Goal: Task Accomplishment & Management: Use online tool/utility

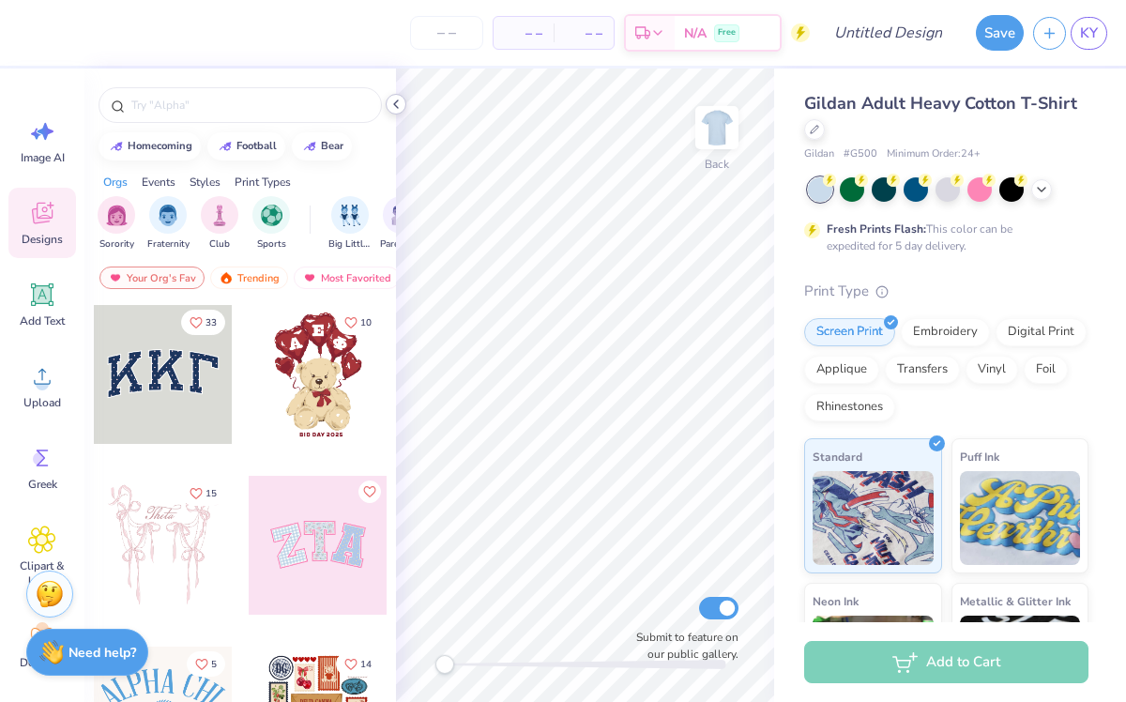
click at [398, 104] on icon at bounding box center [395, 104] width 15 height 15
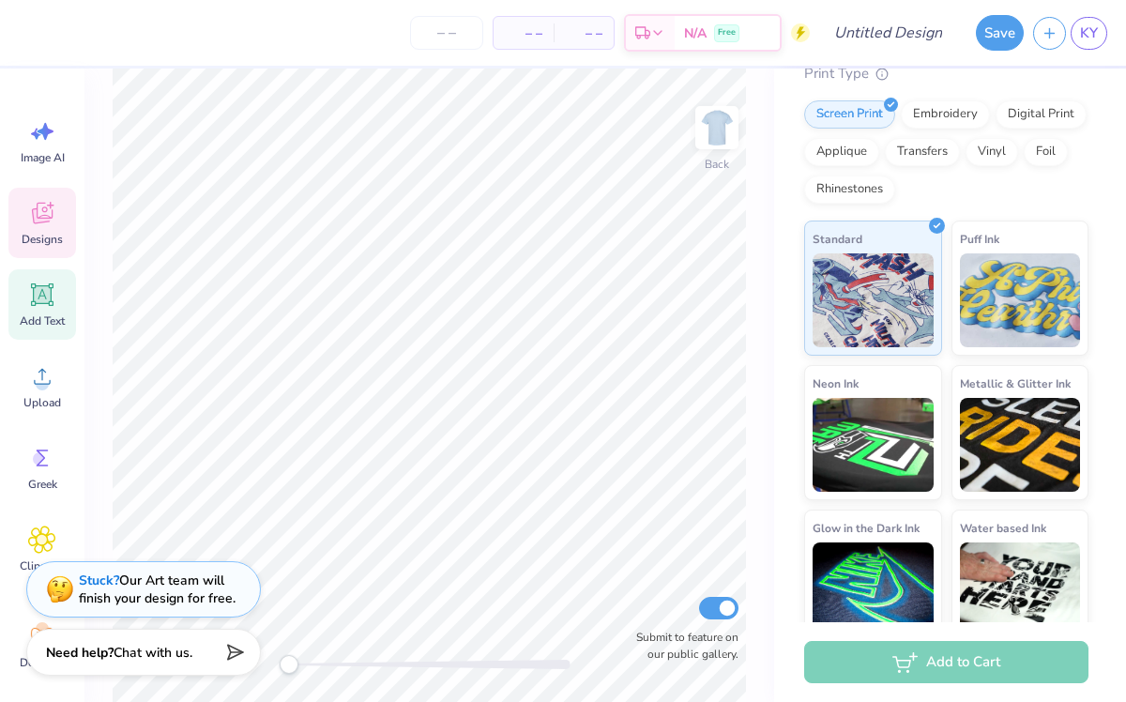
scroll to position [240, 0]
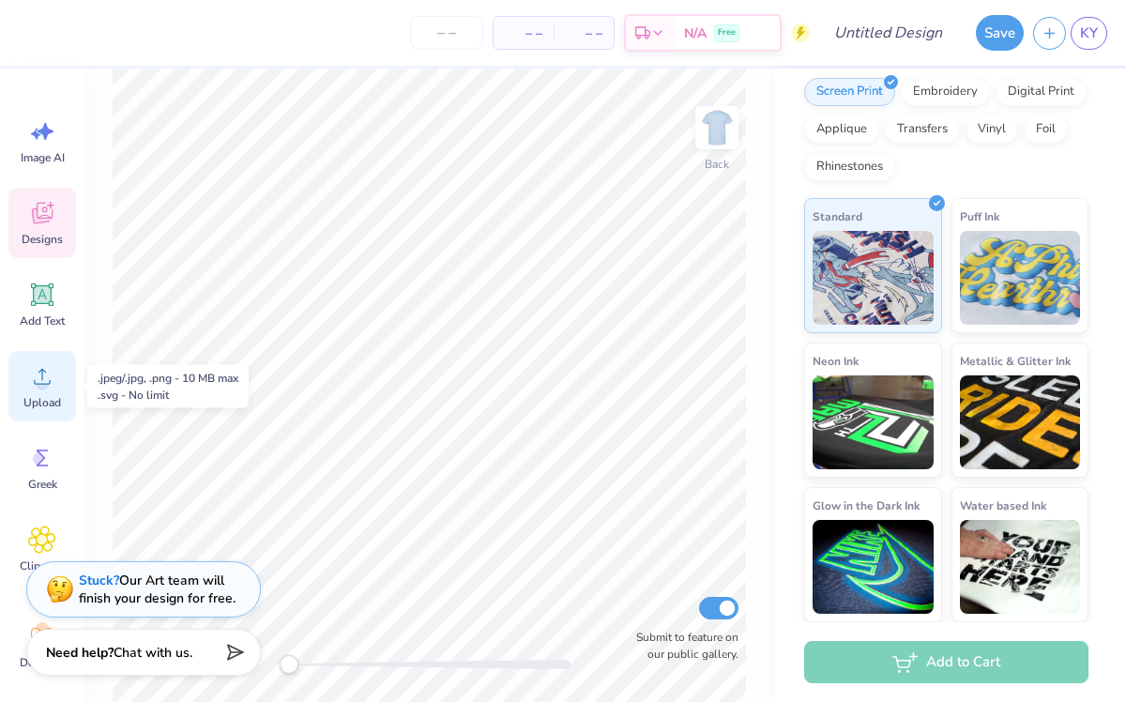
click at [38, 378] on icon at bounding box center [42, 376] width 28 height 28
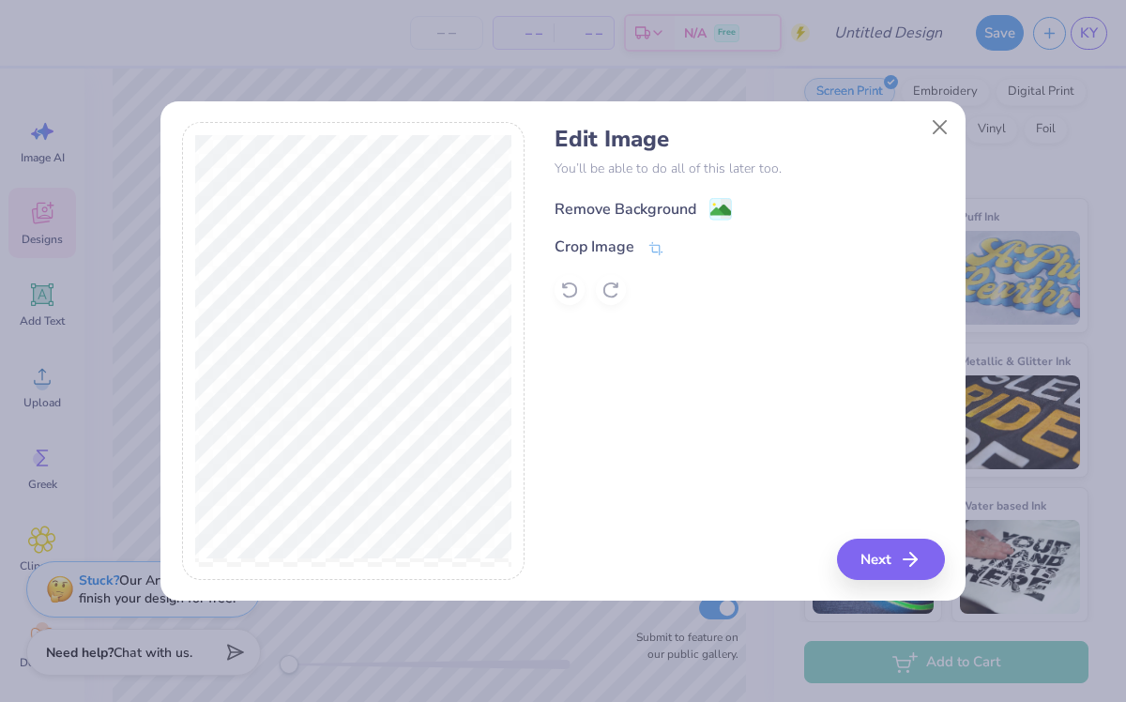
click at [618, 212] on div "Remove Background" at bounding box center [625, 209] width 142 height 23
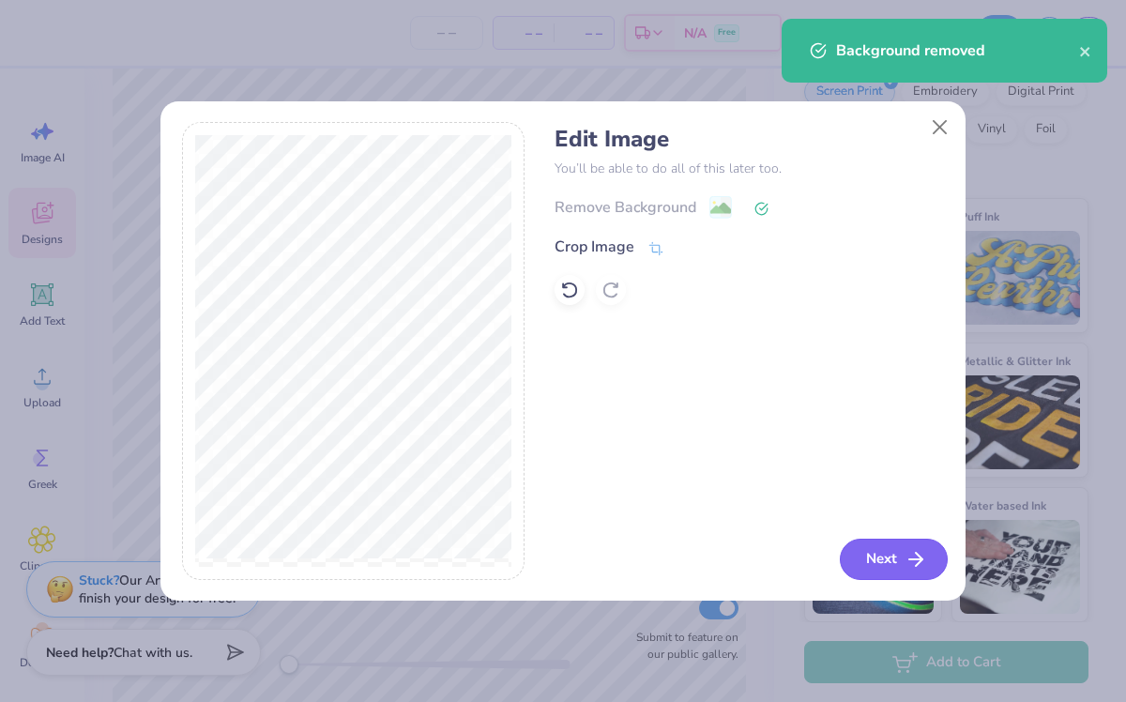
click at [909, 560] on icon "button" at bounding box center [915, 559] width 23 height 23
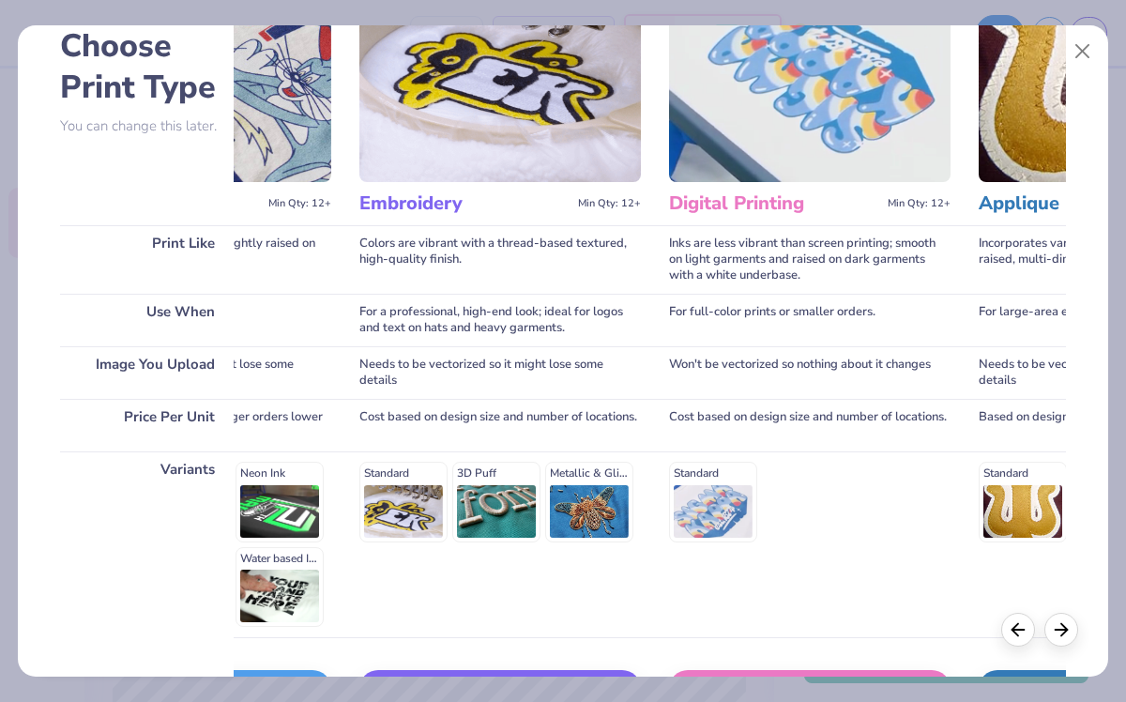
scroll to position [234, 0]
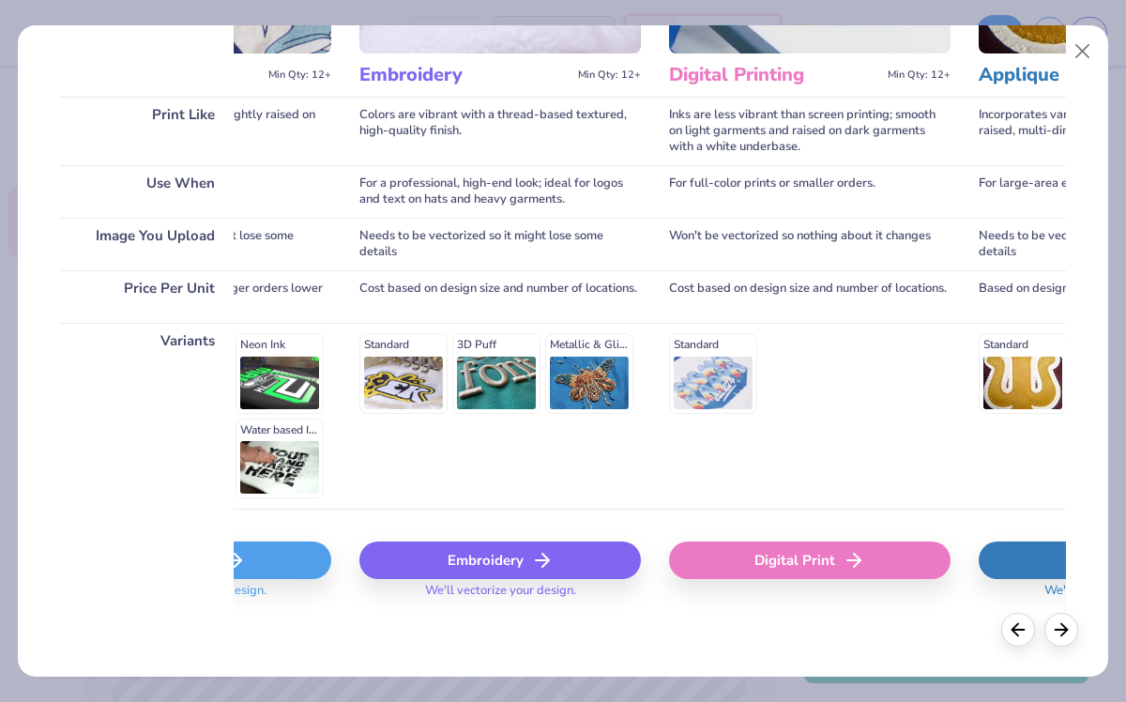
click at [778, 556] on div "Digital Print" at bounding box center [809, 560] width 281 height 38
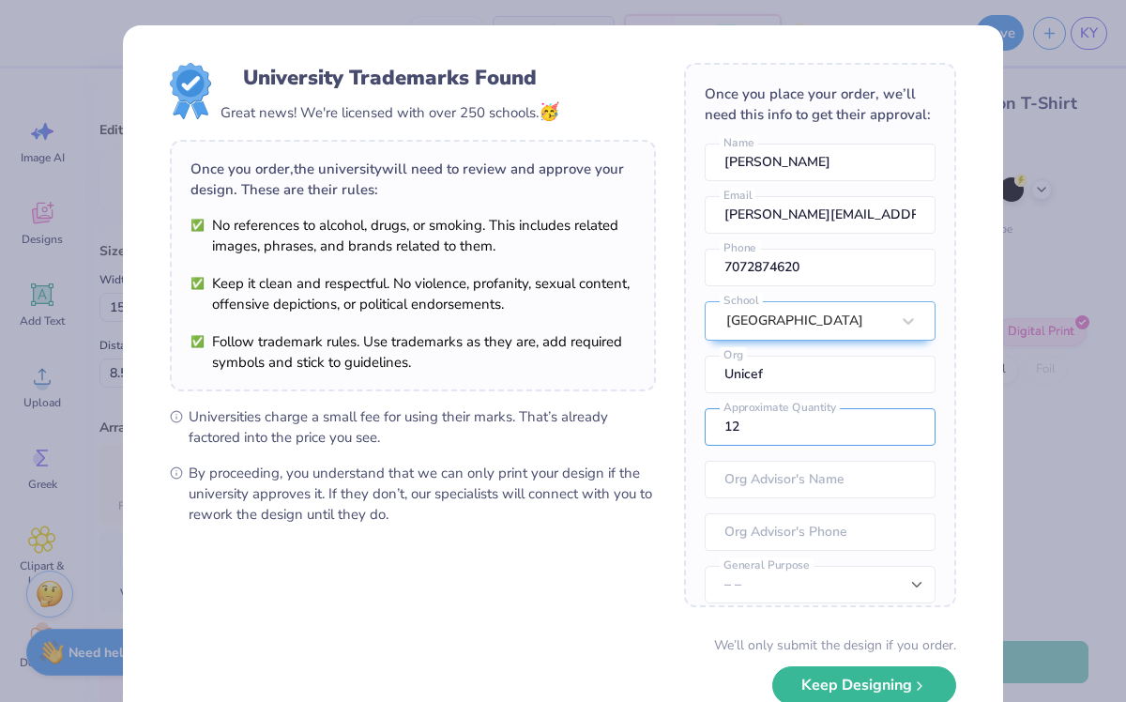
drag, startPoint x: 786, startPoint y: 433, endPoint x: 685, endPoint y: 432, distance: 101.3
click at [687, 432] on div "Once you place your order, we’ll need this info to get their approval: [PERSON_…" at bounding box center [820, 335] width 272 height 544
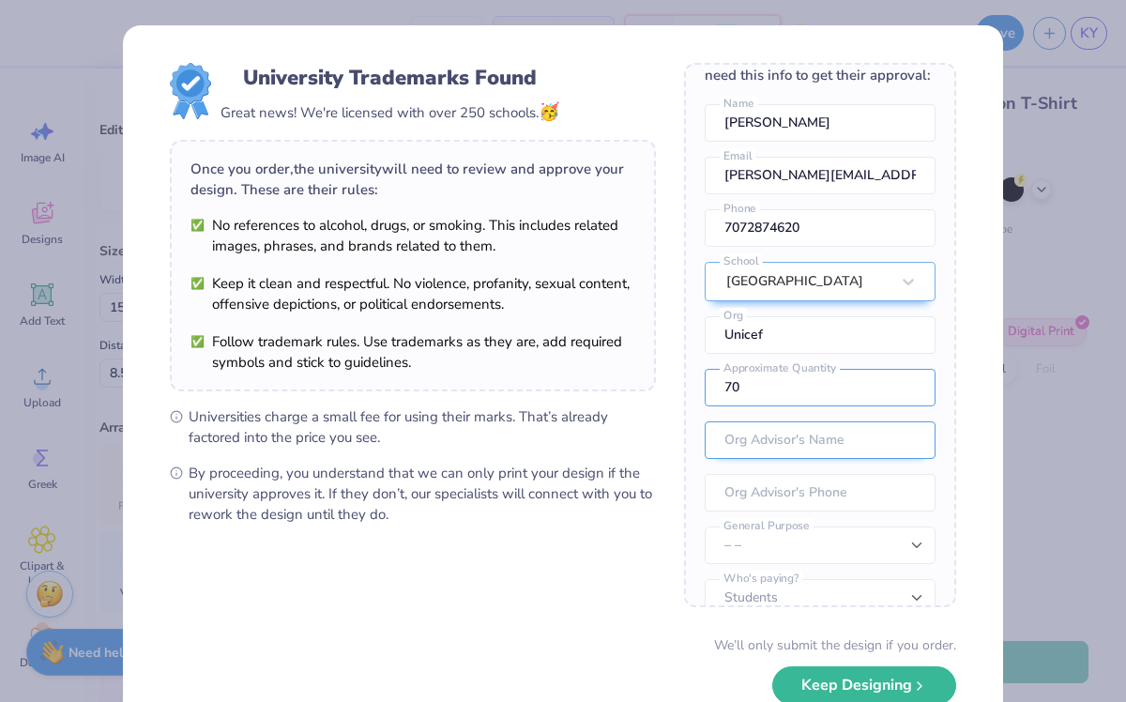
scroll to position [69, 0]
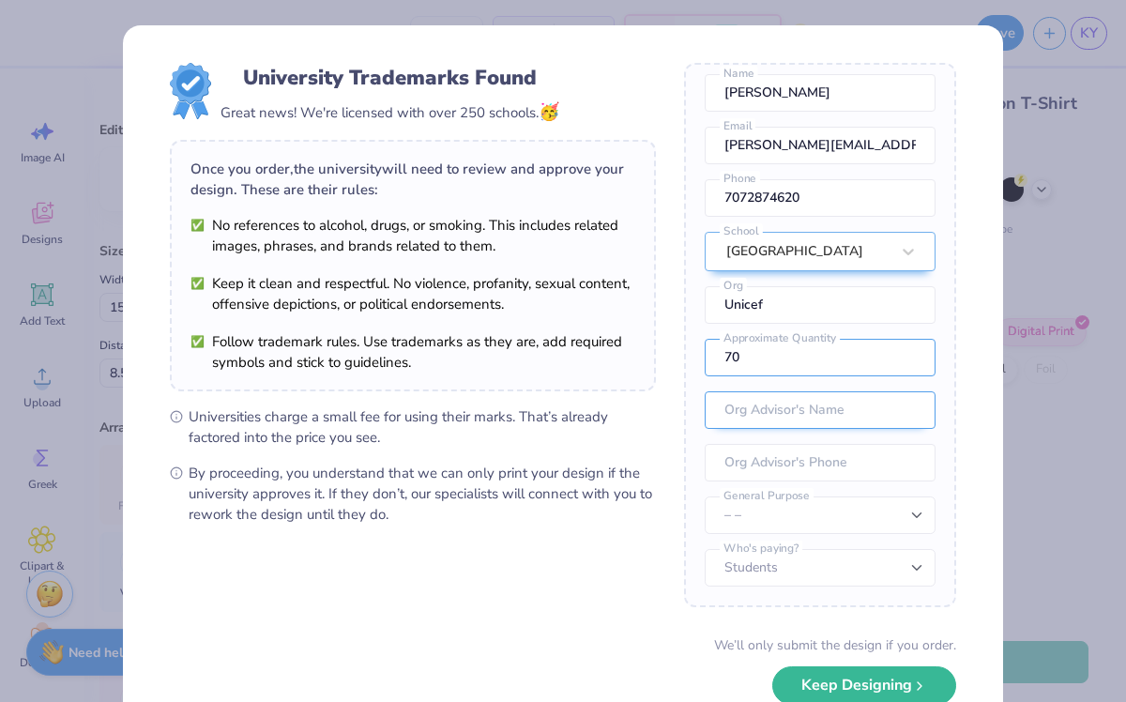
type input "70"
click at [758, 415] on input "text" at bounding box center [819, 410] width 231 height 38
type input "[PERSON_NAME]"
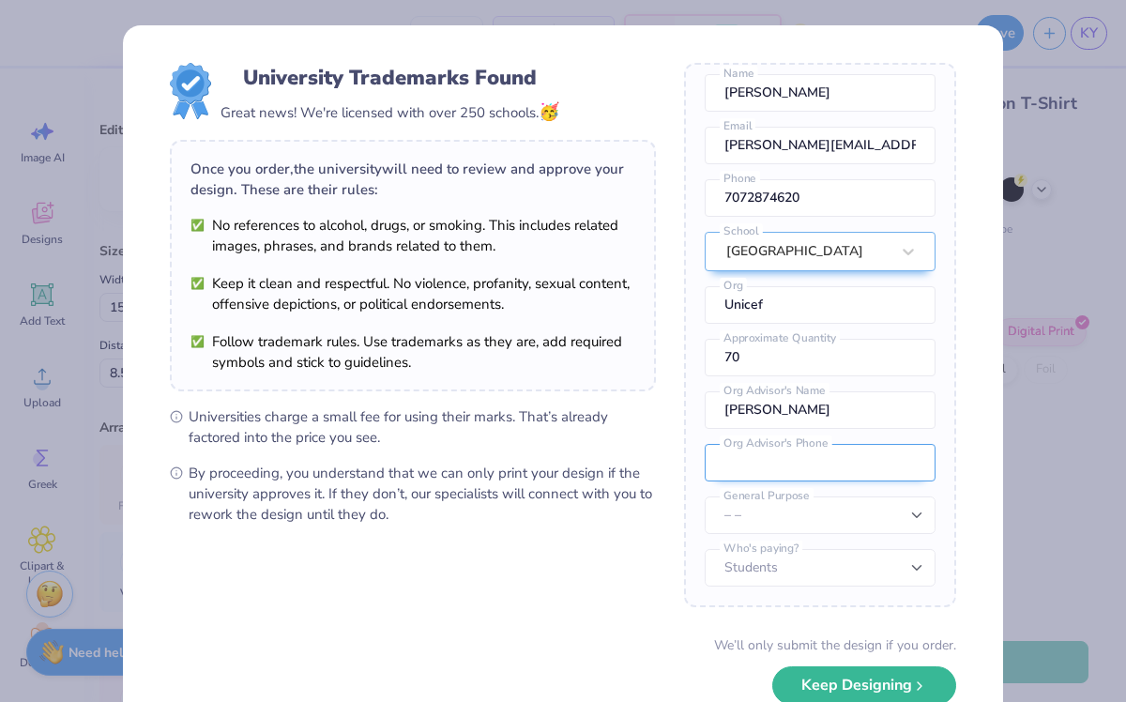
click at [790, 460] on input "tel" at bounding box center [819, 463] width 231 height 38
click at [686, 528] on div "Once you place your order, we’ll need this info to get their approval: [PERSON_…" at bounding box center [820, 335] width 272 height 544
click at [741, 528] on select "– – Member apparel for registered Student Organization / Department / School Fu…" at bounding box center [819, 515] width 231 height 38
select select "Member apparel for registered Student Organization / Department / School"
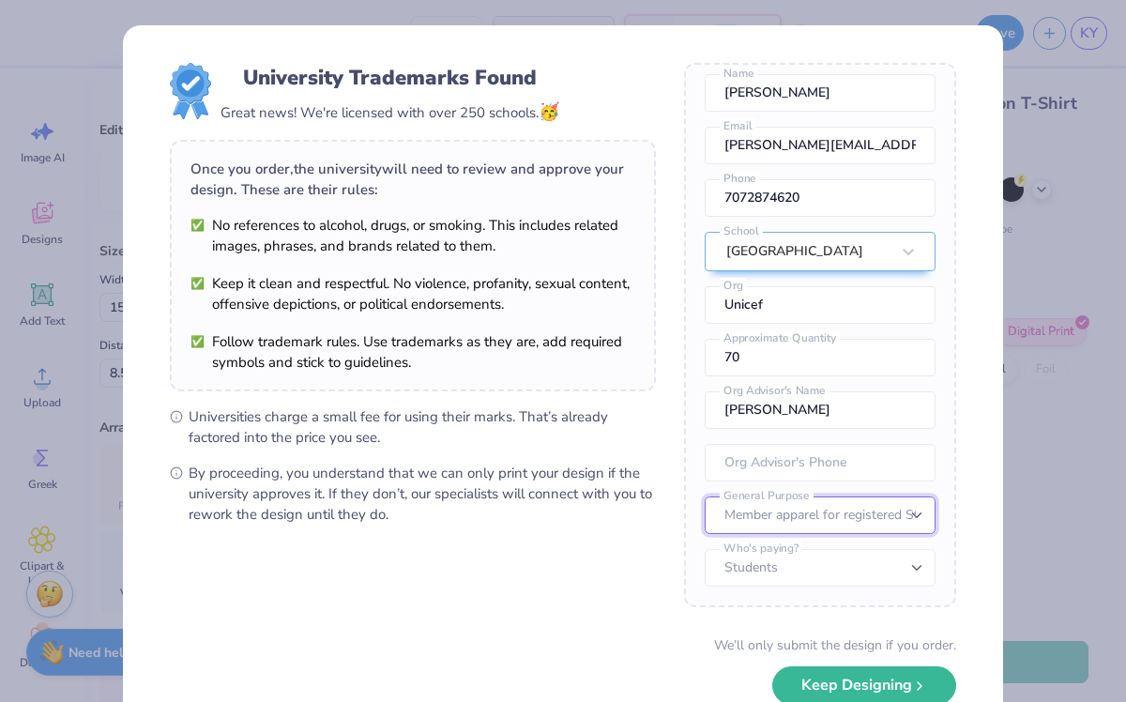
click at [704, 496] on select "– – Member apparel for registered Student Organization / Department / School Fu…" at bounding box center [819, 515] width 231 height 38
click at [838, 569] on select "Students University" at bounding box center [819, 568] width 231 height 38
click at [704, 549] on select "Students University" at bounding box center [819, 568] width 231 height 38
click at [787, 407] on input "[PERSON_NAME]" at bounding box center [819, 410] width 231 height 38
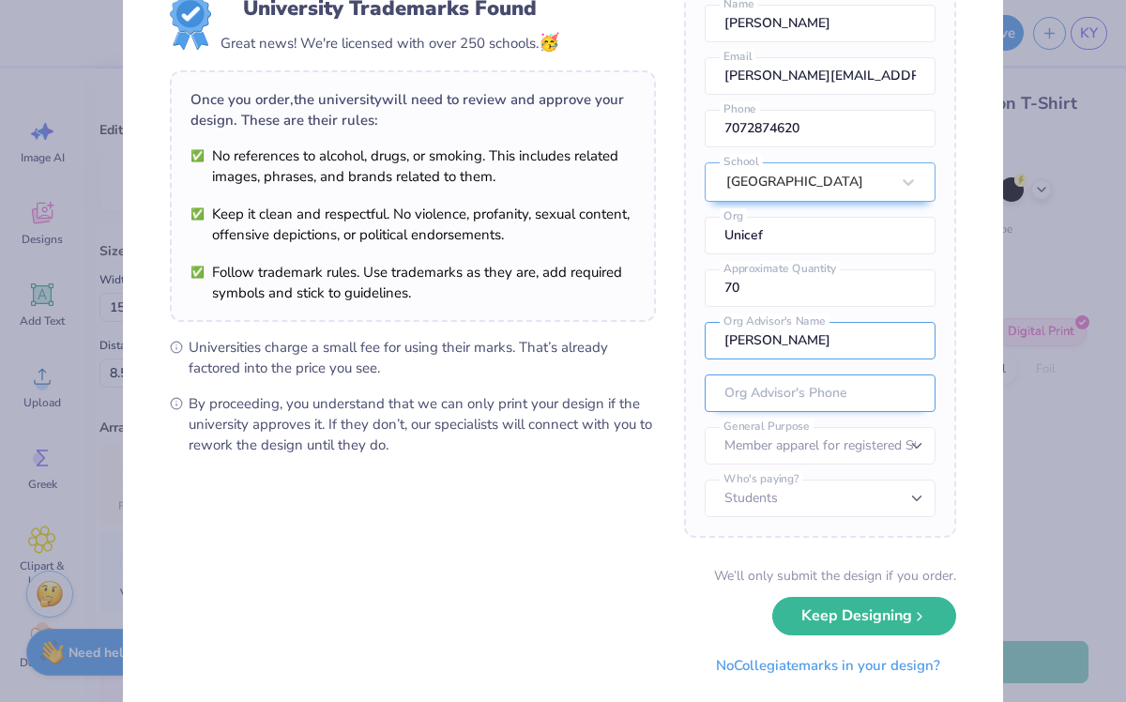
type input "[PERSON_NAME]"
click at [839, 400] on input "tel" at bounding box center [819, 393] width 231 height 38
paste input "[PHONE_NUMBER]"
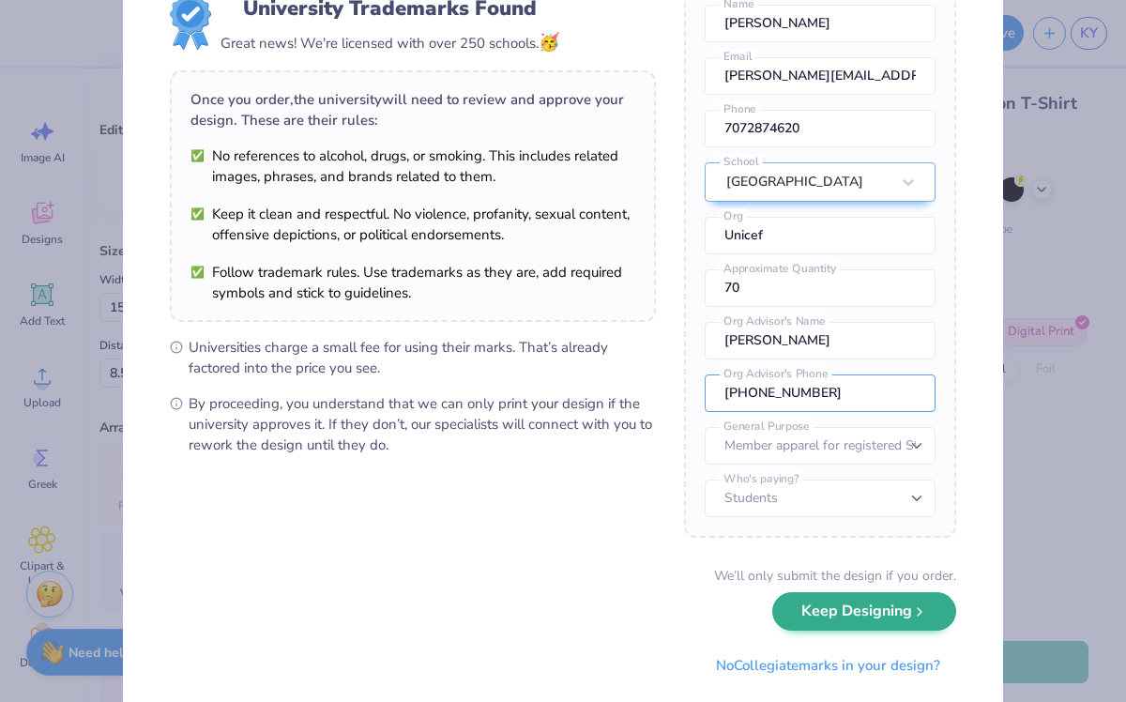
type input "[PHONE_NUMBER]"
click at [851, 615] on button "Keep Designing" at bounding box center [864, 611] width 184 height 38
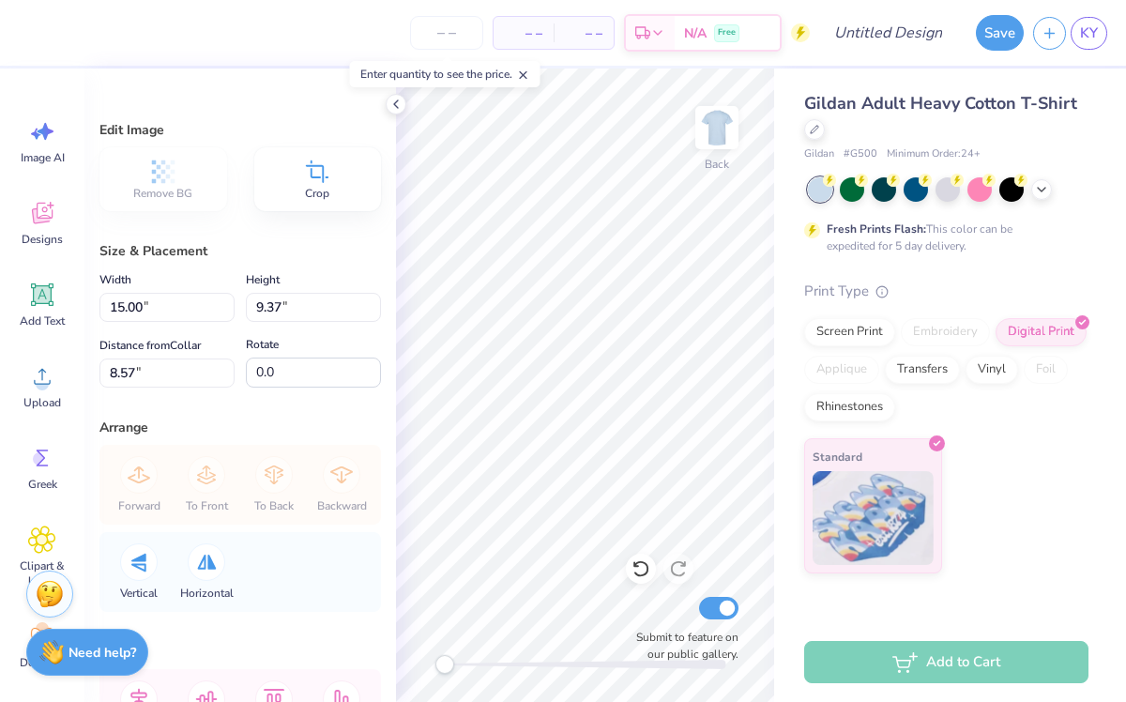
scroll to position [0, 0]
click at [712, 134] on img at bounding box center [716, 127] width 75 height 75
click at [713, 135] on img at bounding box center [716, 127] width 75 height 75
click at [1044, 189] on icon at bounding box center [1041, 187] width 15 height 15
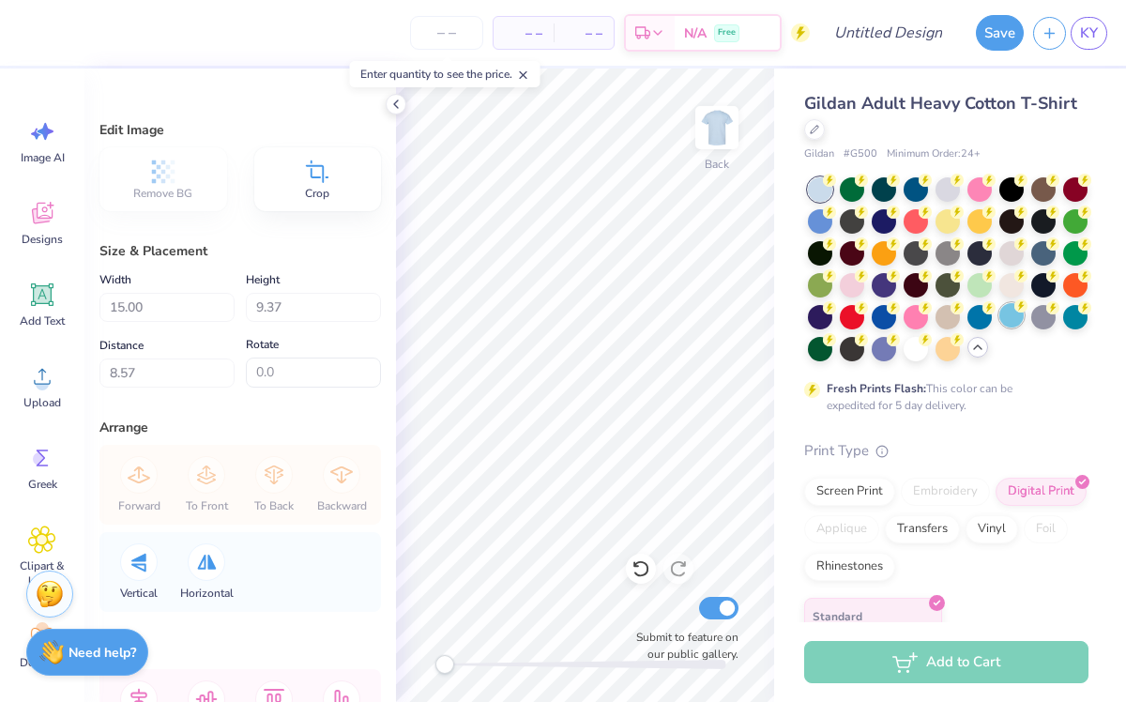
click at [1011, 315] on div at bounding box center [1011, 315] width 24 height 24
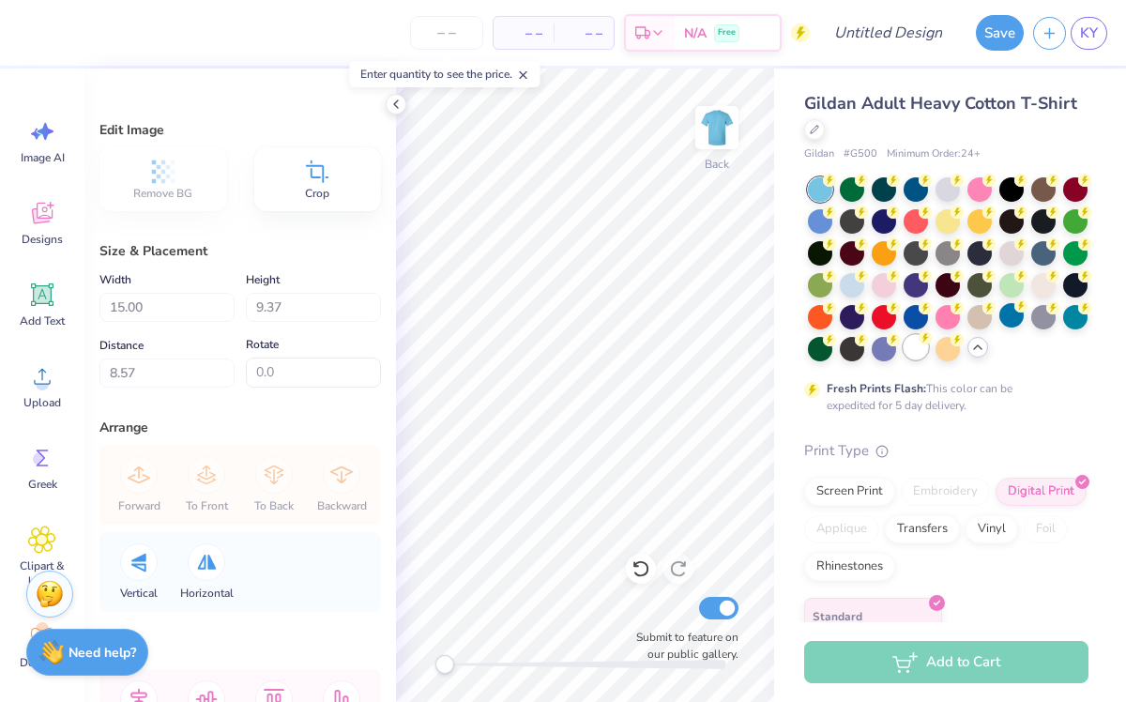
click at [914, 348] on div at bounding box center [915, 347] width 24 height 24
type input "4.52"
type input "12.65"
type input "7.90"
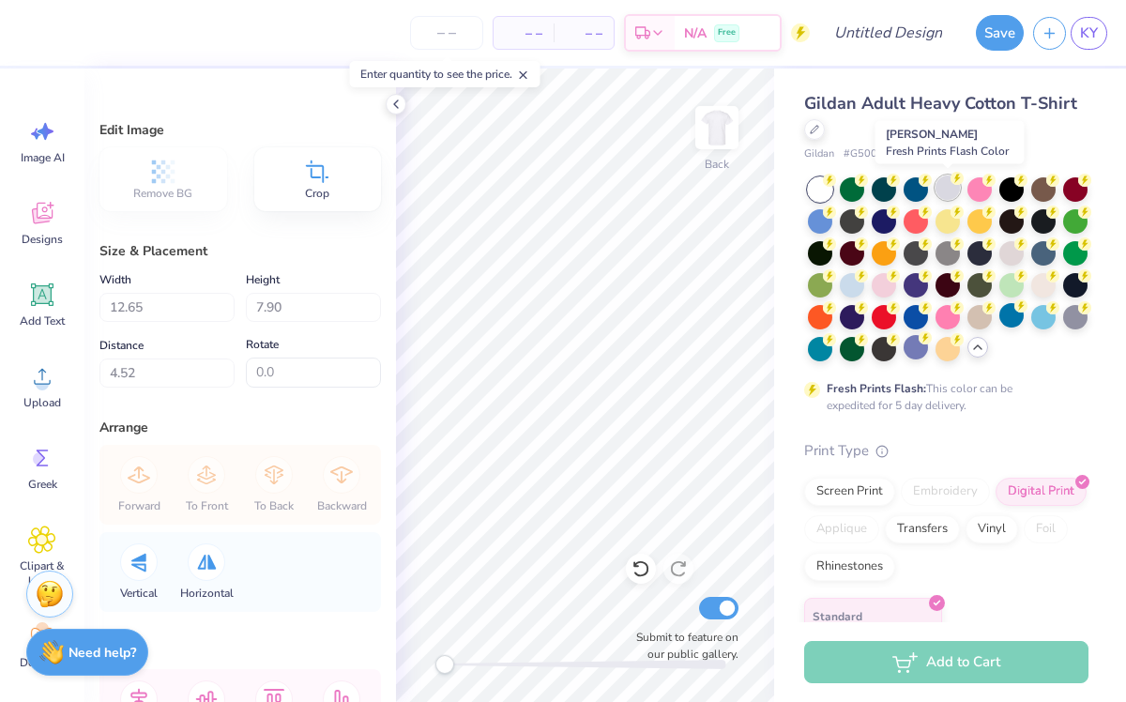
click at [955, 184] on circle at bounding box center [956, 178] width 13 height 13
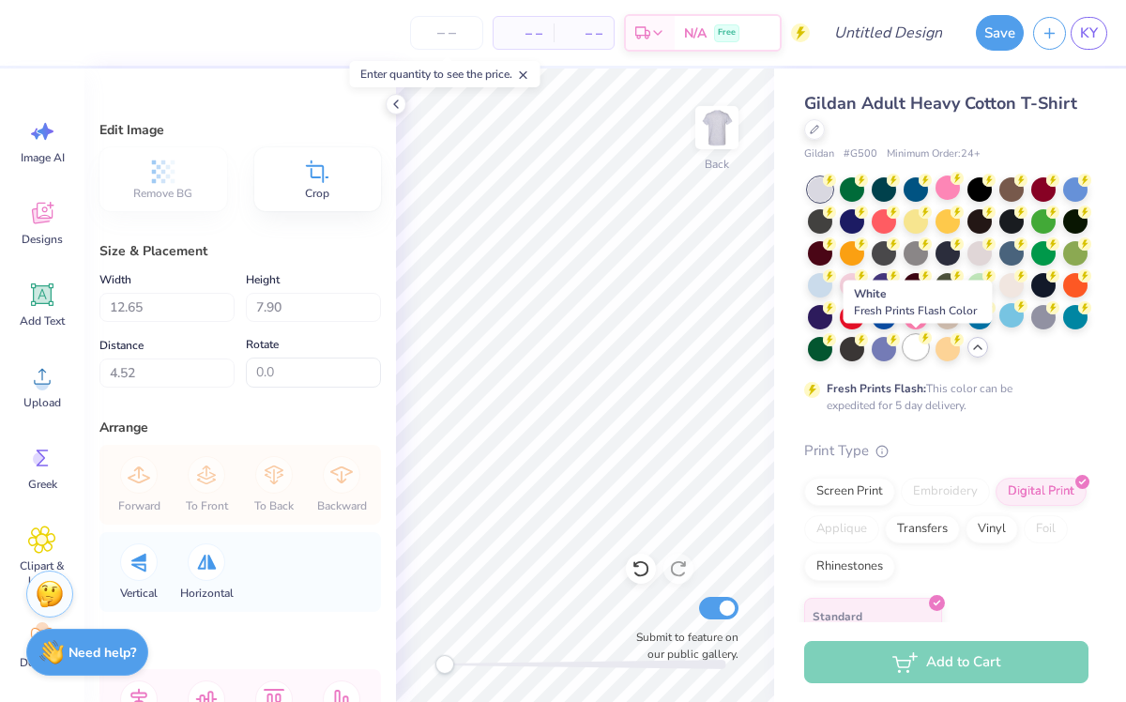
click at [911, 345] on div at bounding box center [915, 347] width 24 height 24
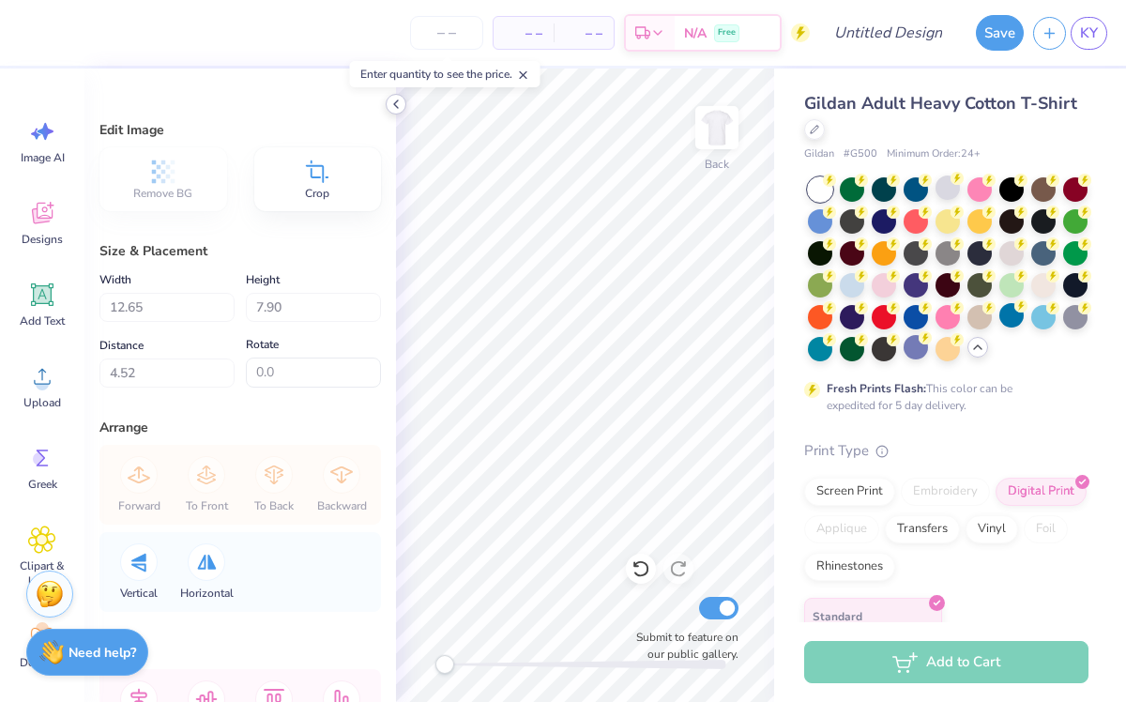
click at [396, 105] on icon at bounding box center [395, 104] width 15 height 15
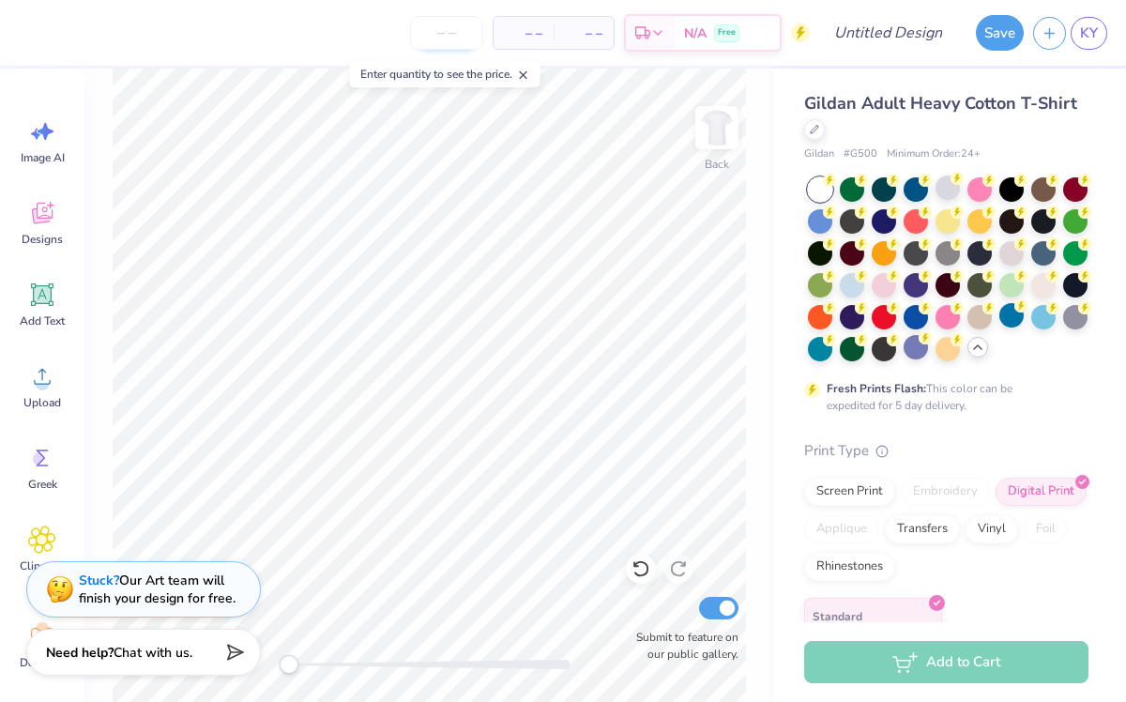
click at [457, 36] on input "number" at bounding box center [446, 33] width 73 height 34
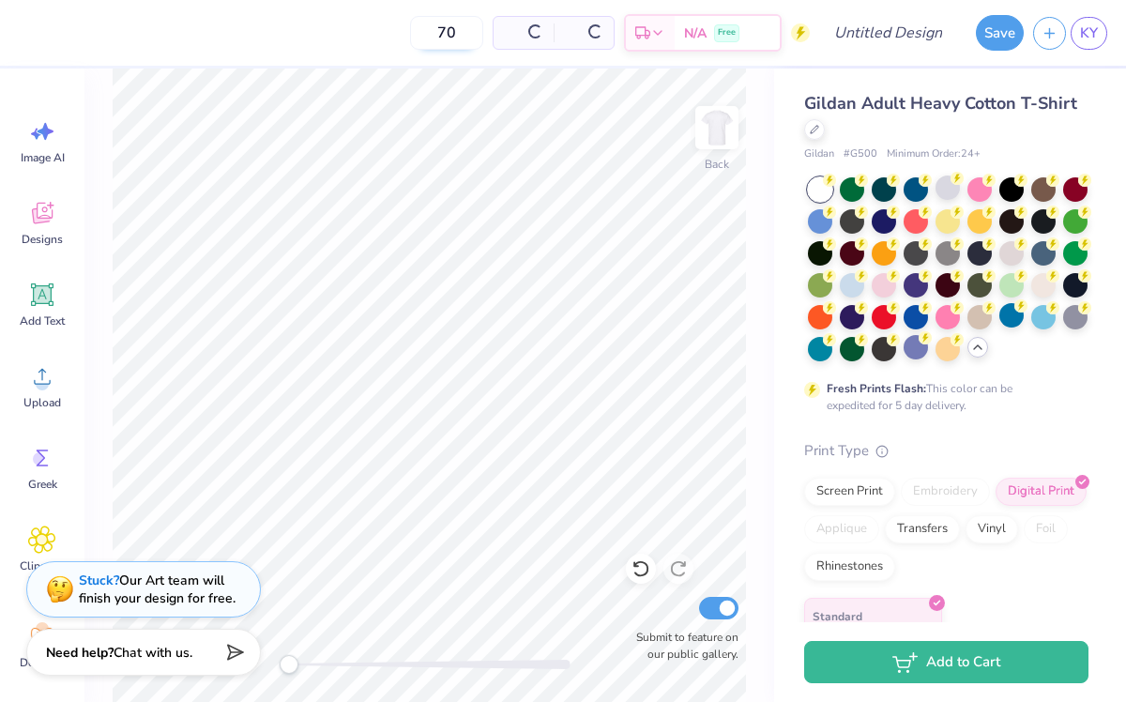
type input "70"
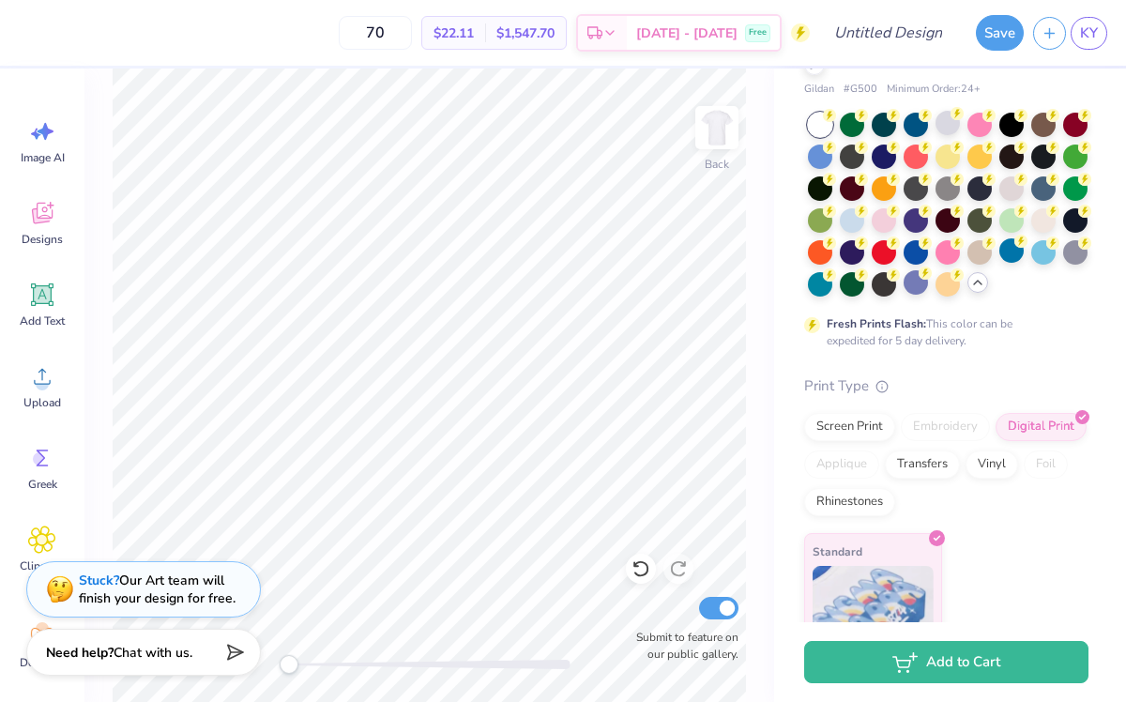
scroll to position [66, 0]
click at [828, 416] on div "Screen Print" at bounding box center [849, 423] width 91 height 28
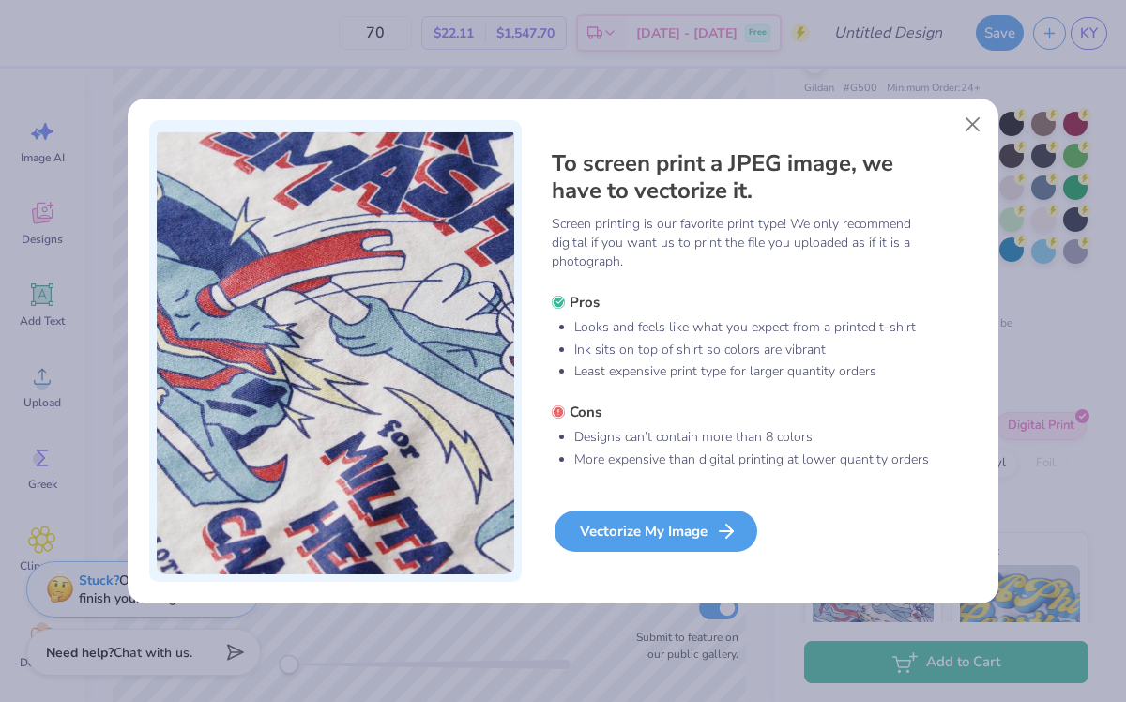
click at [647, 536] on div "Vectorize My Image" at bounding box center [655, 530] width 203 height 41
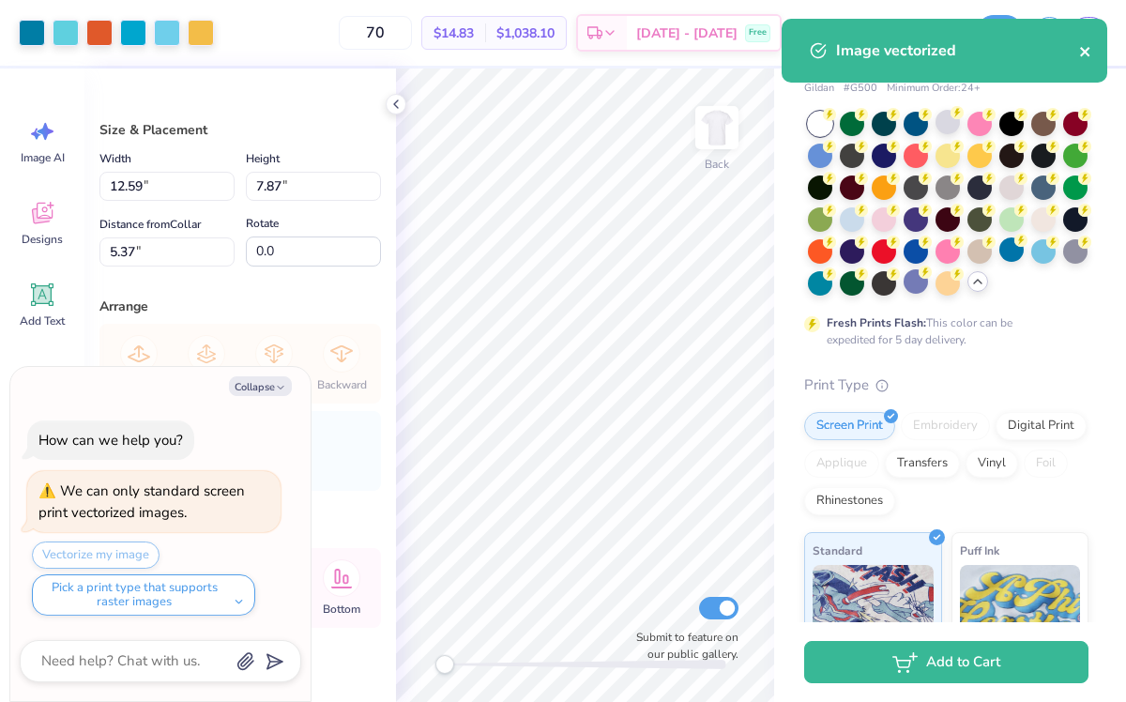
click at [1083, 53] on icon "close" at bounding box center [1084, 51] width 9 height 9
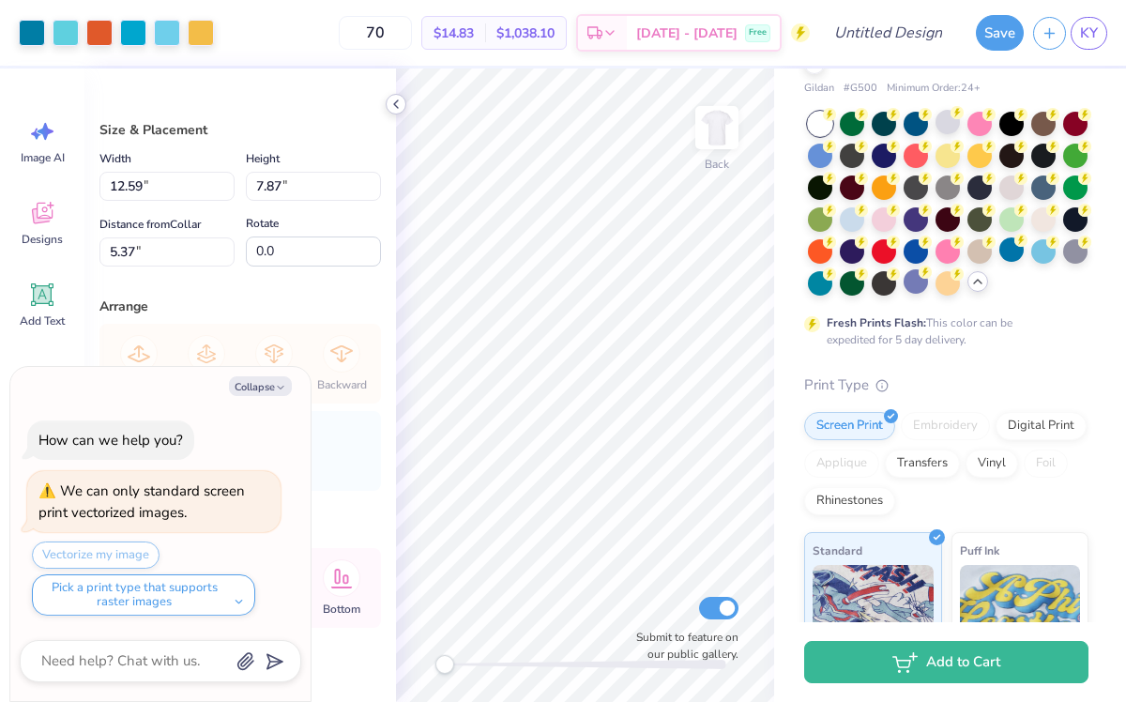
click at [396, 101] on polyline at bounding box center [396, 104] width 4 height 8
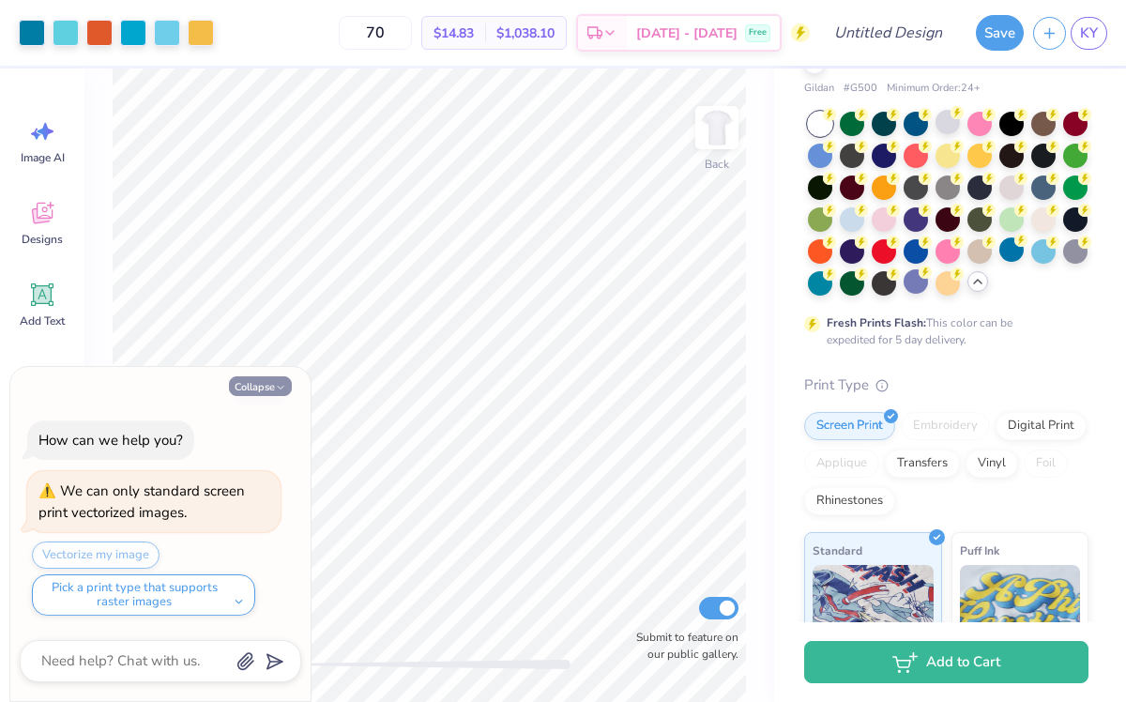
click at [276, 385] on icon "button" at bounding box center [280, 387] width 11 height 11
type textarea "x"
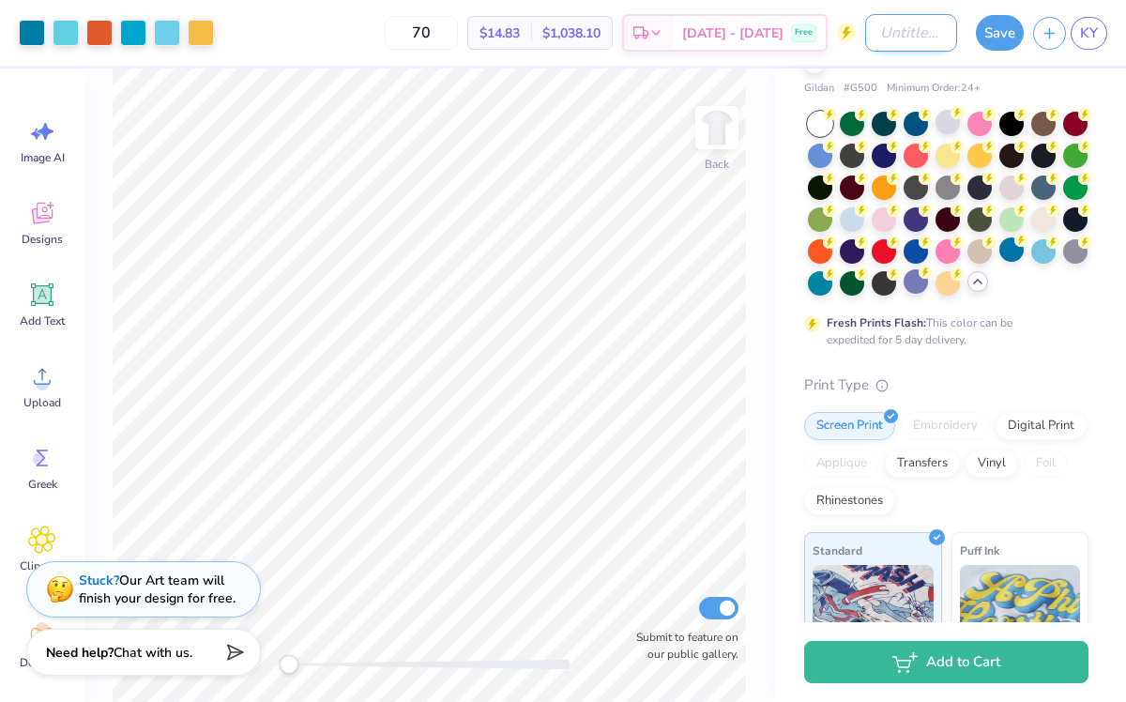
click at [890, 38] on input "Design Title" at bounding box center [911, 33] width 92 height 38
type input "UNICEF option 1"
click at [1001, 30] on button "Save" at bounding box center [999, 30] width 48 height 36
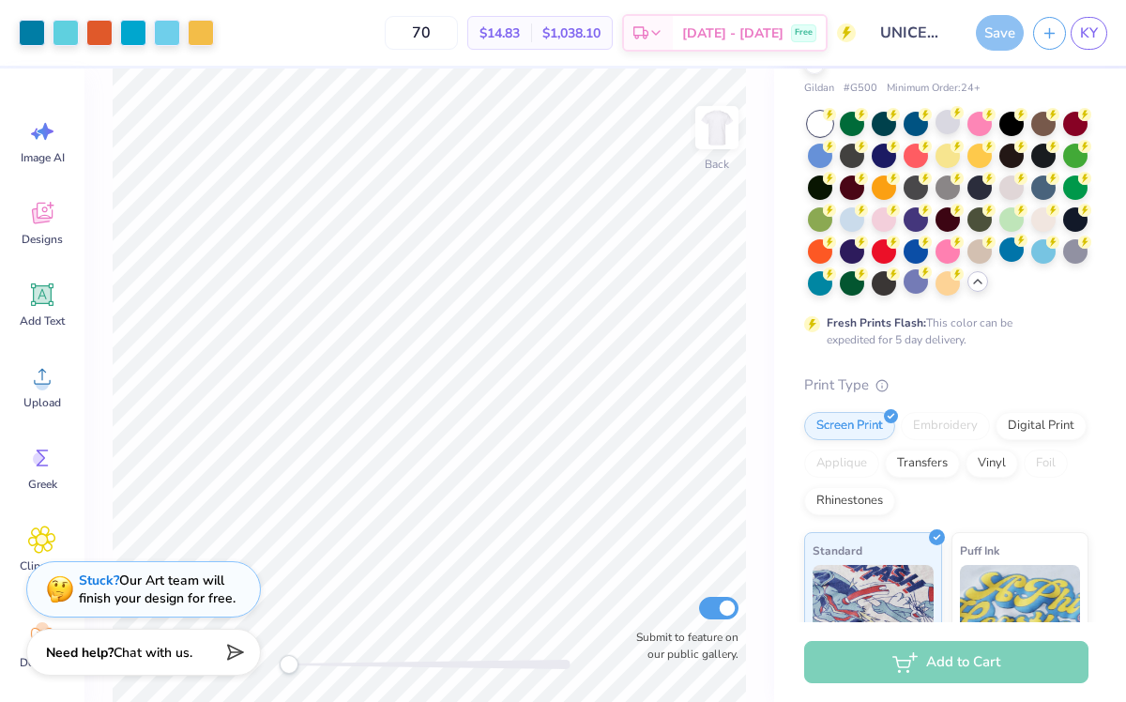
click at [845, 230] on div at bounding box center [948, 204] width 280 height 184
click at [846, 219] on div at bounding box center [851, 217] width 24 height 24
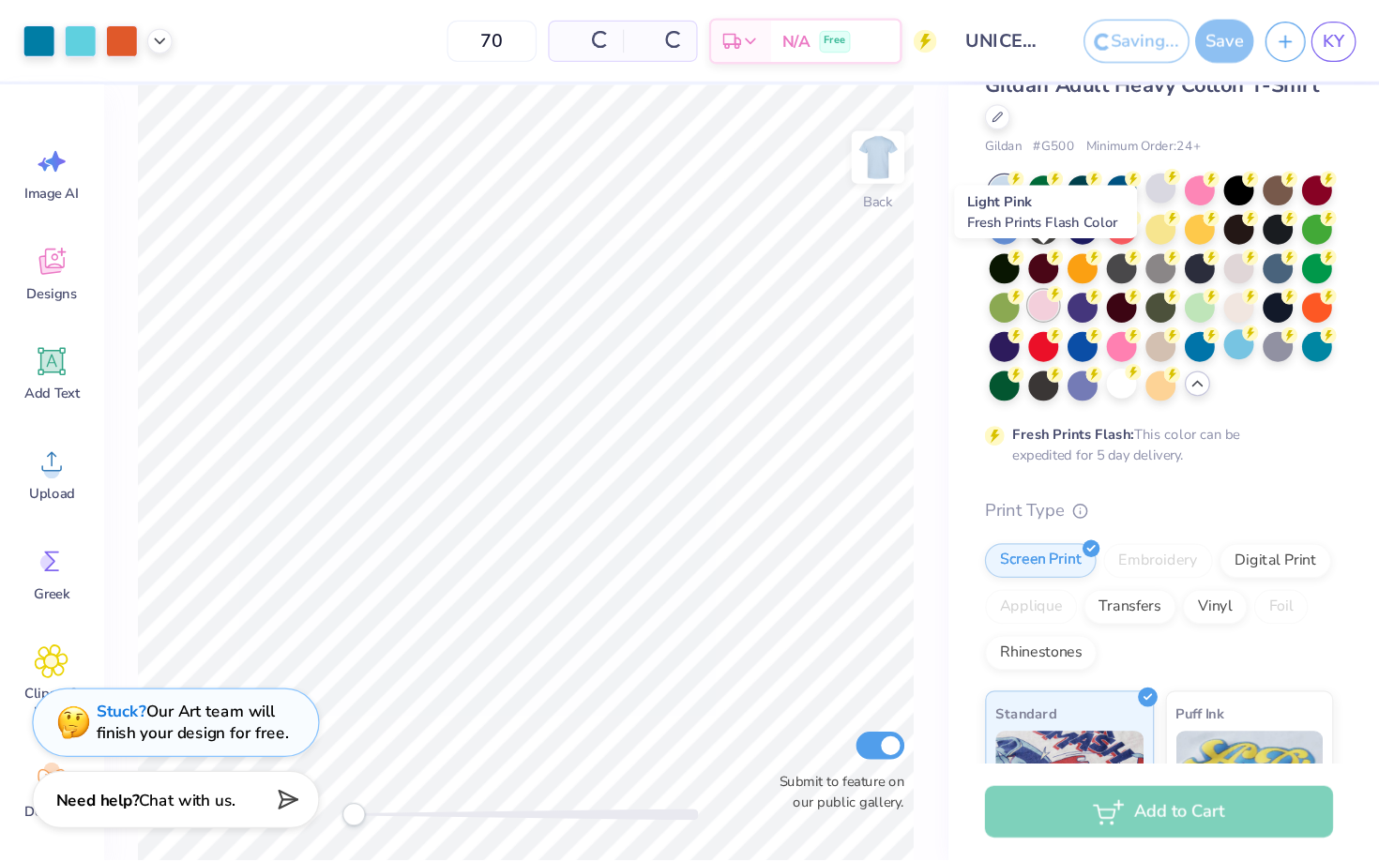
scroll to position [97, 0]
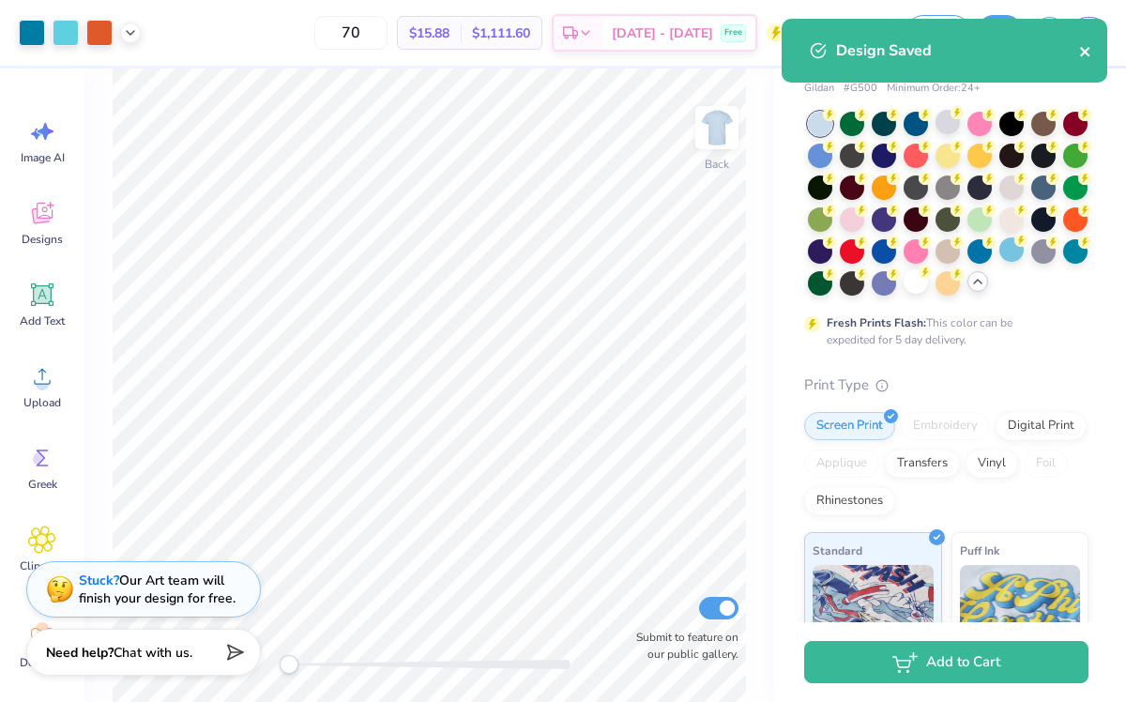
click at [1082, 52] on icon "close" at bounding box center [1085, 51] width 13 height 15
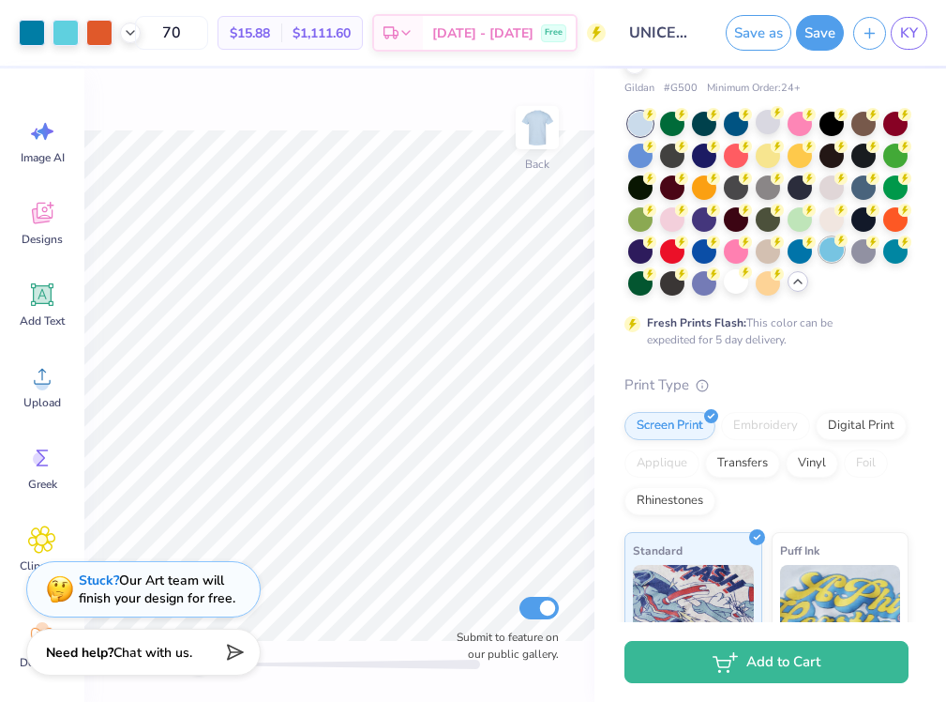
click at [829, 260] on div at bounding box center [832, 249] width 24 height 24
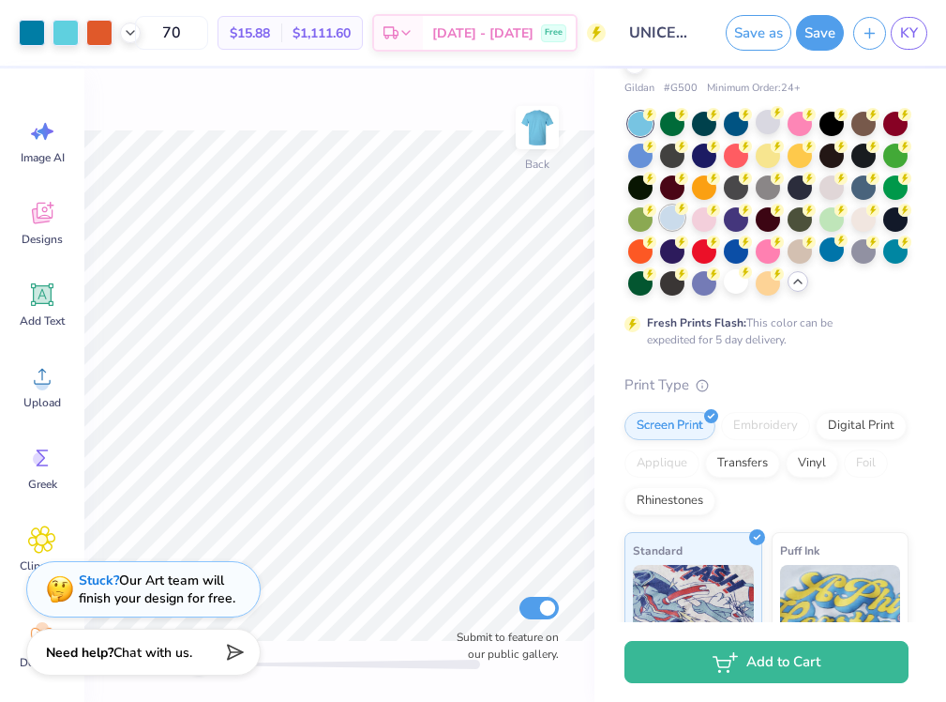
click at [669, 221] on div at bounding box center [672, 217] width 24 height 24
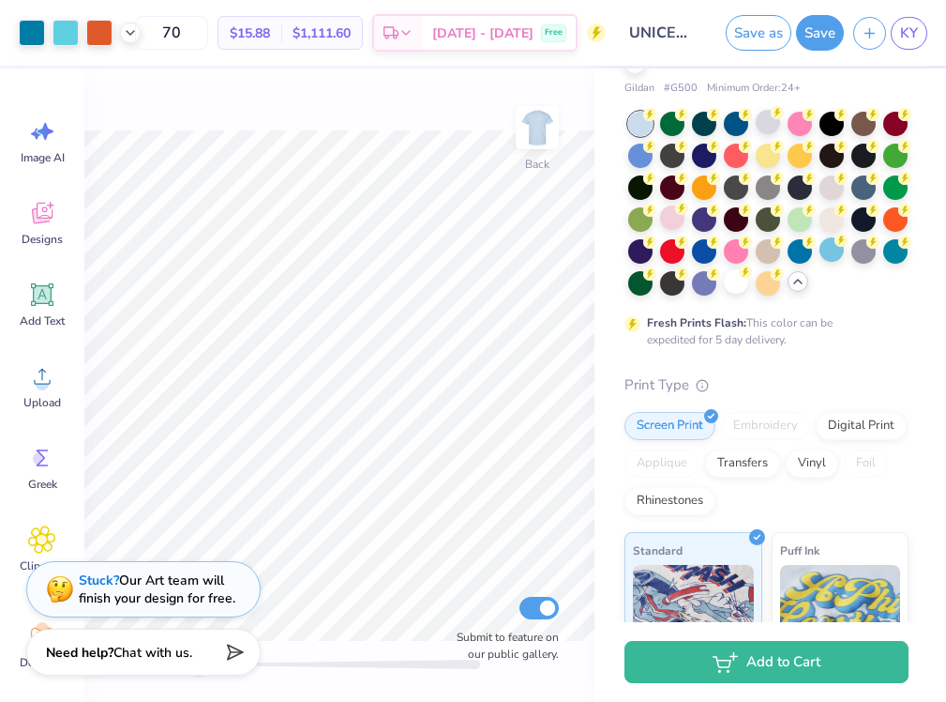
click at [676, 30] on input "UNICEF option 1" at bounding box center [661, 33] width 92 height 38
click at [730, 280] on div at bounding box center [736, 281] width 24 height 24
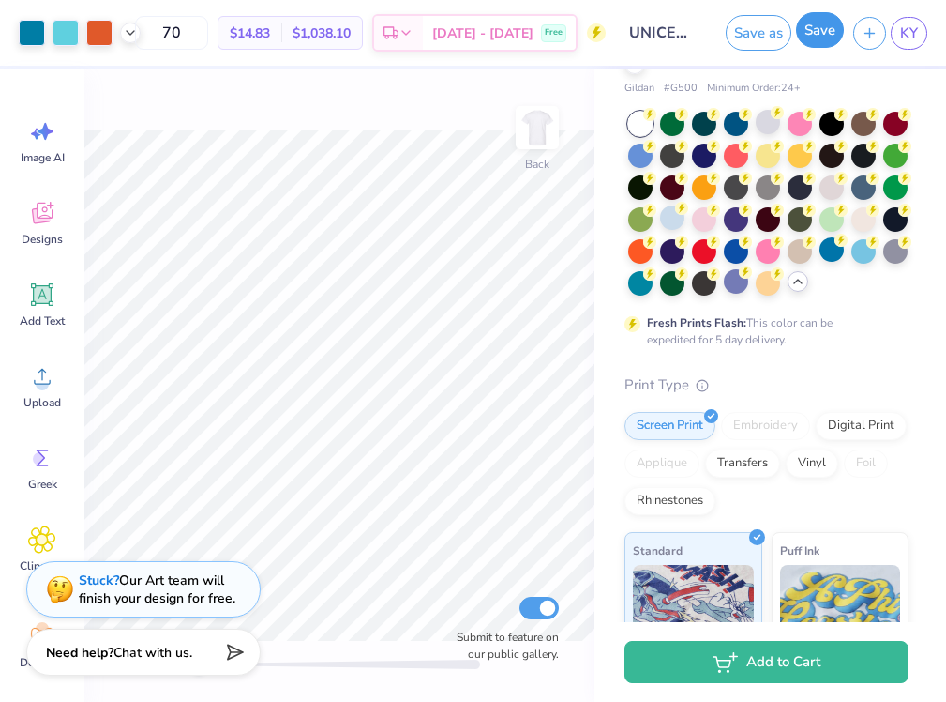
click at [821, 37] on button "Save" at bounding box center [820, 30] width 48 height 36
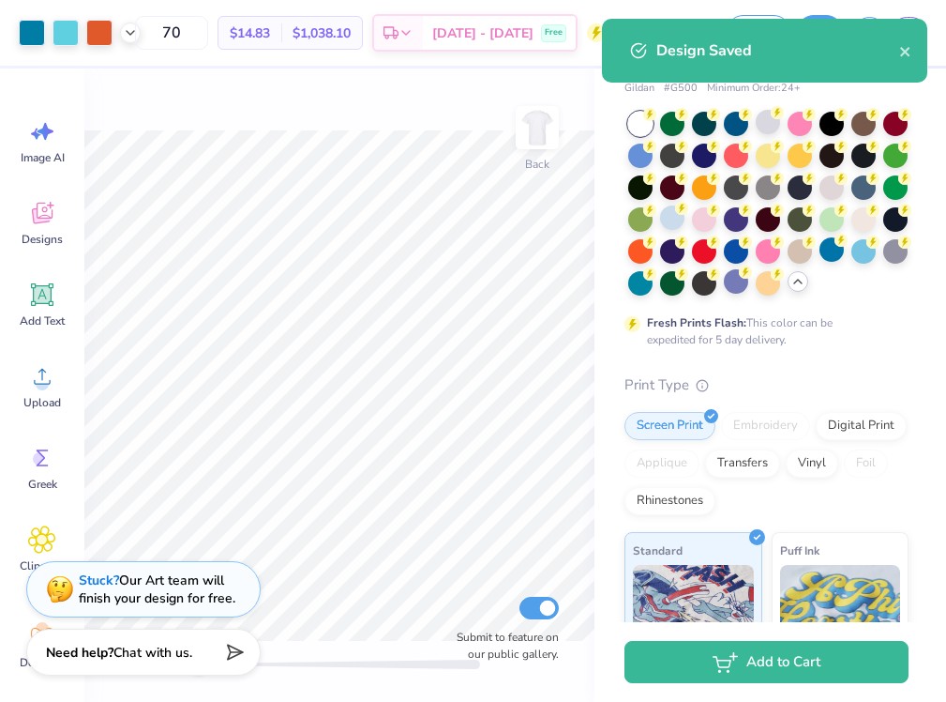
select select "Member apparel for registered Student Organization / Department / School"
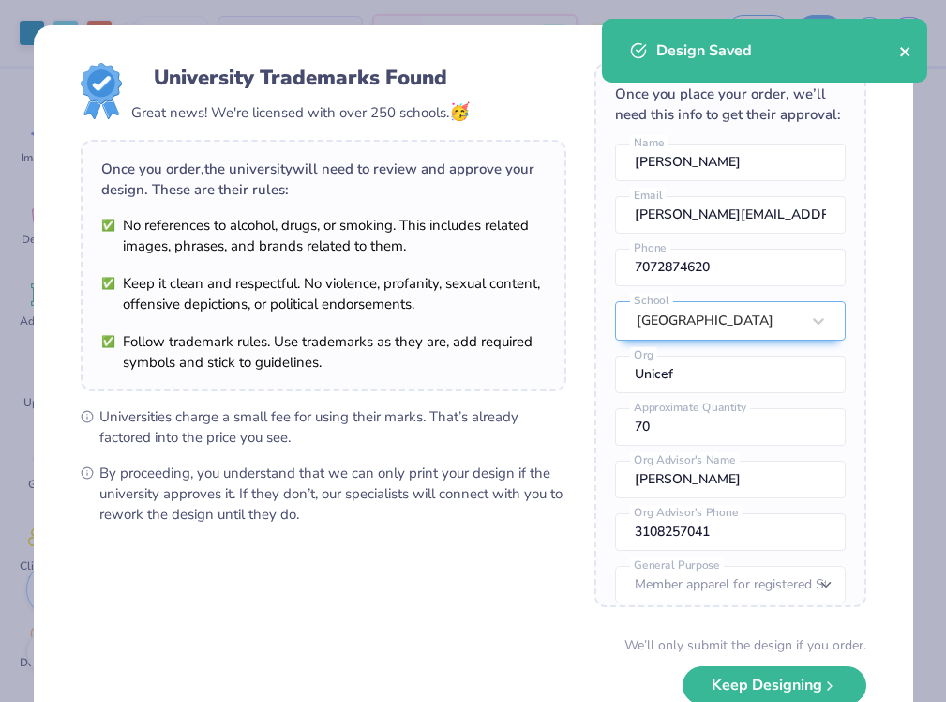
click at [904, 53] on icon "close" at bounding box center [904, 51] width 9 height 9
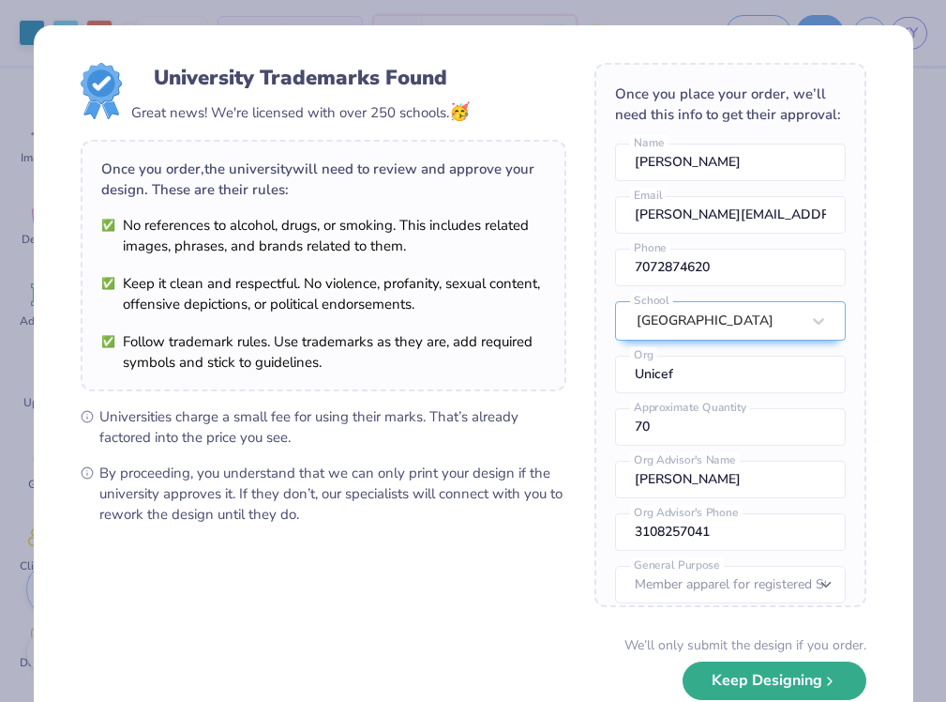
click at [742, 689] on button "Keep Designing" at bounding box center [775, 680] width 184 height 38
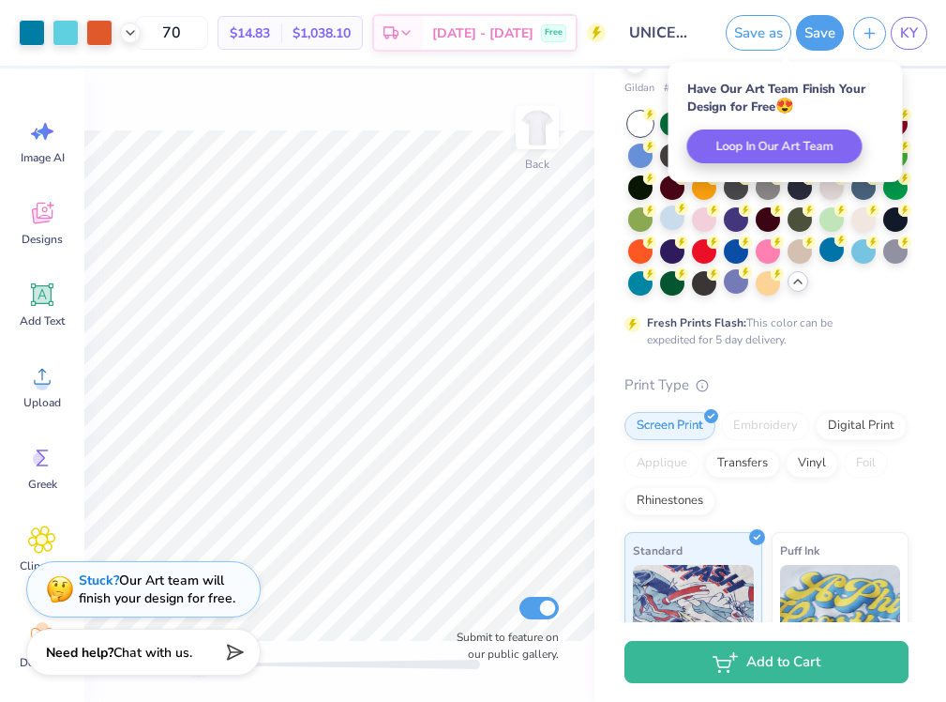
click at [857, 353] on div "Gildan Adult Heavy Cotton T-Shirt Gildan # G500 Minimum Order: 24 + Fresh Print…" at bounding box center [767, 490] width 284 height 930
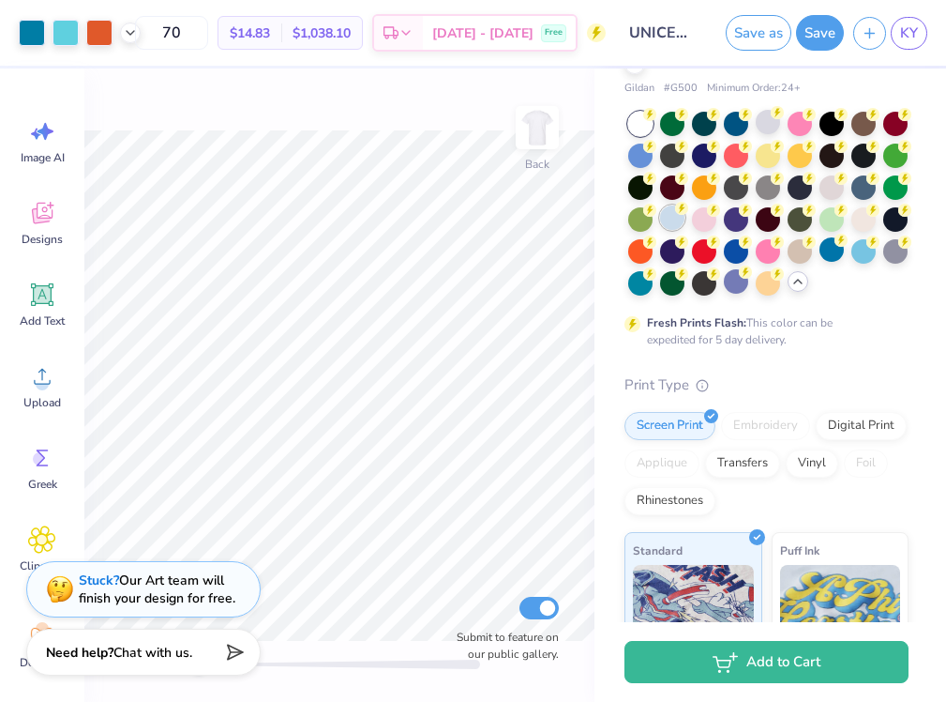
click at [671, 212] on div at bounding box center [672, 217] width 24 height 24
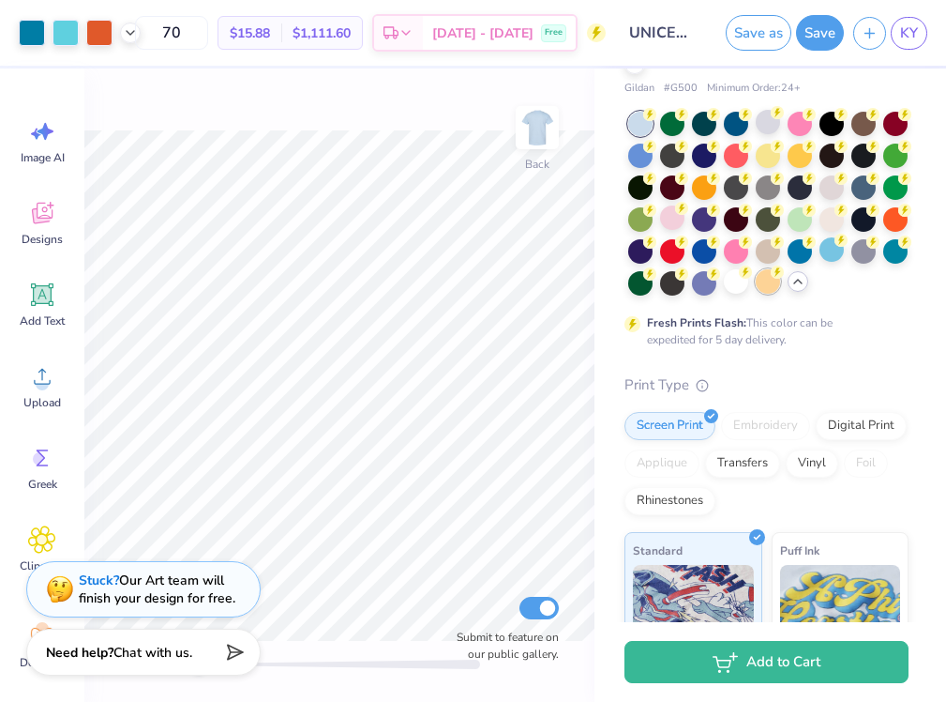
click at [771, 279] on div at bounding box center [768, 281] width 24 height 24
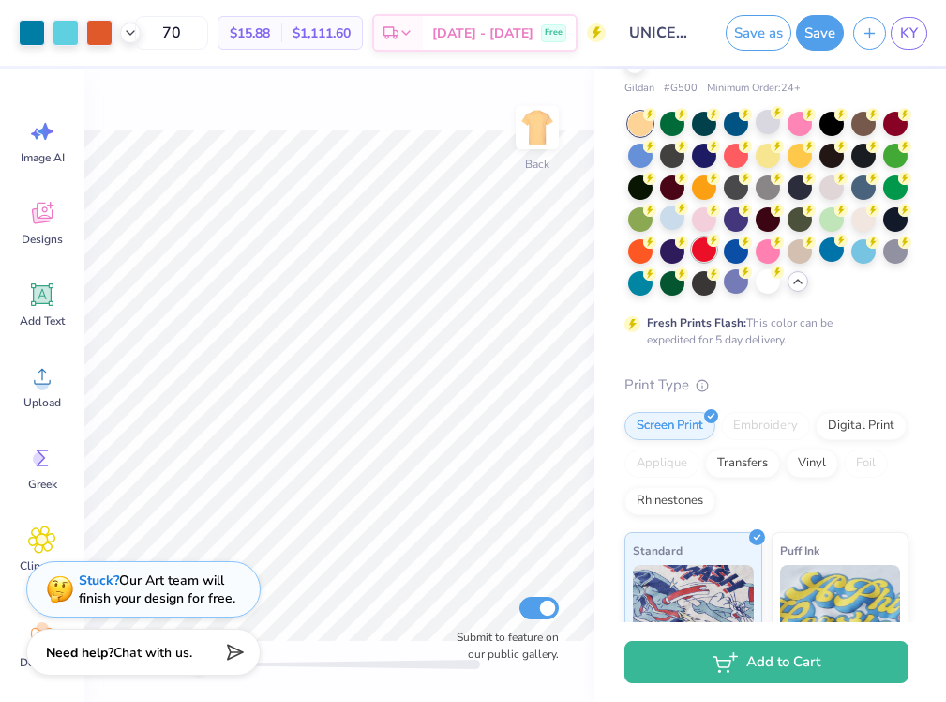
click at [709, 254] on div at bounding box center [704, 249] width 24 height 24
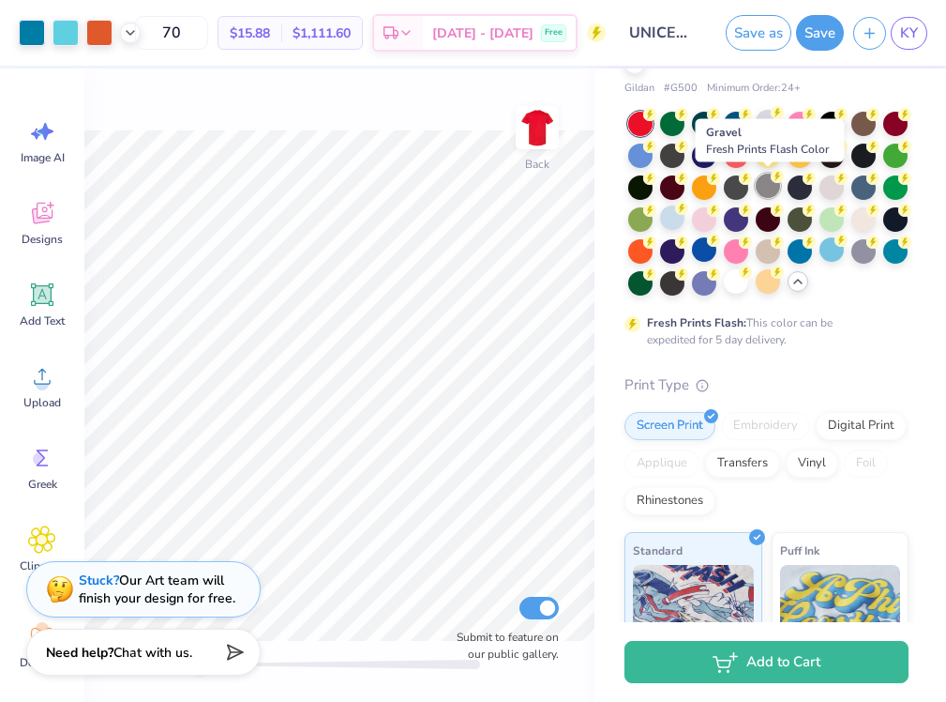
click at [772, 187] on div at bounding box center [768, 186] width 24 height 24
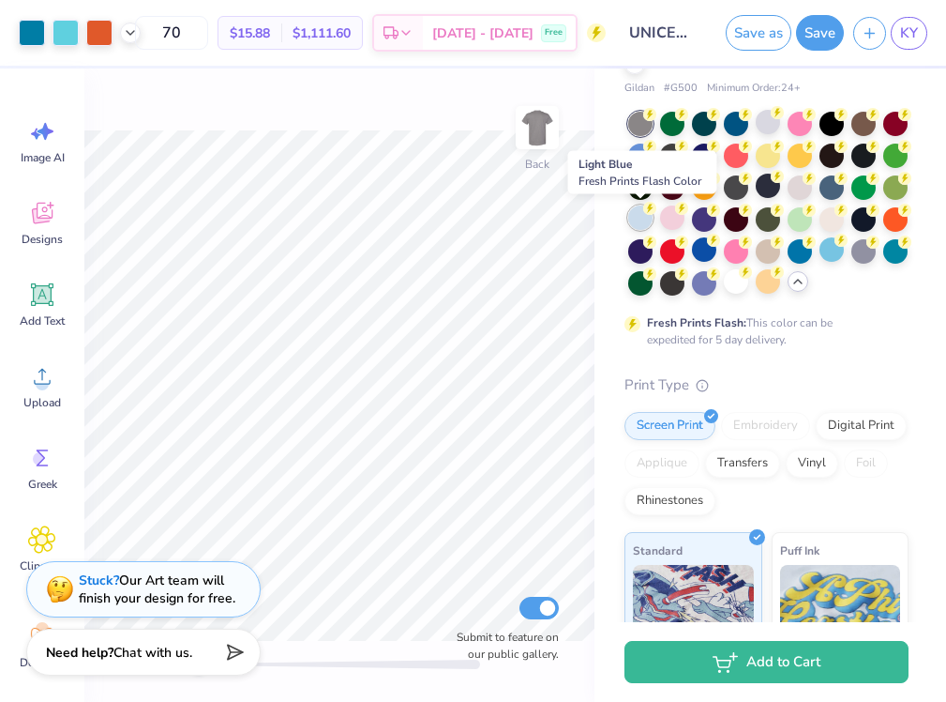
click at [644, 216] on div at bounding box center [640, 217] width 24 height 24
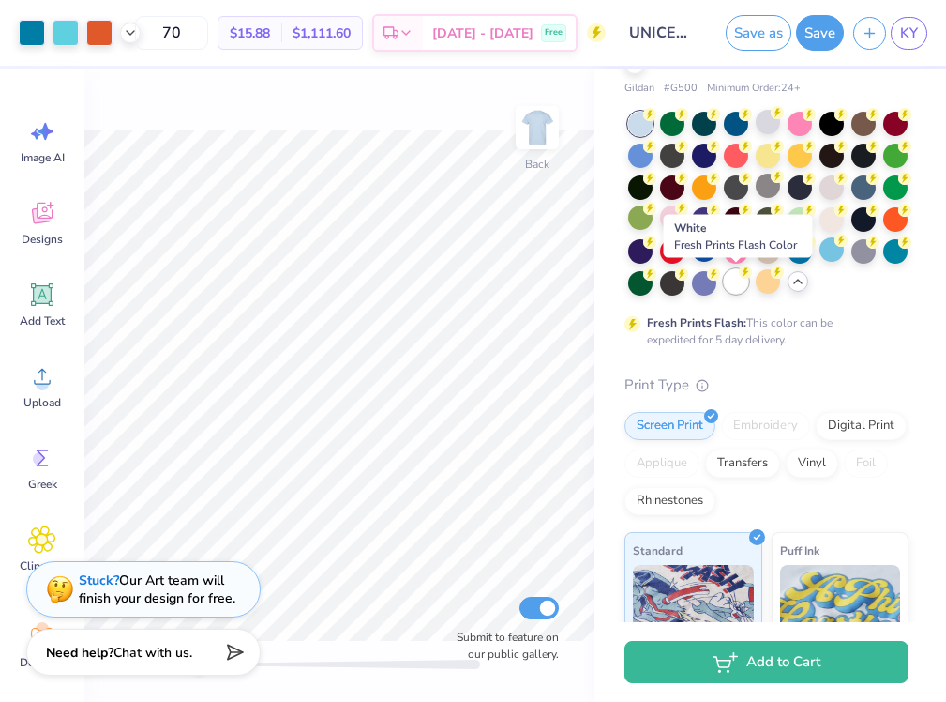
click at [736, 278] on div at bounding box center [736, 281] width 24 height 24
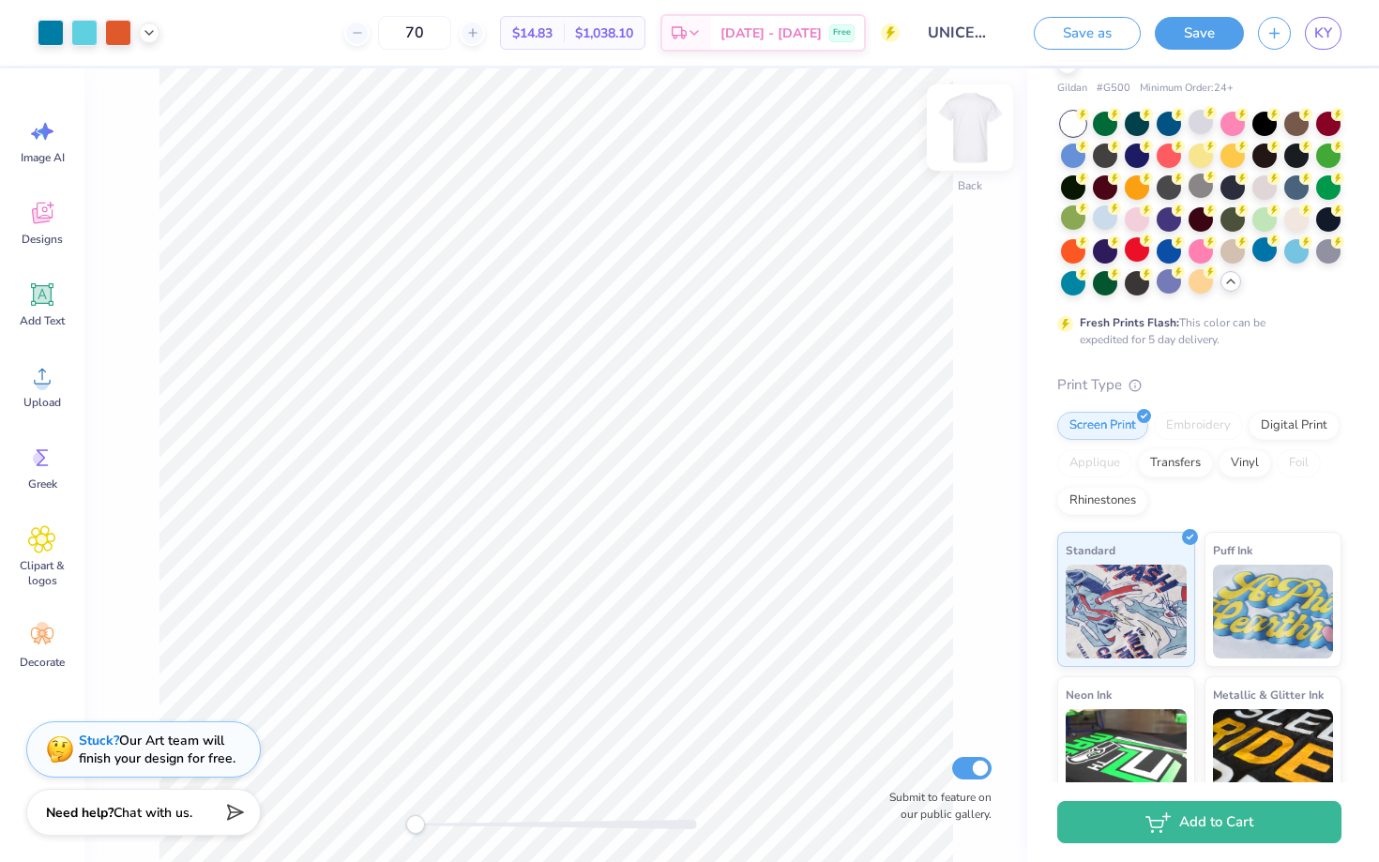
click at [972, 127] on img at bounding box center [969, 127] width 75 height 75
click at [39, 379] on circle at bounding box center [42, 383] width 13 height 13
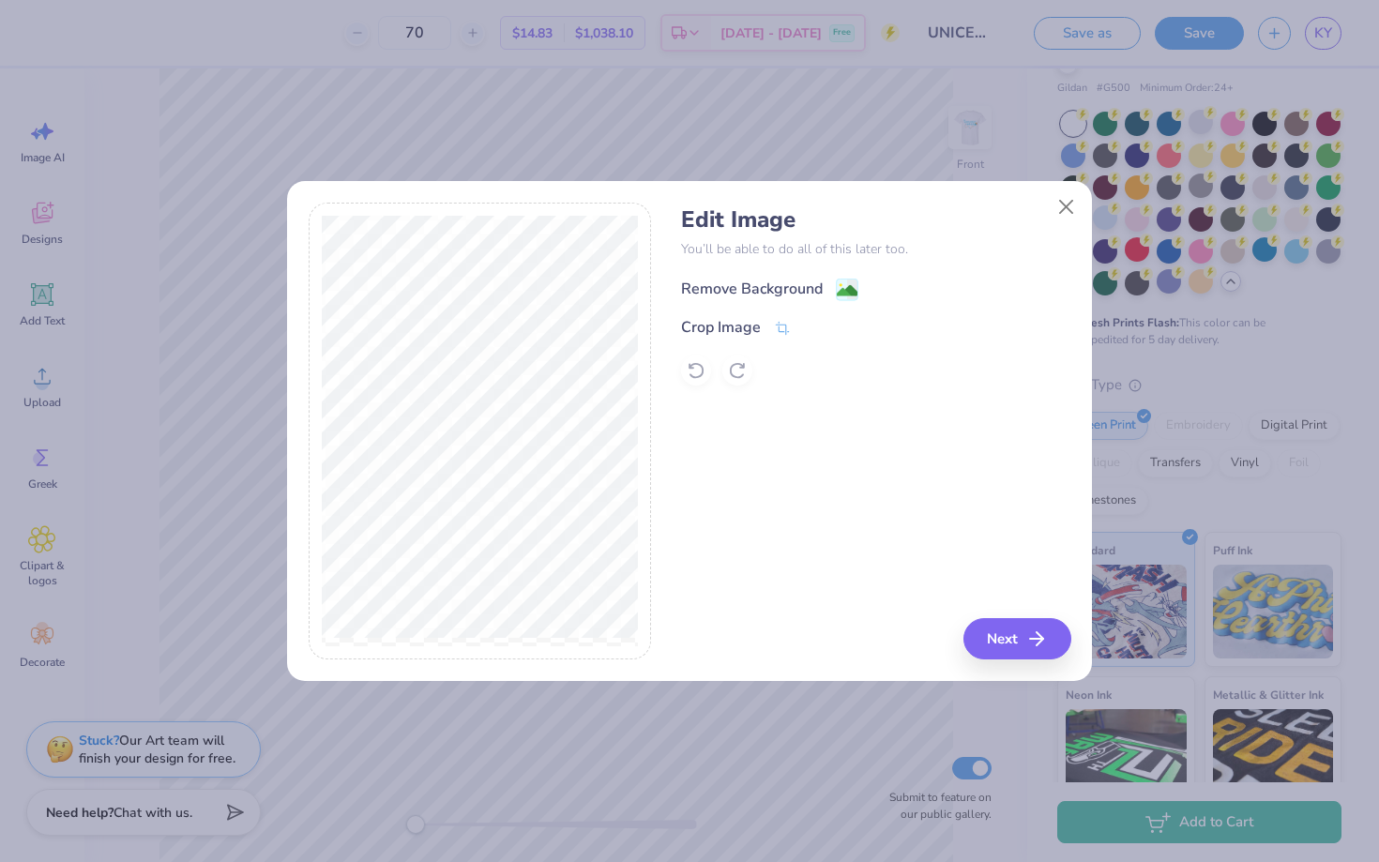
click at [774, 288] on div "Remove Background" at bounding box center [752, 289] width 142 height 23
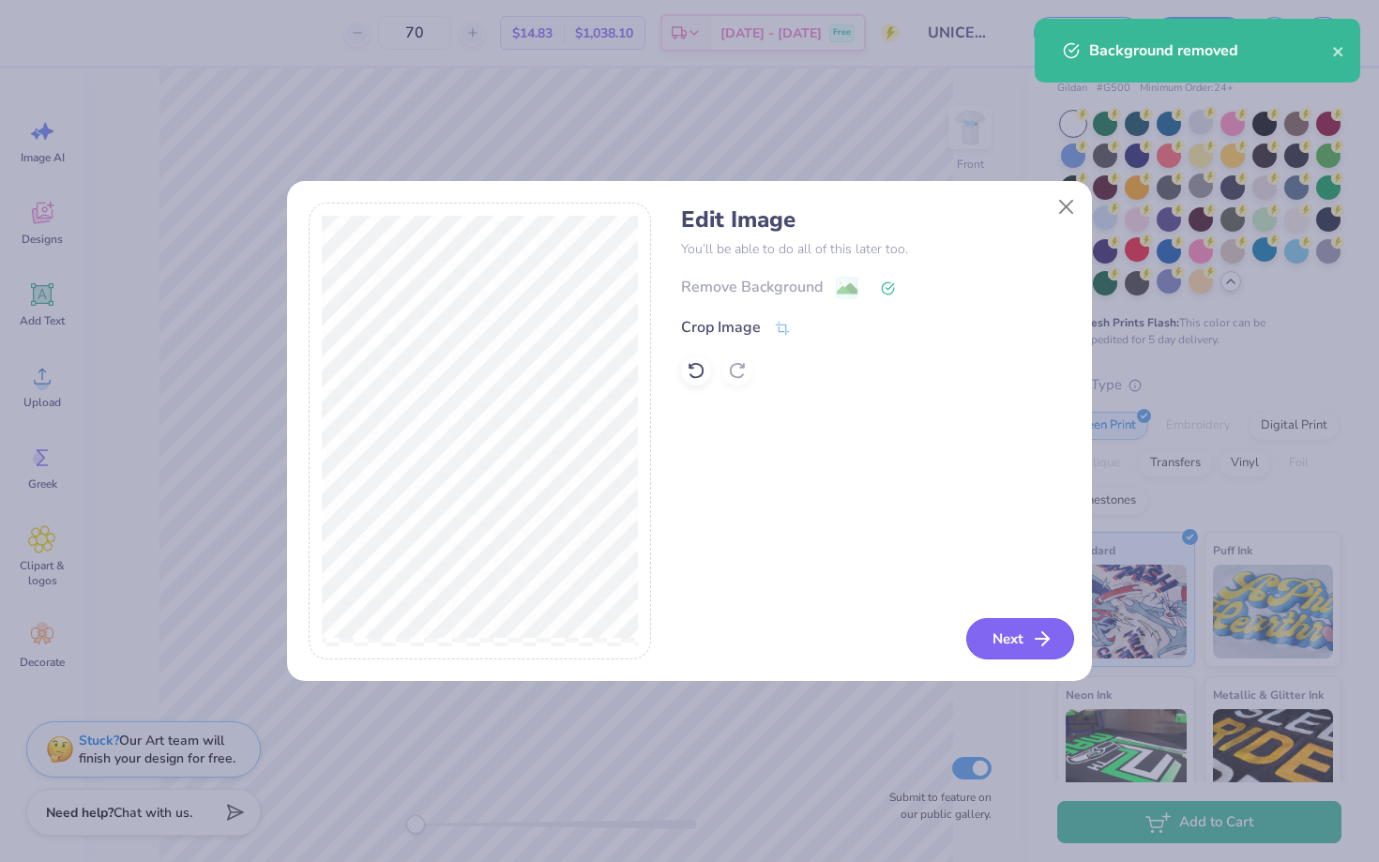
click at [1025, 642] on button "Next" at bounding box center [1020, 638] width 108 height 41
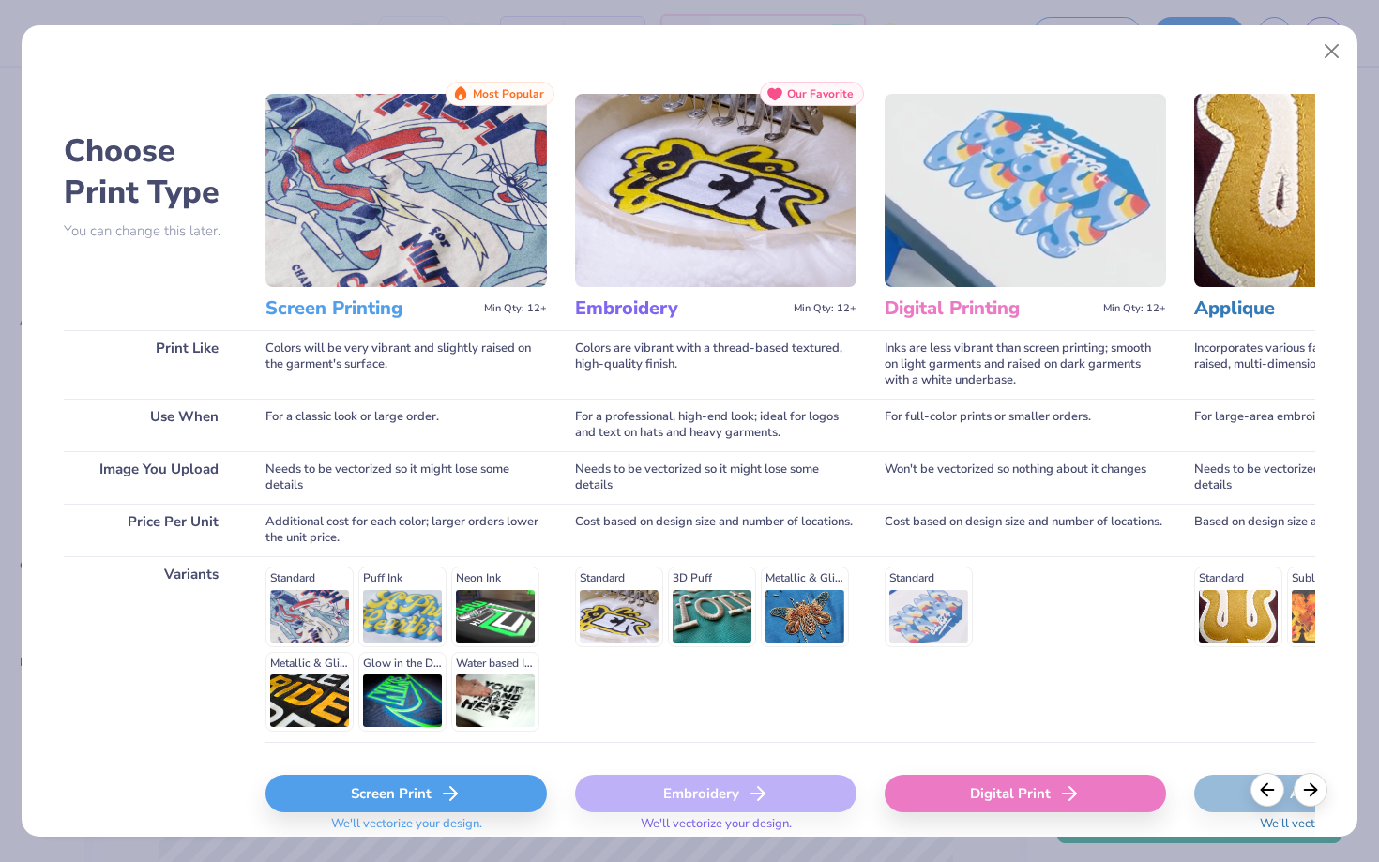
click at [450, 800] on icon at bounding box center [450, 793] width 23 height 23
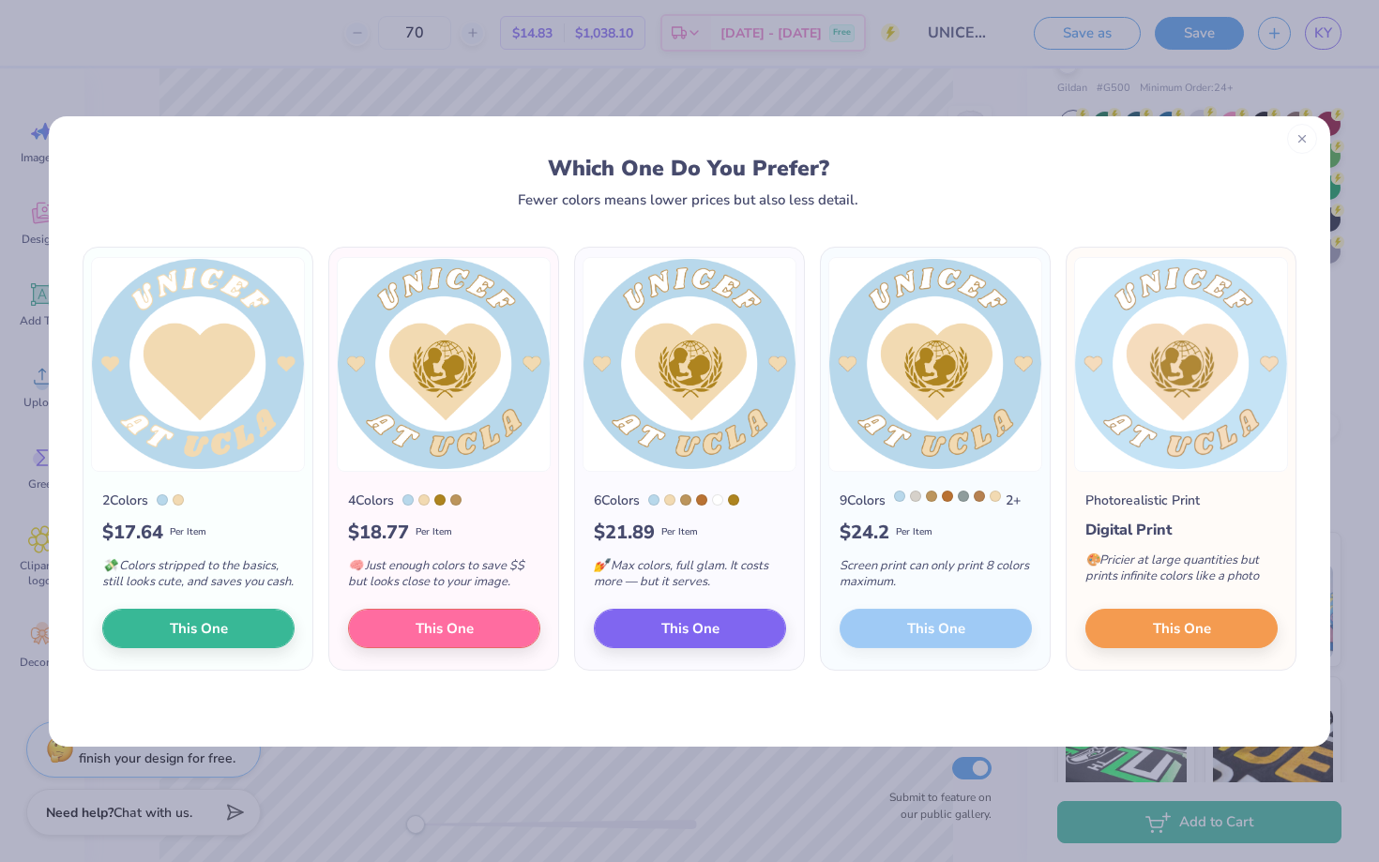
click at [1303, 147] on div at bounding box center [1302, 139] width 30 height 30
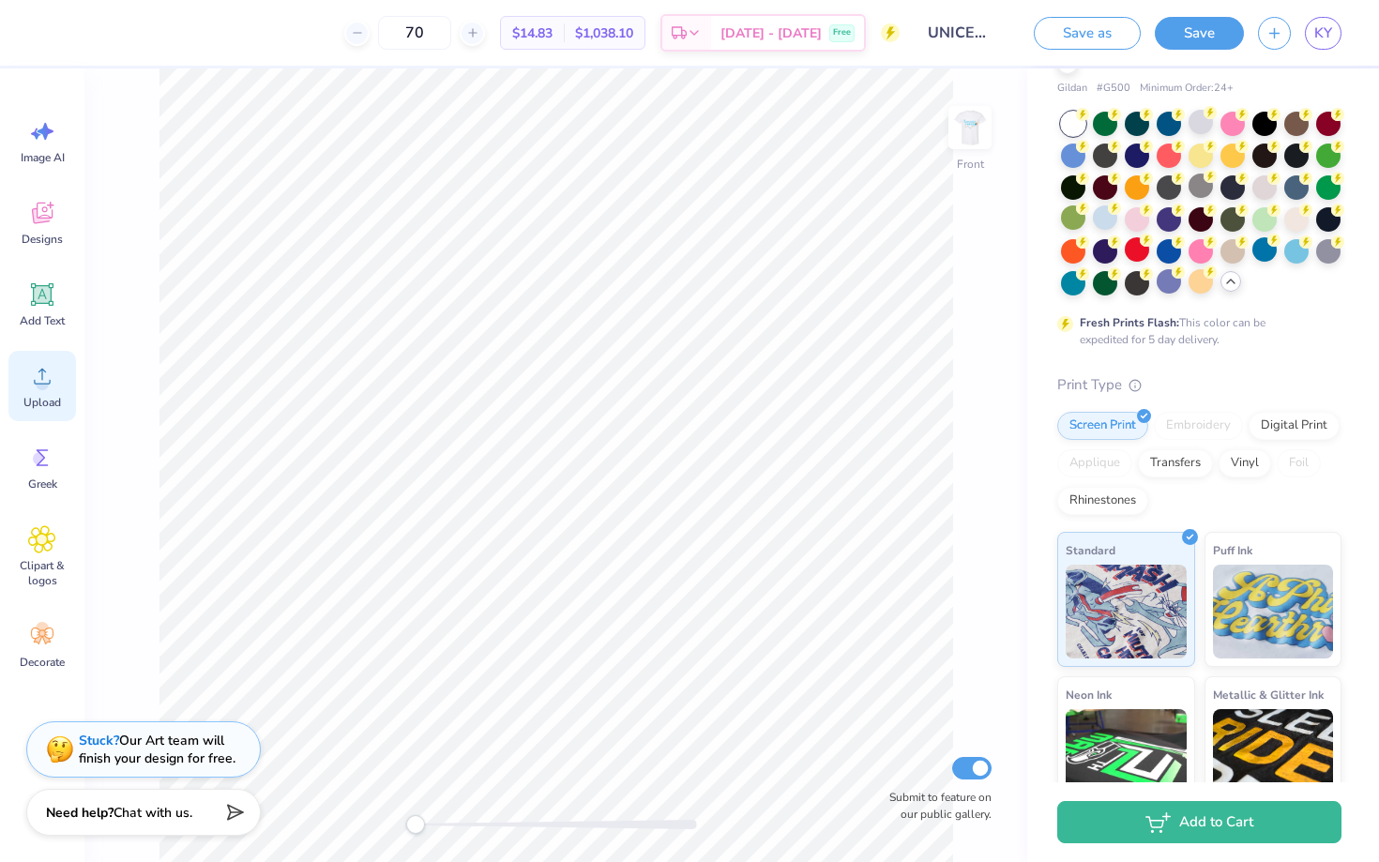
click at [34, 387] on icon at bounding box center [42, 376] width 28 height 28
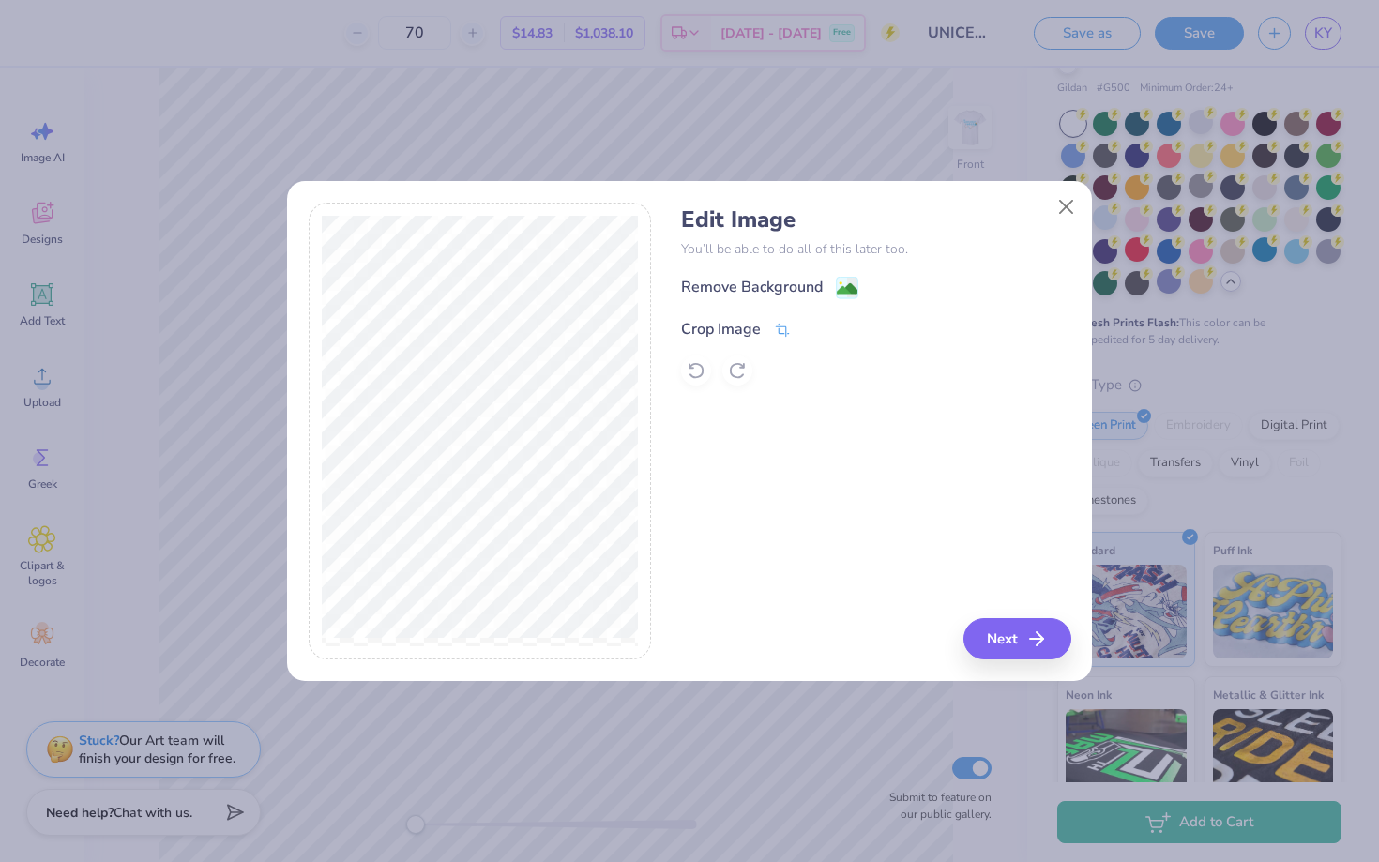
click at [751, 325] on div "Crop Image" at bounding box center [721, 329] width 80 height 23
click at [784, 295] on div "Remove Background Crop Image" at bounding box center [875, 331] width 389 height 110
click at [783, 282] on div "Remove Background Crop Image" at bounding box center [875, 331] width 389 height 110
click at [840, 330] on icon at bounding box center [841, 327] width 11 height 11
click at [794, 289] on div "Remove Background" at bounding box center [752, 289] width 142 height 23
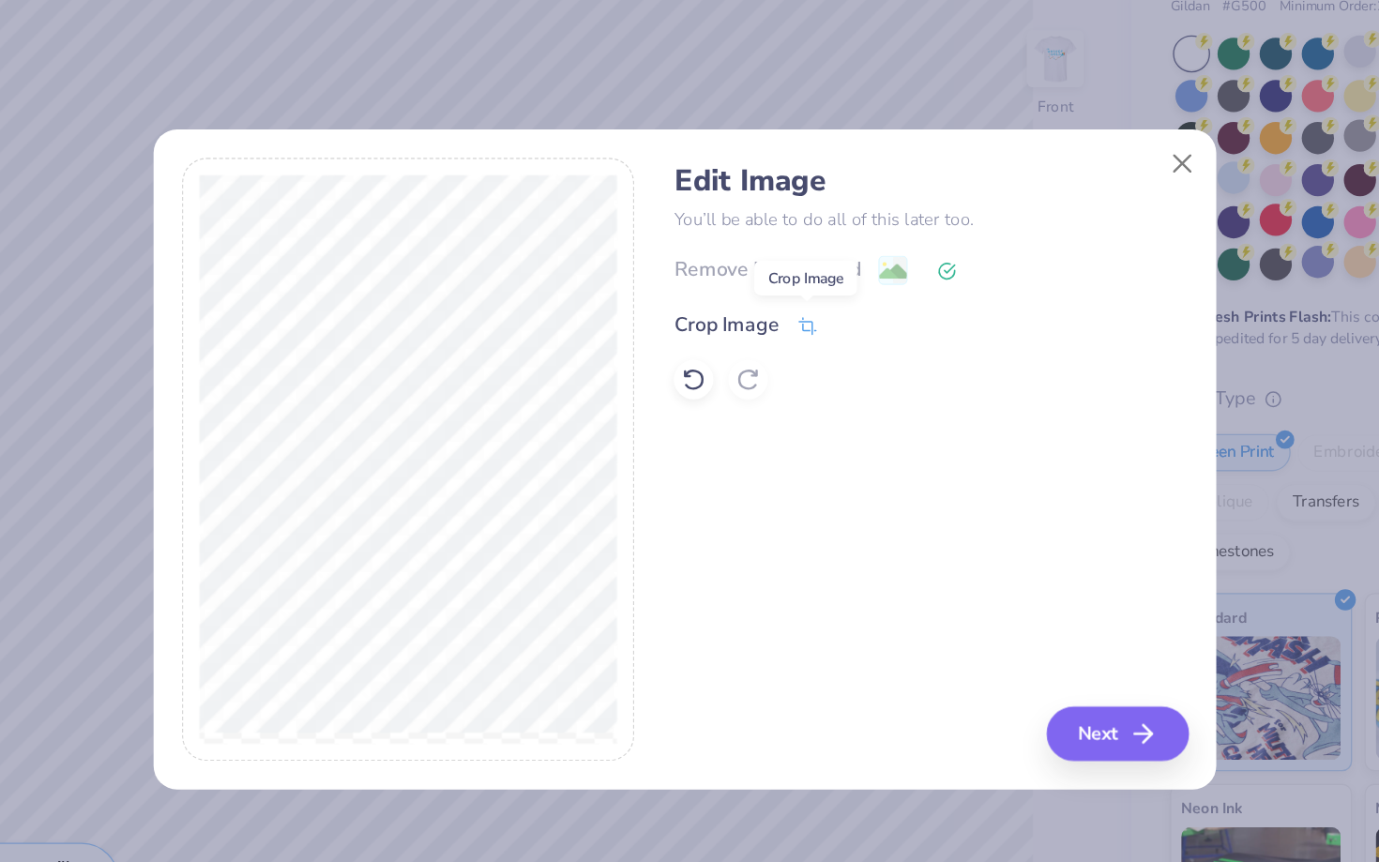
click at [778, 328] on icon at bounding box center [783, 330] width 14 height 13
click at [838, 334] on button at bounding box center [841, 327] width 20 height 20
click at [1065, 212] on button "Close" at bounding box center [1067, 207] width 36 height 36
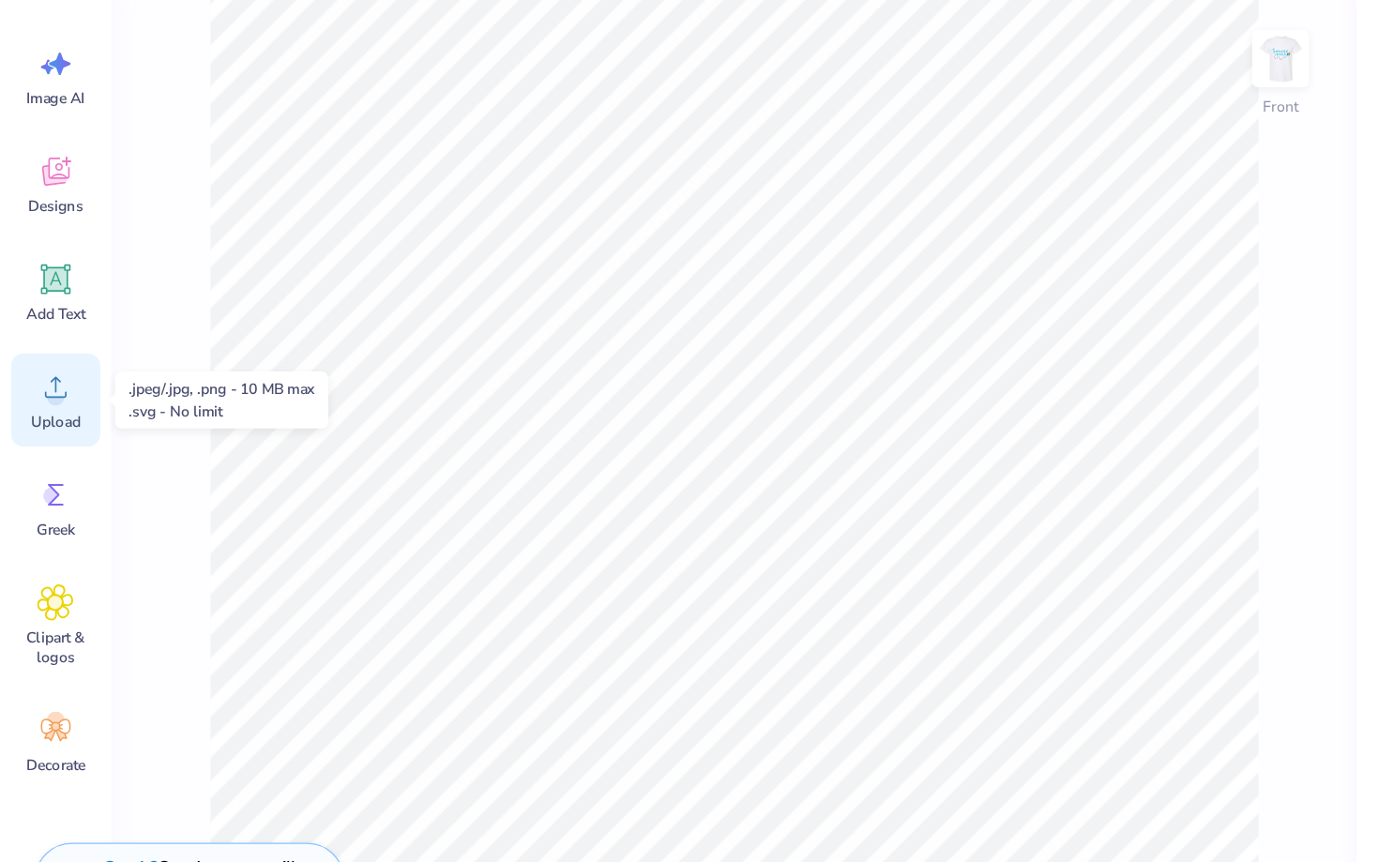
click at [48, 393] on div "Upload" at bounding box center [42, 386] width 68 height 70
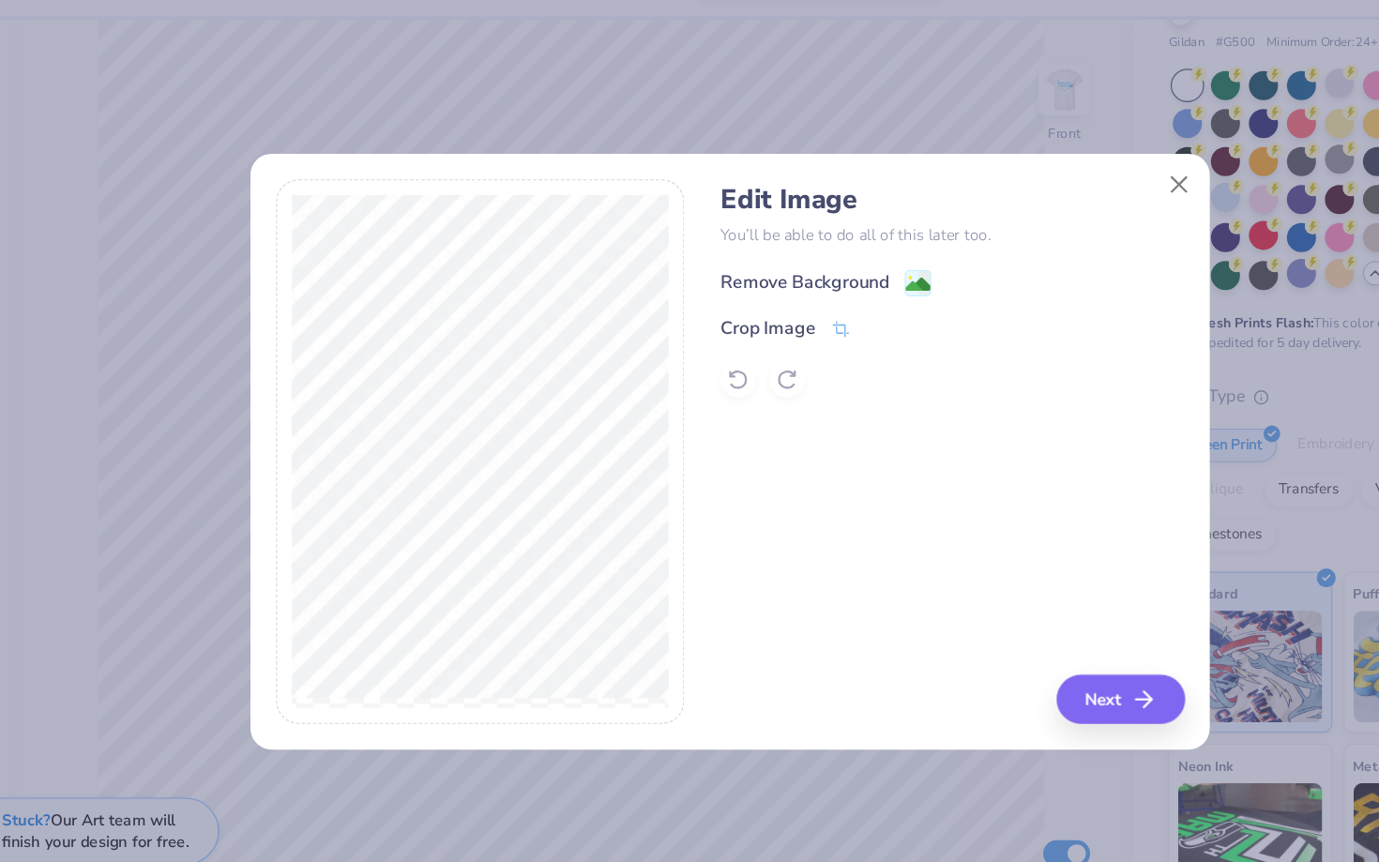
click at [734, 287] on div "Remove Background" at bounding box center [752, 289] width 142 height 23
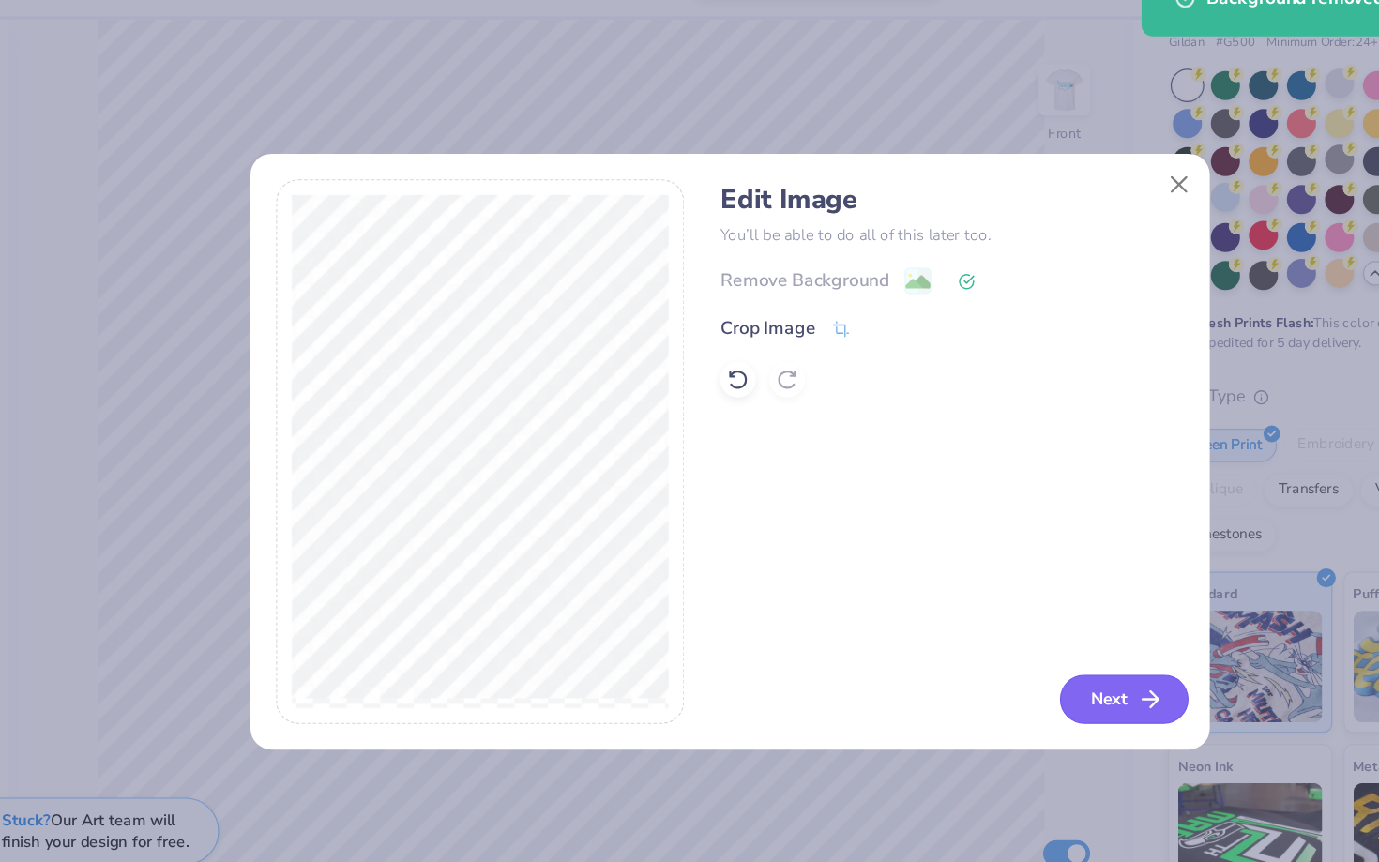
click at [1001, 641] on button "Next" at bounding box center [1020, 638] width 108 height 41
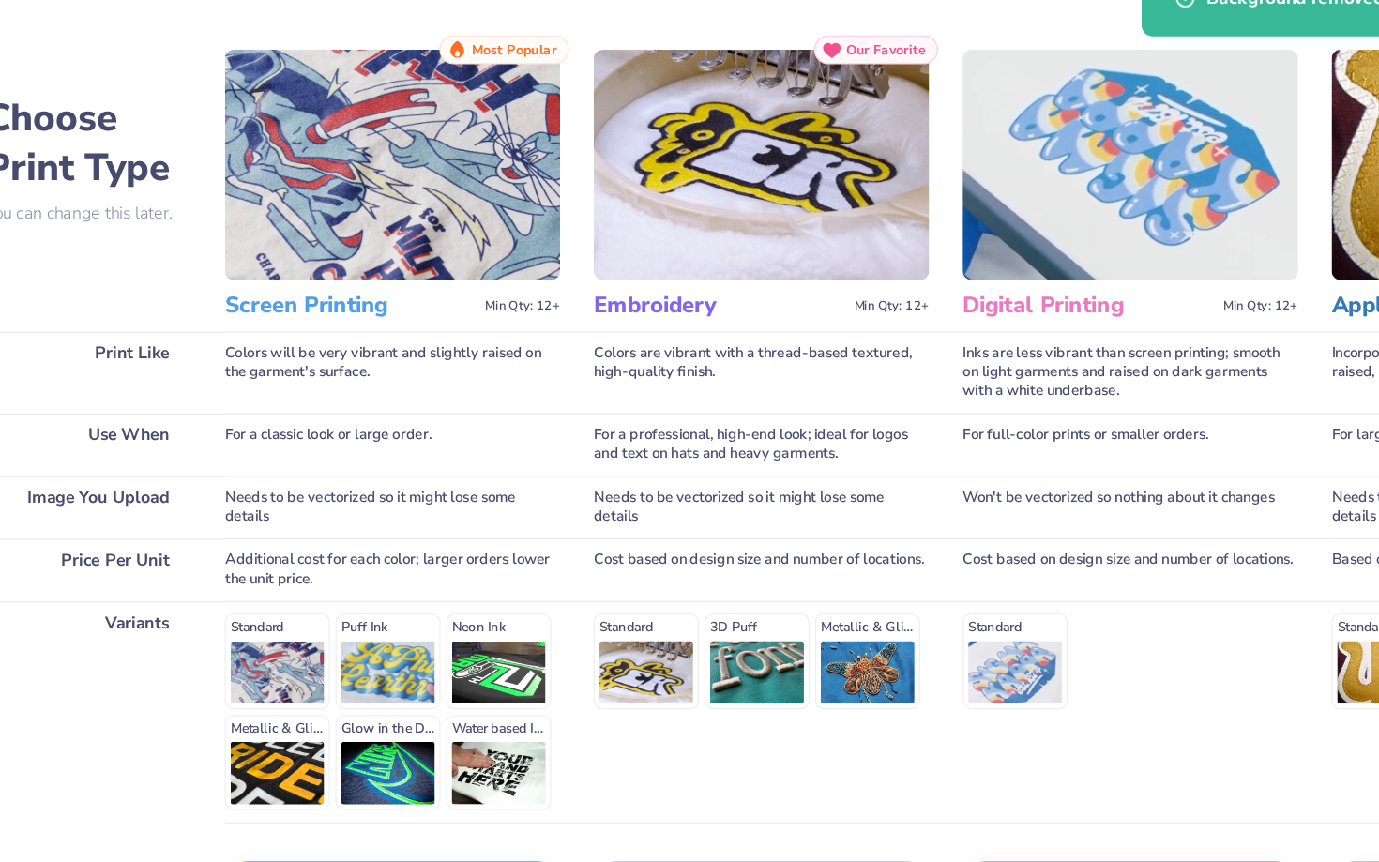
click at [370, 347] on div "Colors will be very vibrant and slightly raised on the garment's surface." at bounding box center [405, 364] width 281 height 68
click at [363, 326] on div "Screen Printing Min Qty: 12+" at bounding box center [405, 308] width 281 height 43
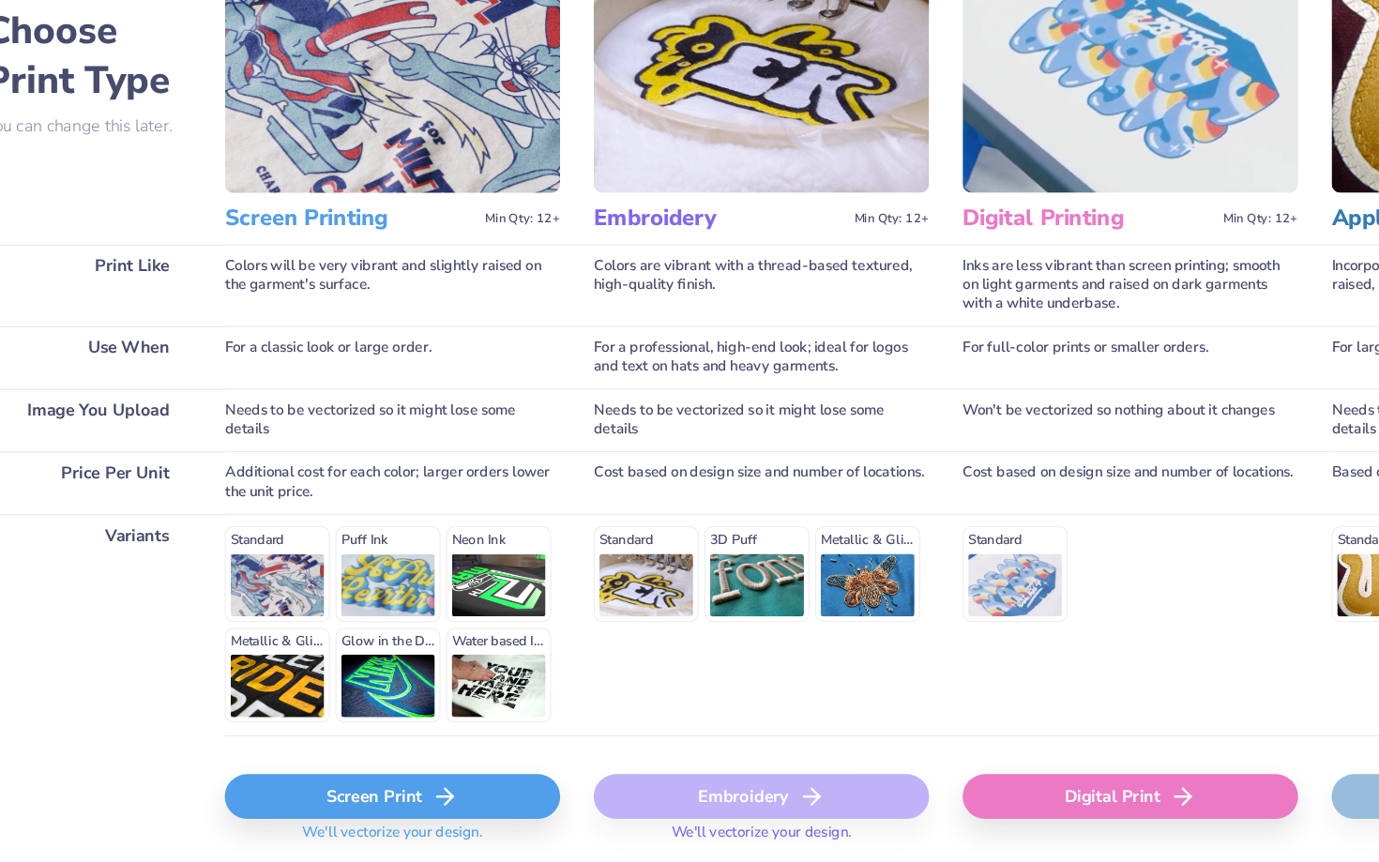
click at [419, 718] on div "Screen Print" at bounding box center [405, 721] width 281 height 38
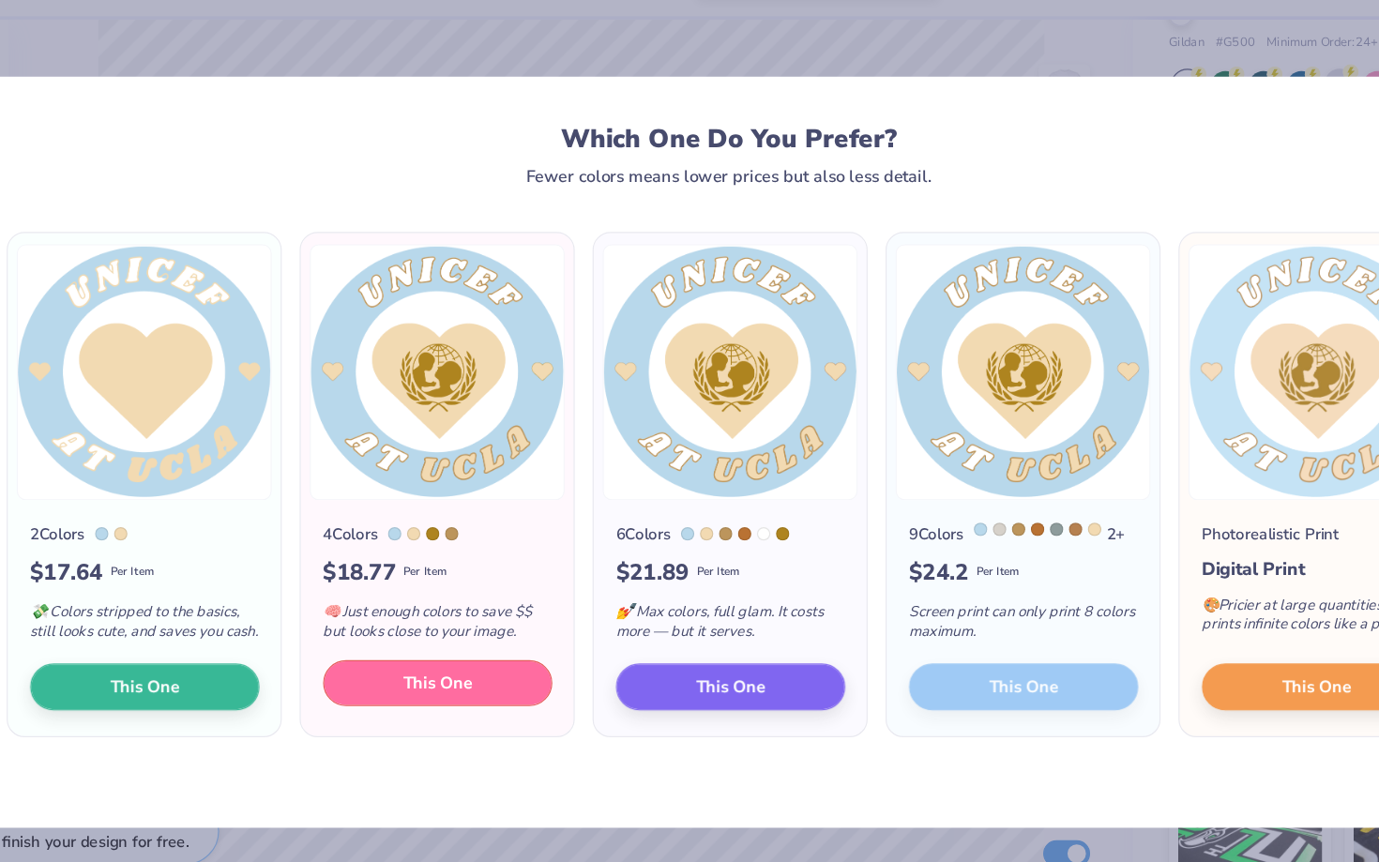
click at [459, 636] on span "This One" at bounding box center [444, 625] width 58 height 22
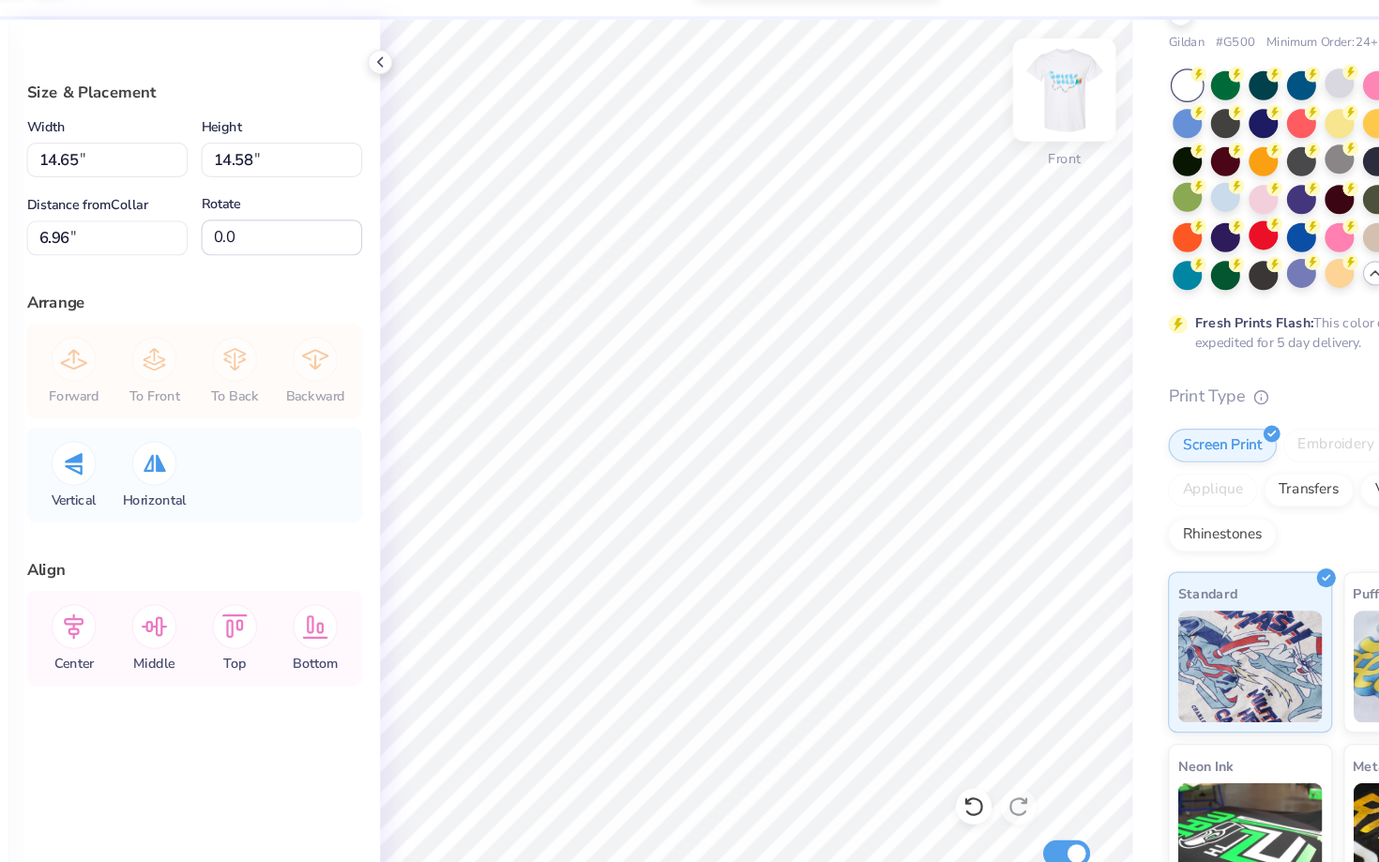
click at [976, 127] on img at bounding box center [969, 127] width 75 height 75
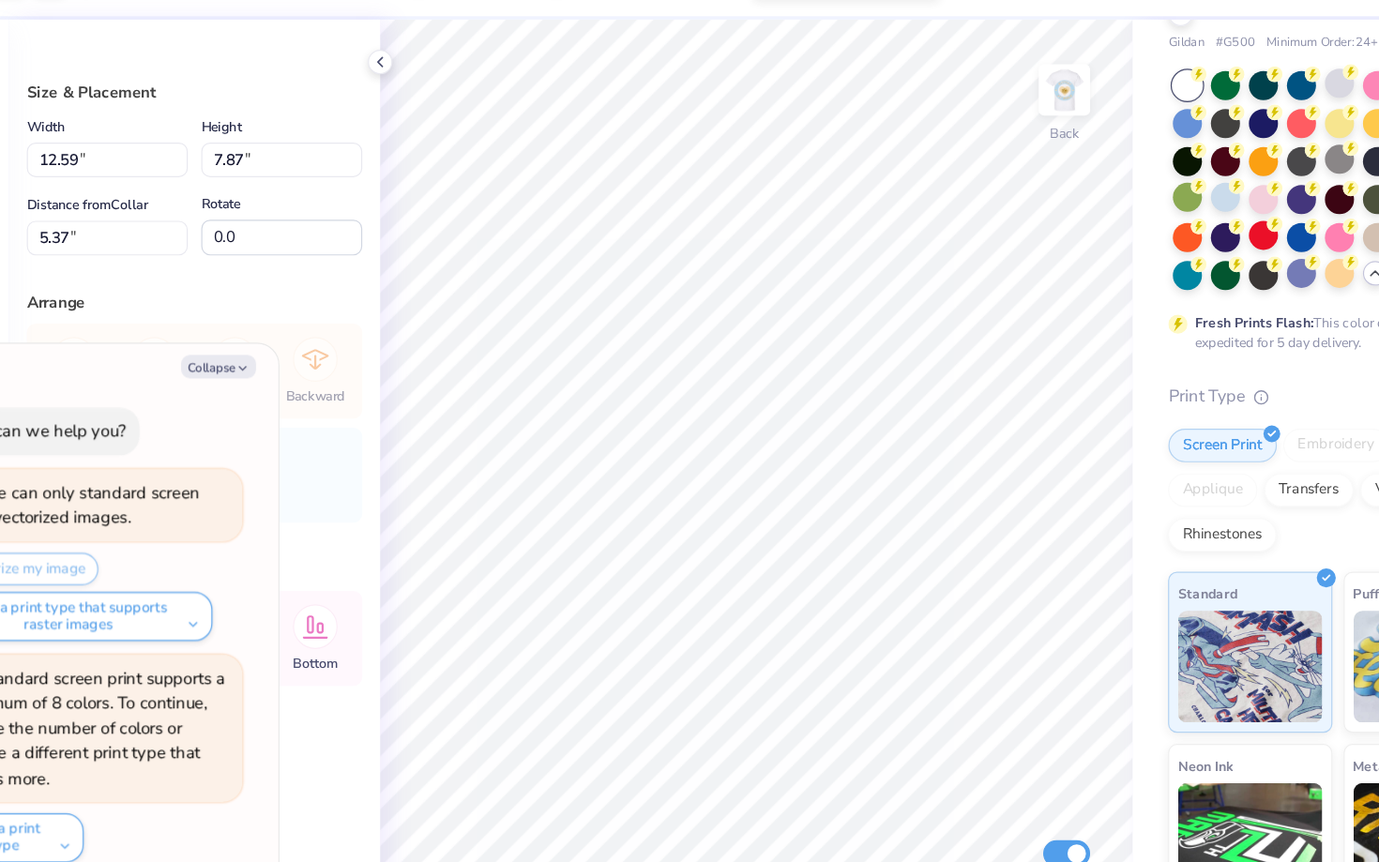
click at [976, 127] on img at bounding box center [970, 128] width 38 height 38
type textarea "x"
type input "14.65"
type input "14.58"
type input "6.96"
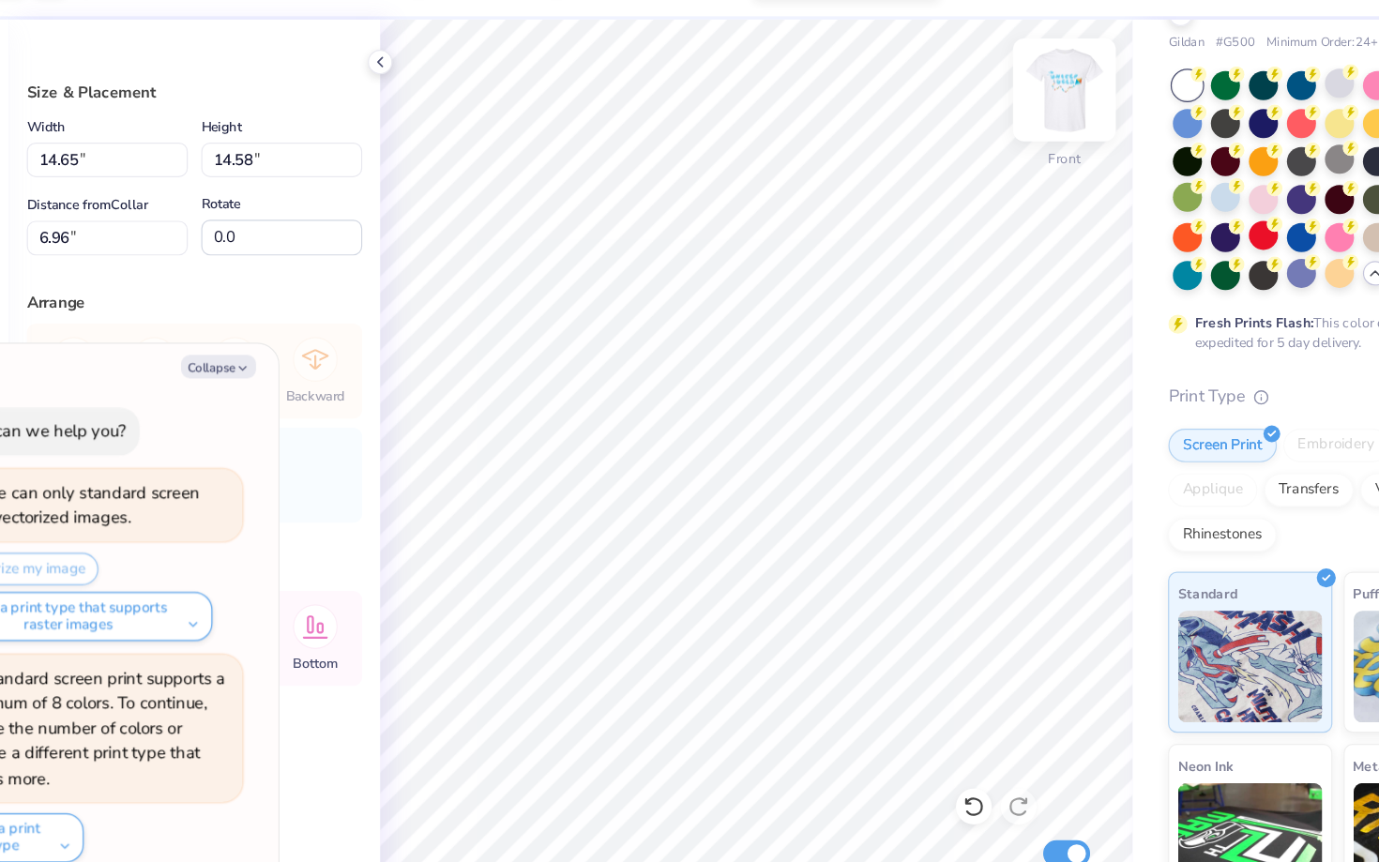
type textarea "x"
type input "14.29"
type input "14.23"
type textarea "x"
type input "4.85"
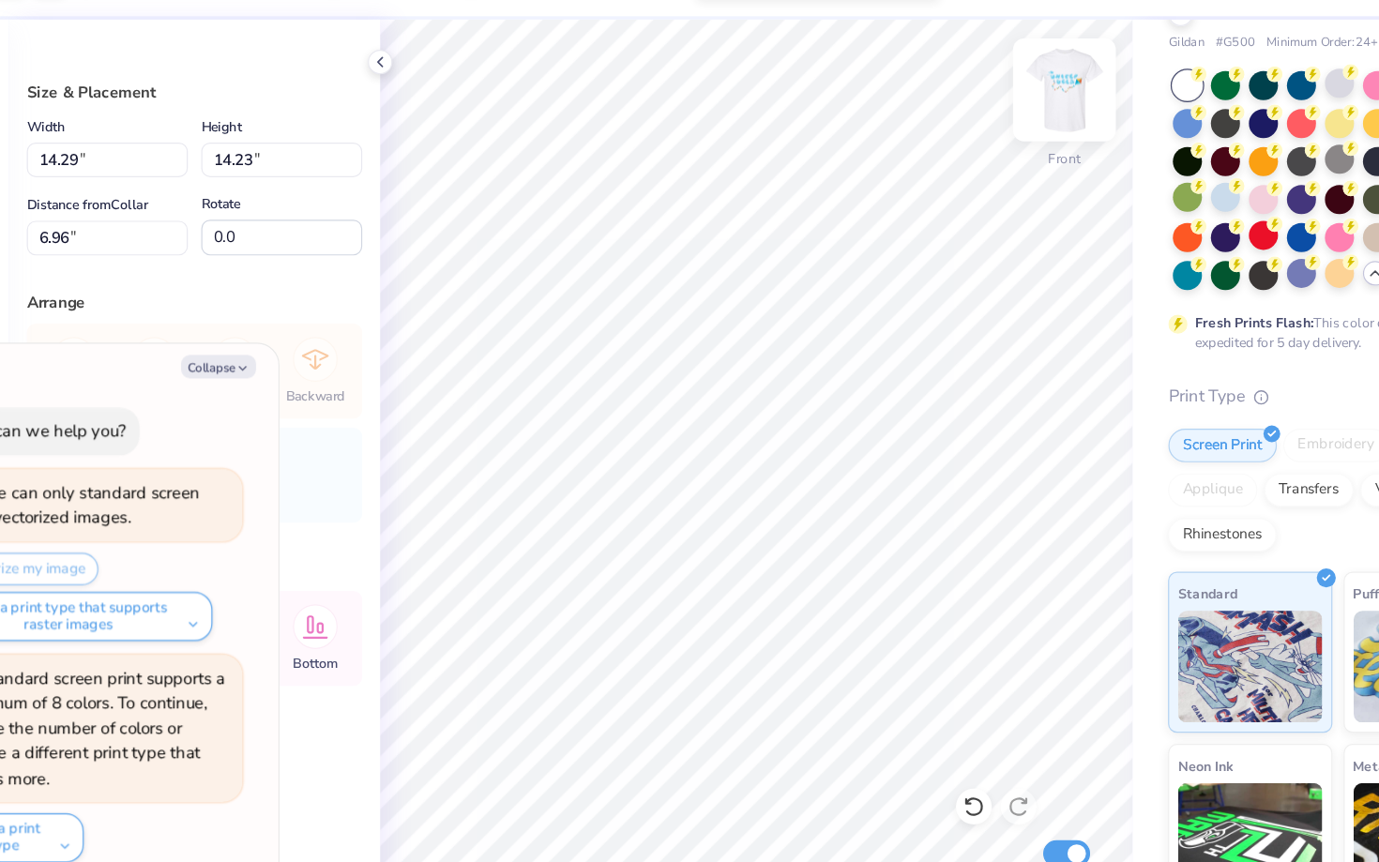
type input "4.83"
type textarea "x"
type input "7.73"
type input "7.69"
type input "8.18"
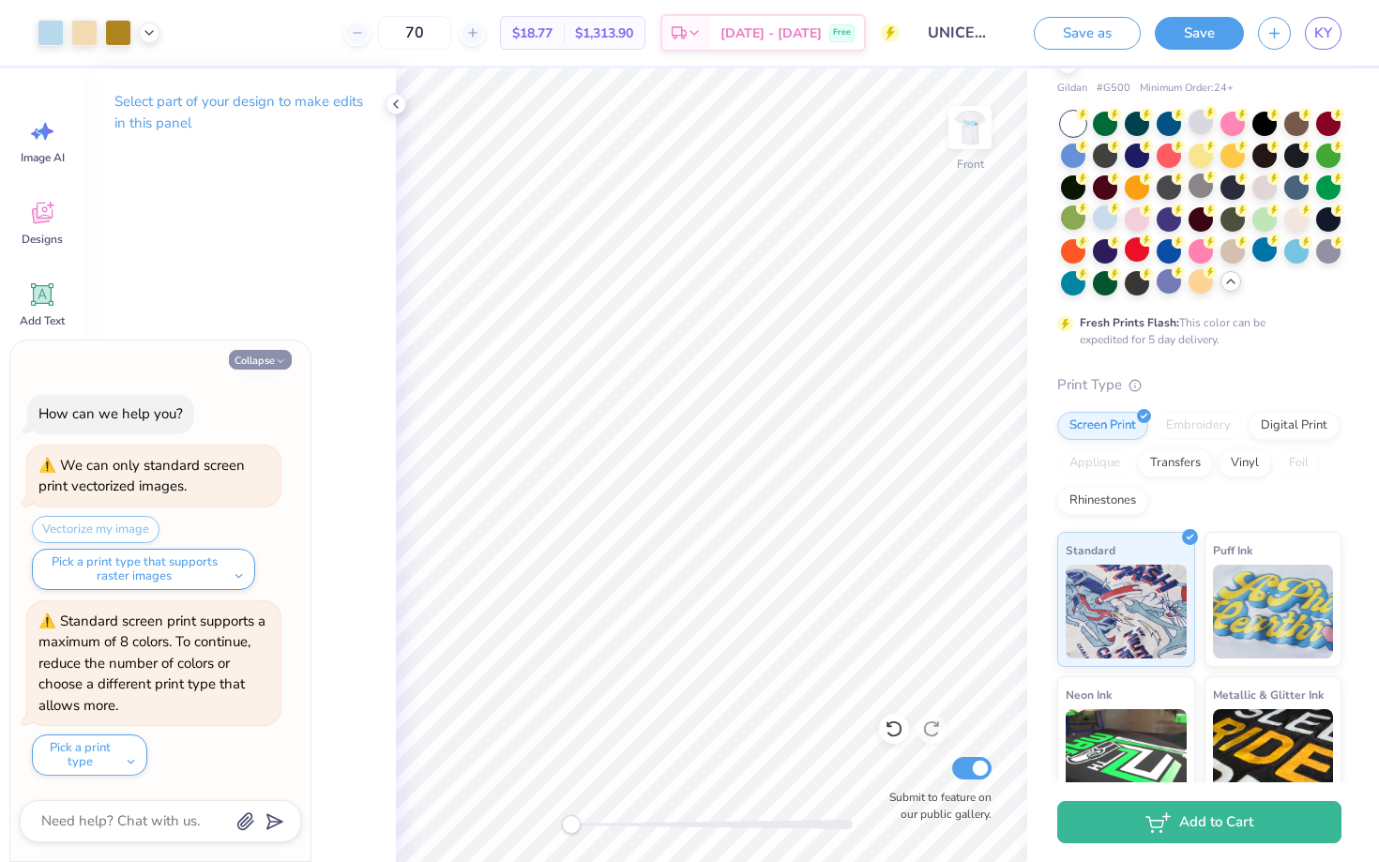
click at [272, 365] on button "Collapse" at bounding box center [260, 360] width 63 height 20
type textarea "x"
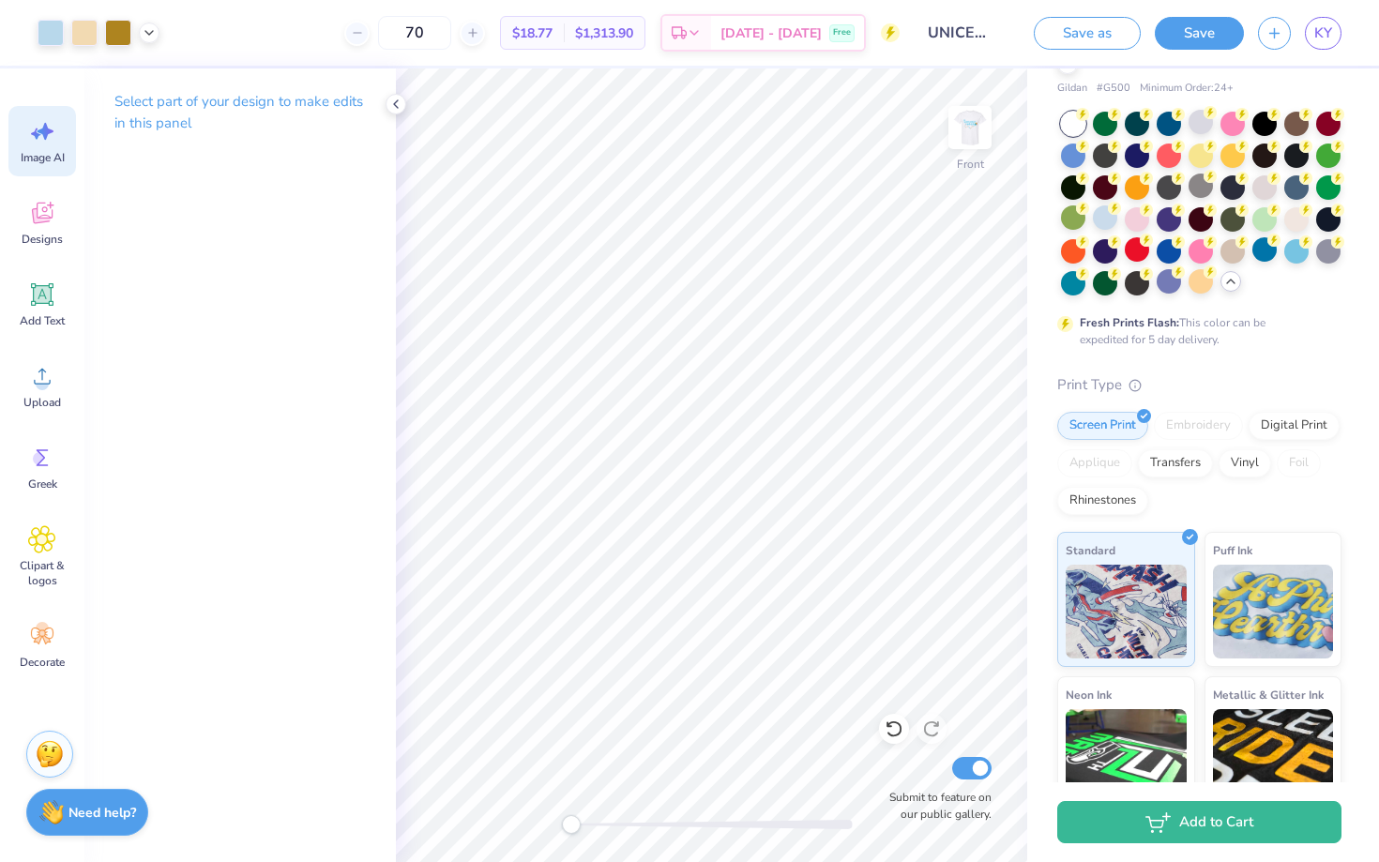
click at [42, 157] on span "Image AI" at bounding box center [43, 157] width 44 height 15
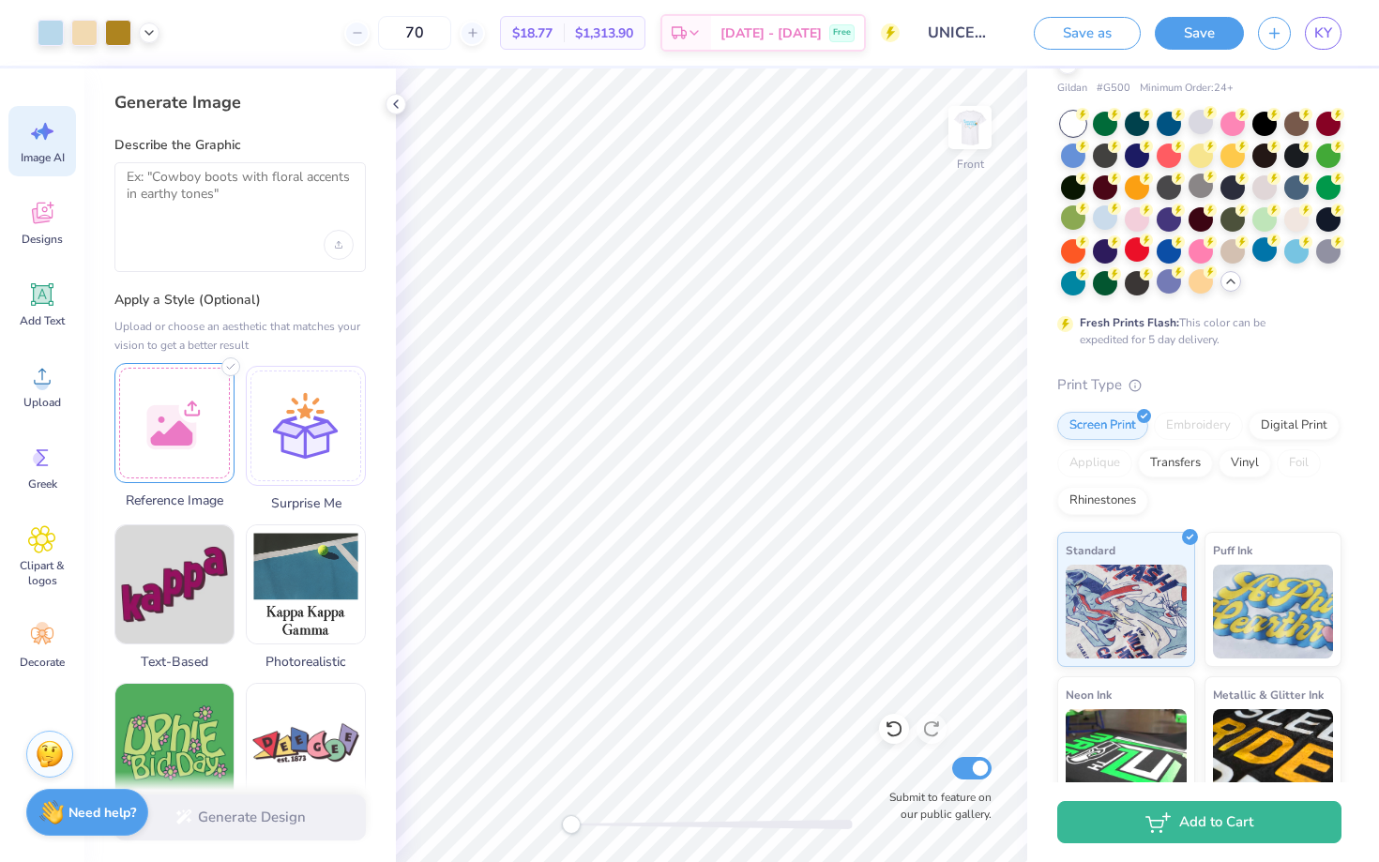
click at [194, 413] on div at bounding box center [174, 423] width 120 height 120
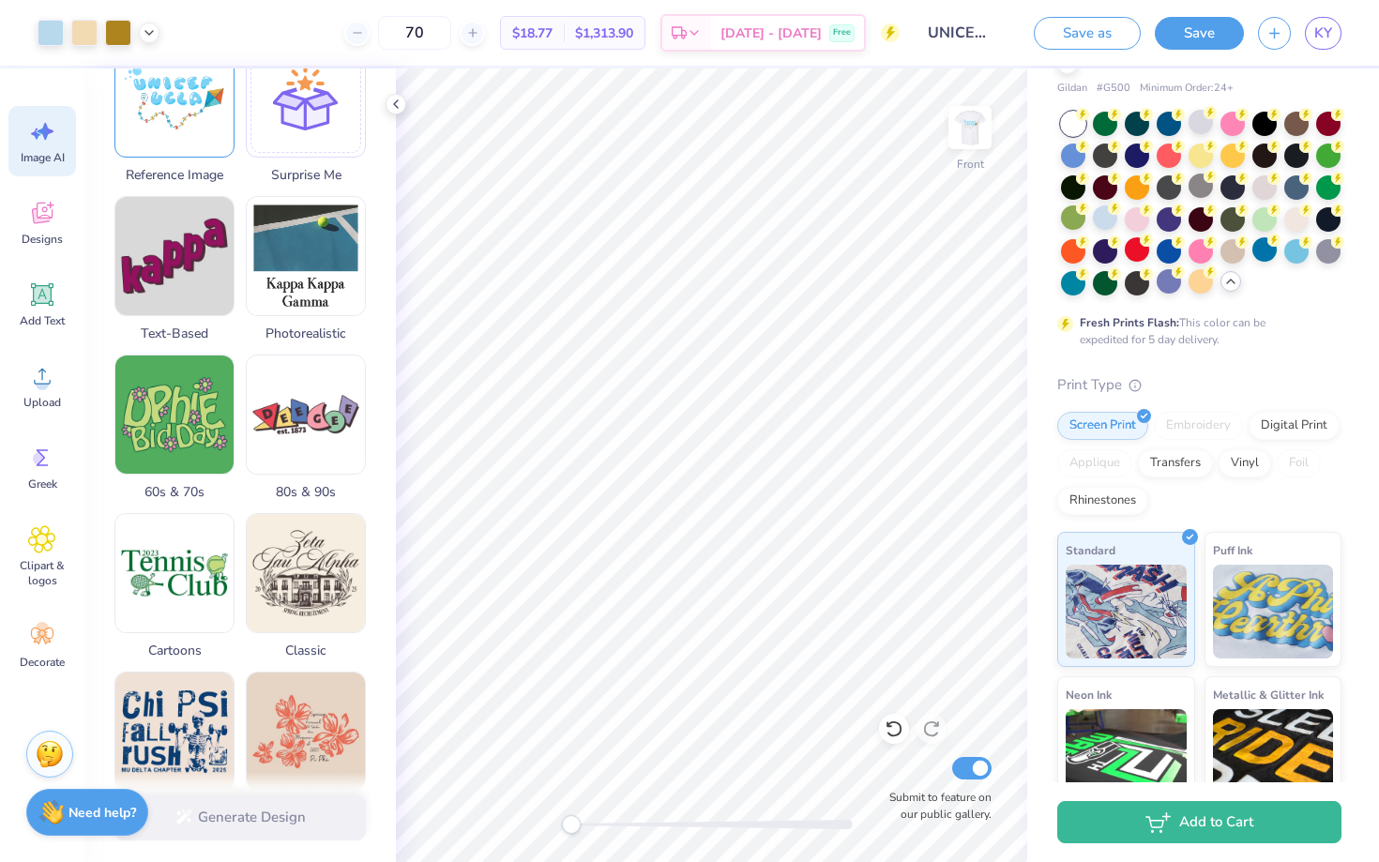
scroll to position [0, 0]
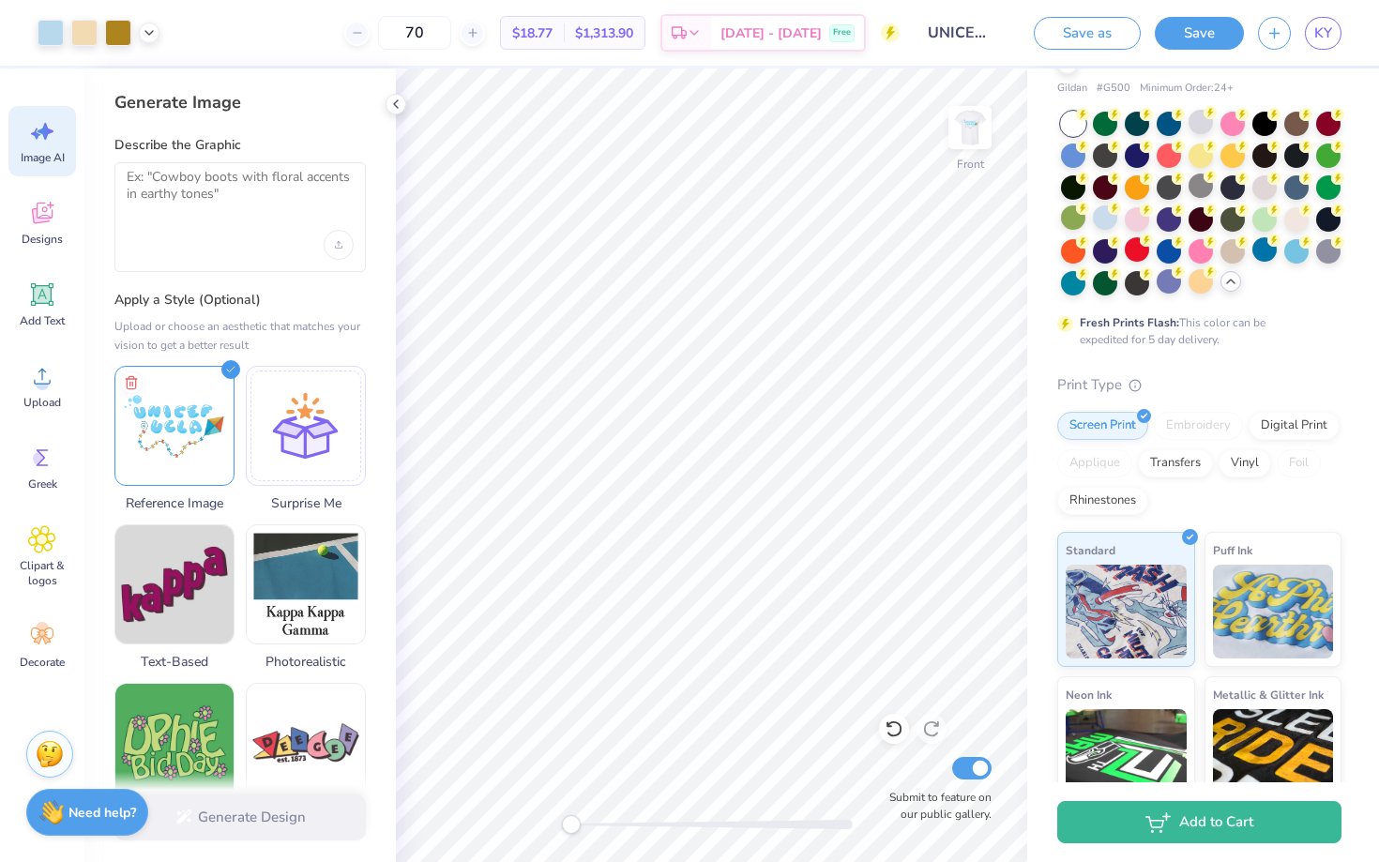
click at [243, 220] on div at bounding box center [239, 217] width 251 height 110
click at [52, 223] on icon at bounding box center [42, 213] width 28 height 28
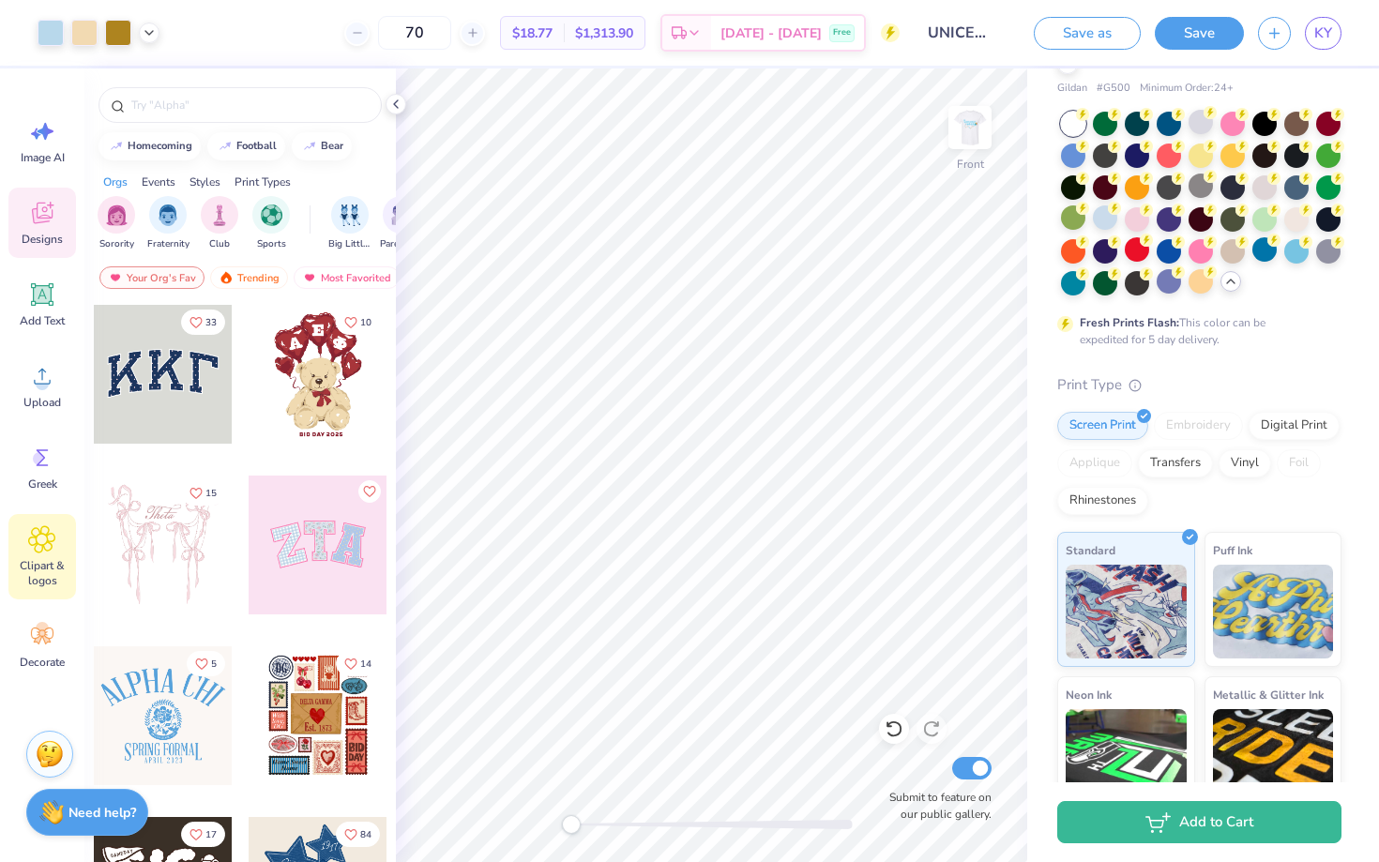
click at [37, 572] on span "Clipart & logos" at bounding box center [42, 573] width 62 height 30
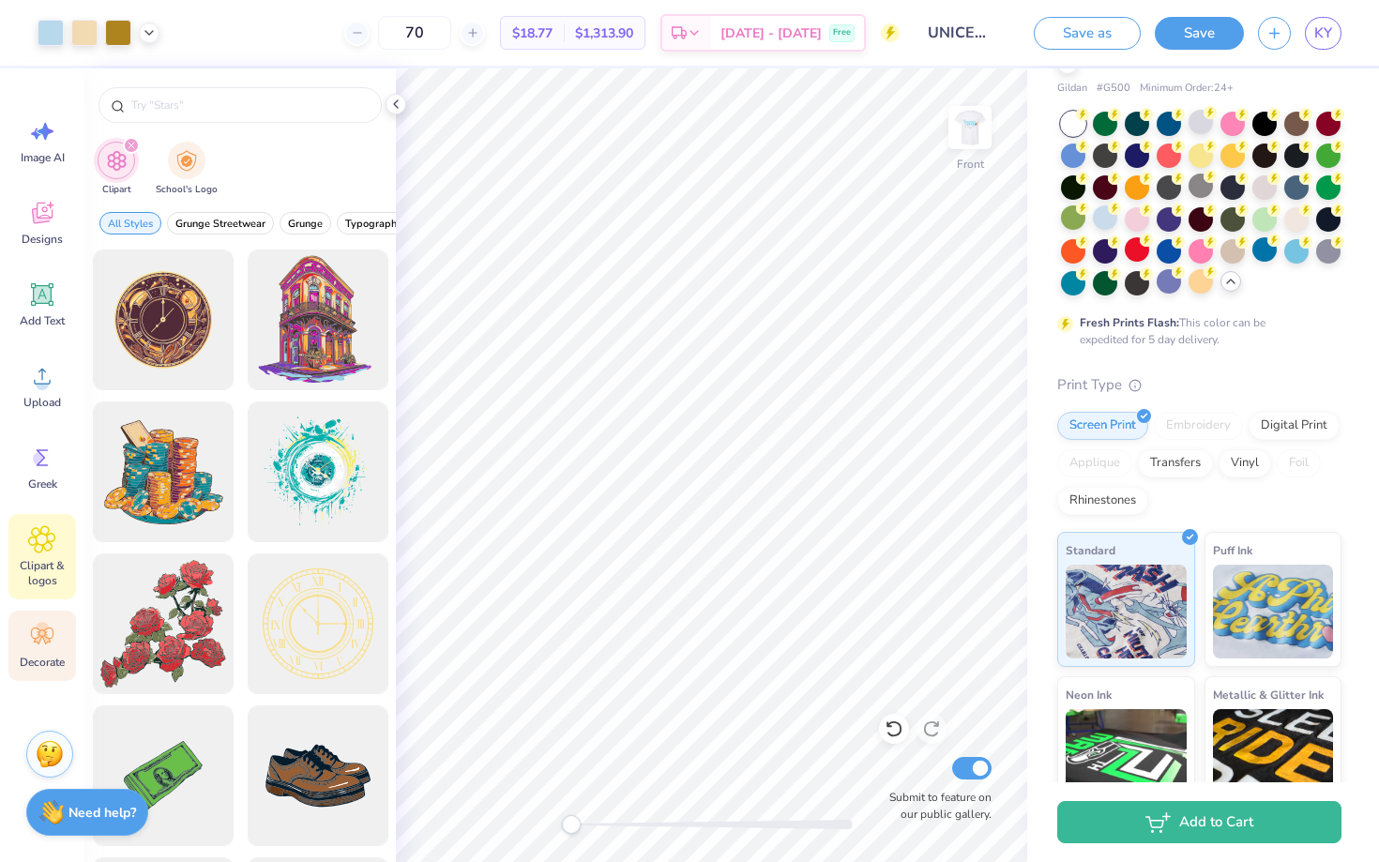
click at [45, 650] on div "Decorate" at bounding box center [42, 646] width 68 height 70
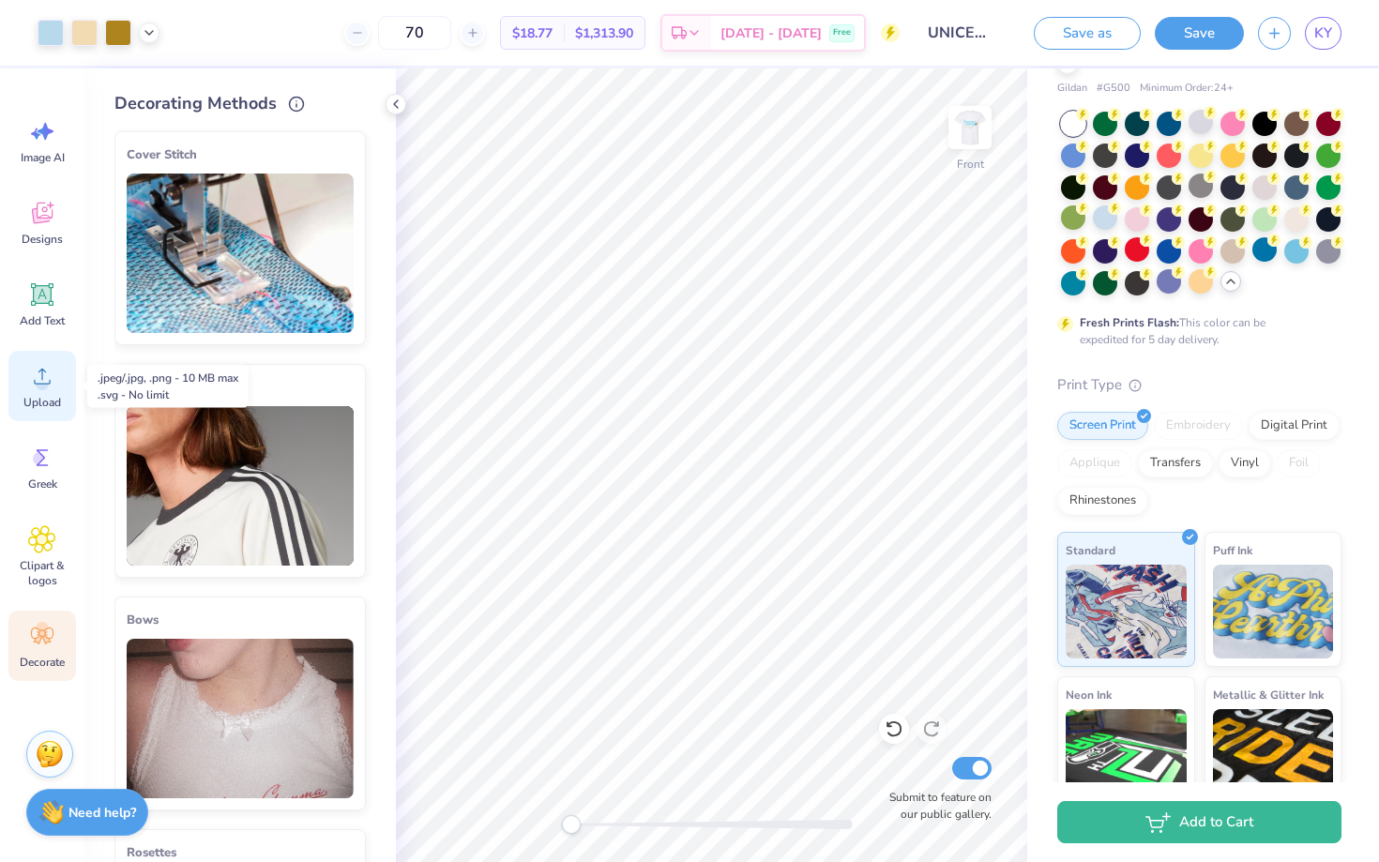
click at [40, 395] on span "Upload" at bounding box center [42, 402] width 38 height 15
click at [47, 295] on icon at bounding box center [43, 295] width 18 height 18
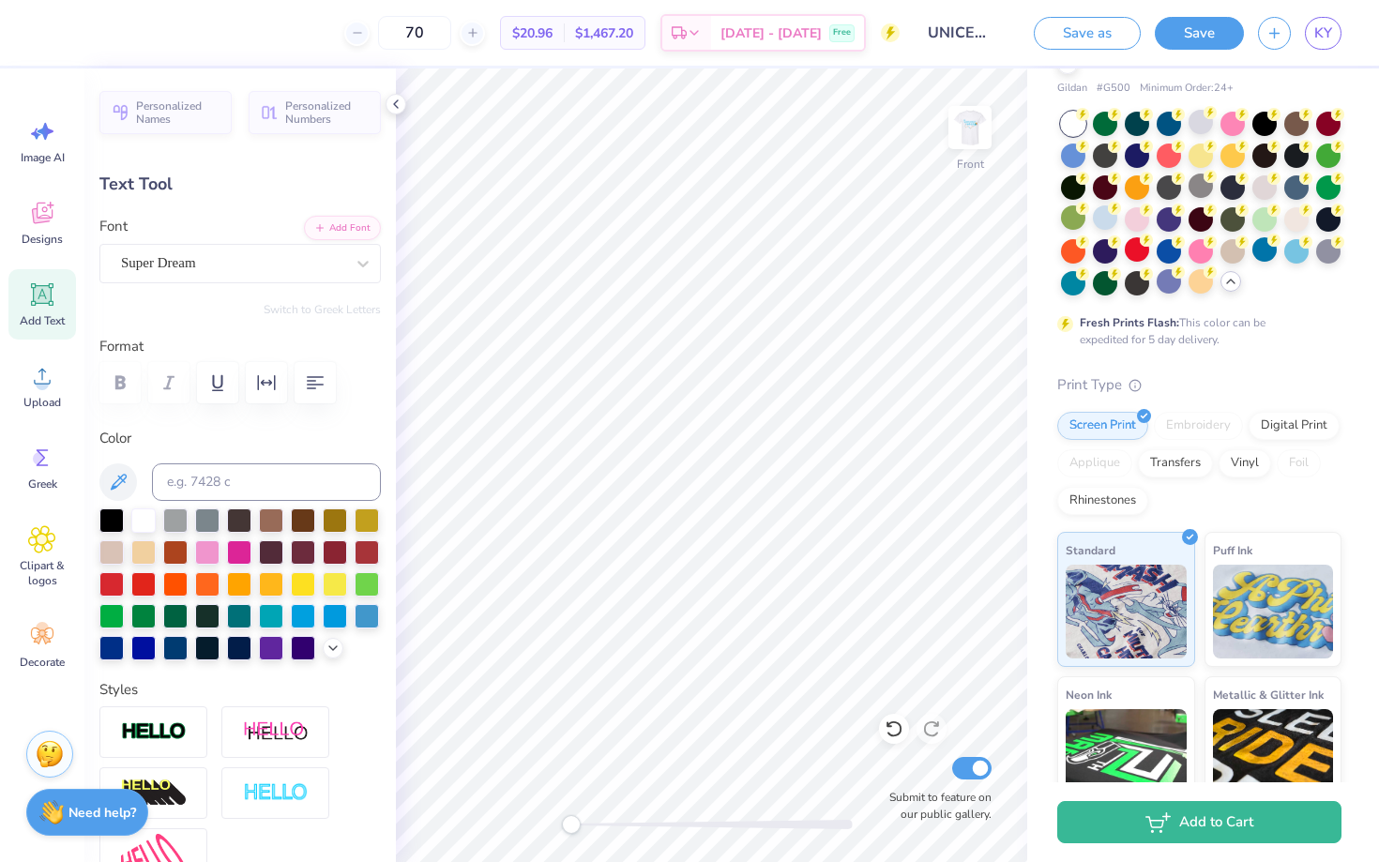
type textarea "T"
type textarea "Volunteer"
click at [320, 613] on div at bounding box center [239, 584] width 281 height 152
click at [332, 646] on polyline at bounding box center [333, 646] width 8 height 4
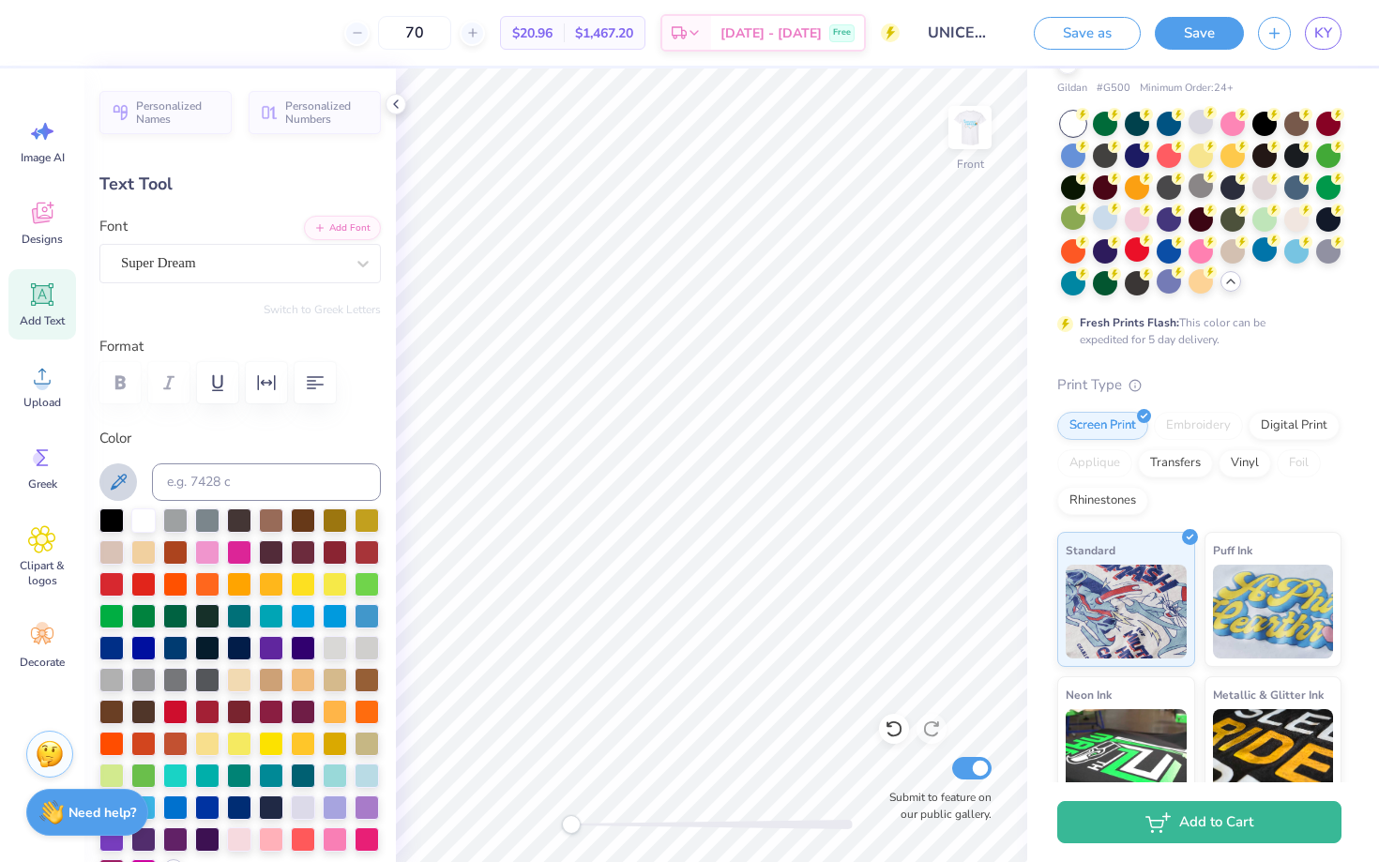
click at [116, 478] on icon at bounding box center [118, 482] width 23 height 23
type input "11.13"
type input "1.72"
click at [963, 129] on img at bounding box center [969, 127] width 75 height 75
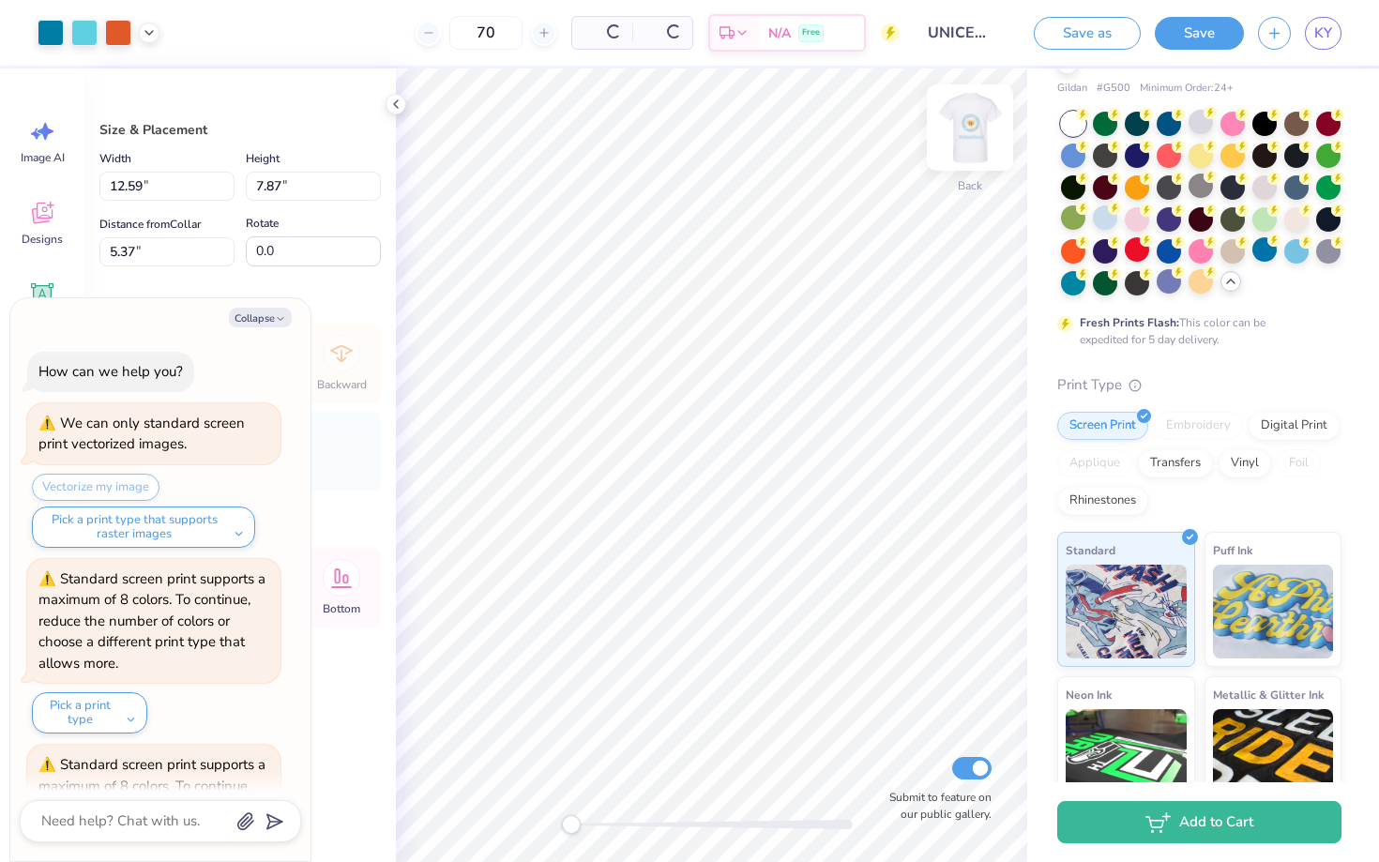
scroll to position [144, 0]
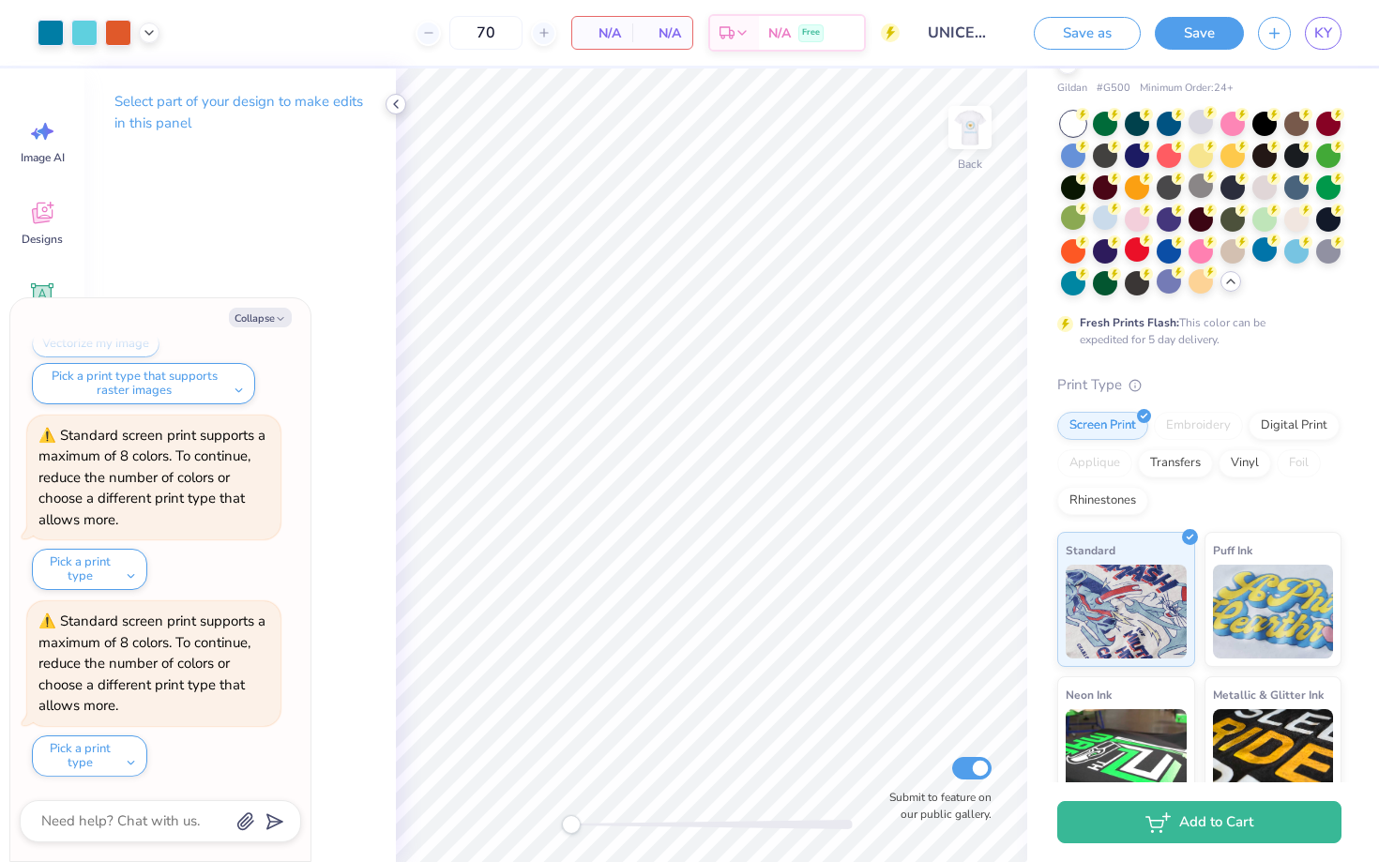
click at [396, 102] on icon at bounding box center [395, 104] width 15 height 15
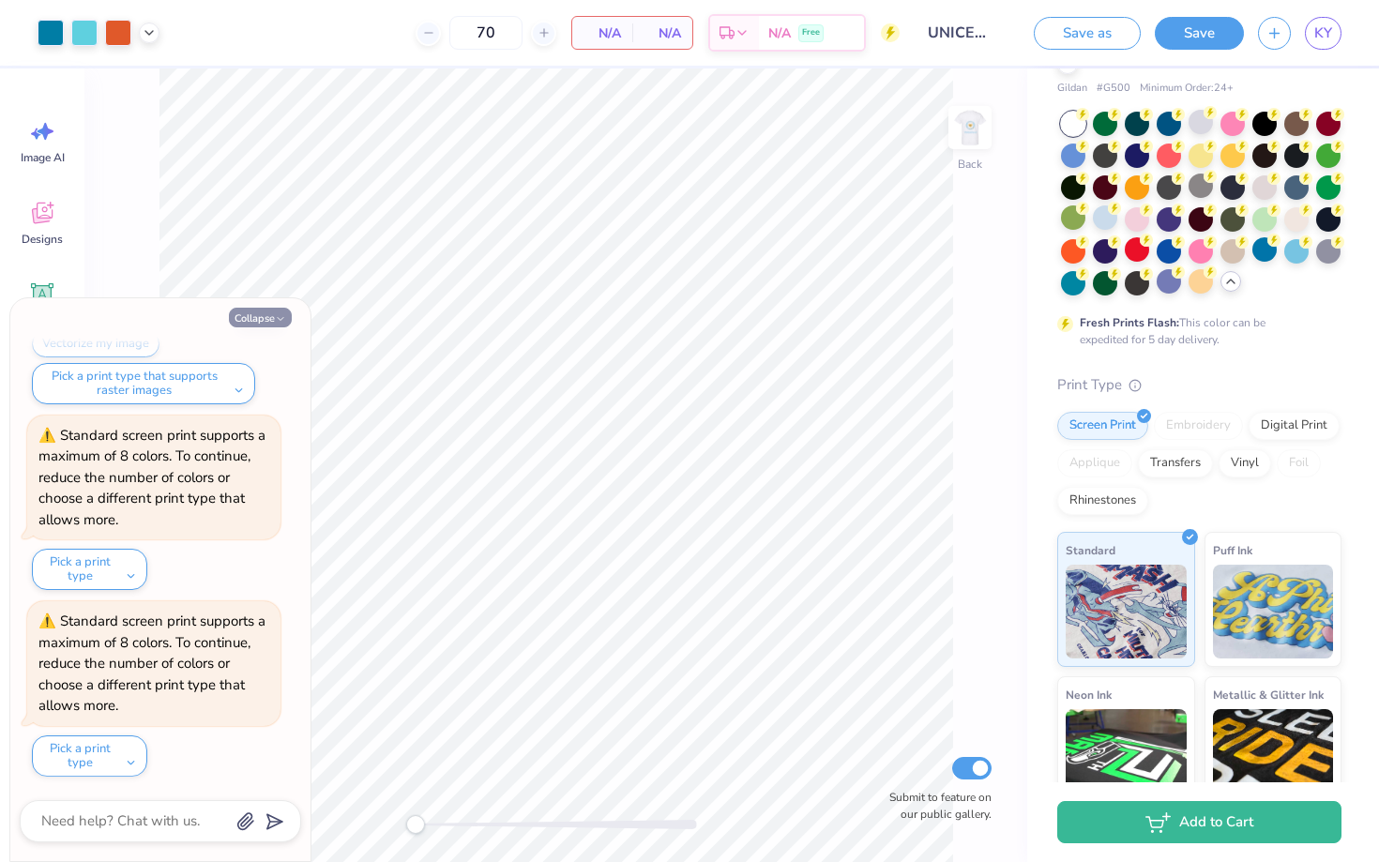
click at [266, 312] on button "Collapse" at bounding box center [260, 318] width 63 height 20
type textarea "x"
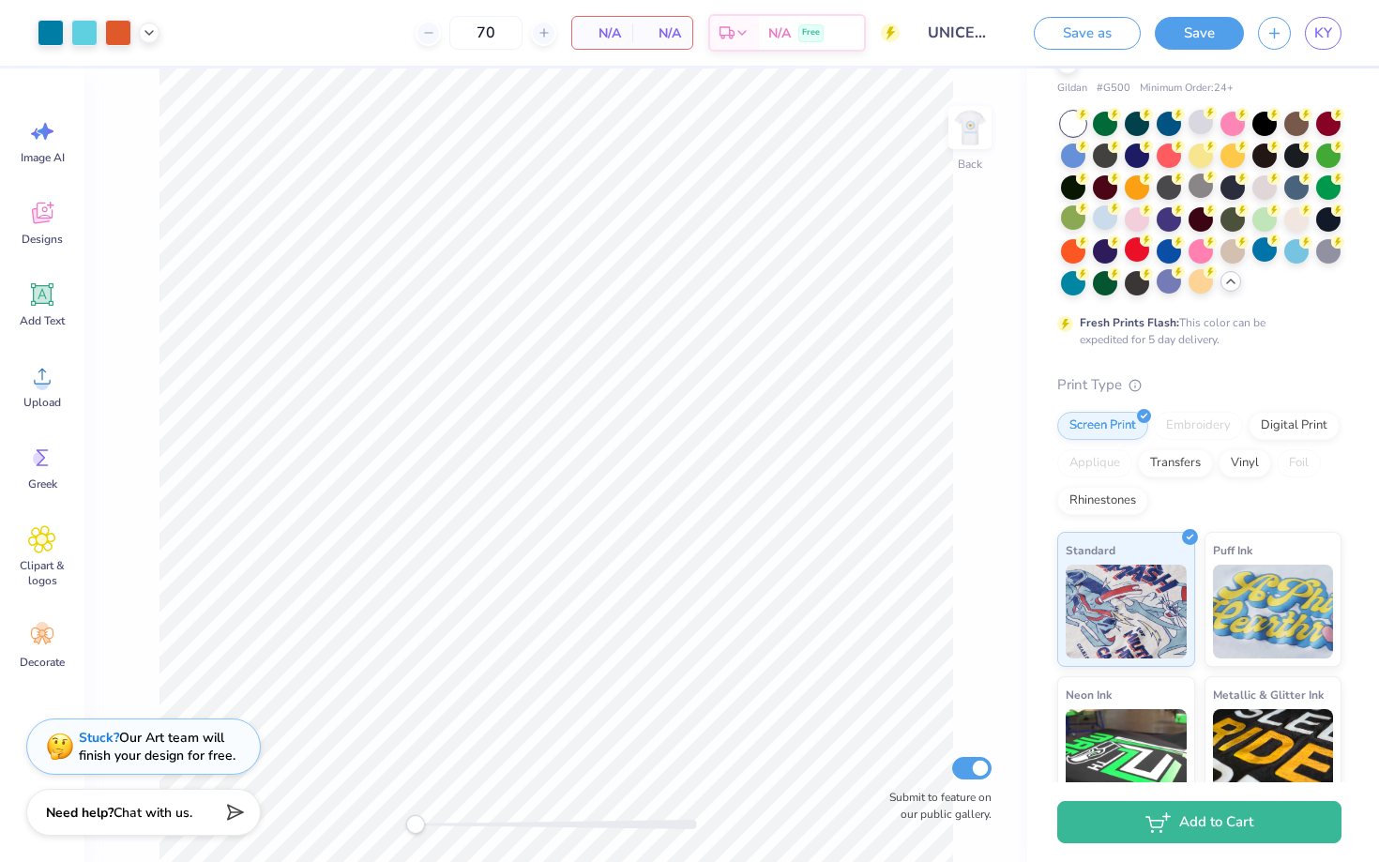
click at [178, 743] on div "Stuck? Our Art team will finish your design for free." at bounding box center [157, 747] width 157 height 36
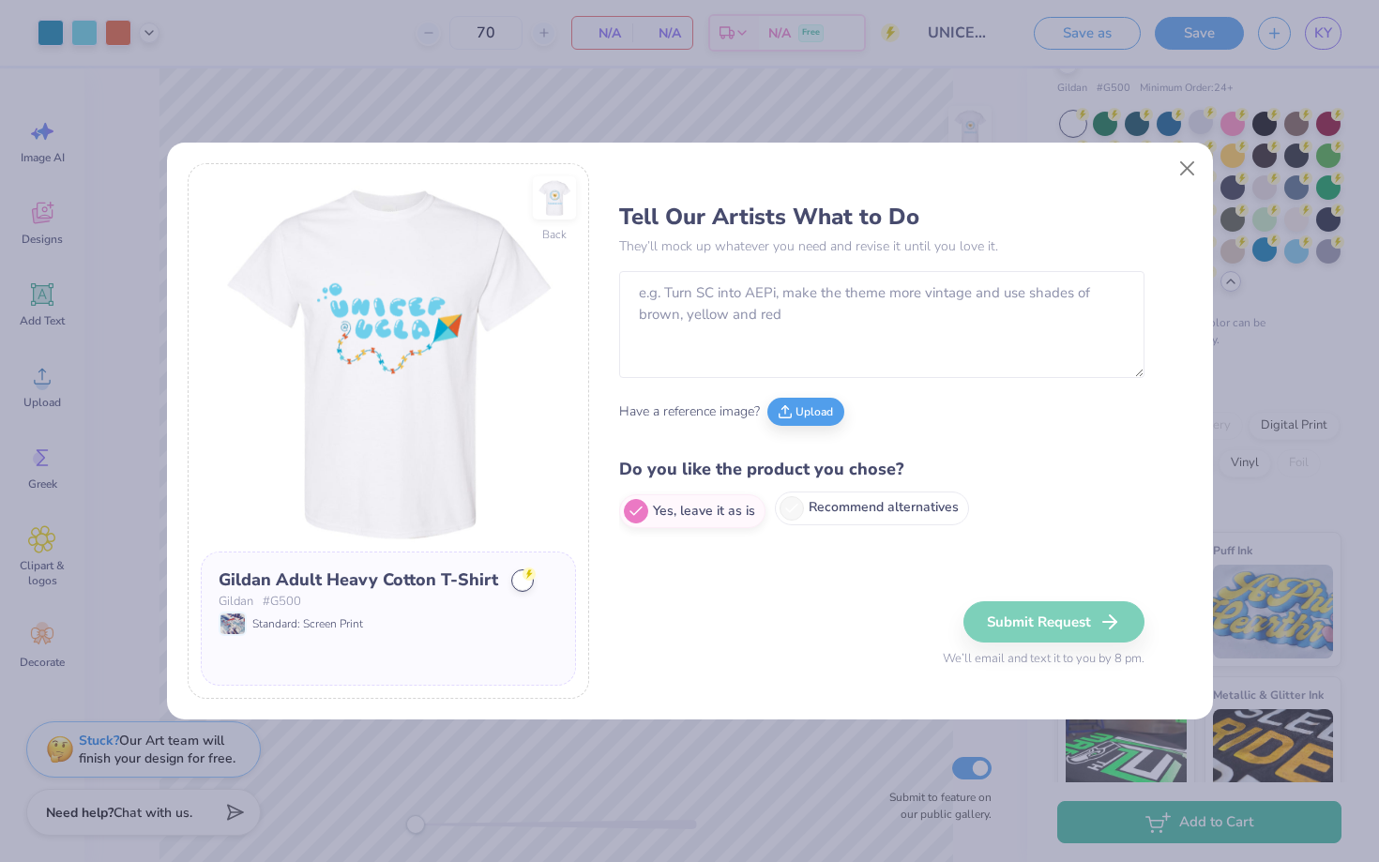
click at [827, 517] on label "Recommend alternatives" at bounding box center [872, 508] width 194 height 34
click at [631, 517] on input "Recommend alternatives" at bounding box center [625, 511] width 12 height 12
radio input "true"
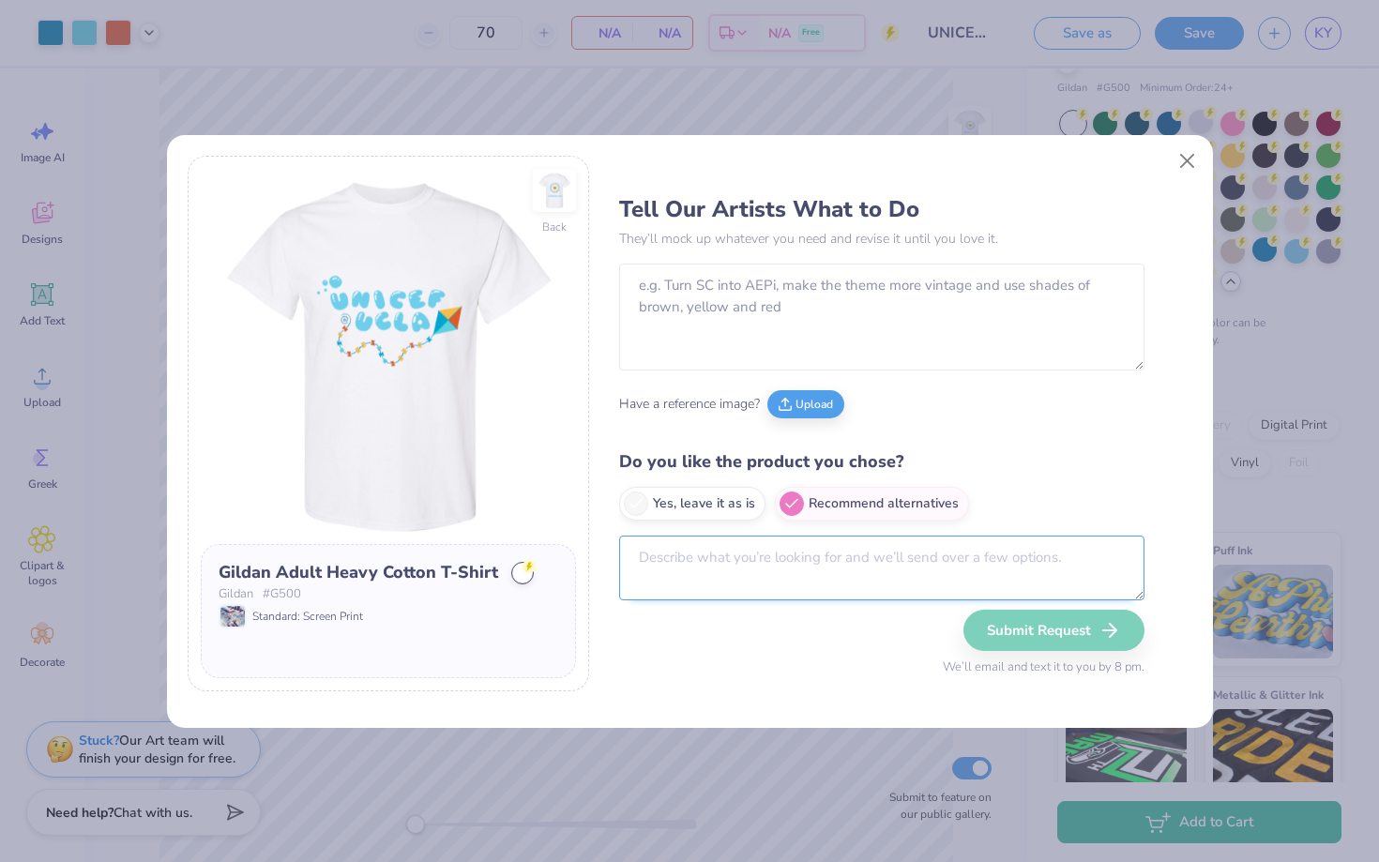
click at [748, 576] on textarea at bounding box center [881, 568] width 525 height 65
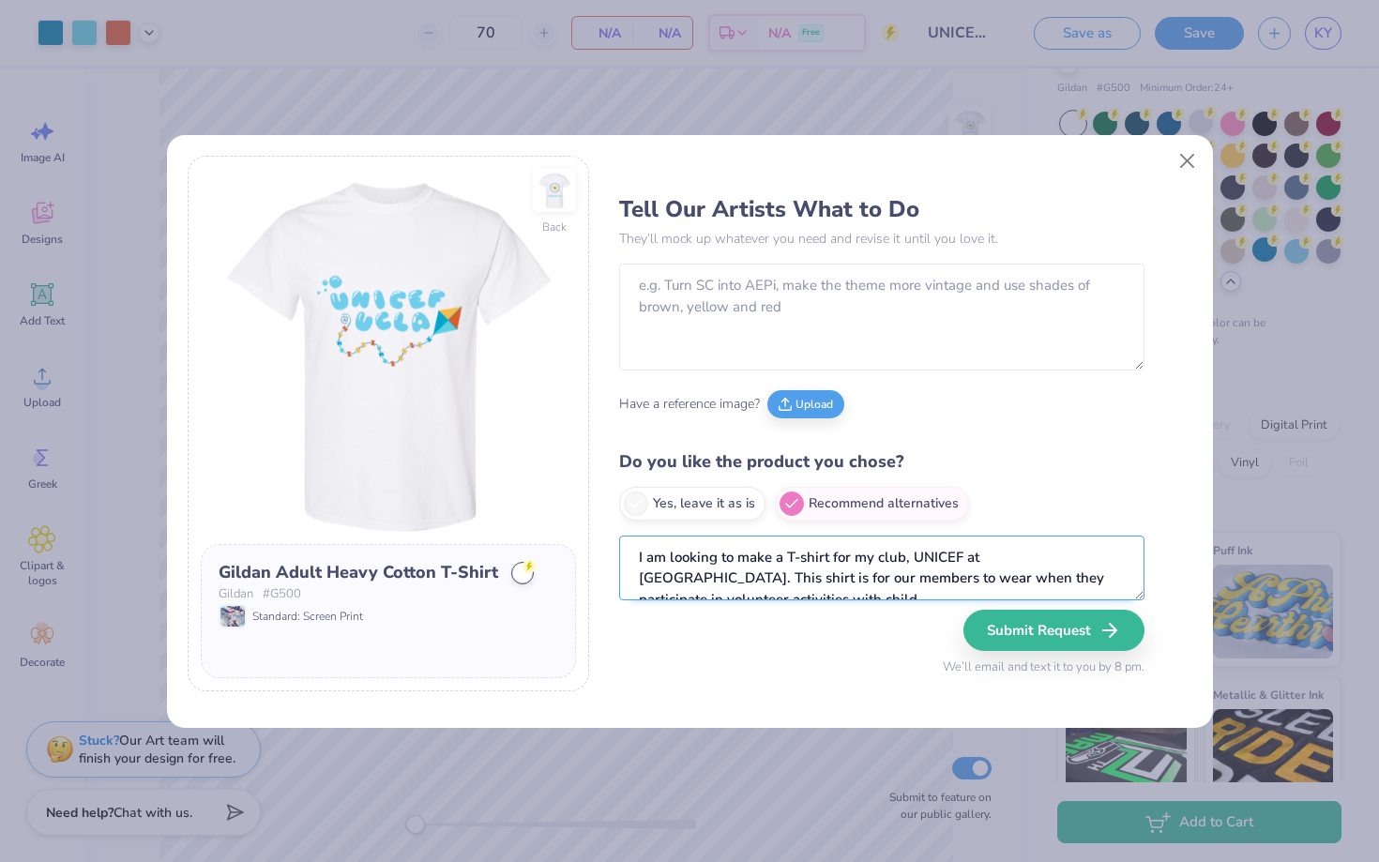
scroll to position [9, 0]
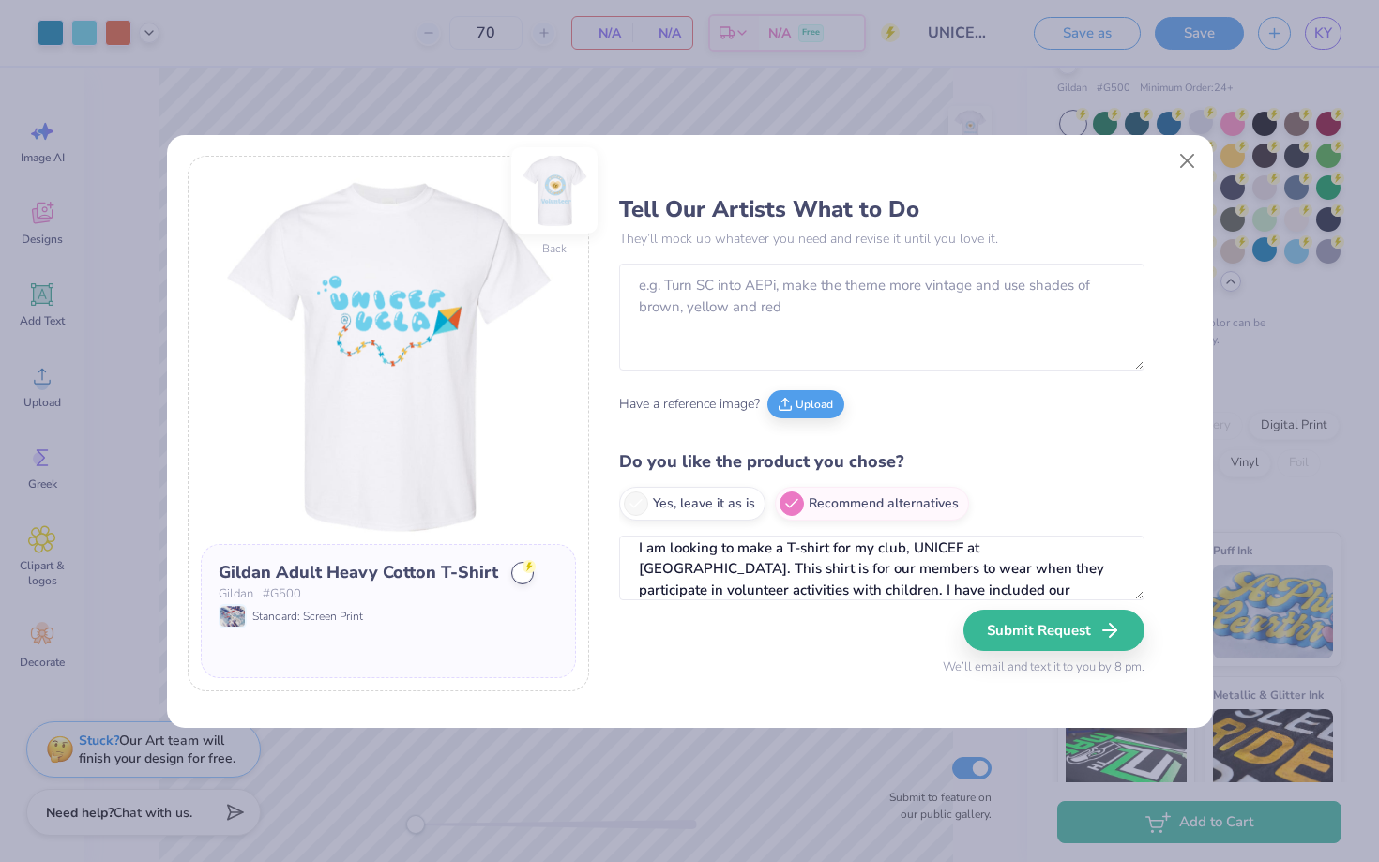
click at [562, 198] on img at bounding box center [554, 190] width 86 height 86
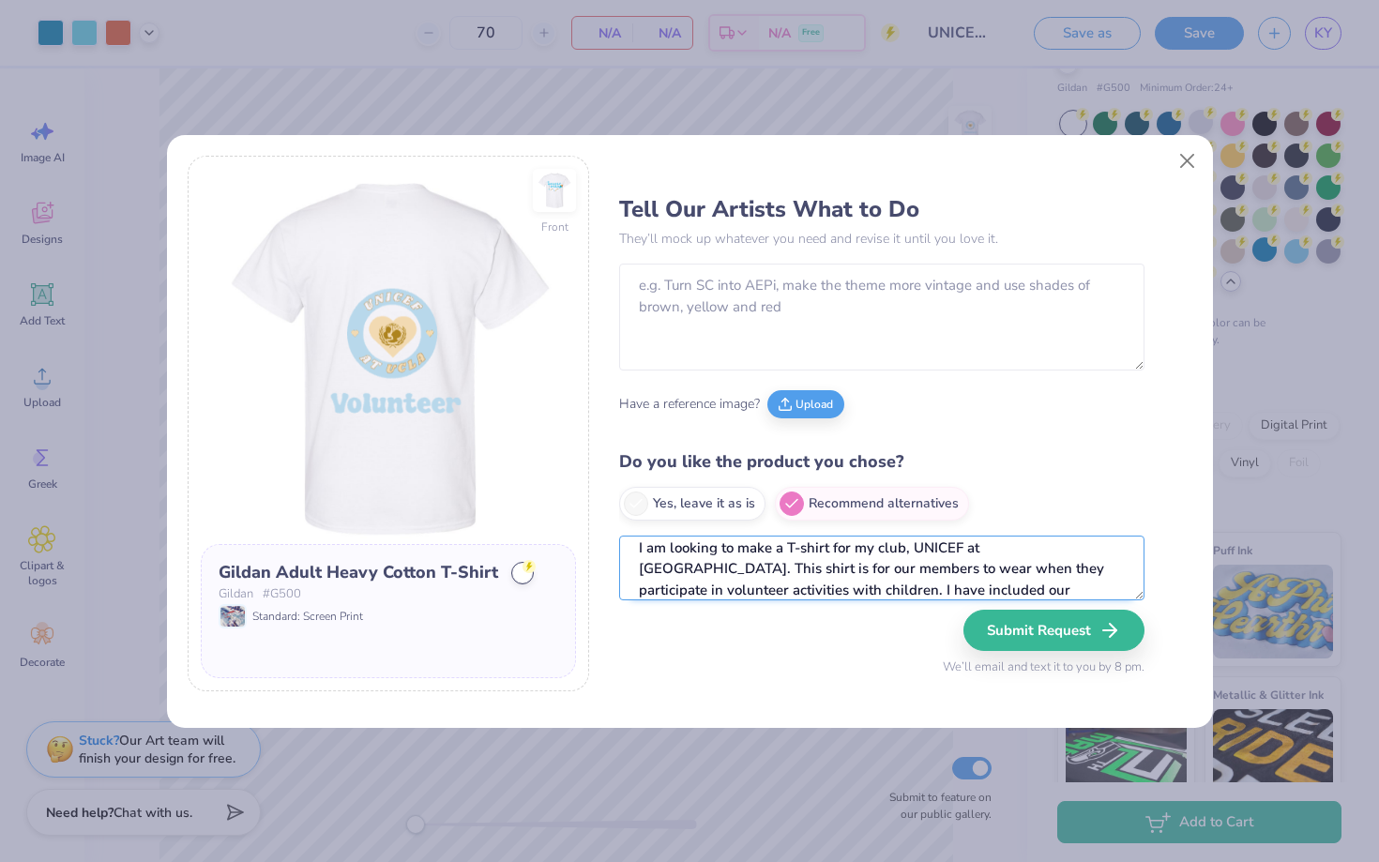
click at [858, 591] on textarea "I am looking to make a T-shirt for my club, UNICEF at [GEOGRAPHIC_DATA]. This s…" at bounding box center [881, 568] width 525 height 65
click at [821, 592] on textarea "I am looking to make a T-shirt for my club, UNICEF at [GEOGRAPHIC_DATA]. This s…" at bounding box center [881, 568] width 525 height 65
click at [1034, 589] on textarea "I am looking to make a T-shirt for my club, UNICEF at [GEOGRAPHIC_DATA]. This s…" at bounding box center [881, 568] width 525 height 65
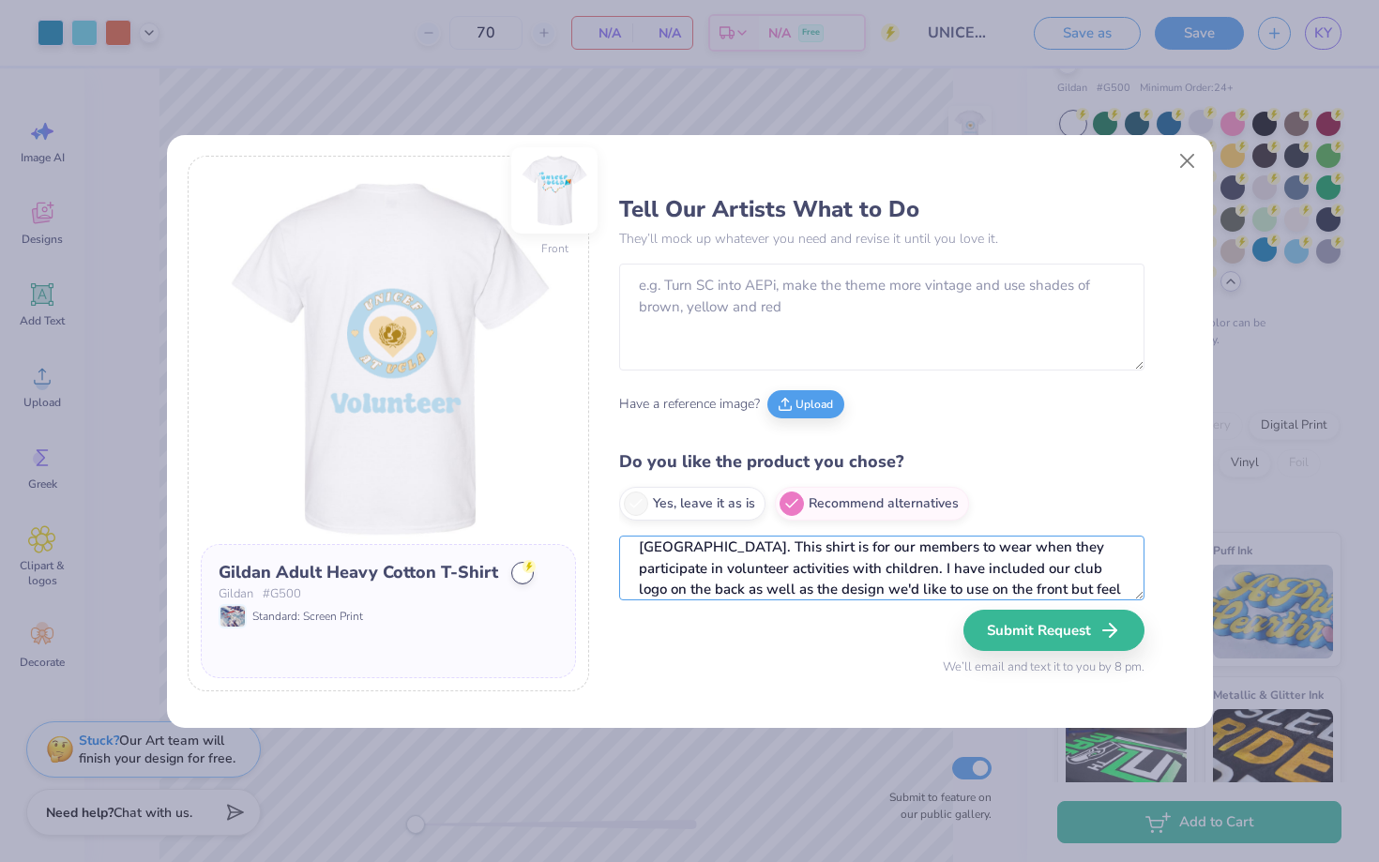
type textarea "I am looking to make a T-shirt for my club, UNICEF at [GEOGRAPHIC_DATA]. This s…"
click at [550, 205] on img at bounding box center [554, 190] width 86 height 86
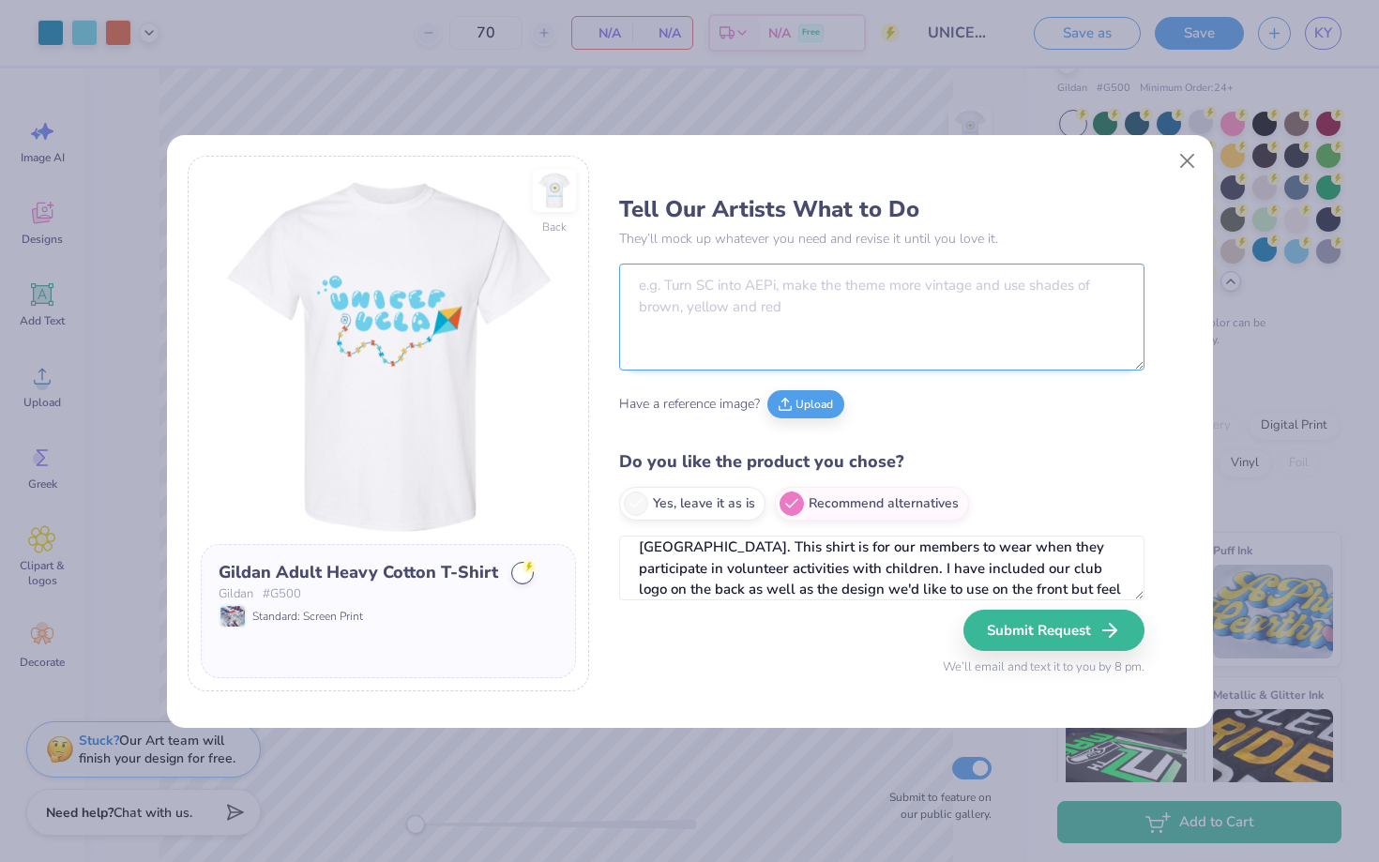
click at [691, 324] on textarea at bounding box center [881, 317] width 525 height 107
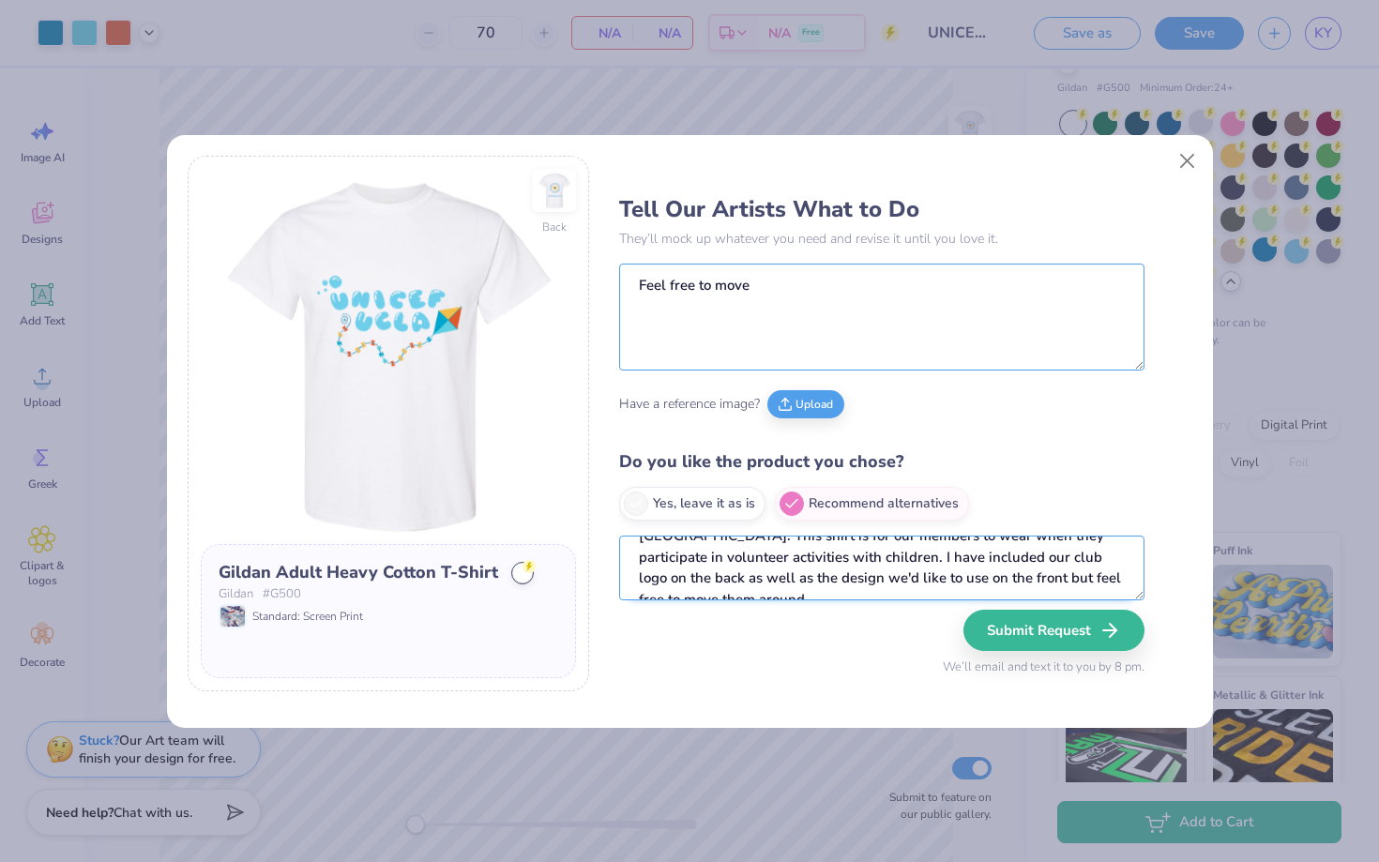
type textarea "Feel free to move"
click at [1081, 581] on textarea "I am looking to make a T-shirt for my club, UNICEF at [GEOGRAPHIC_DATA]. This s…" at bounding box center [881, 568] width 525 height 65
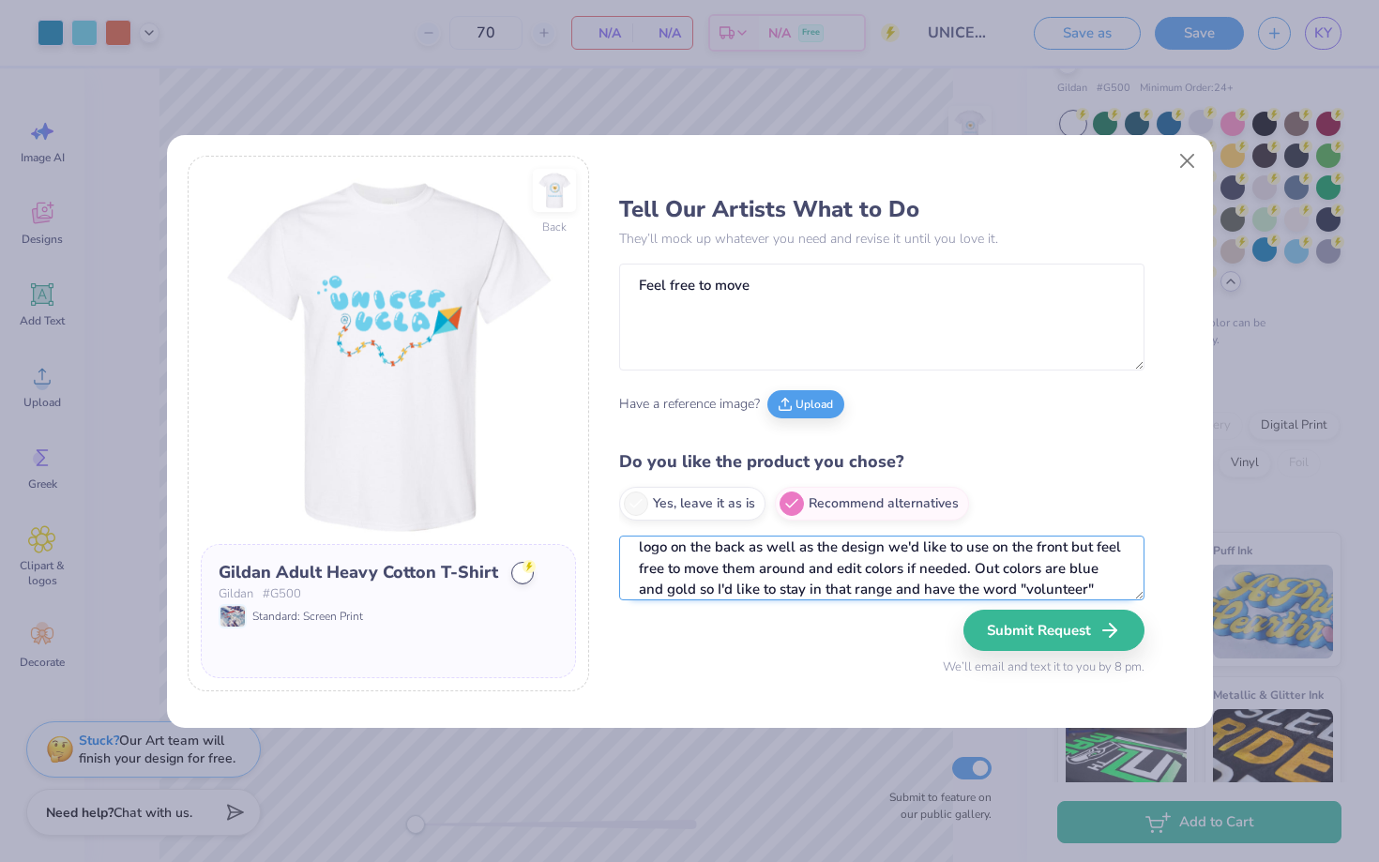
scroll to position [94, 0]
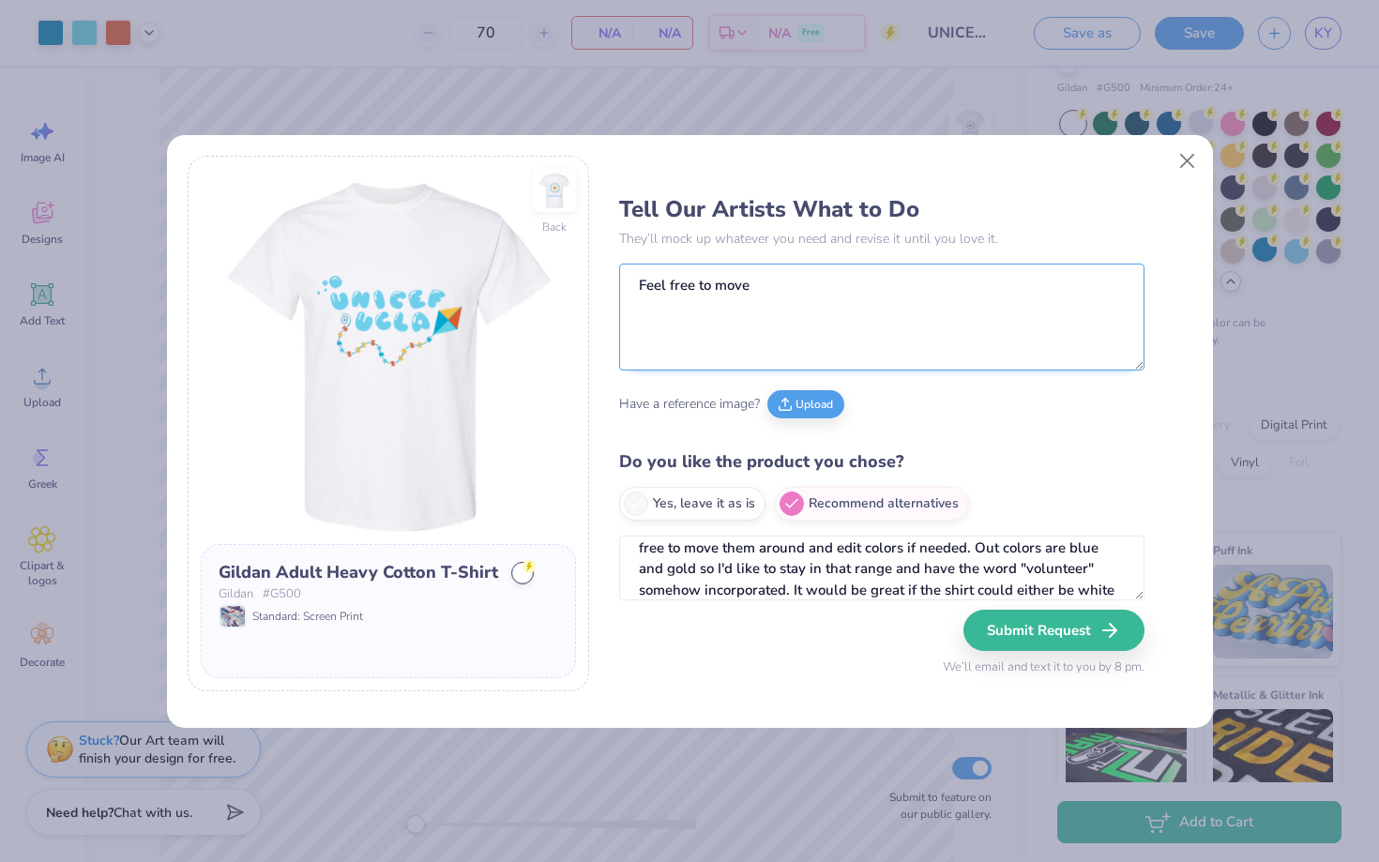
click at [768, 288] on textarea "Feel free to move" at bounding box center [881, 317] width 525 height 107
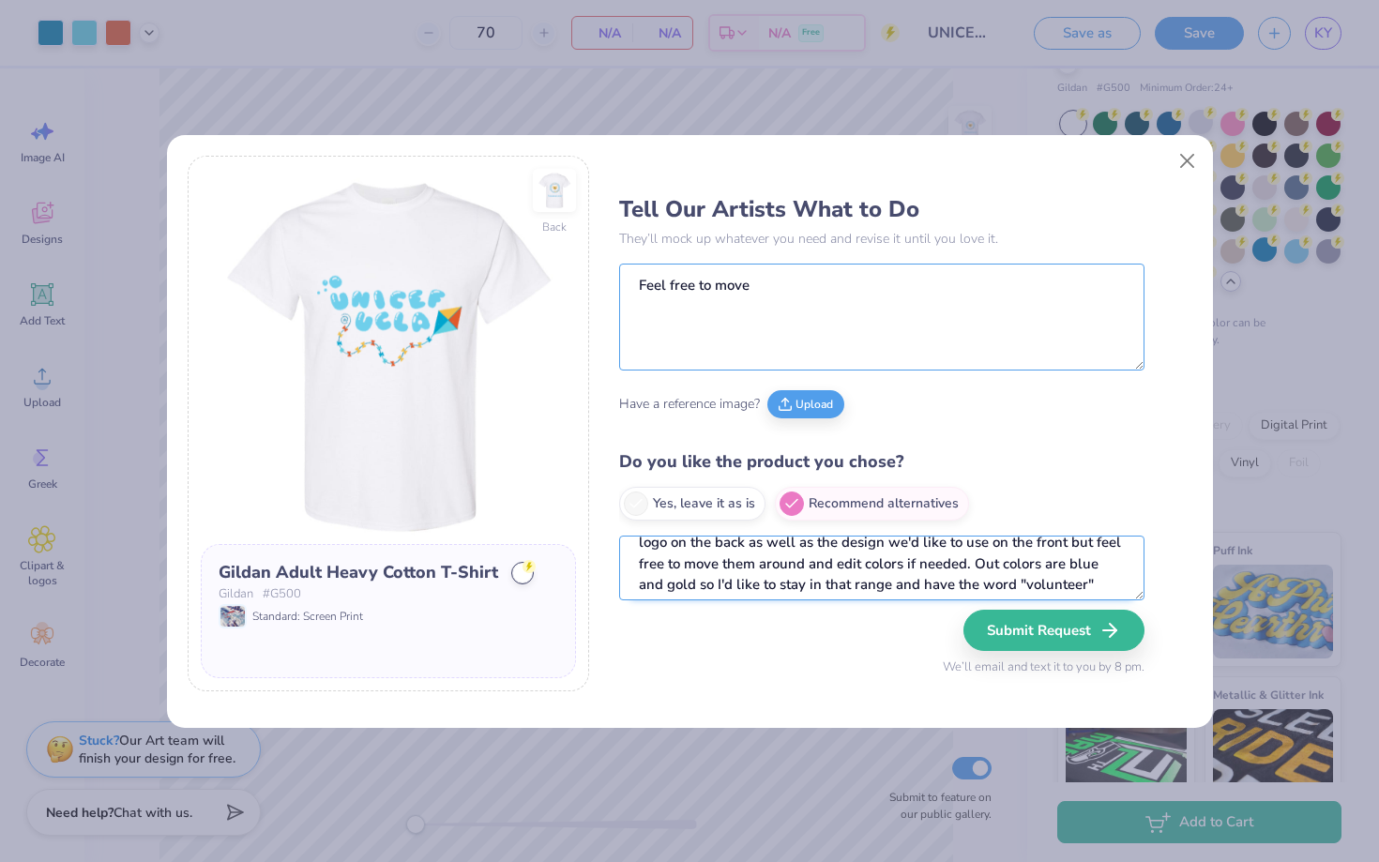
scroll to position [81, 0]
click at [769, 558] on textarea "I am looking to make a T-shirt for my club, UNICEF at [GEOGRAPHIC_DATA]. This s…" at bounding box center [881, 568] width 525 height 65
click at [976, 589] on textarea "I am looking to make a T-shirt for my club, UNICEF at [GEOGRAPHIC_DATA]. This s…" at bounding box center [881, 568] width 525 height 65
type textarea "I am looking to make a T-shirt for my club, UNICEF at [GEOGRAPHIC_DATA]. This s…"
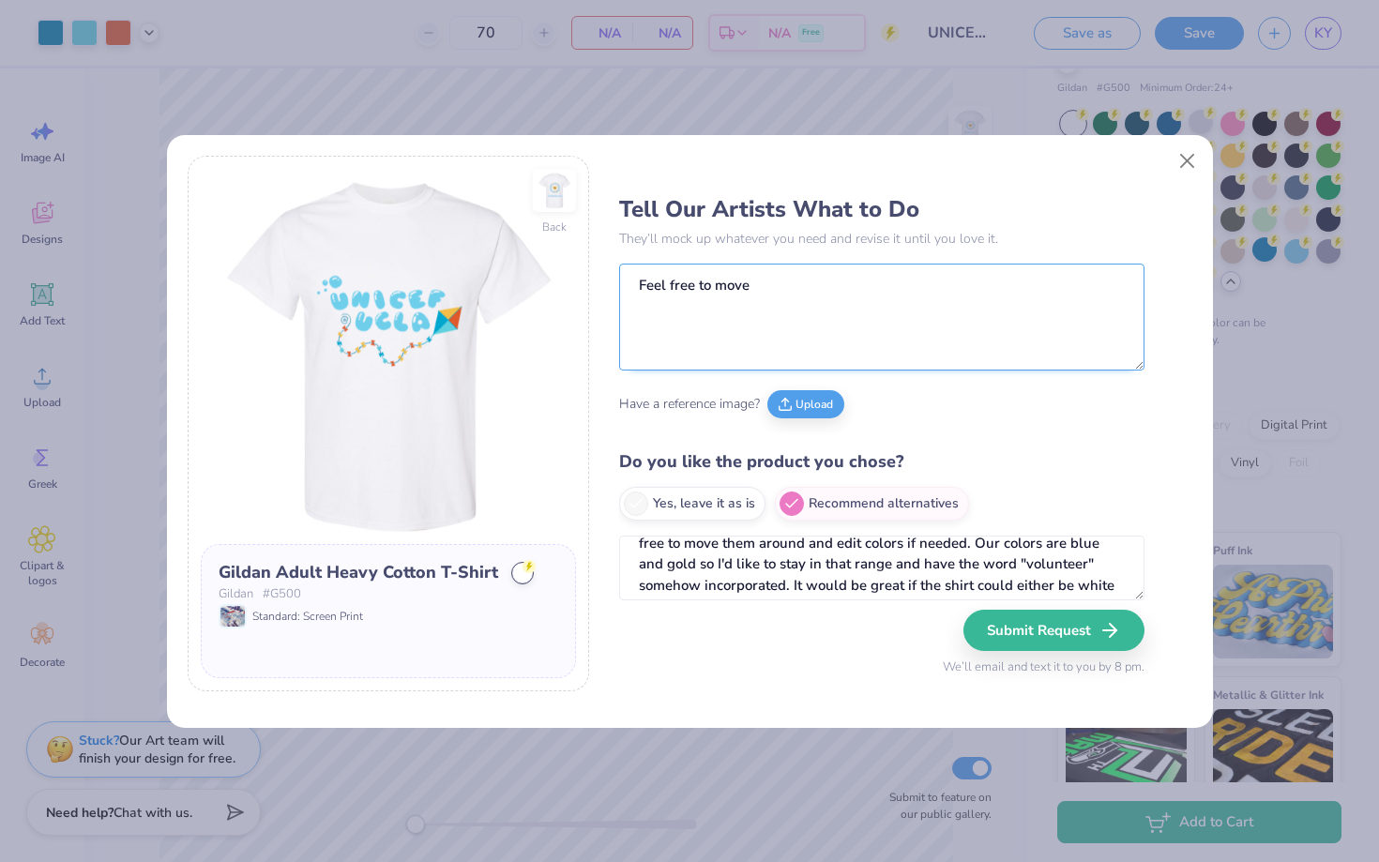
click at [887, 288] on textarea "Feel free to move" at bounding box center [881, 317] width 525 height 107
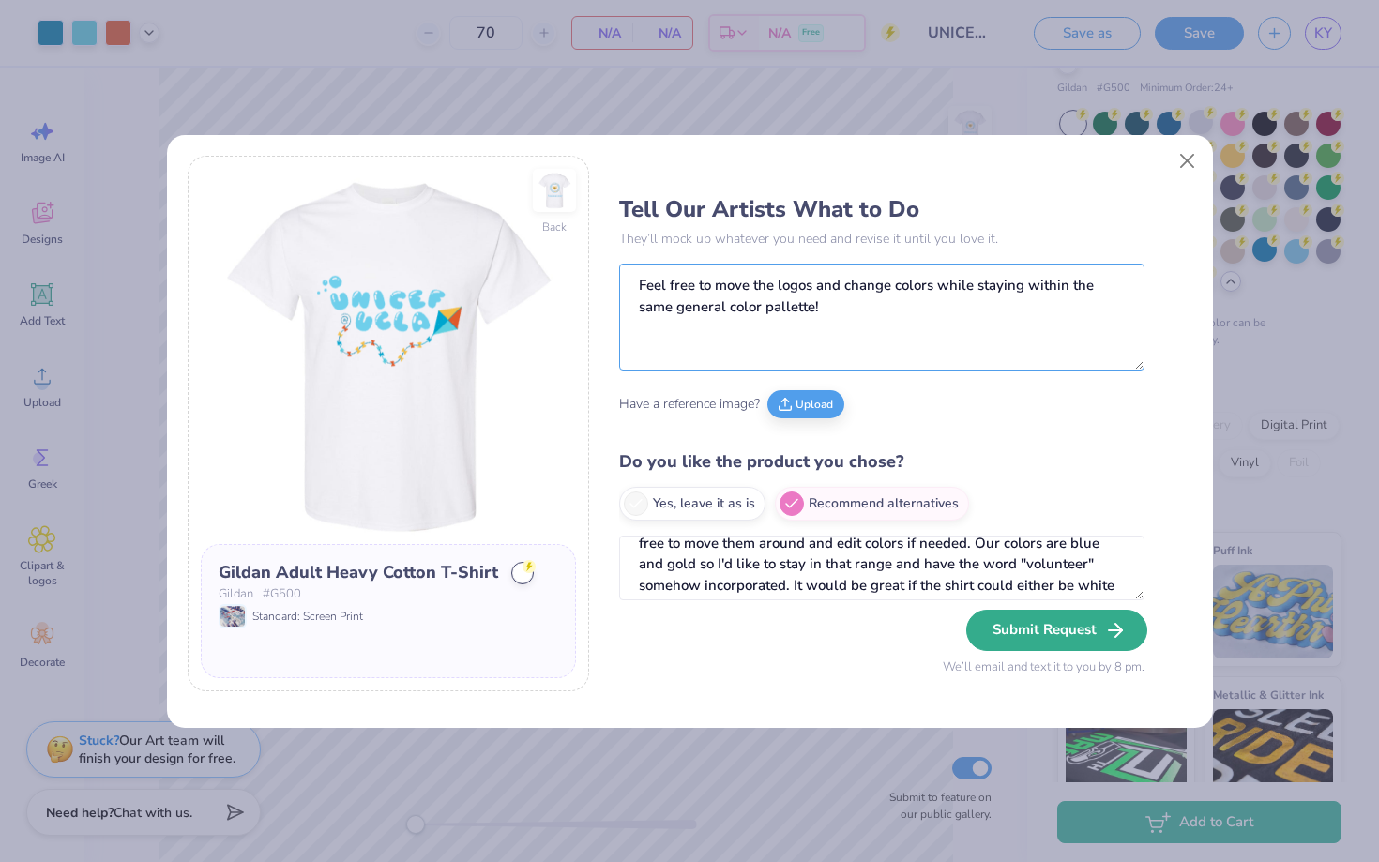
type textarea "Feel free to move the logos and change colors while staying within the same gen…"
click at [1042, 627] on button "Submit Request" at bounding box center [1056, 630] width 181 height 41
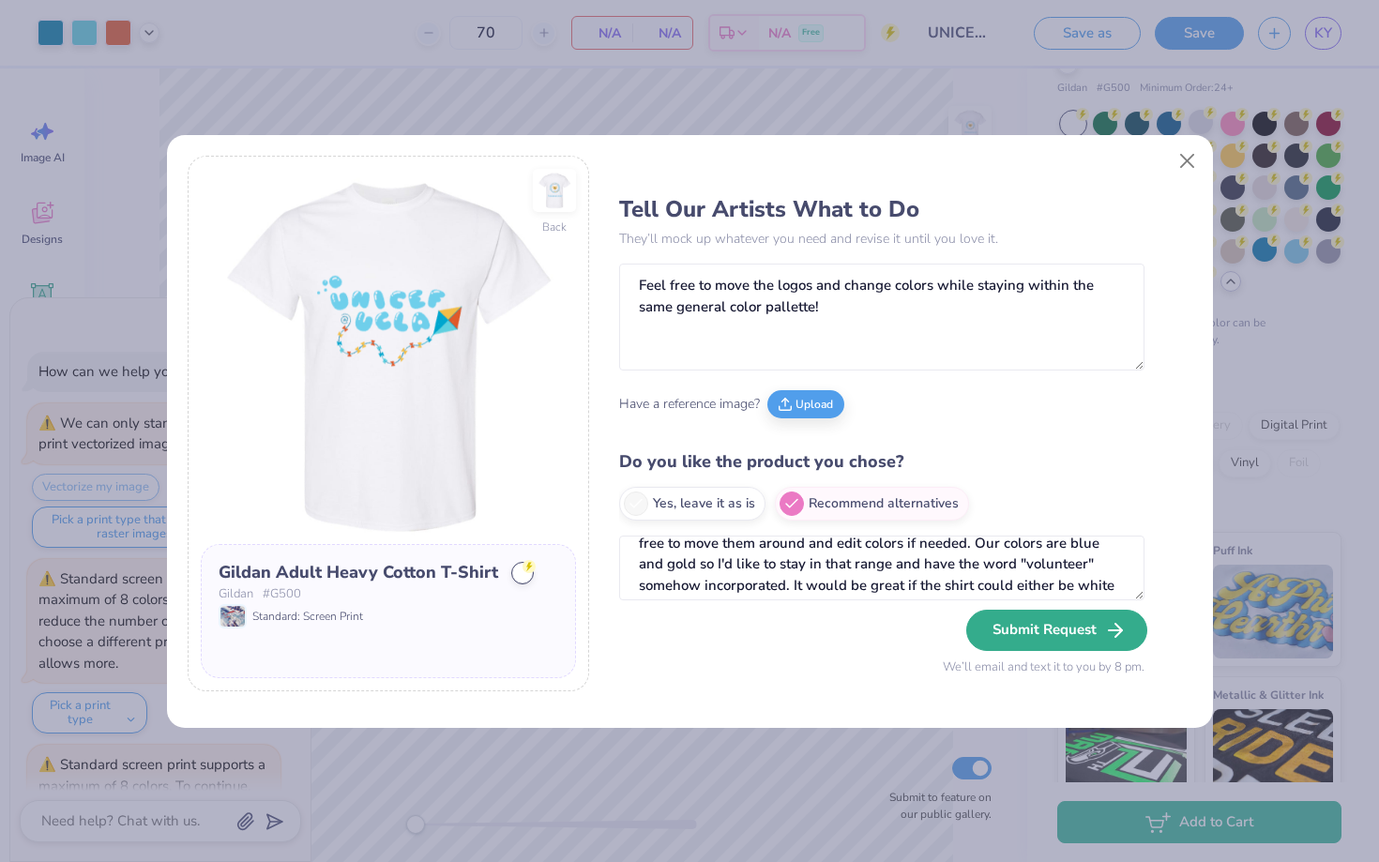
scroll to position [258, 0]
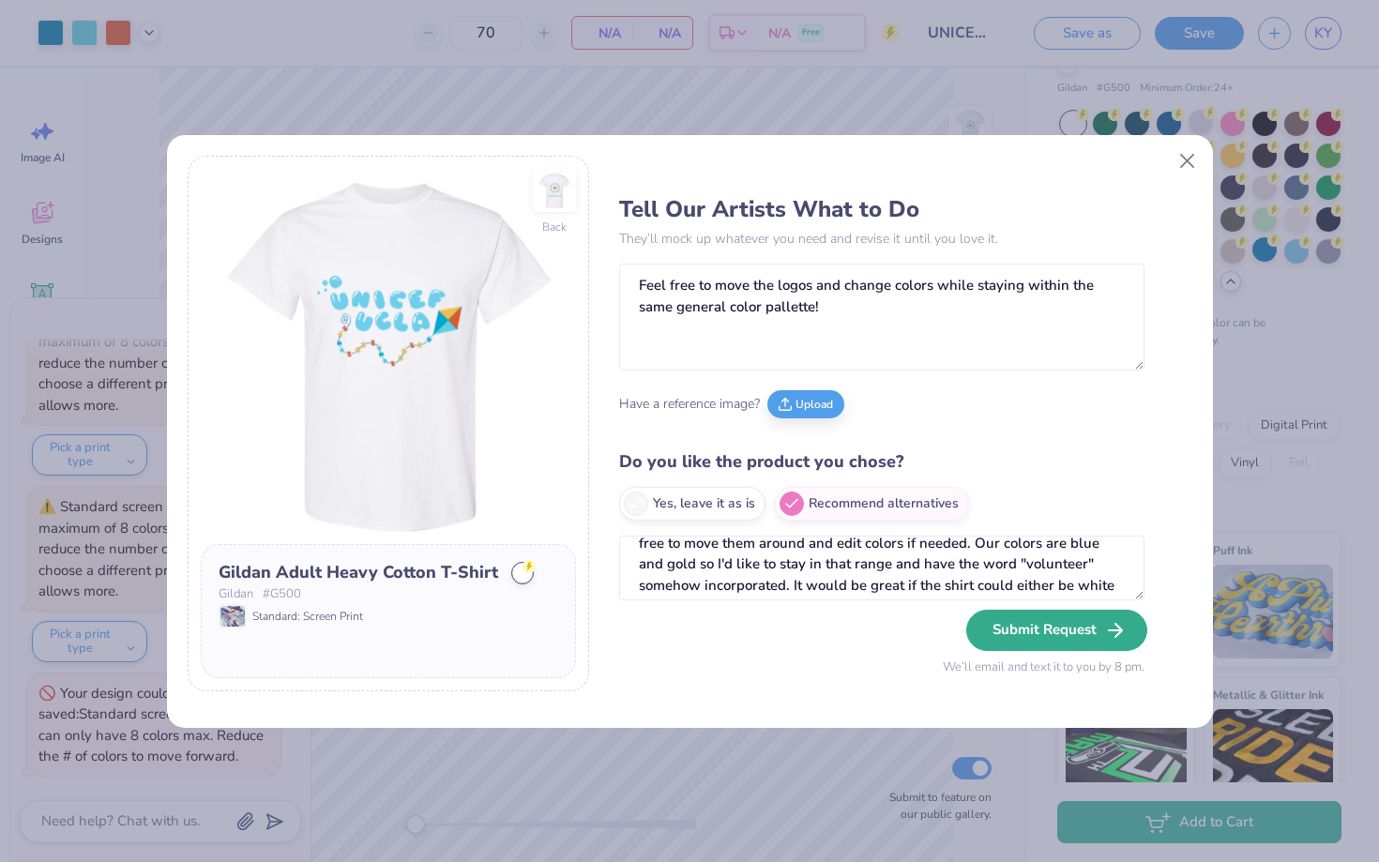
click at [1114, 622] on icon "button" at bounding box center [1115, 630] width 23 height 23
type textarea "x"
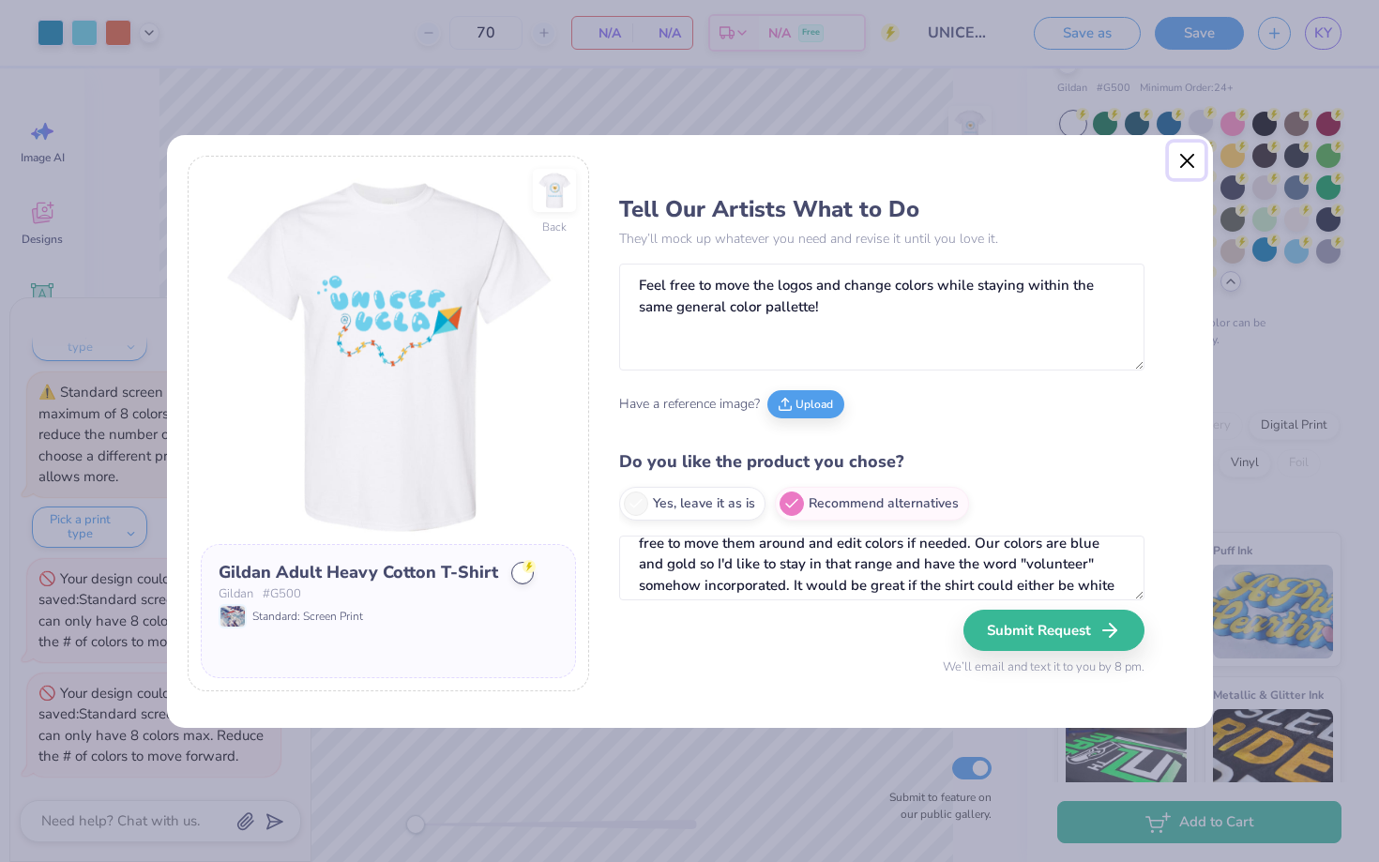
click at [1178, 159] on button "Close" at bounding box center [1187, 161] width 36 height 36
radio input "true"
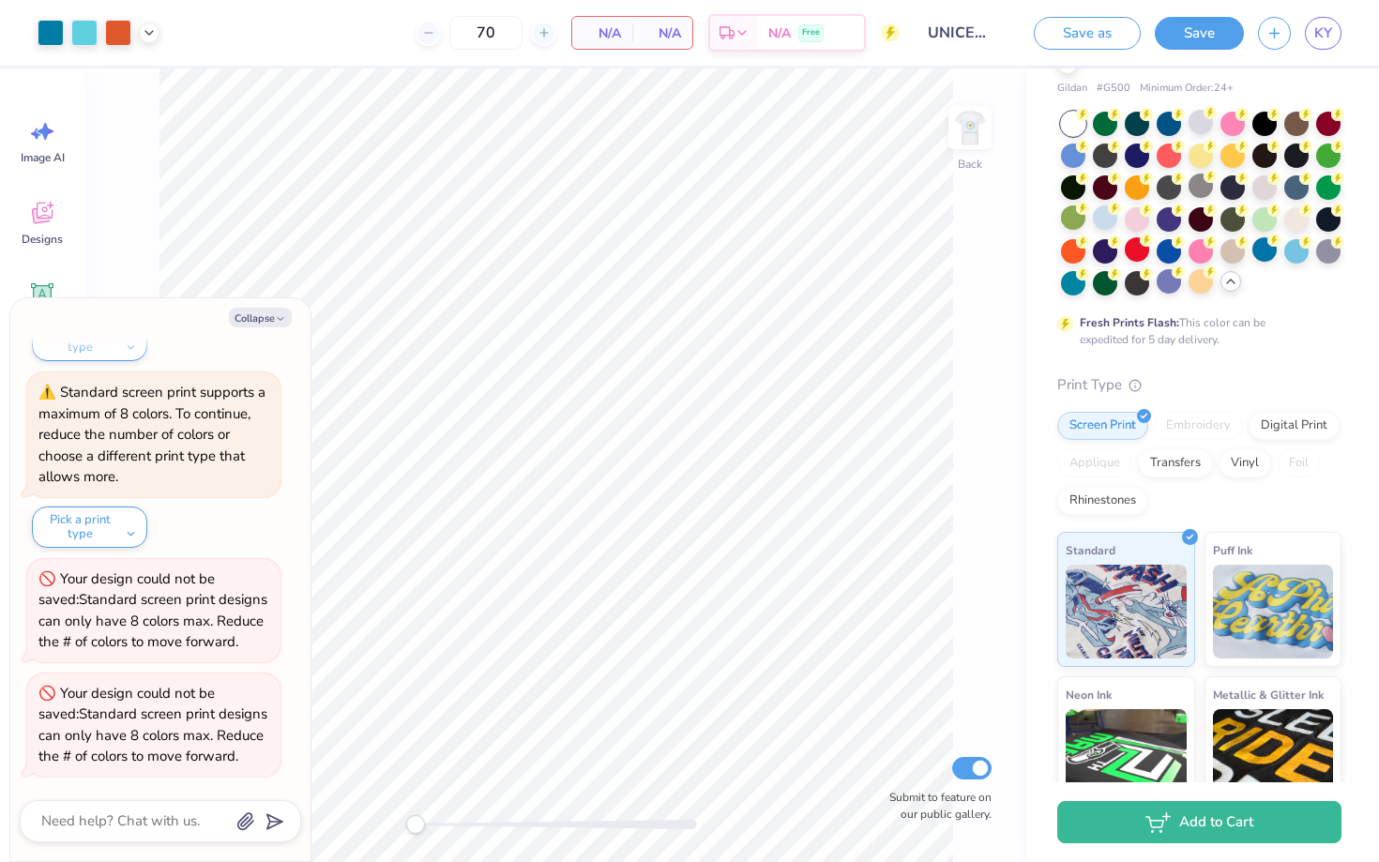
click at [83, 710] on div "Your design could not be saved: Standard screen print designs can only have 8 c…" at bounding box center [153, 725] width 231 height 84
click at [113, 531] on button "Pick a print type" at bounding box center [89, 526] width 115 height 41
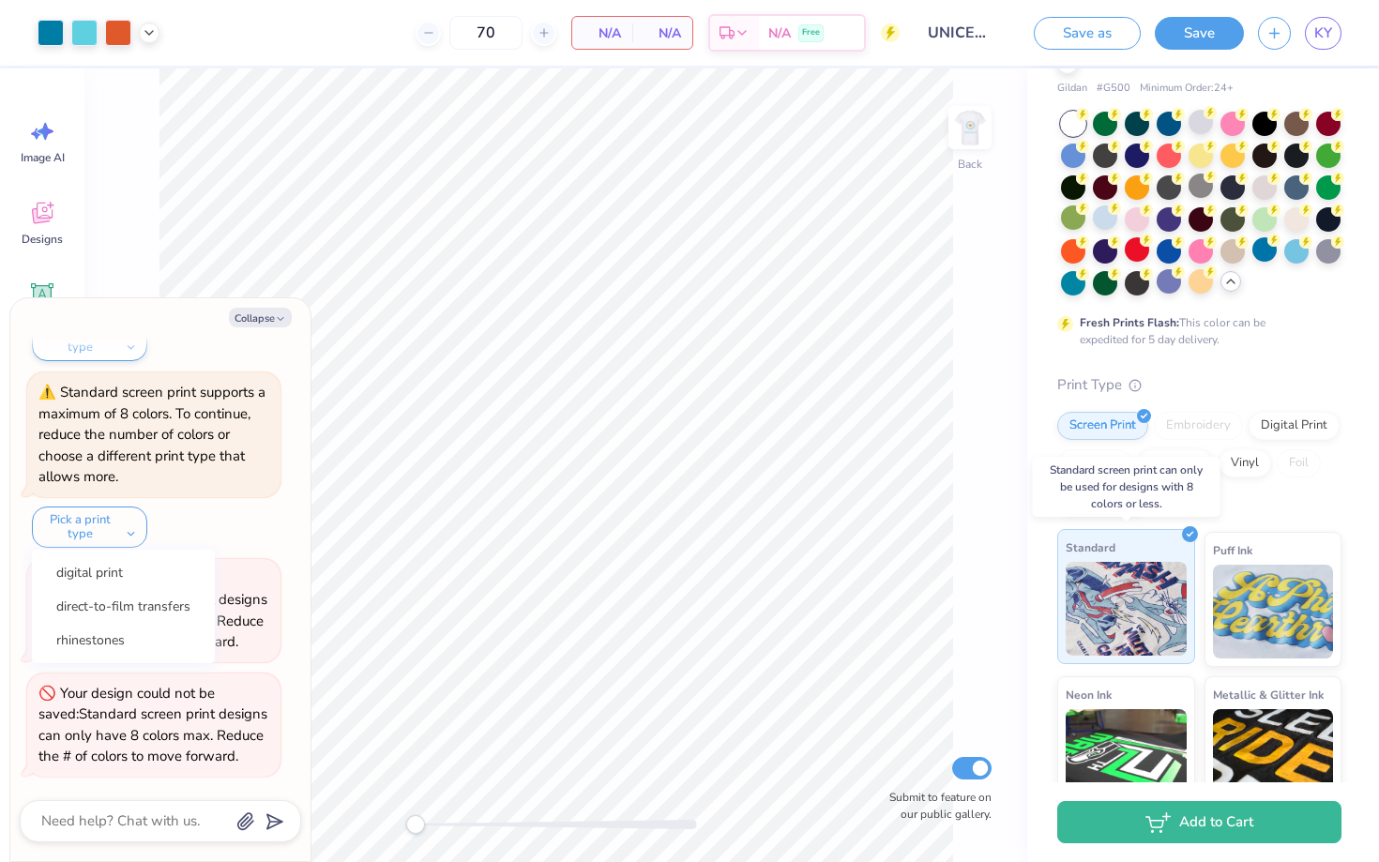
scroll to position [270, 0]
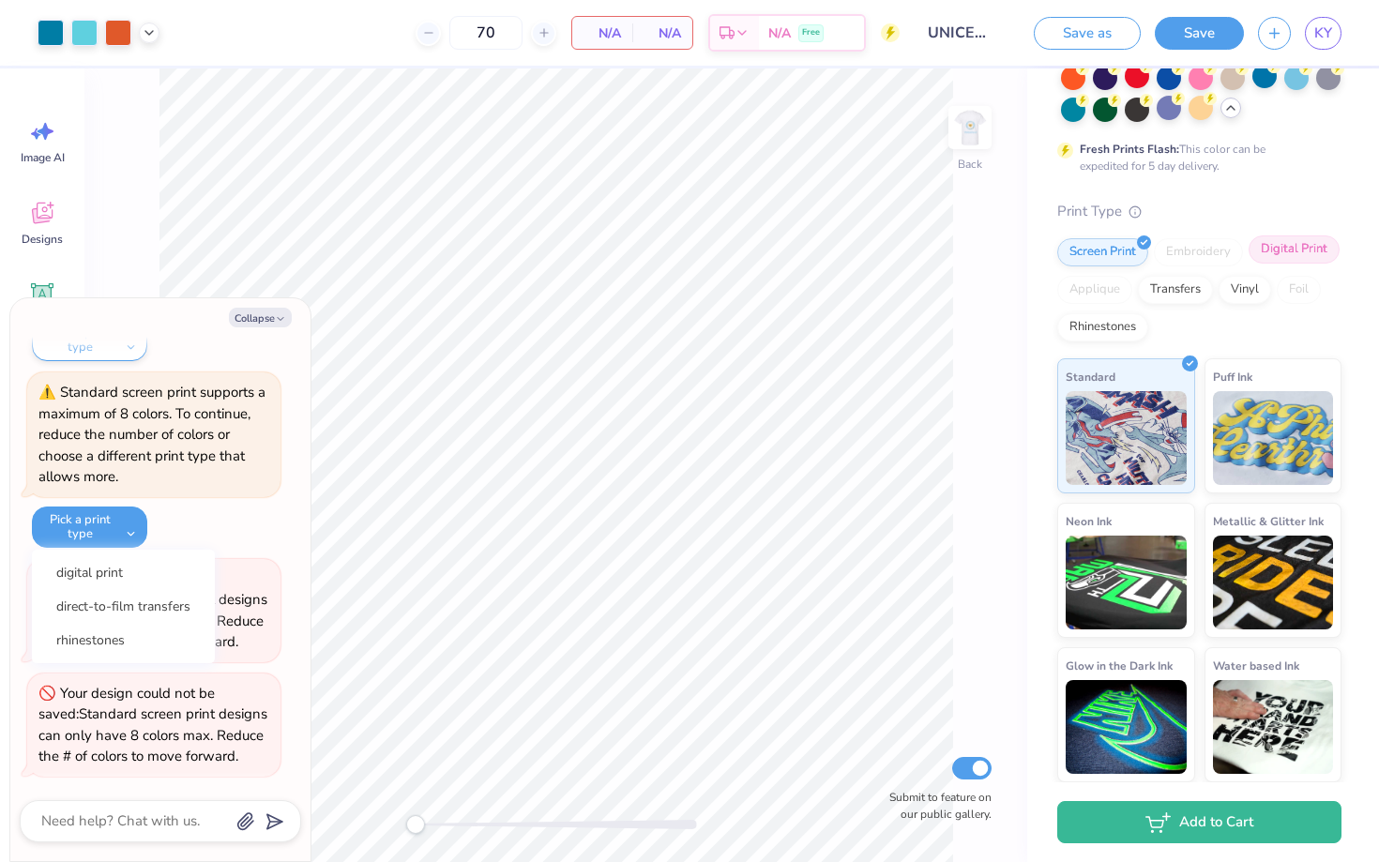
click at [1294, 256] on div "Digital Print" at bounding box center [1293, 249] width 91 height 28
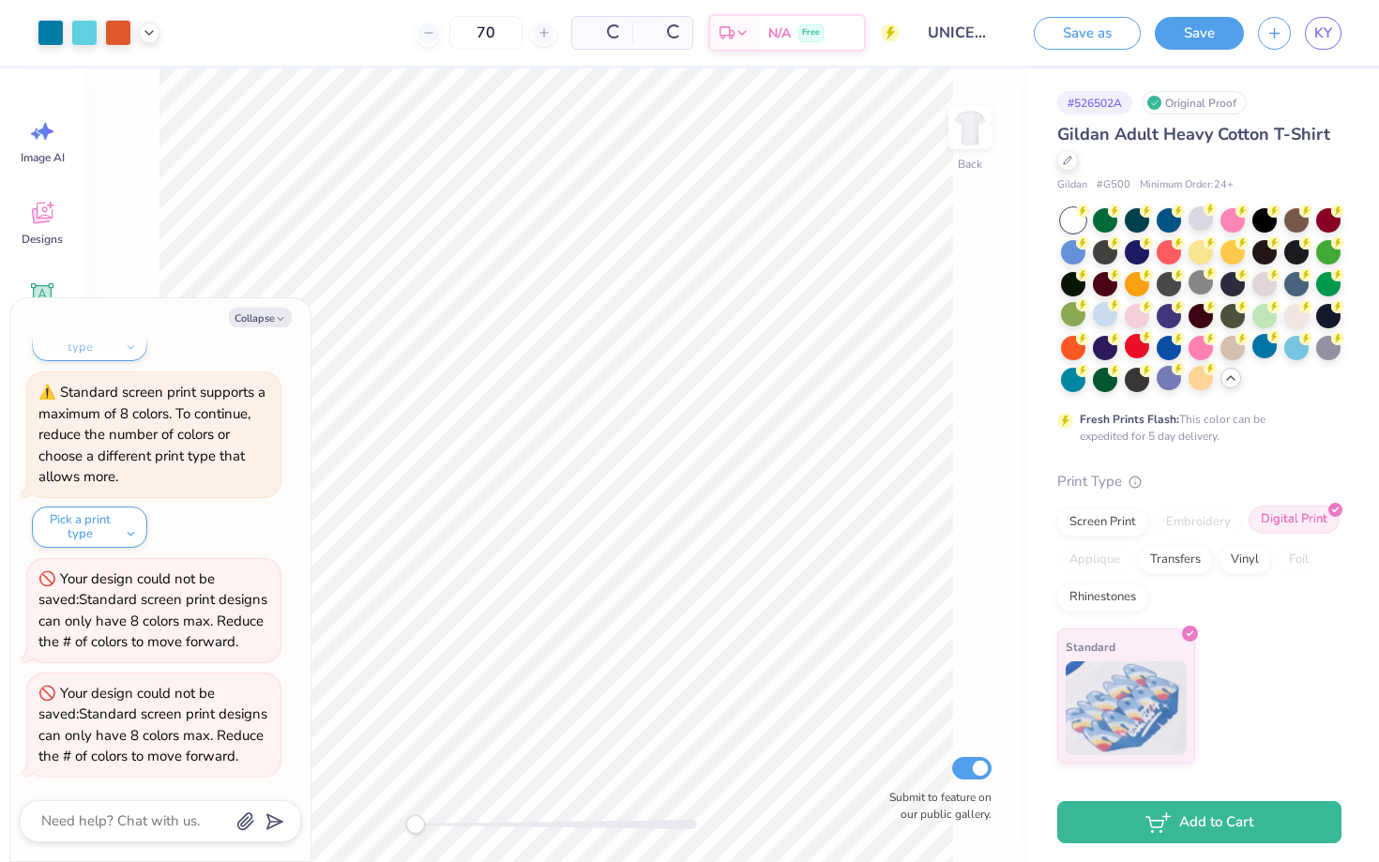
scroll to position [0, 0]
click at [1089, 519] on div "Screen Print" at bounding box center [1102, 520] width 91 height 28
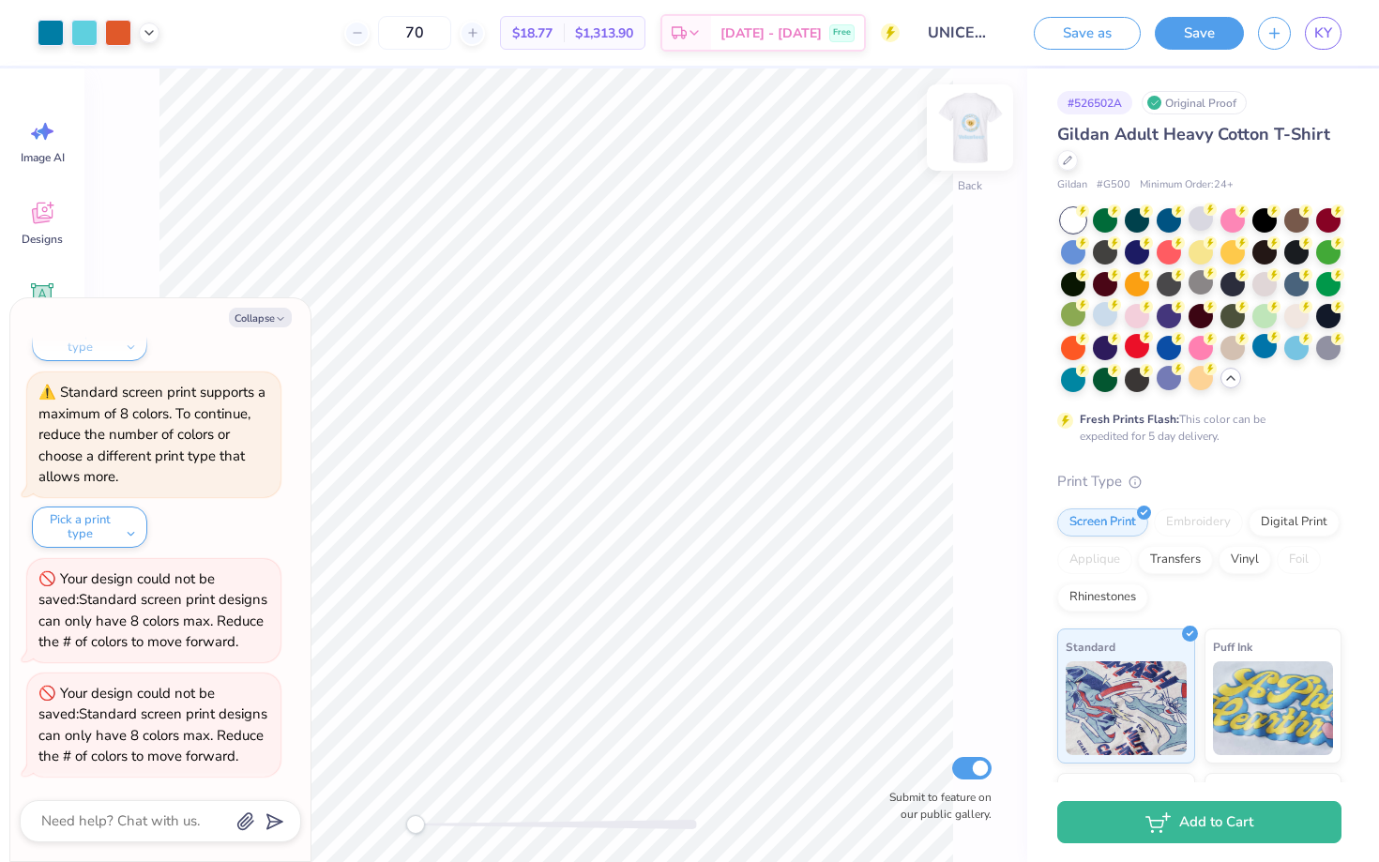
click at [971, 132] on img at bounding box center [969, 127] width 75 height 75
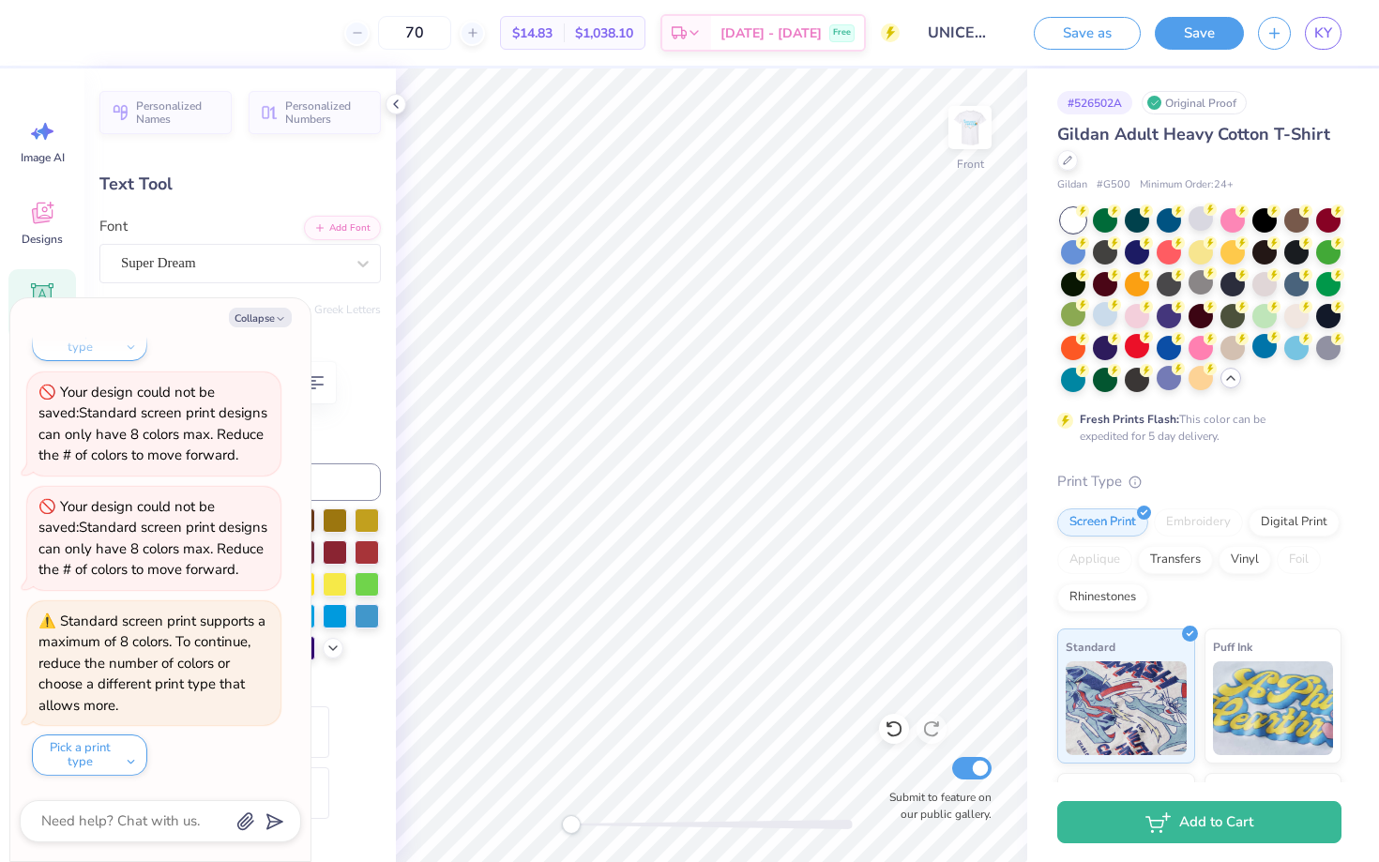
click at [262, 301] on div "Collapse How can we help you? We can only standard screen print vectorized imag…" at bounding box center [160, 579] width 300 height 563
click at [262, 326] on button "Collapse" at bounding box center [260, 318] width 63 height 20
type textarea "x"
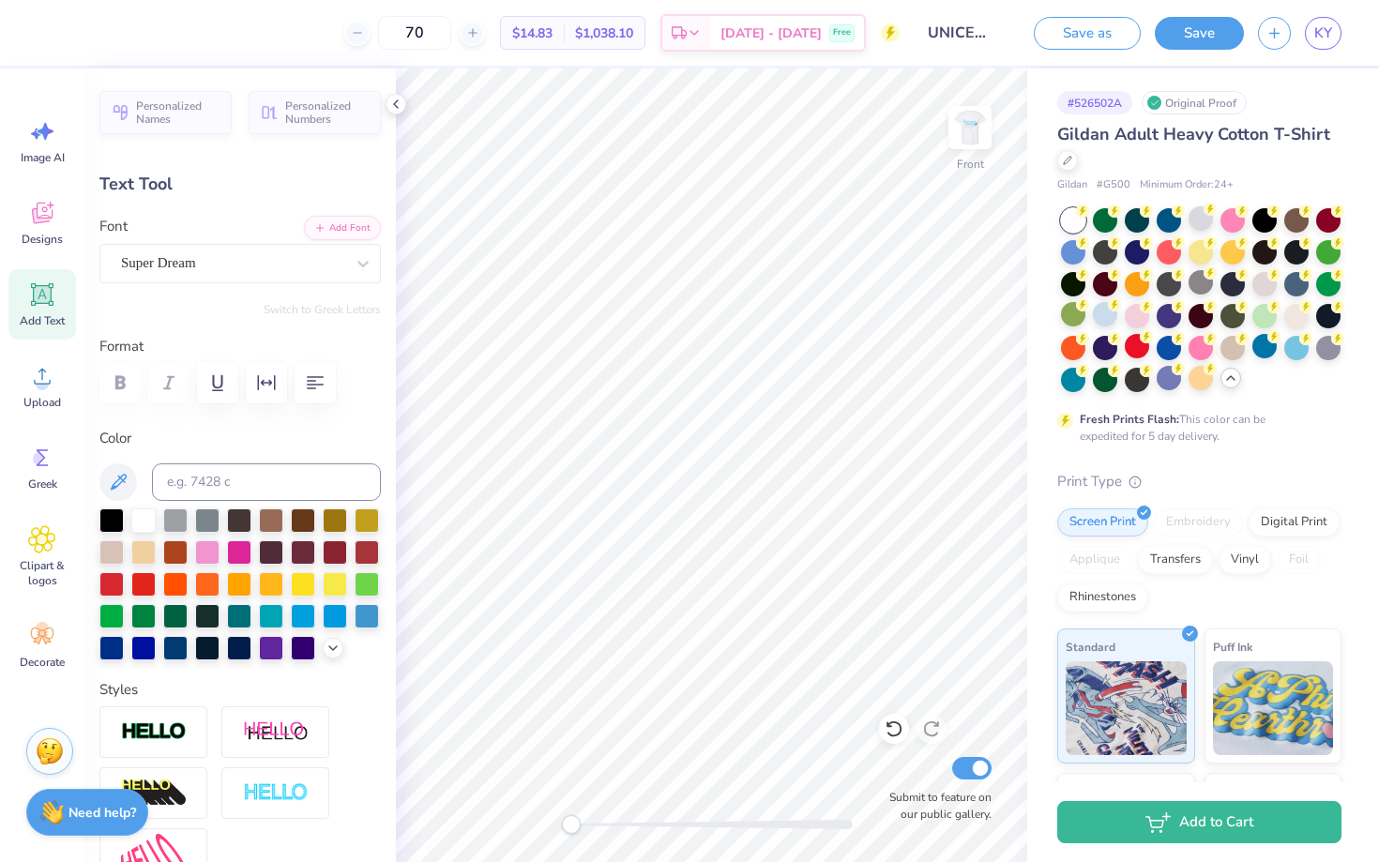
click at [47, 760] on img at bounding box center [50, 751] width 28 height 28
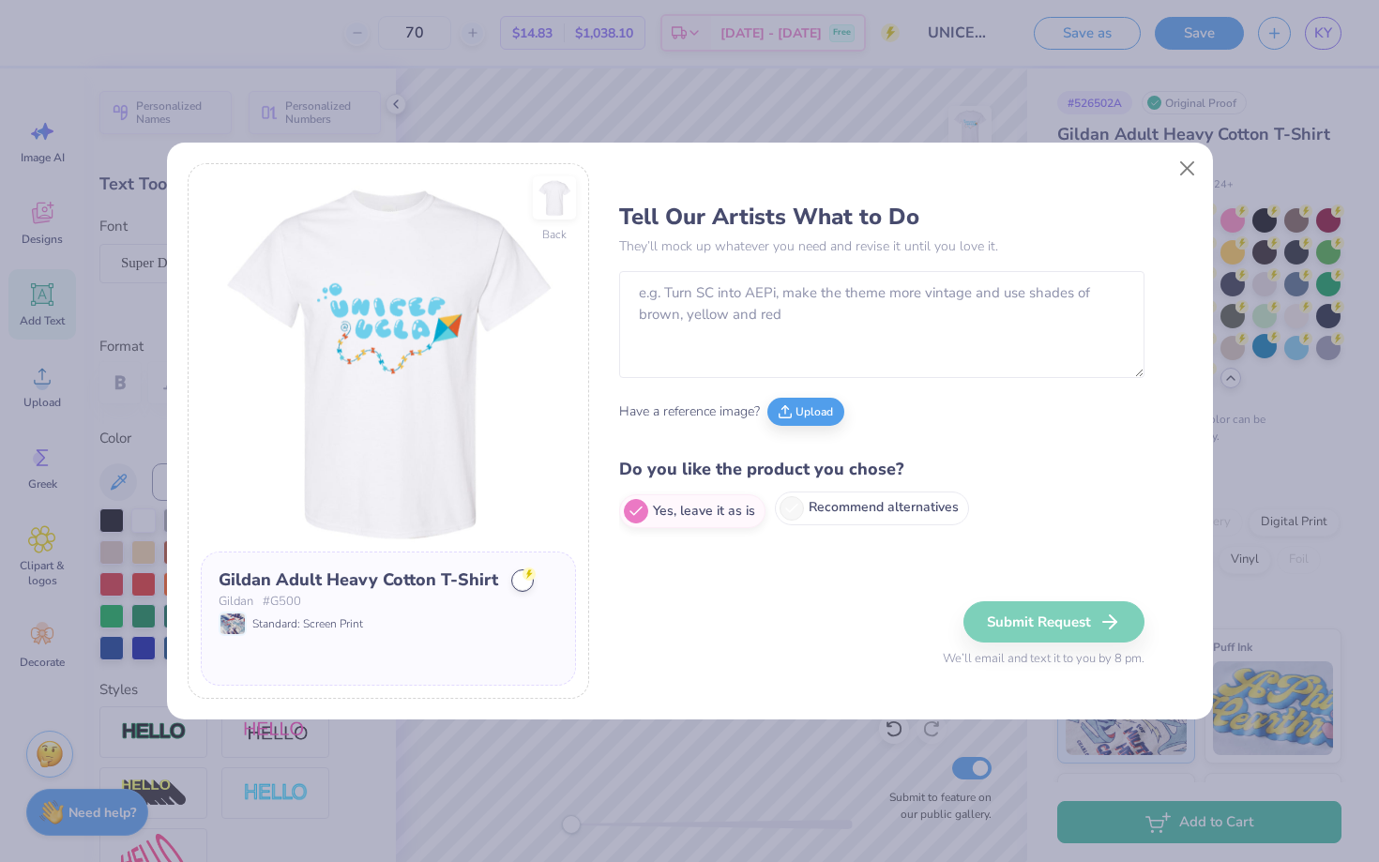
click at [818, 507] on label "Recommend alternatives" at bounding box center [872, 508] width 194 height 34
click at [631, 507] on input "Recommend alternatives" at bounding box center [625, 511] width 12 height 12
radio input "true"
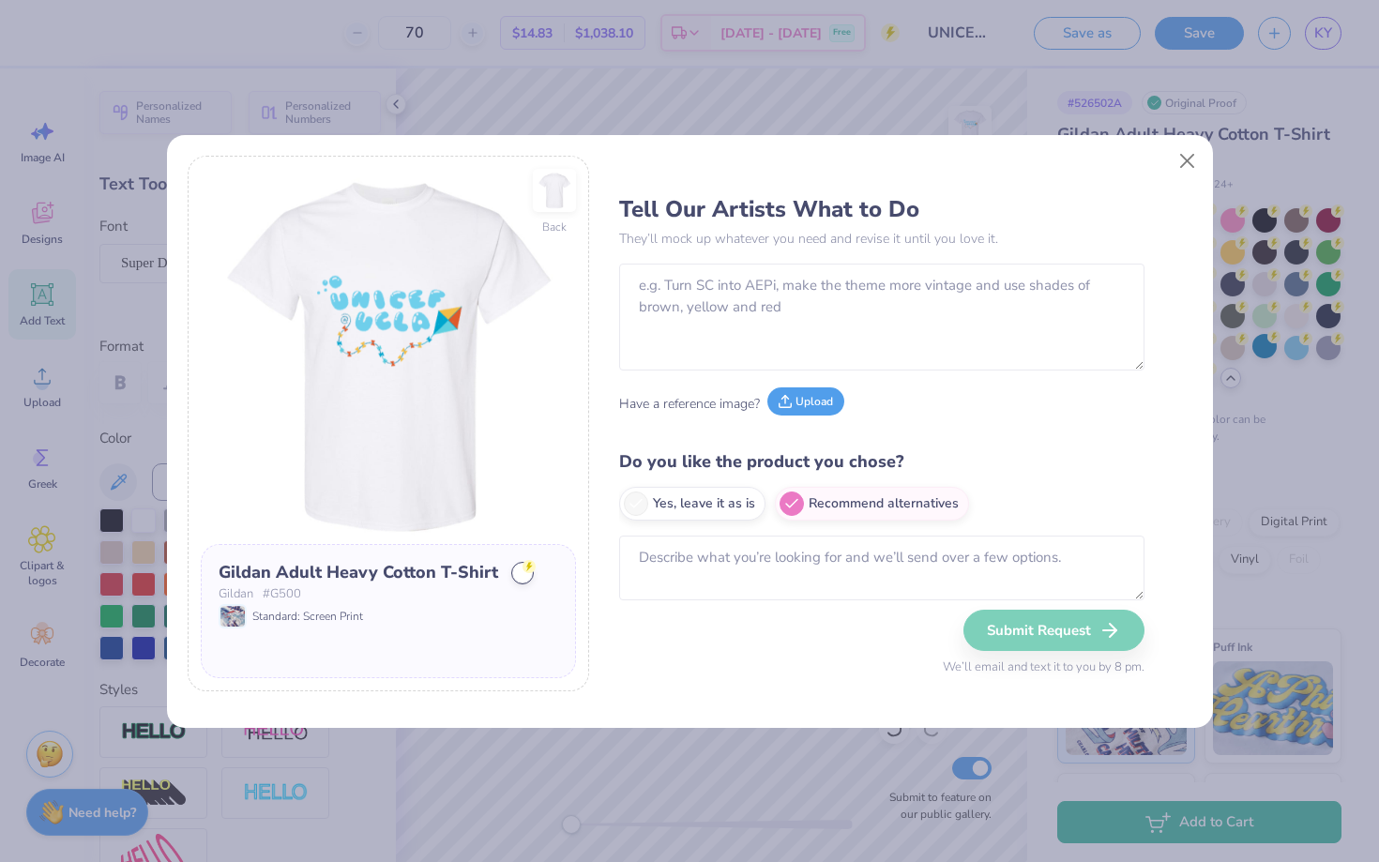
click at [837, 393] on button "Upload" at bounding box center [805, 401] width 77 height 28
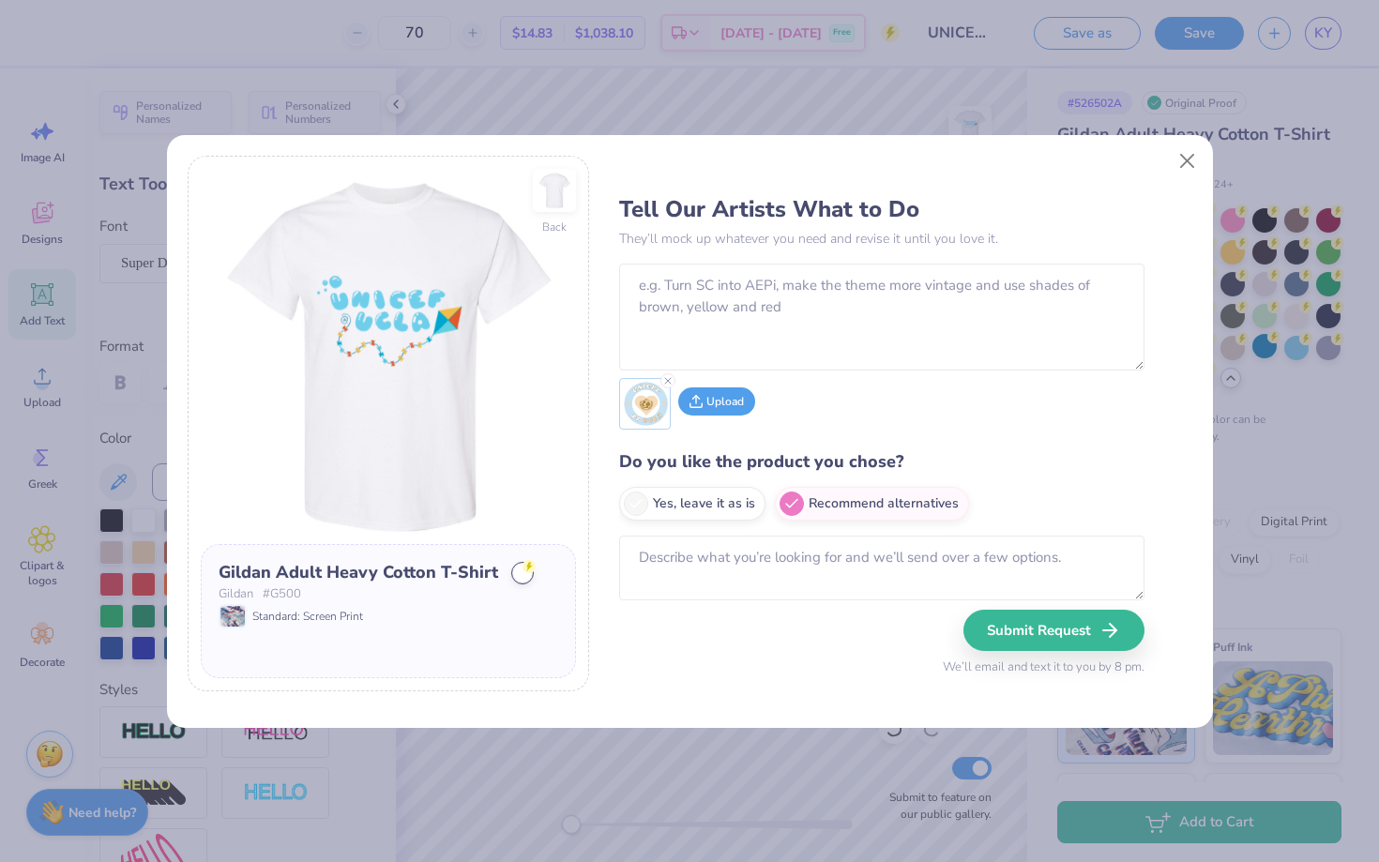
click at [724, 412] on button "Upload" at bounding box center [716, 401] width 77 height 28
click at [708, 563] on textarea at bounding box center [881, 568] width 525 height 65
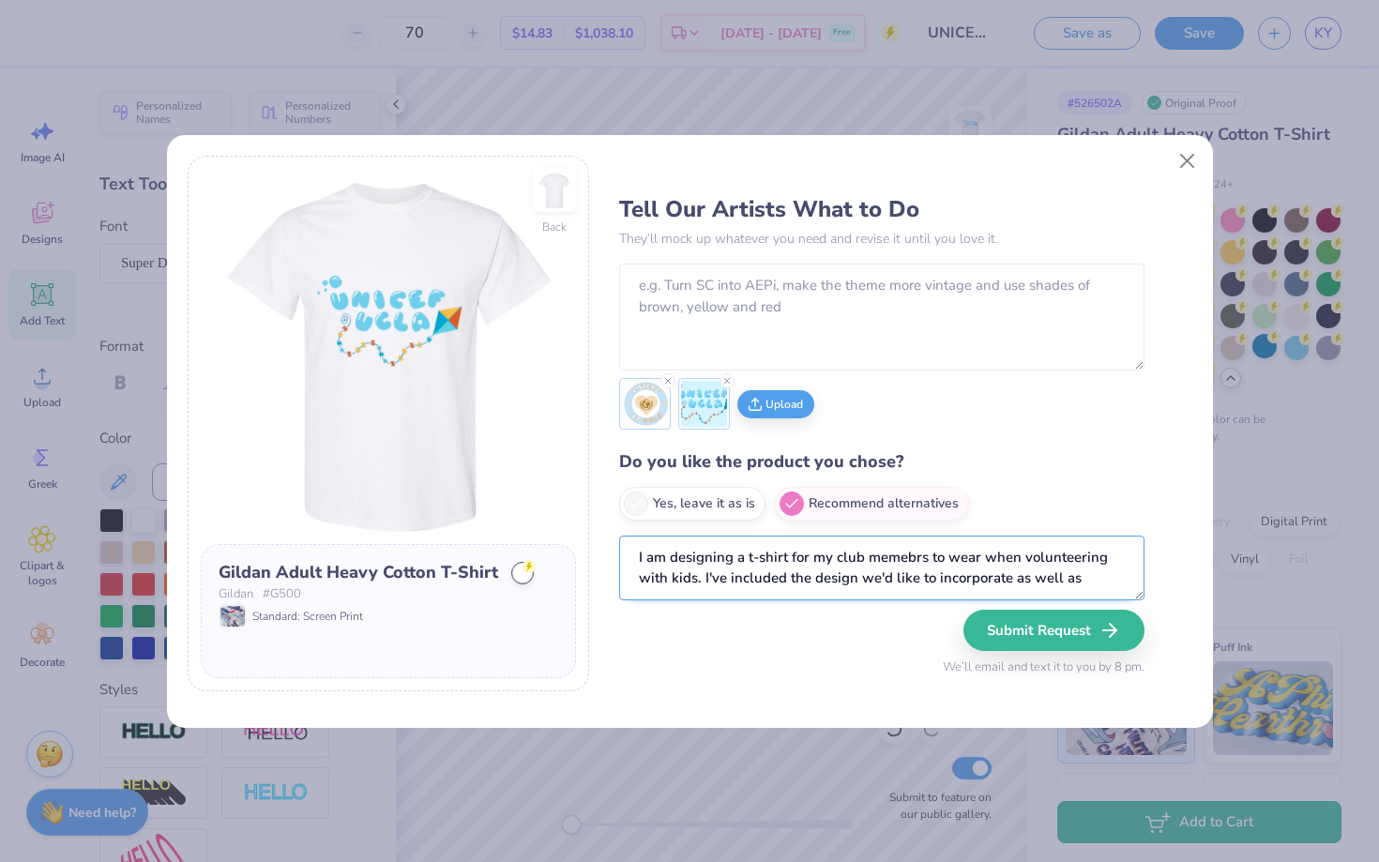
click at [906, 560] on textarea "I am designing a t-shirt for my club memebrs to wear when volunteering with kid…" at bounding box center [881, 568] width 525 height 65
click at [1102, 582] on textarea "I am designing a t-shirt for my club members to wear when volunteering with kid…" at bounding box center [881, 568] width 525 height 65
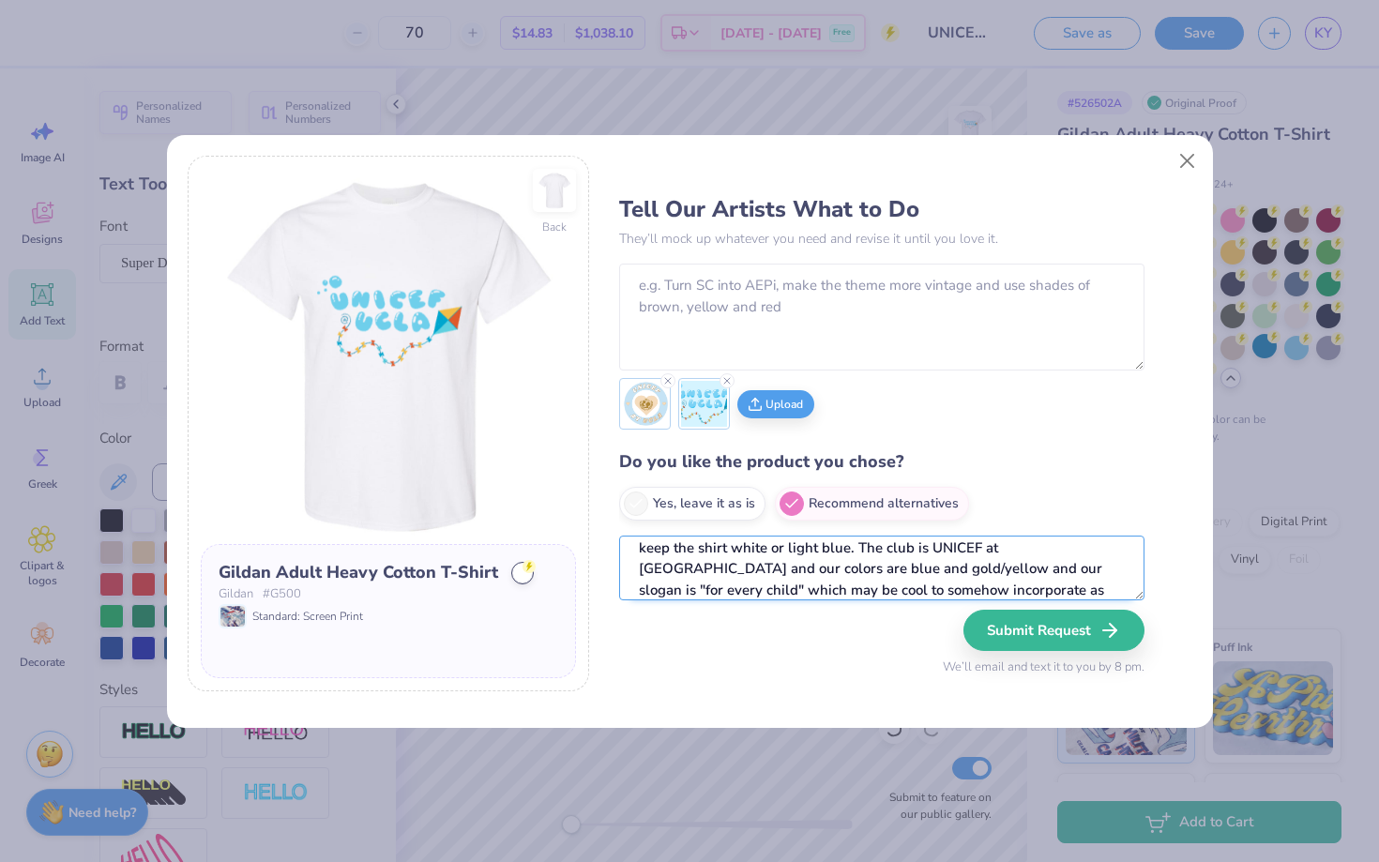
scroll to position [115, 0]
type textarea "I am designing a t-shirt for my club members to wear when volunteering with kid…"
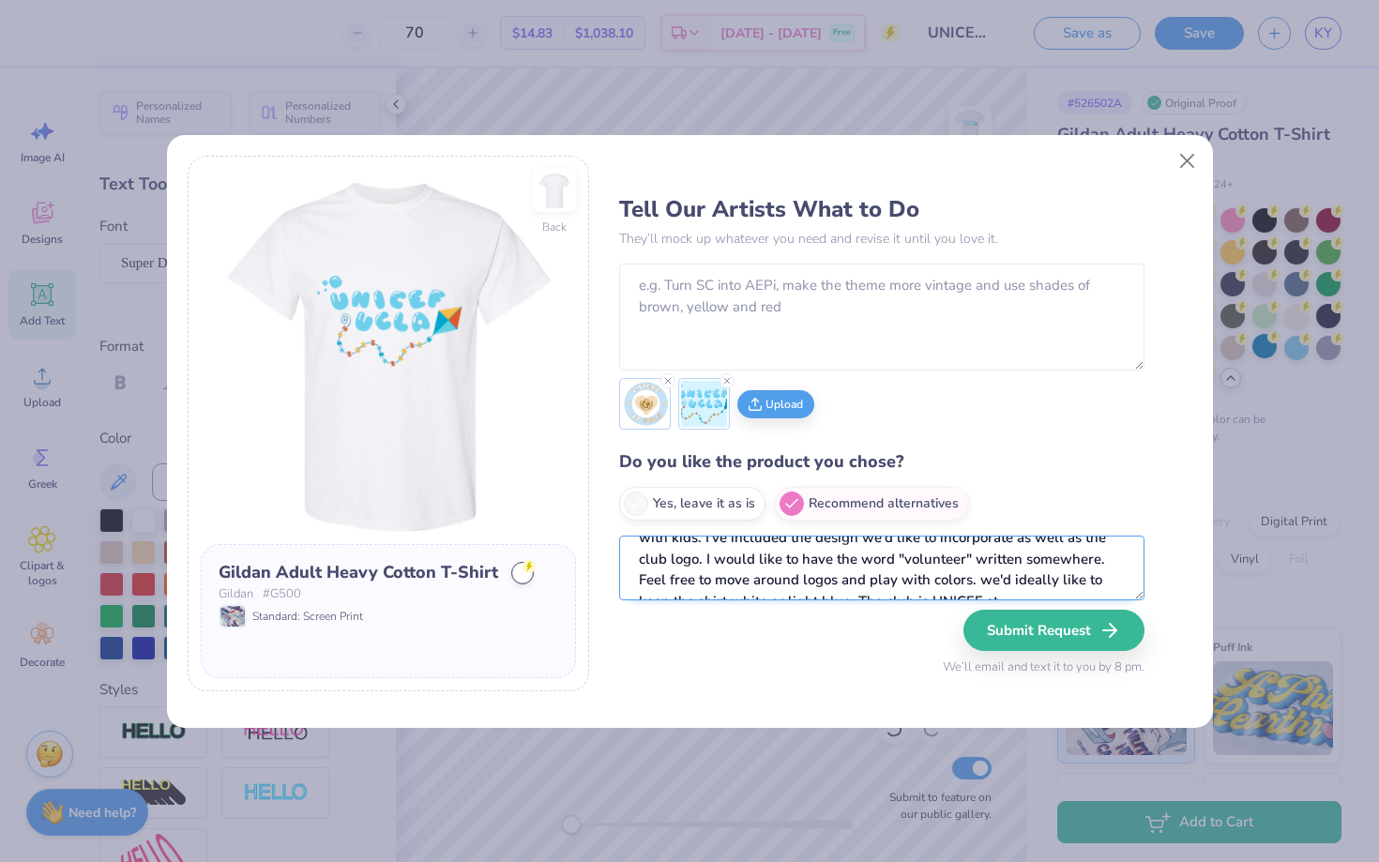
scroll to position [0, 0]
click at [786, 557] on textarea "I am designing a t-shirt for my club members to wear when volunteering with kid…" at bounding box center [881, 568] width 525 height 65
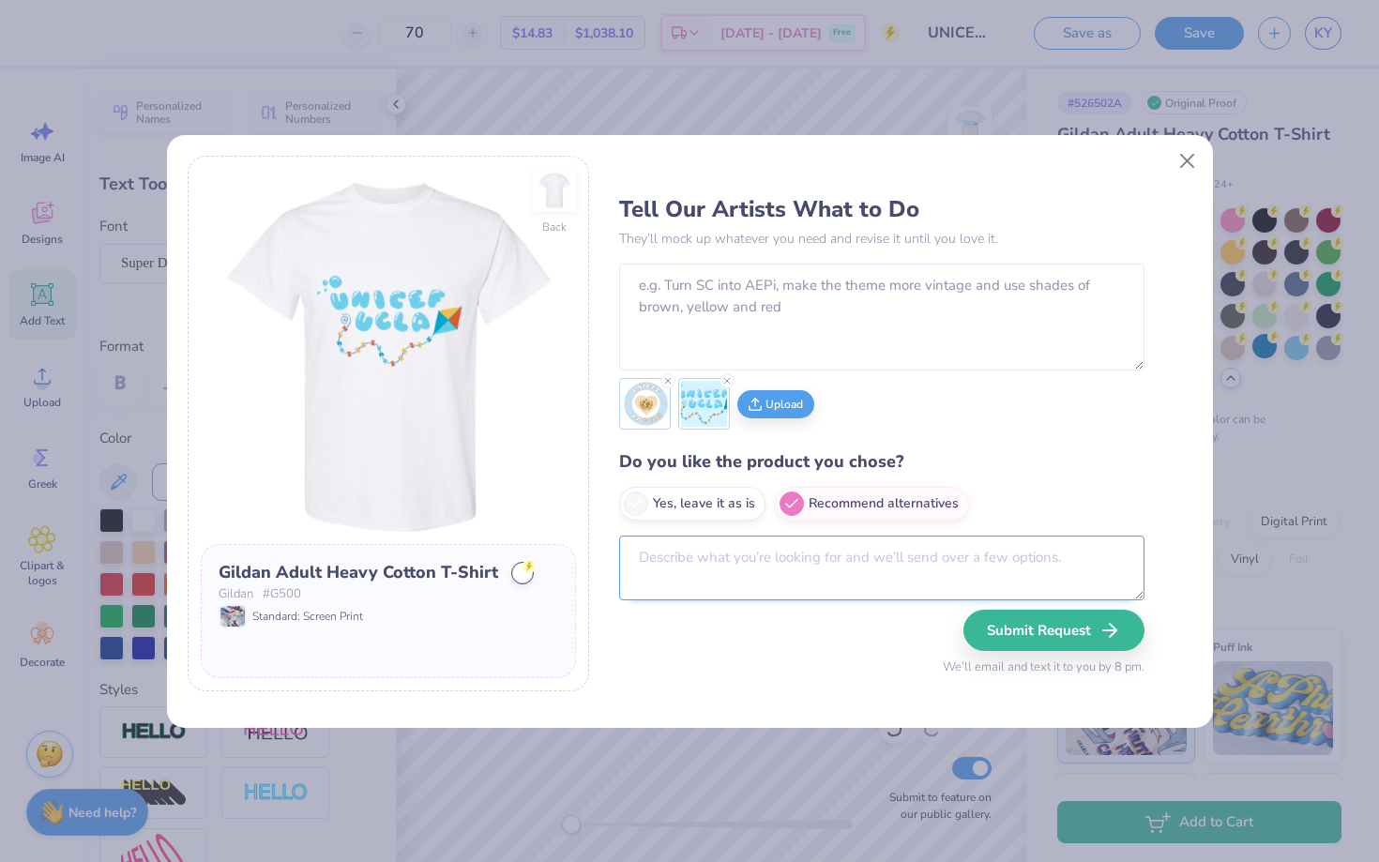
paste textarea "I am designing a t-shirt for my club members to wear when volunteering with kid…"
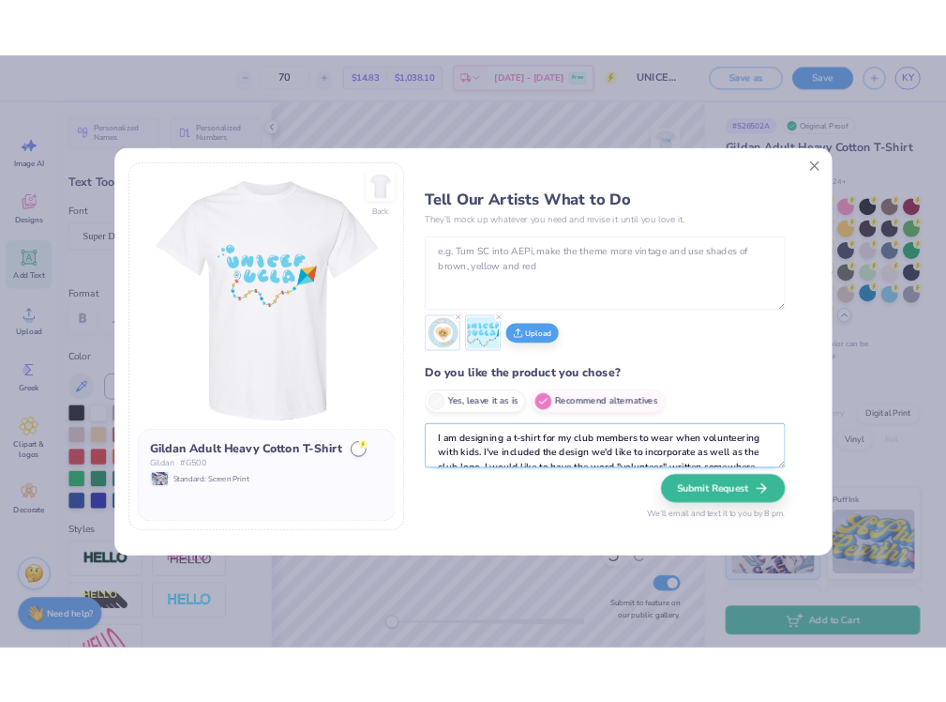
scroll to position [115, 0]
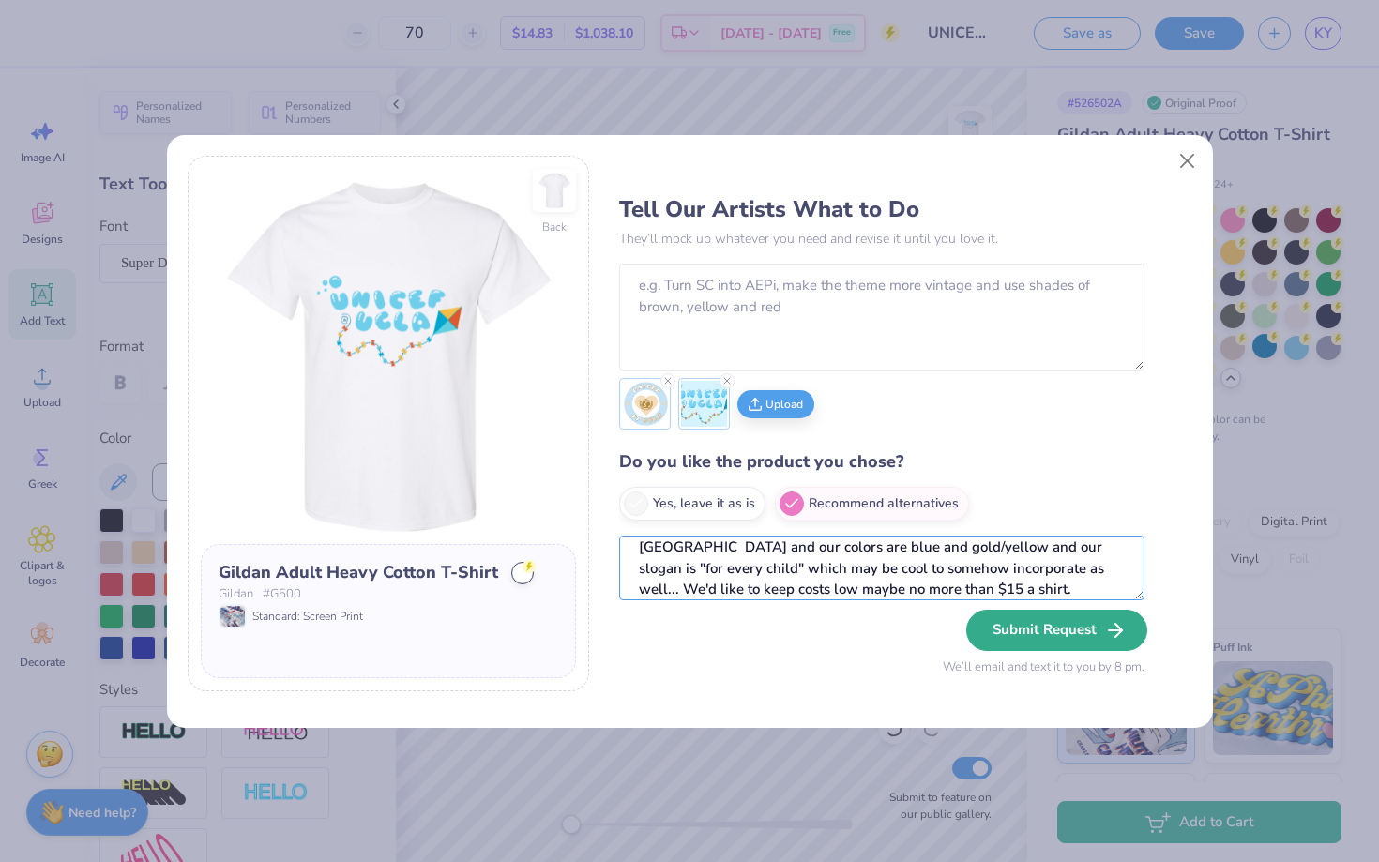
type textarea "I am designing a t-shirt for my club members to wear when volunteering with kid…"
click at [1047, 630] on button "Submit Request" at bounding box center [1056, 630] width 181 height 41
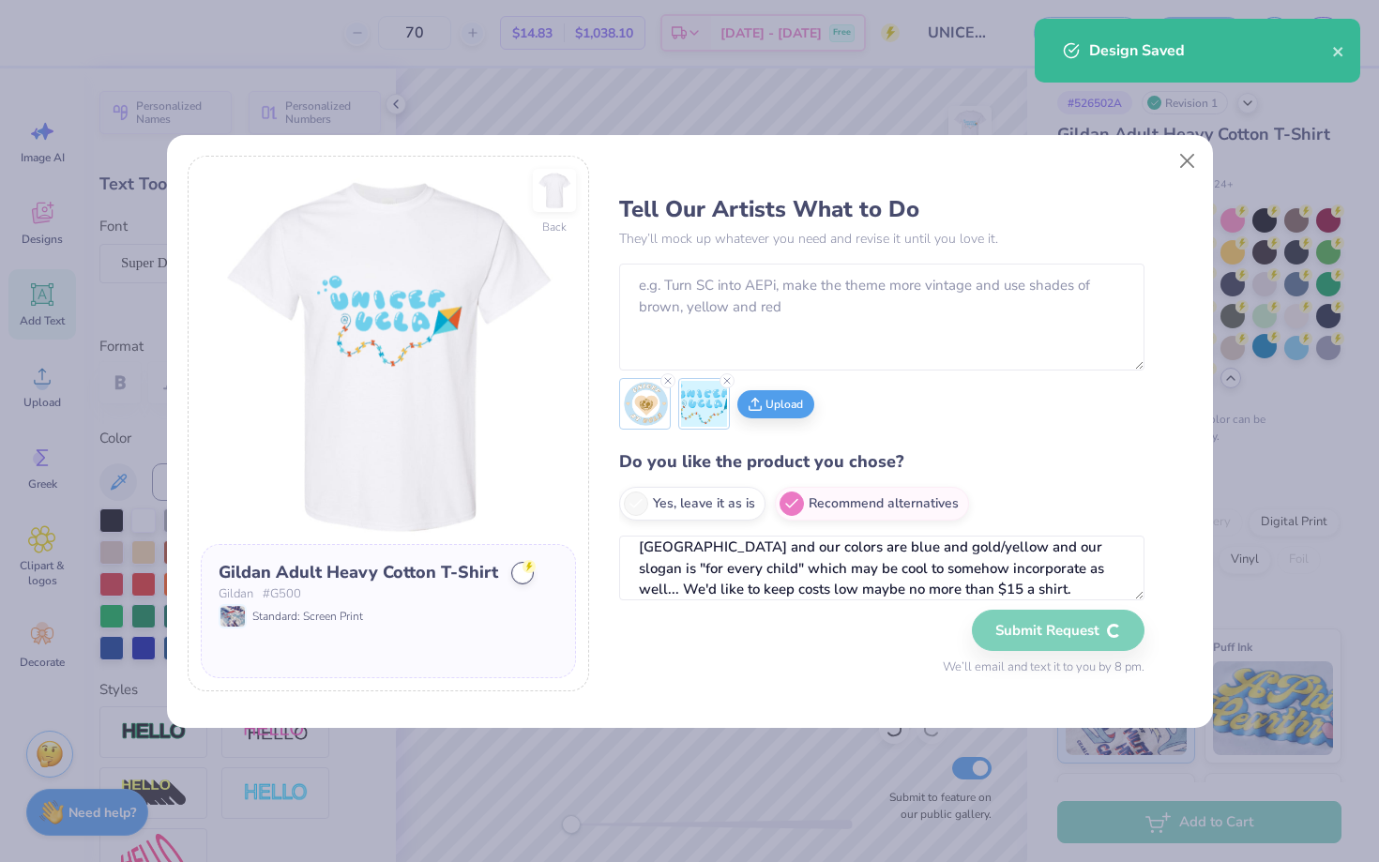
radio input "true"
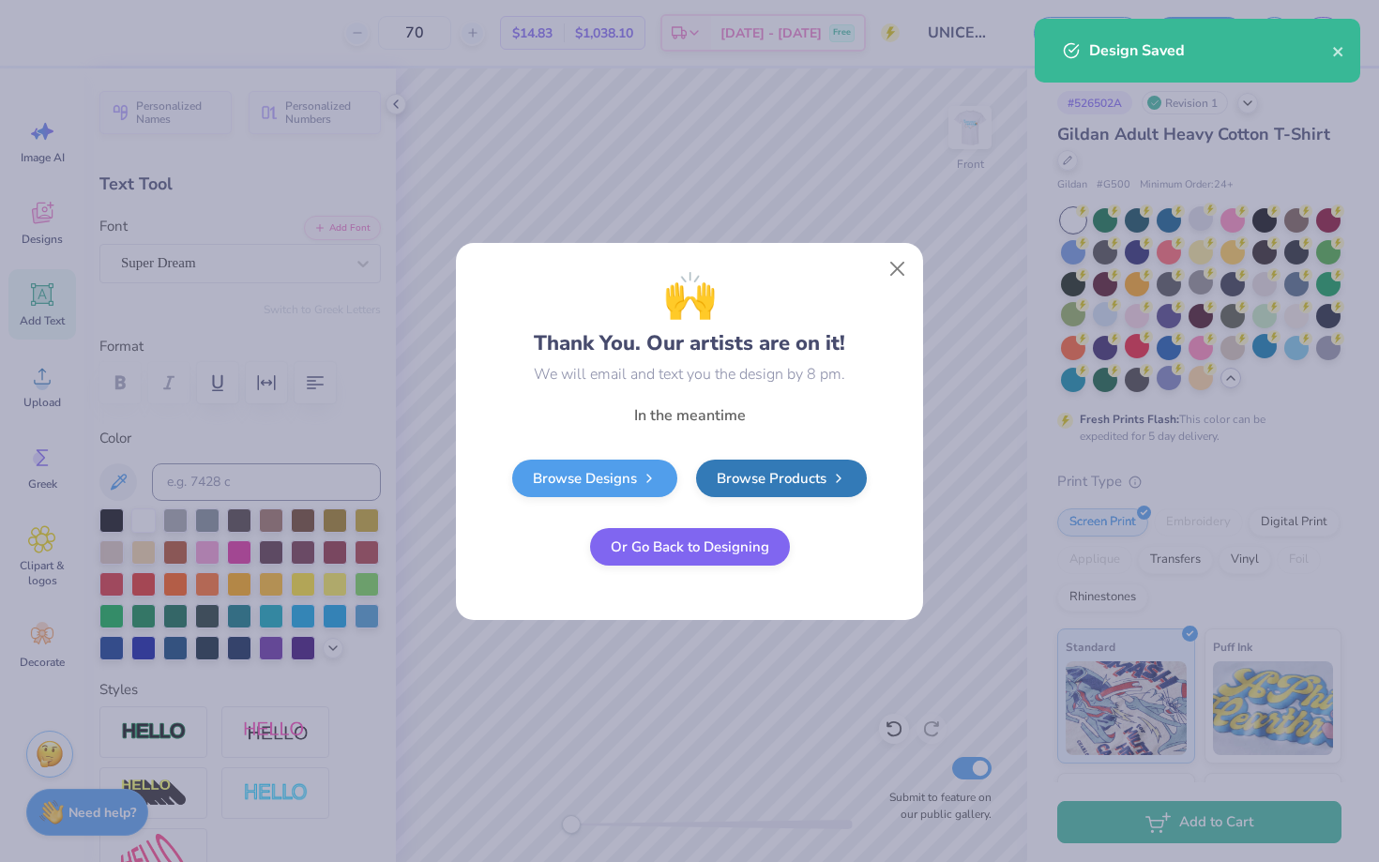
select select "Member apparel for registered Student Organization / Department / School"
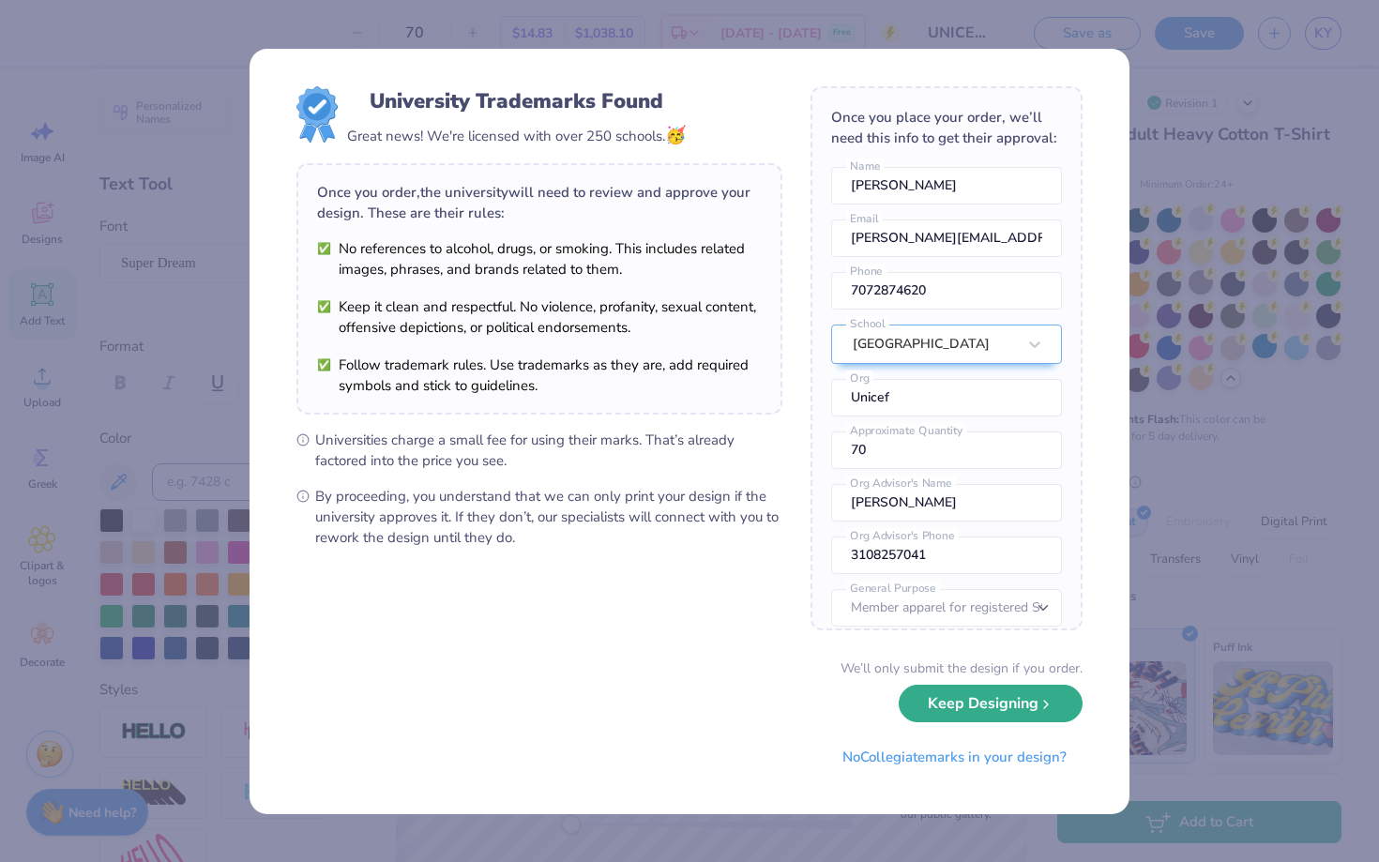
click at [978, 714] on button "Keep Designing" at bounding box center [991, 704] width 184 height 38
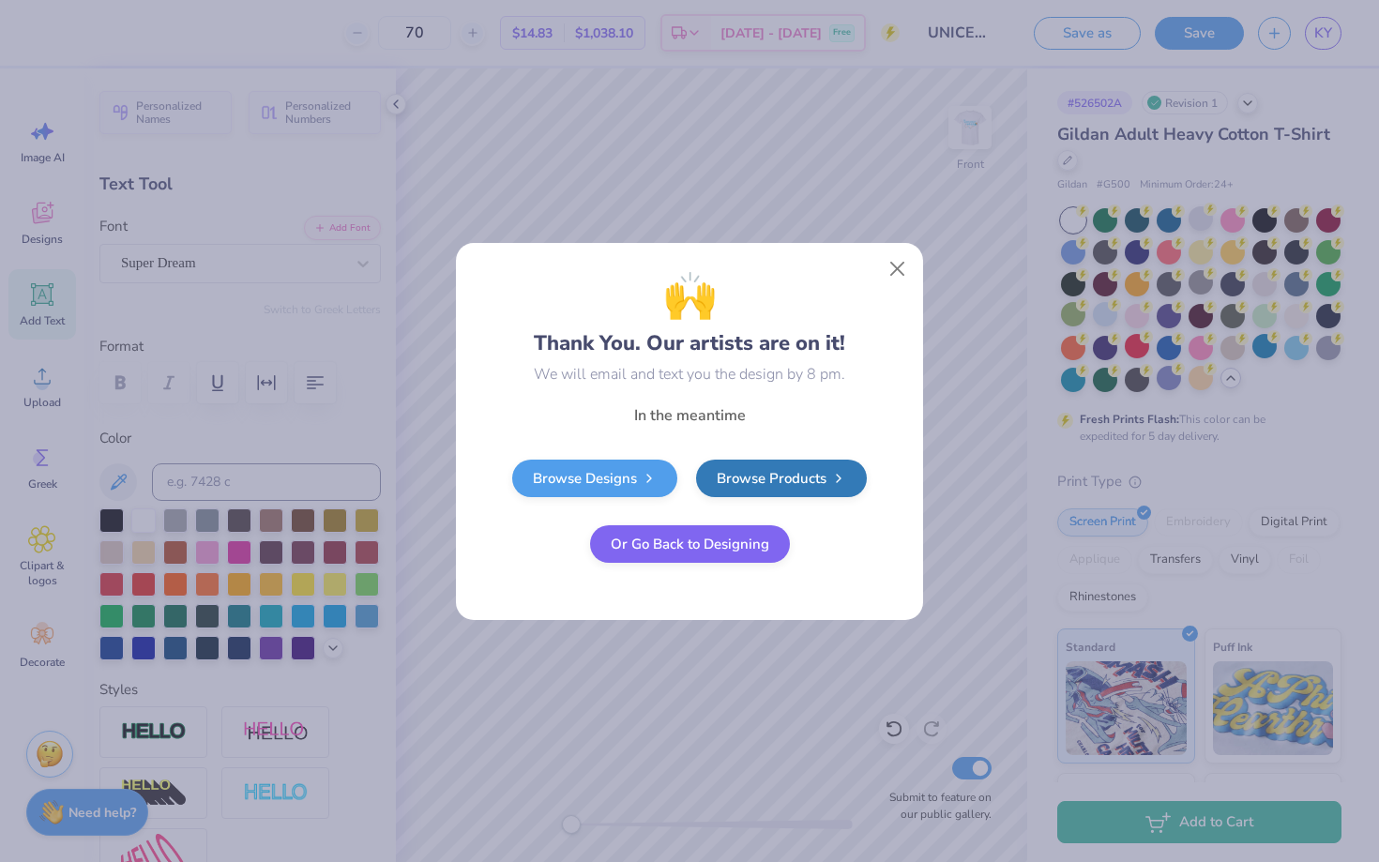
click at [670, 548] on button "Or Go Back to Designing" at bounding box center [690, 544] width 200 height 38
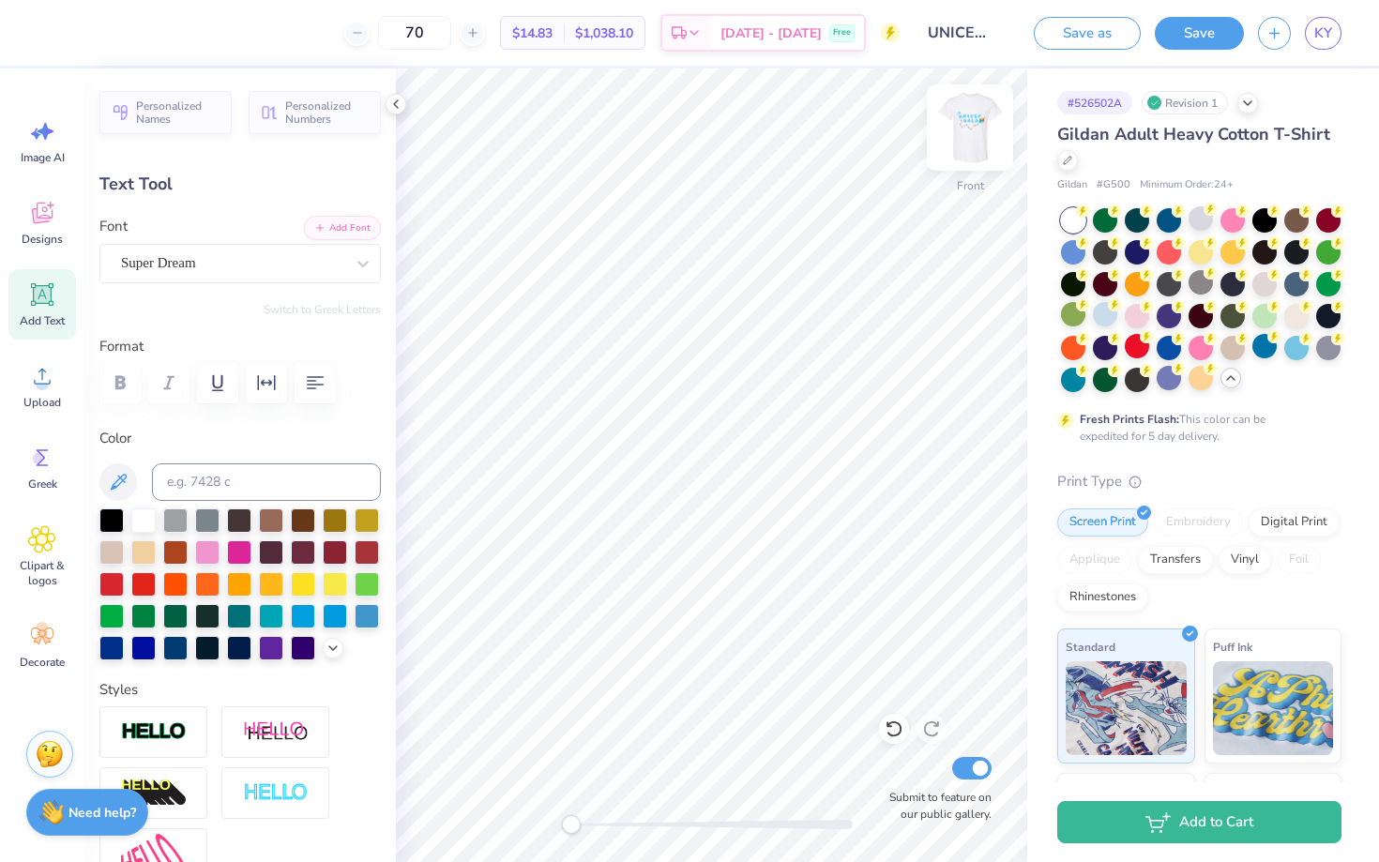
click at [974, 145] on img at bounding box center [969, 127] width 75 height 75
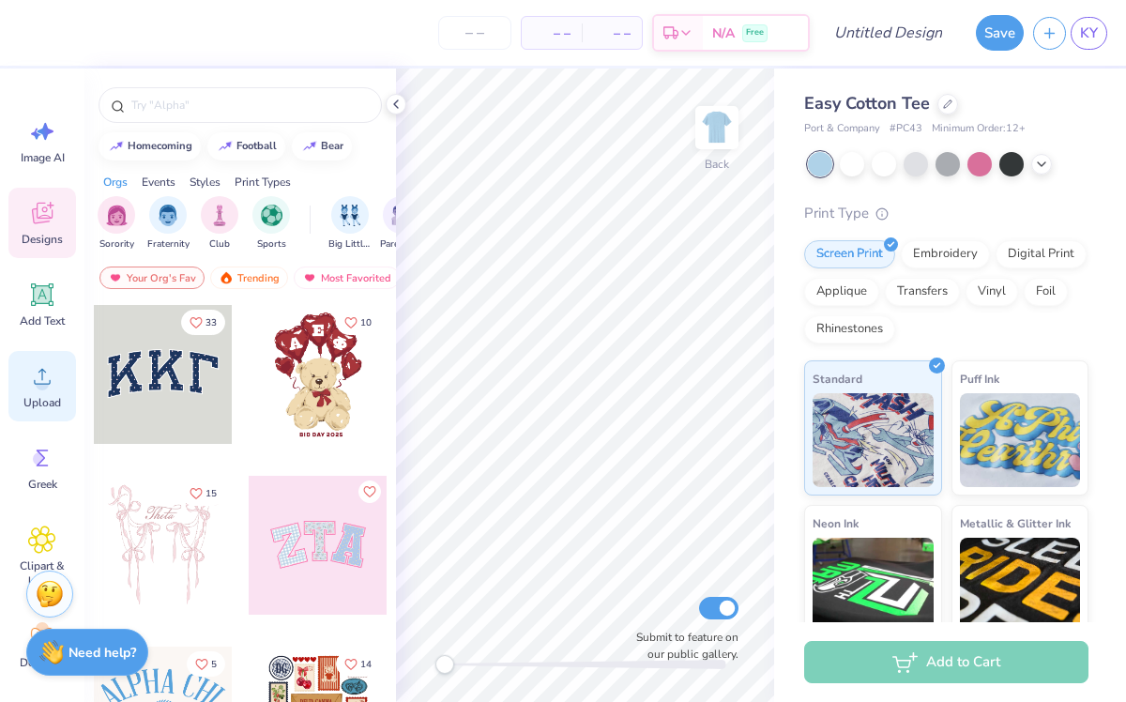
click at [49, 396] on span "Upload" at bounding box center [42, 402] width 38 height 15
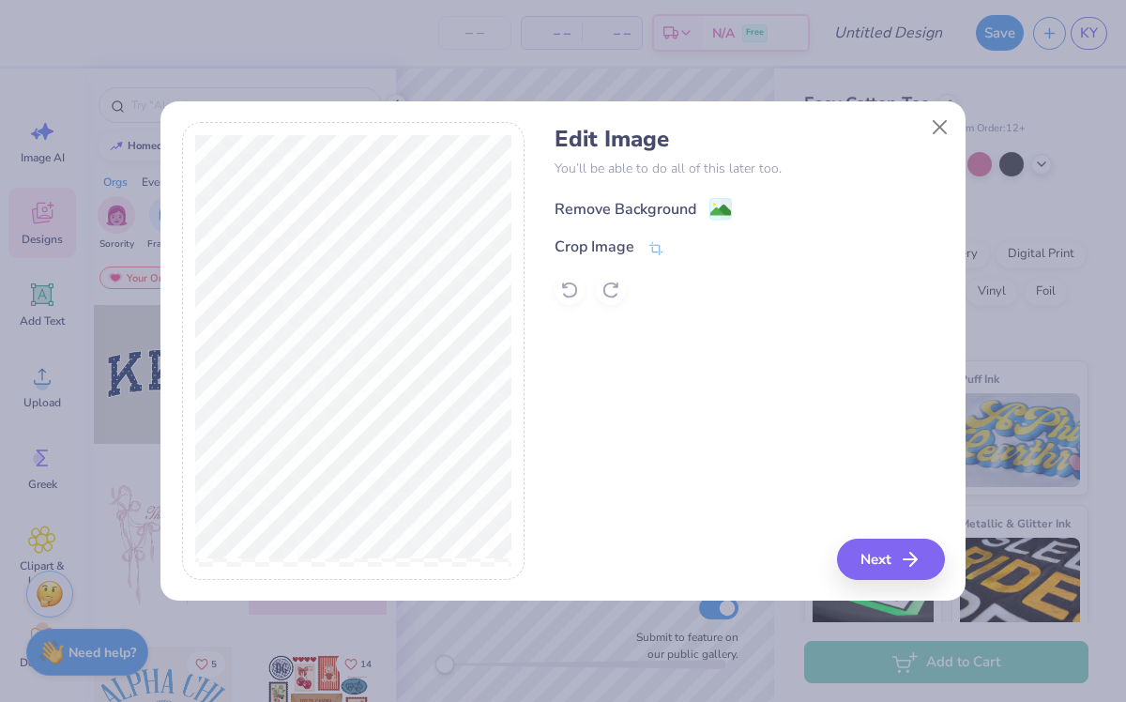
click at [586, 204] on div "Remove Background" at bounding box center [625, 209] width 142 height 23
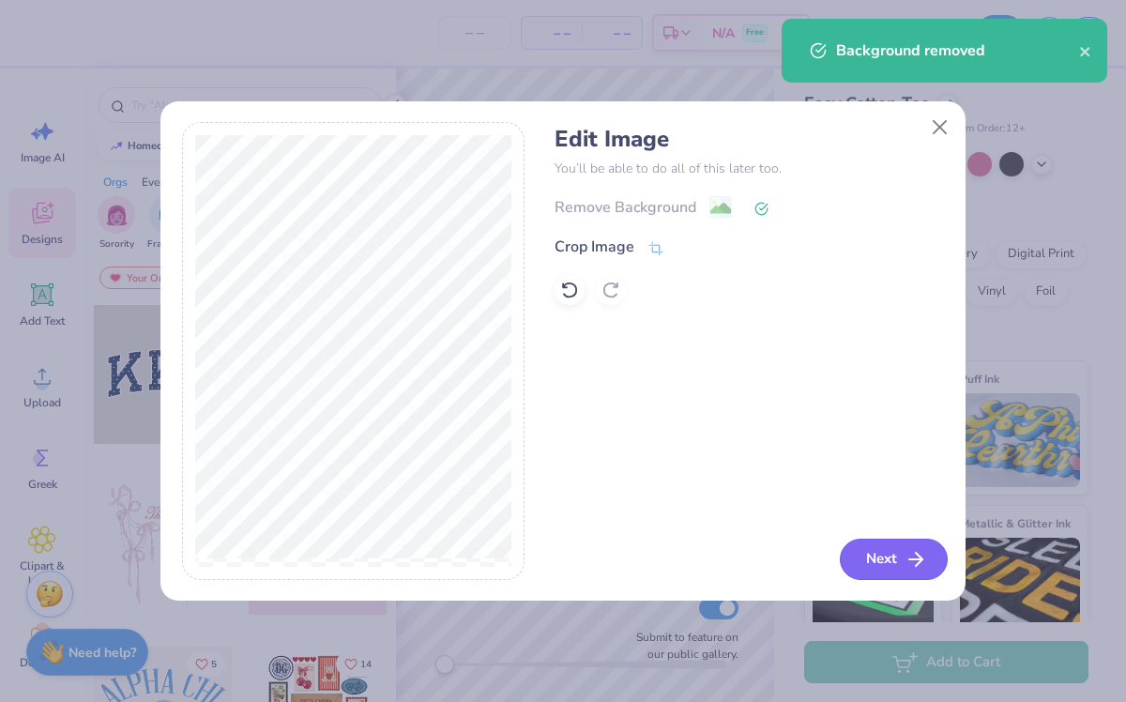
click at [894, 562] on button "Next" at bounding box center [893, 558] width 108 height 41
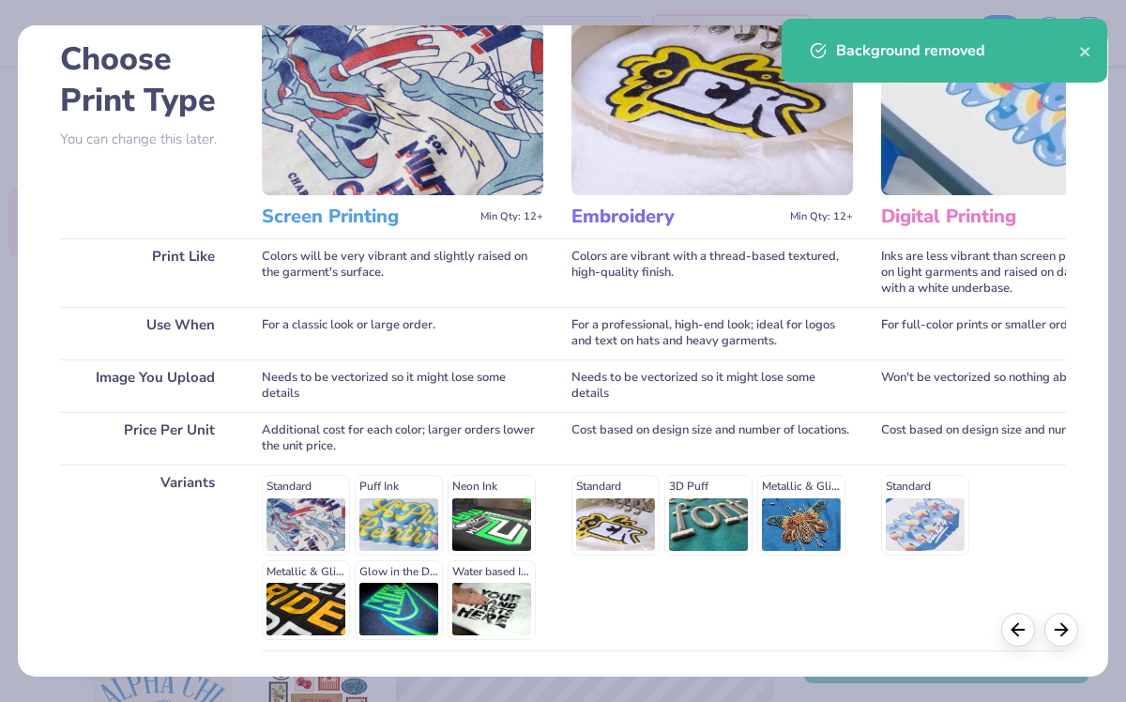
scroll to position [234, 0]
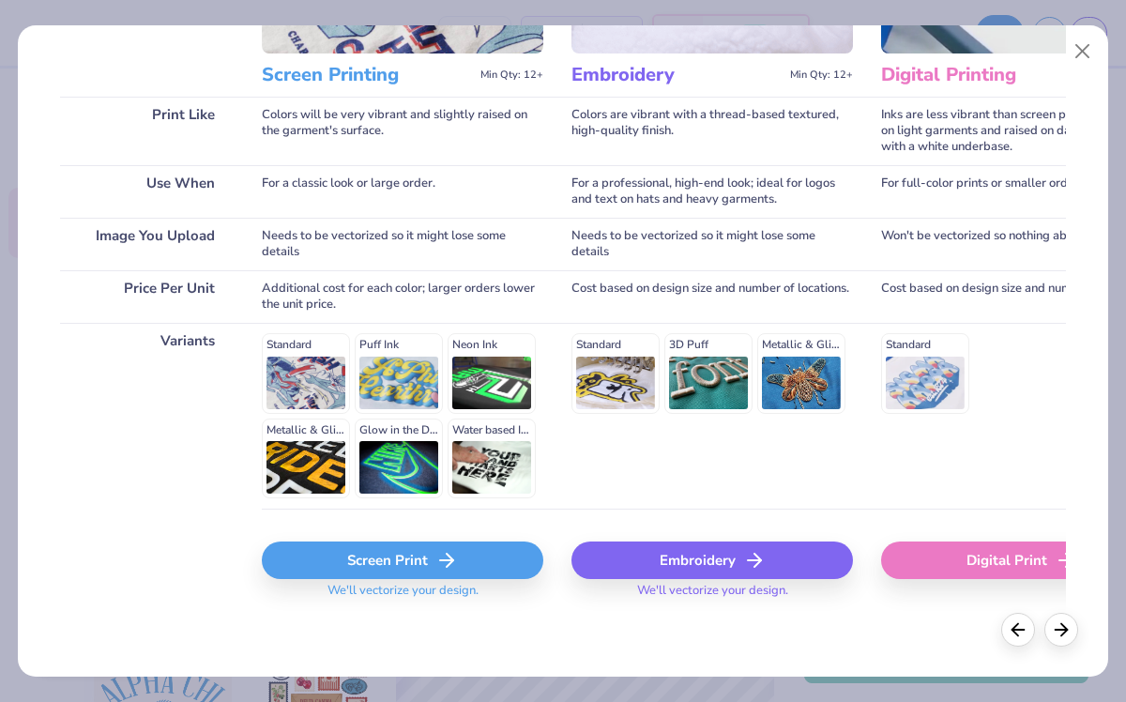
click at [925, 563] on div "Digital Print" at bounding box center [1021, 560] width 281 height 38
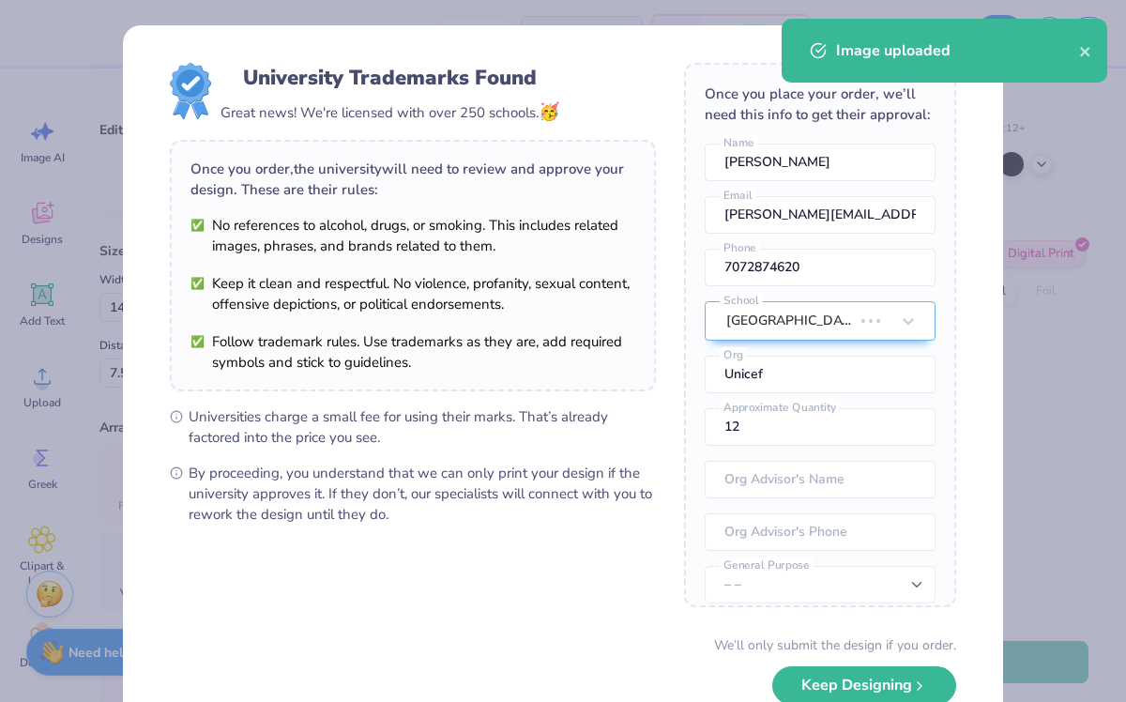
click at [597, 366] on body "– – Per Item – – Total Est. Delivery N/A Free Design Title Save KY Image AI Des…" at bounding box center [563, 351] width 1126 height 702
click at [1083, 53] on icon "close" at bounding box center [1084, 51] width 9 height 9
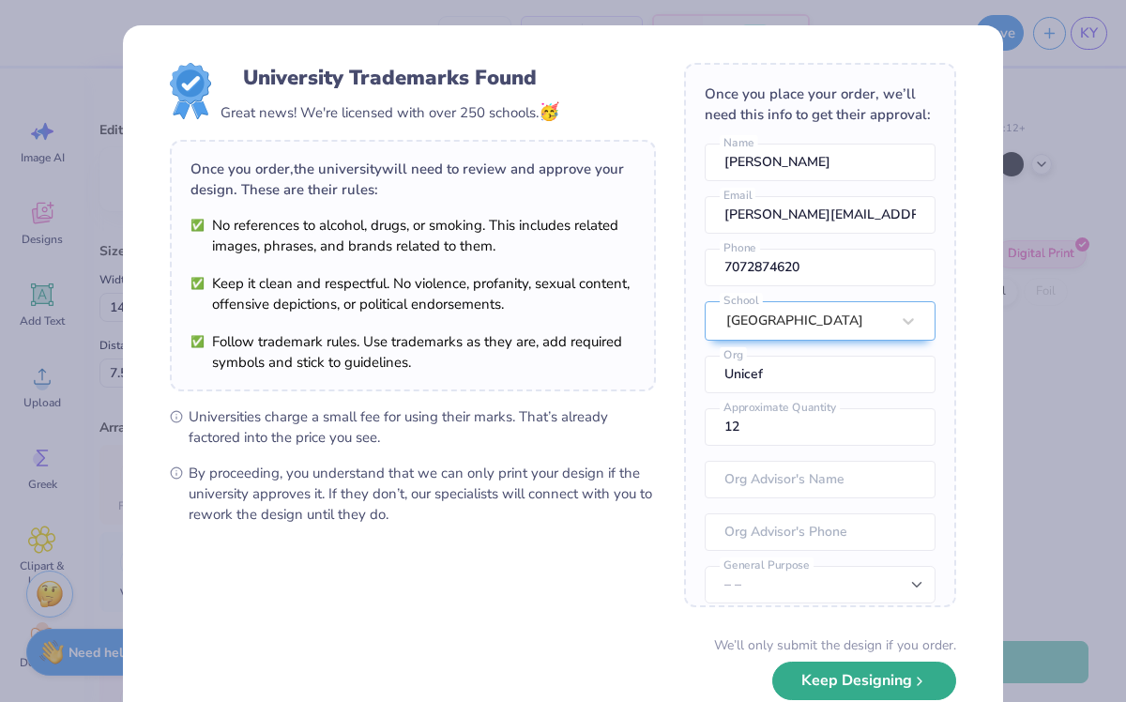
click at [836, 678] on button "Keep Designing" at bounding box center [864, 680] width 184 height 38
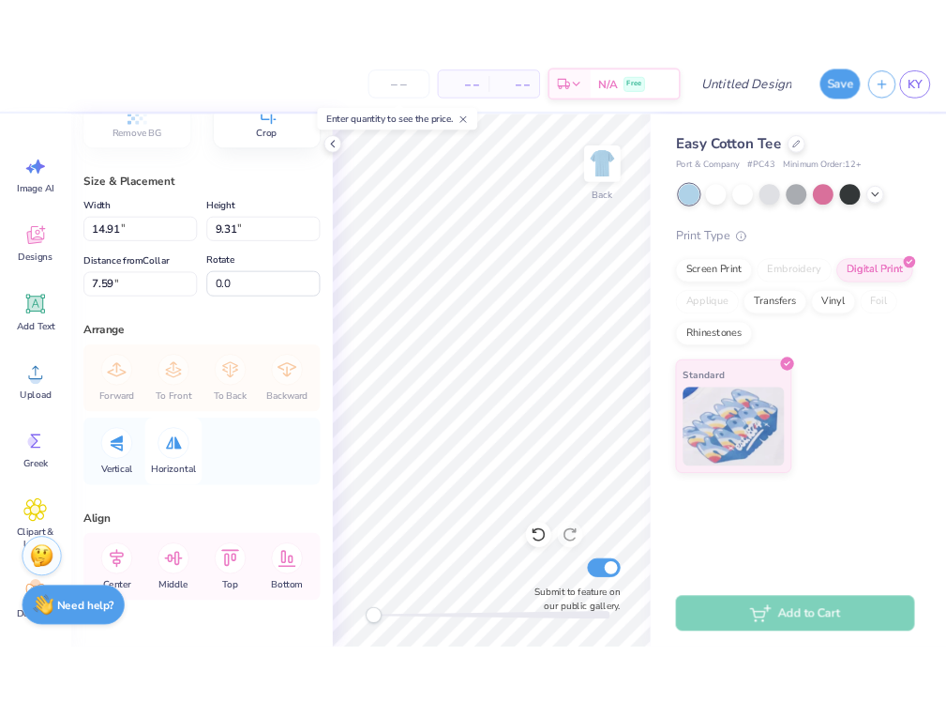
scroll to position [150, 0]
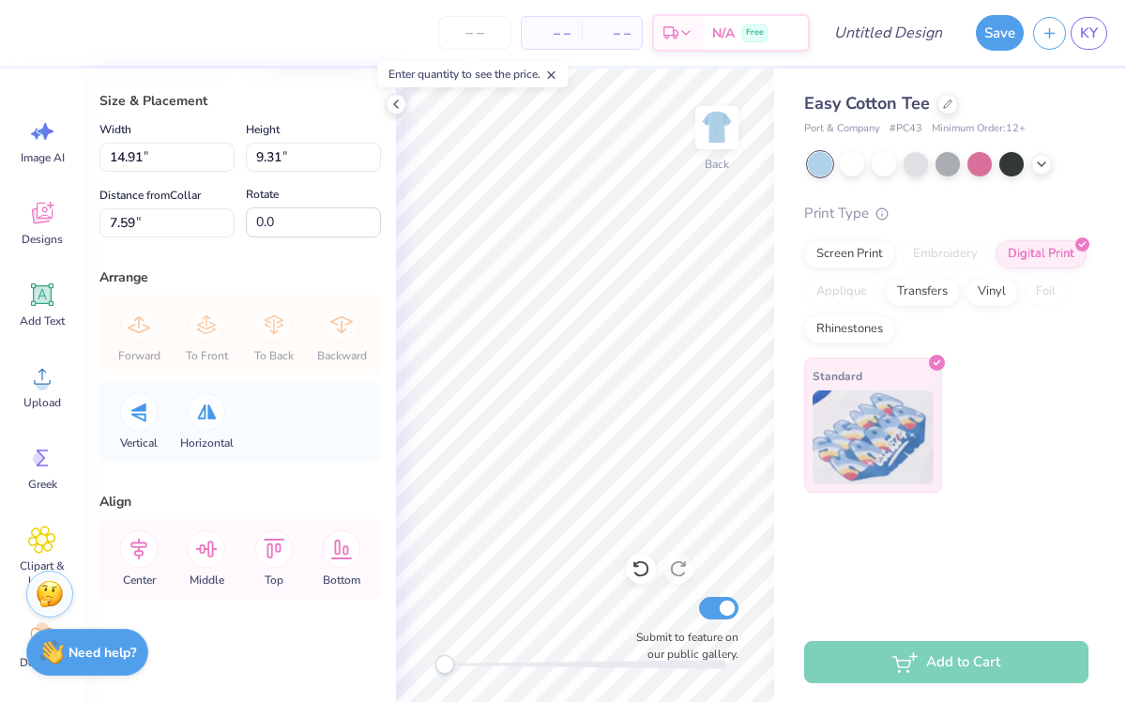
click at [842, 466] on img at bounding box center [872, 437] width 121 height 94
click at [897, 362] on div "Standard" at bounding box center [873, 424] width 138 height 135
click at [639, 569] on icon at bounding box center [640, 568] width 19 height 19
click at [870, 396] on img at bounding box center [872, 437] width 121 height 94
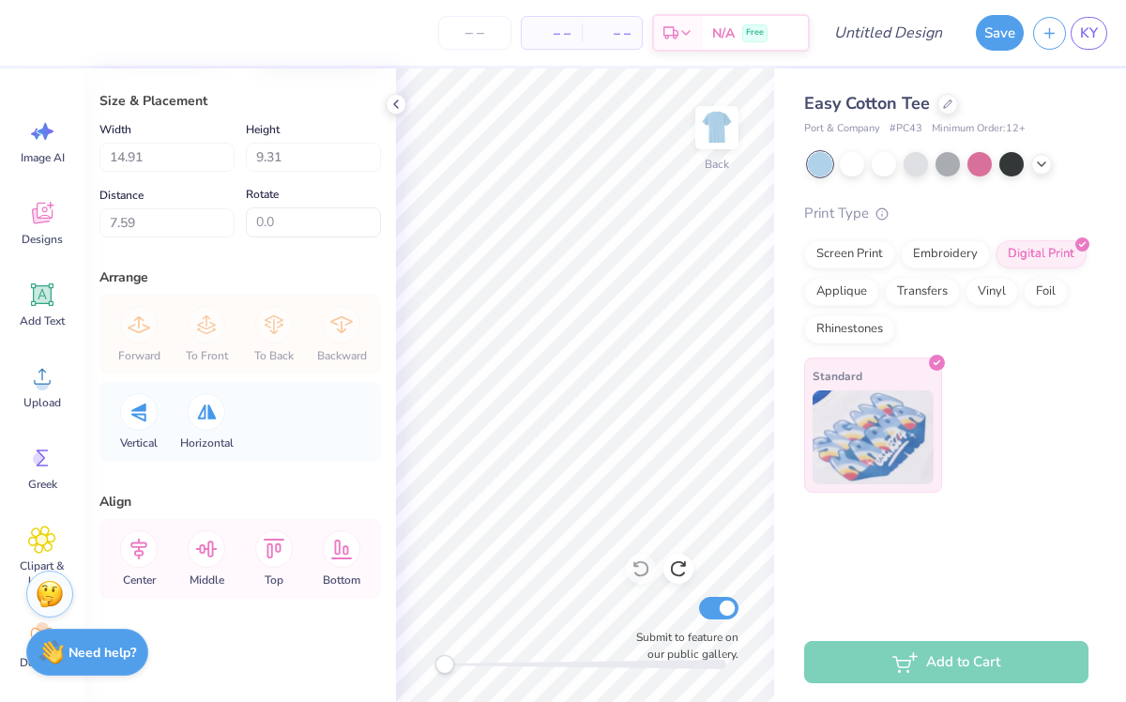
click at [932, 361] on icon at bounding box center [936, 362] width 8 height 8
click at [949, 99] on icon at bounding box center [947, 102] width 9 height 9
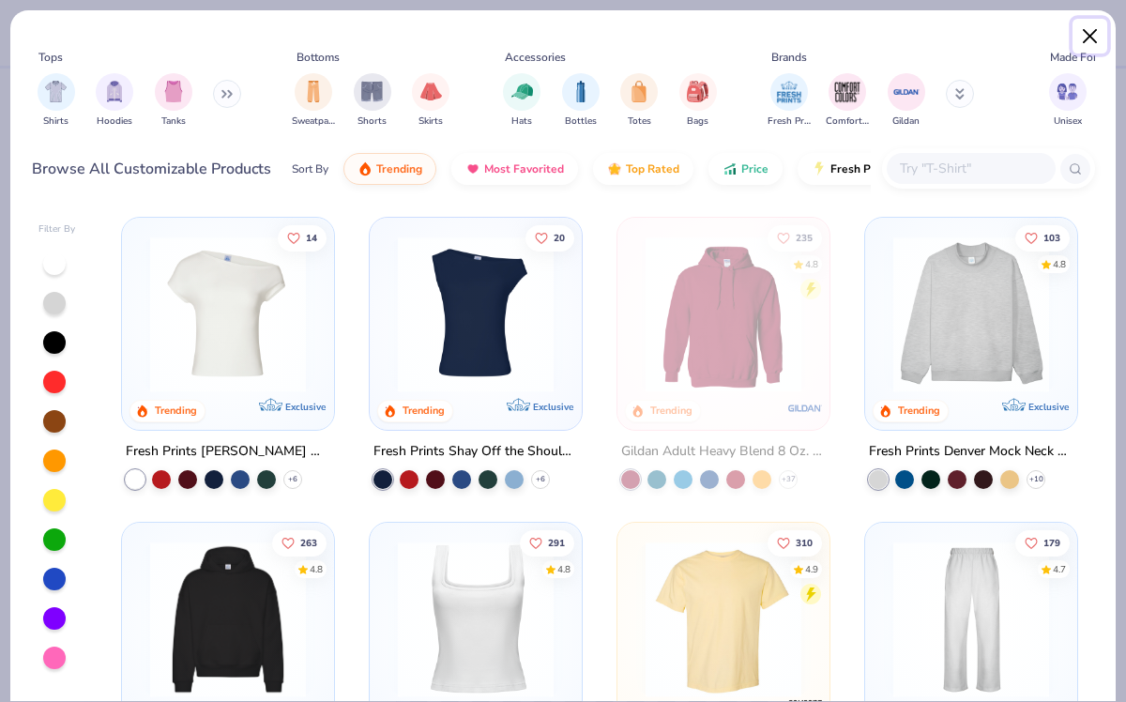
click at [1086, 28] on button "Close" at bounding box center [1090, 37] width 36 height 36
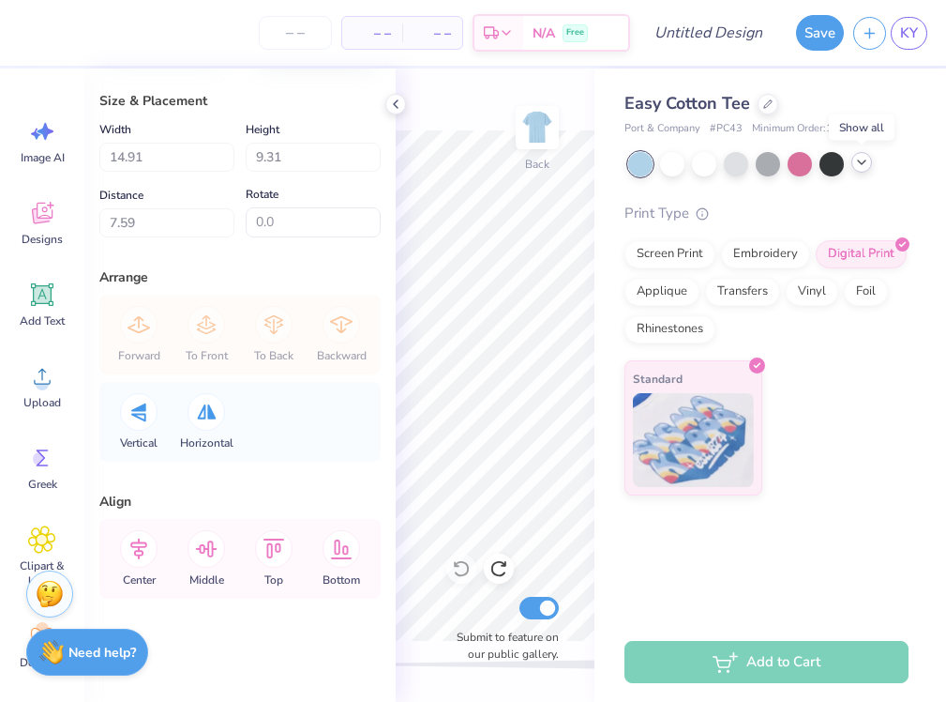
click at [862, 164] on icon at bounding box center [861, 162] width 15 height 15
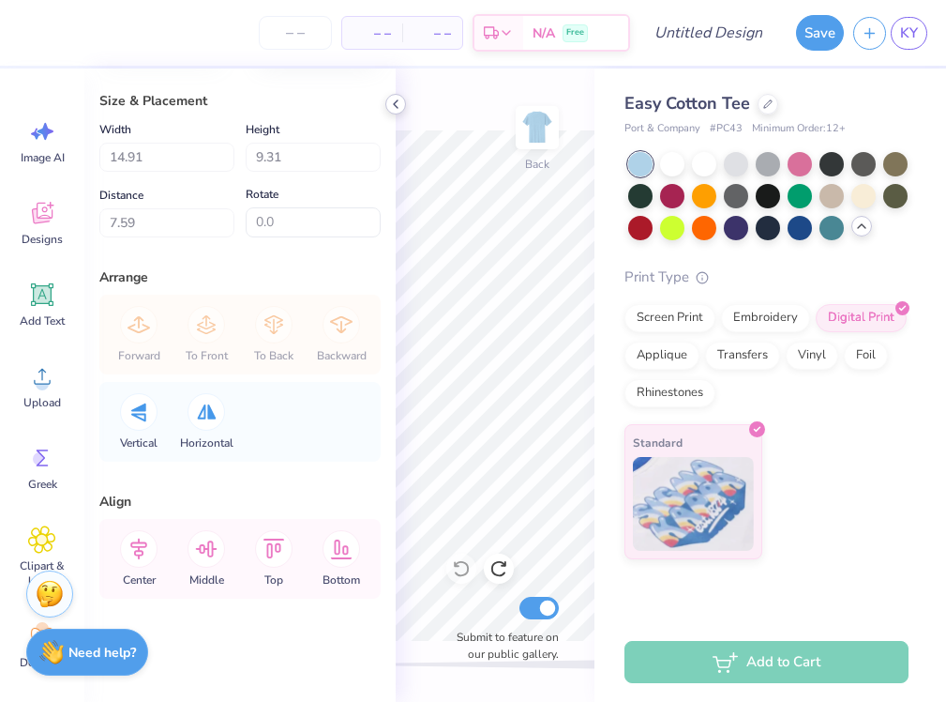
click at [400, 106] on icon at bounding box center [395, 104] width 15 height 15
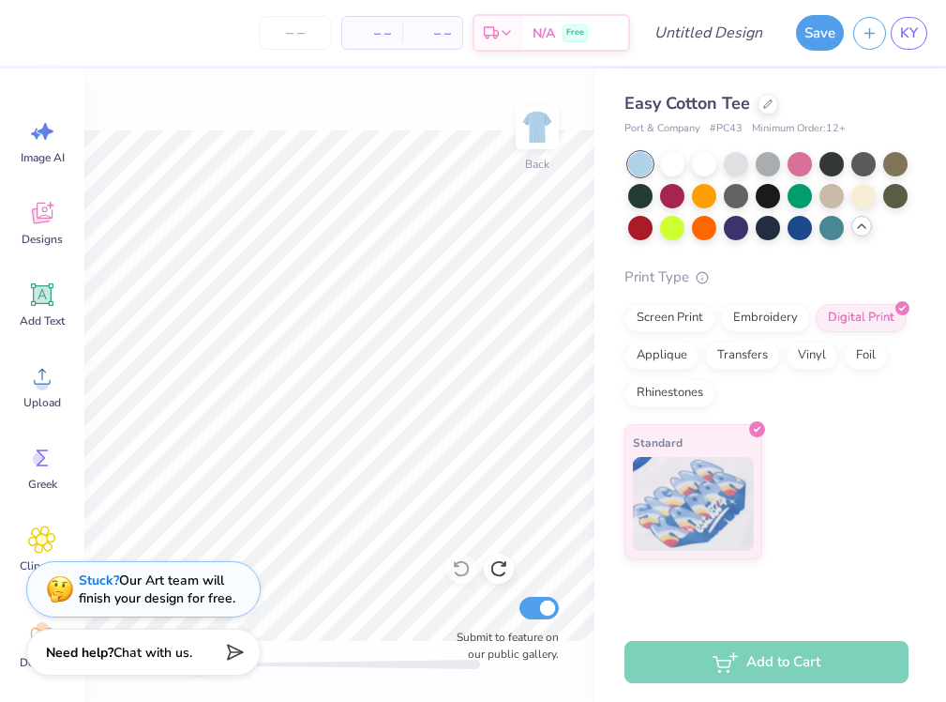
scroll to position [170, 0]
click at [48, 395] on span "Upload" at bounding box center [42, 402] width 38 height 15
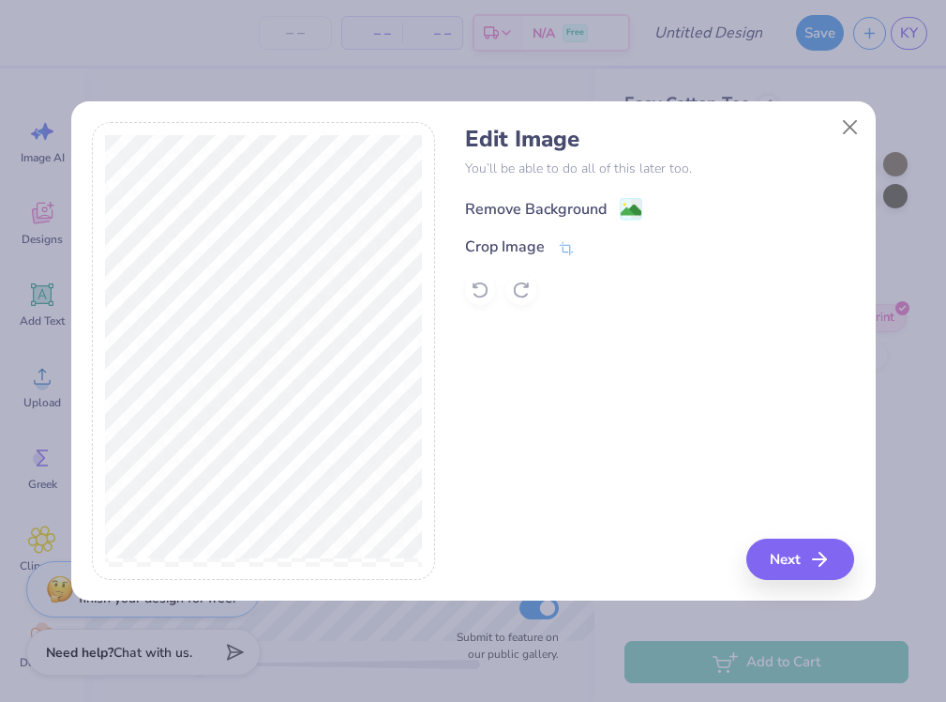
click at [496, 196] on div "Remove Background" at bounding box center [659, 206] width 389 height 23
click at [514, 202] on div "Remove Background" at bounding box center [536, 209] width 142 height 23
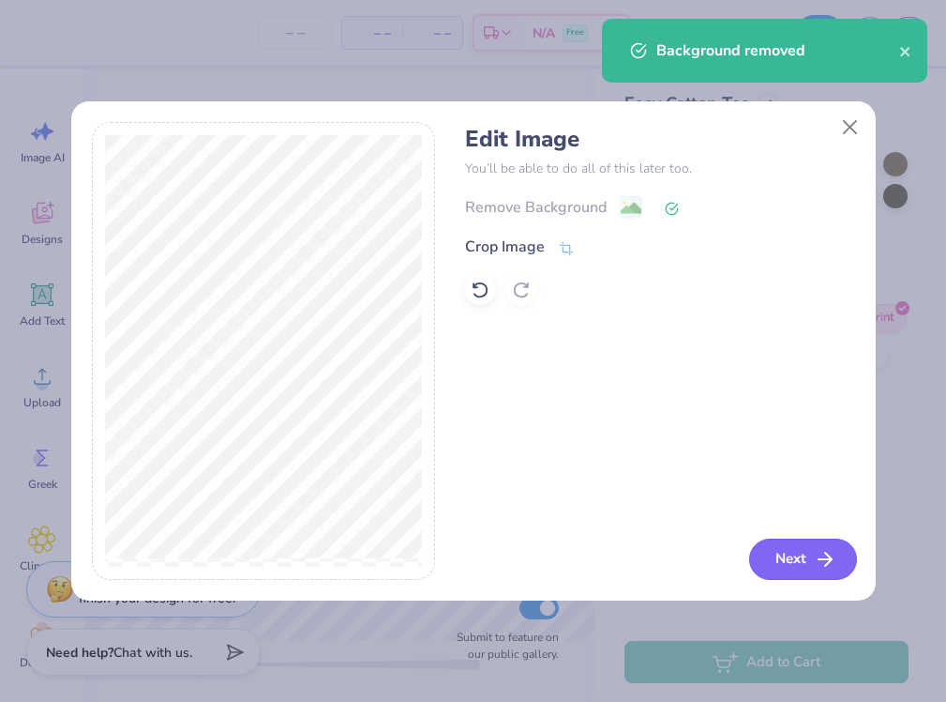
click at [815, 551] on icon "button" at bounding box center [825, 559] width 23 height 23
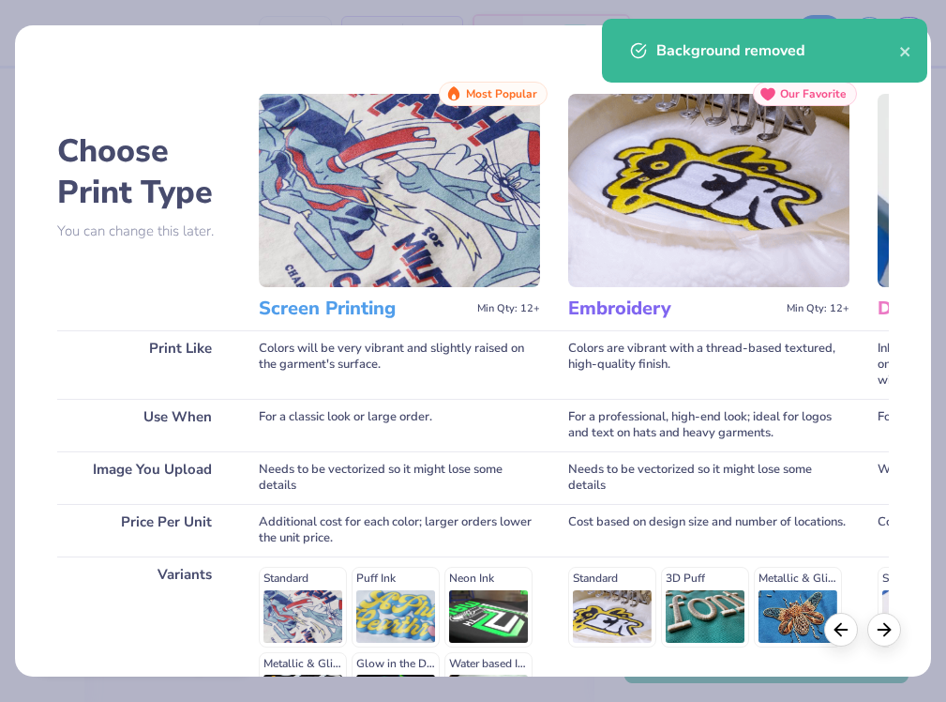
click at [402, 338] on div "Colors will be very vibrant and slightly raised on the garment's surface." at bounding box center [399, 364] width 281 height 68
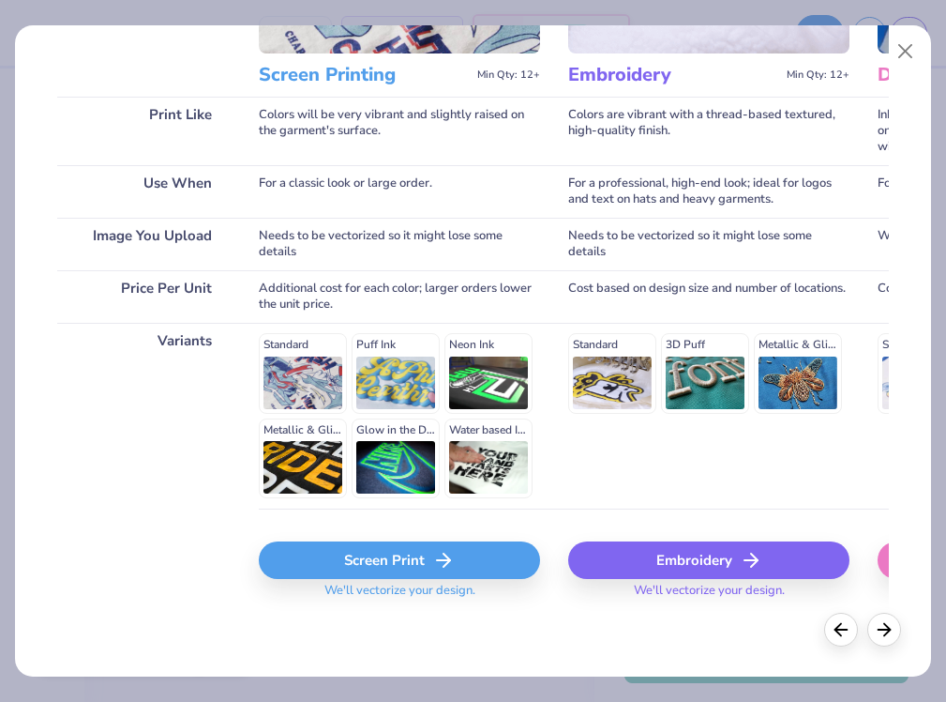
click at [389, 555] on div "Screen Print" at bounding box center [399, 560] width 281 height 38
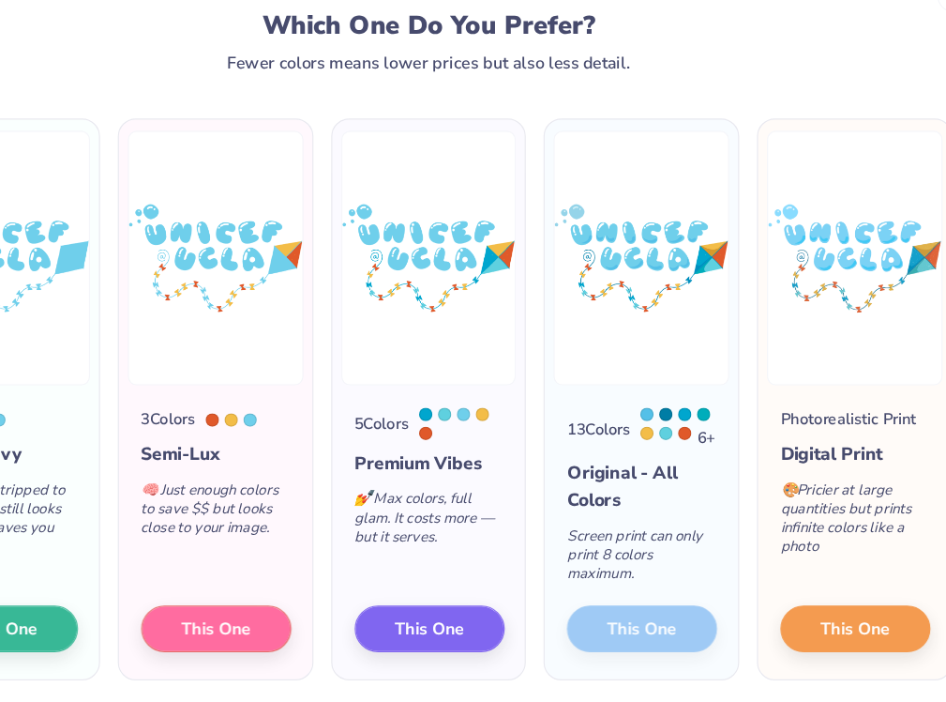
click at [663, 586] on div "13 Colors 6 + Original - All Colors Screen print can only print 8 colors maximu…" at bounding box center [652, 505] width 163 height 248
click at [635, 587] on div "13 Colors 6 + Original - All Colors Screen print can only print 8 colors maximu…" at bounding box center [652, 505] width 163 height 248
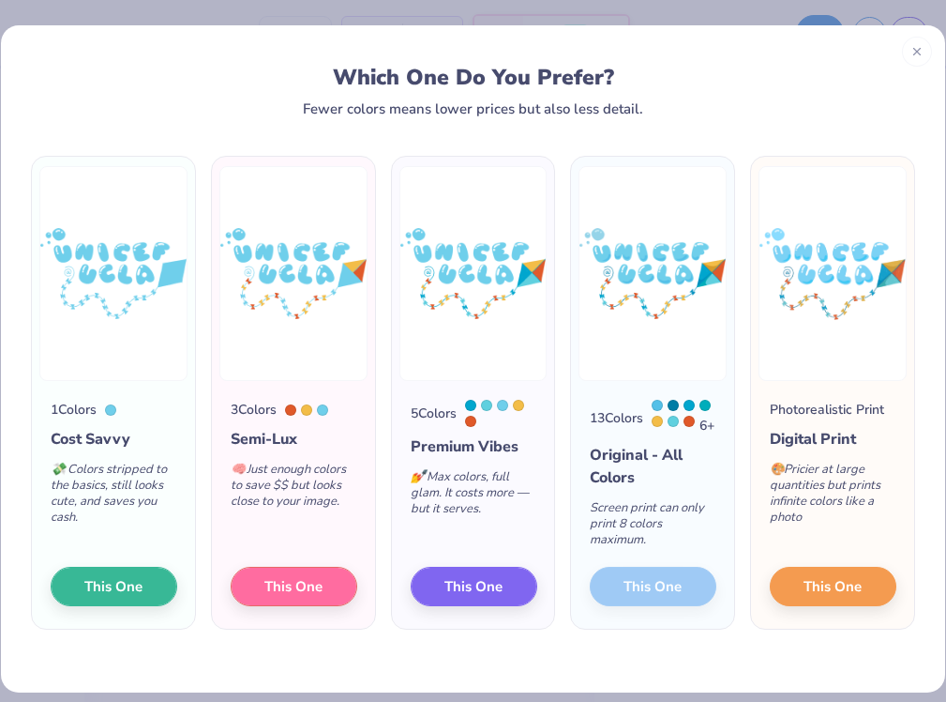
click at [650, 583] on div "13 Colors 6 + Original - All Colors Screen print can only print 8 colors maximu…" at bounding box center [652, 505] width 163 height 248
click at [637, 585] on div "13 Colors 6 + Original - All Colors Screen print can only print 8 colors maximu…" at bounding box center [652, 505] width 163 height 248
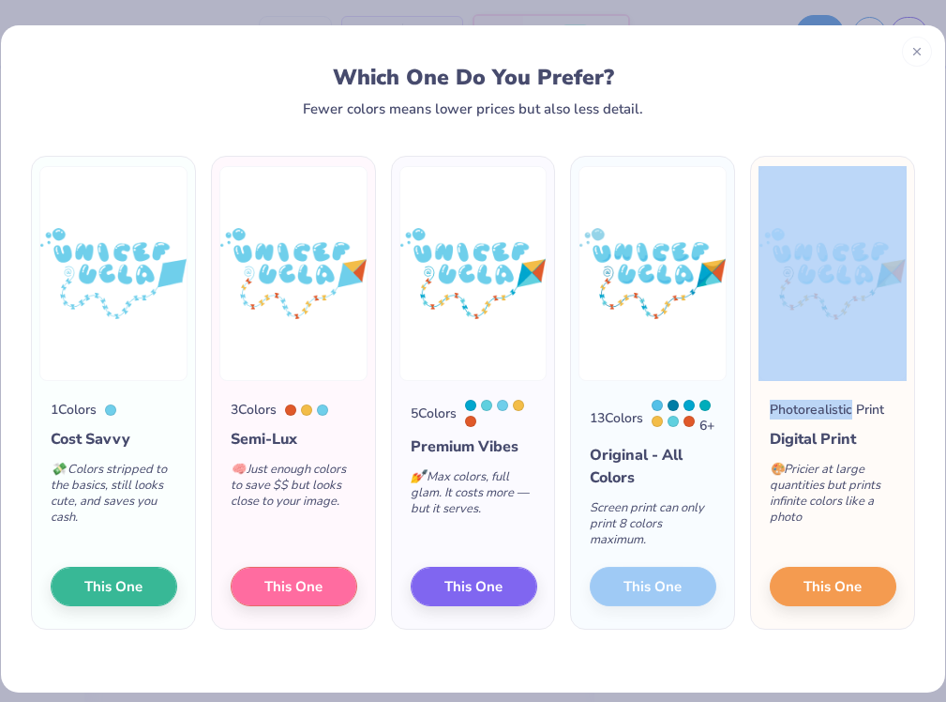
click at [637, 585] on div "13 Colors 6 + Original - All Colors Screen print can only print 8 colors maximu…" at bounding box center [652, 505] width 163 height 248
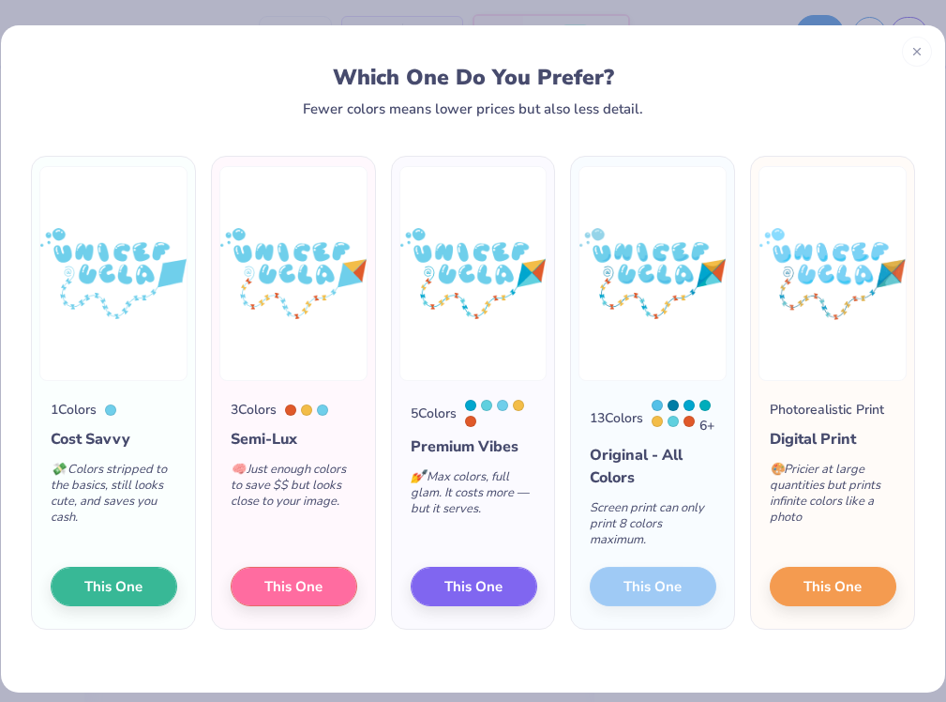
click at [637, 586] on div "13 Colors 6 + Original - All Colors Screen print can only print 8 colors maximu…" at bounding box center [652, 505] width 163 height 248
click at [620, 426] on div "13 Colors" at bounding box center [616, 418] width 53 height 20
click at [620, 354] on img at bounding box center [653, 273] width 148 height 215
click at [624, 342] on img at bounding box center [653, 273] width 148 height 215
click at [677, 578] on div "13 Colors 6 + Original - All Colors Screen print can only print 8 colors maximu…" at bounding box center [652, 505] width 163 height 248
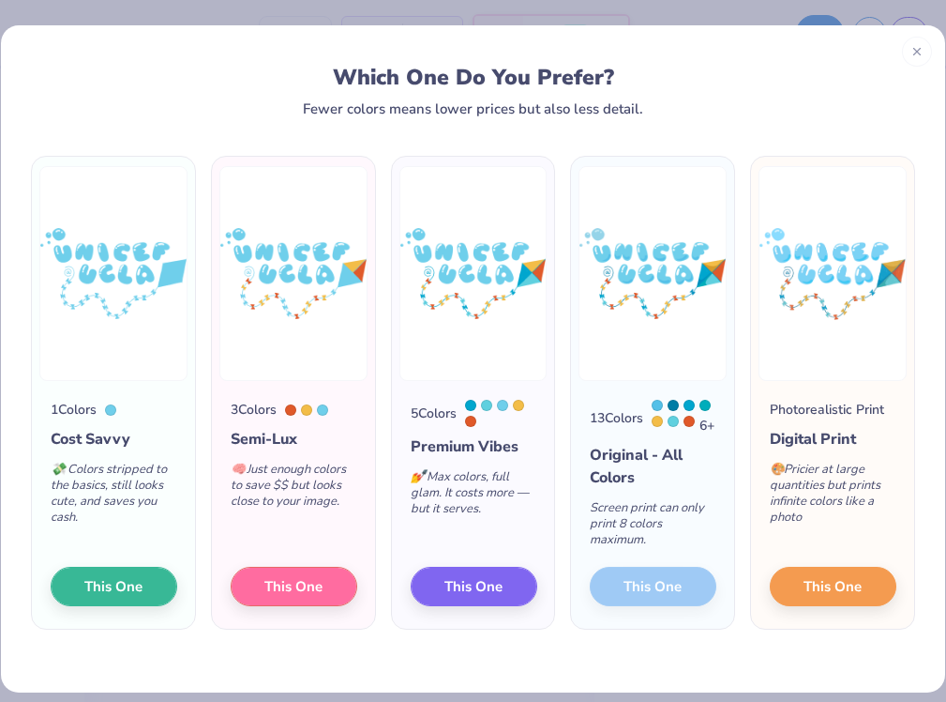
click at [668, 405] on div at bounding box center [673, 405] width 11 height 11
click at [806, 594] on span "This One" at bounding box center [834, 584] width 58 height 22
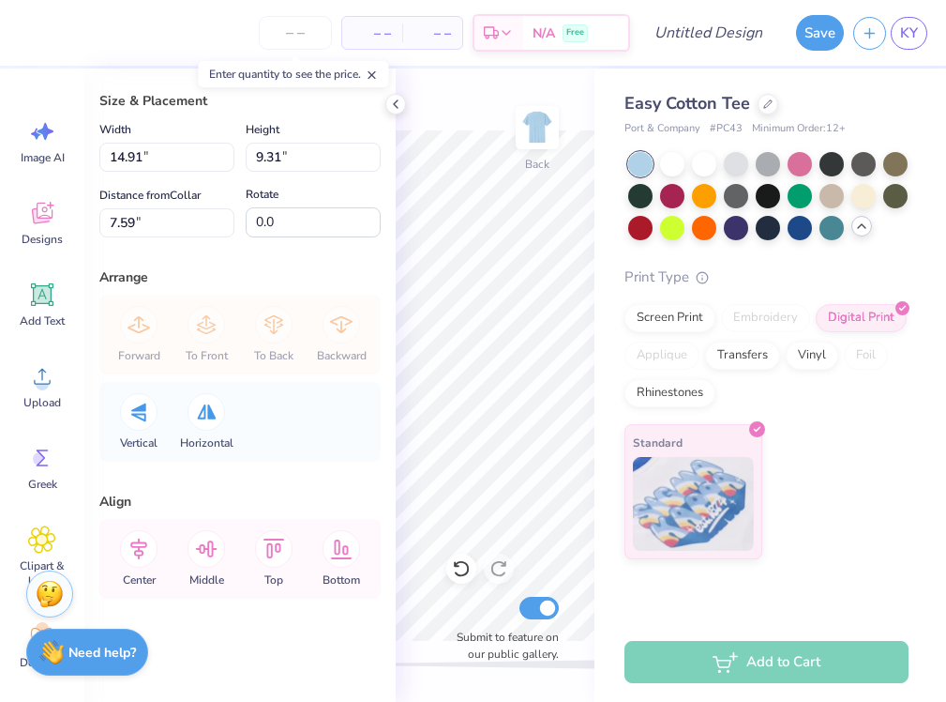
scroll to position [150, 0]
click at [298, 46] on input "number" at bounding box center [295, 33] width 73 height 34
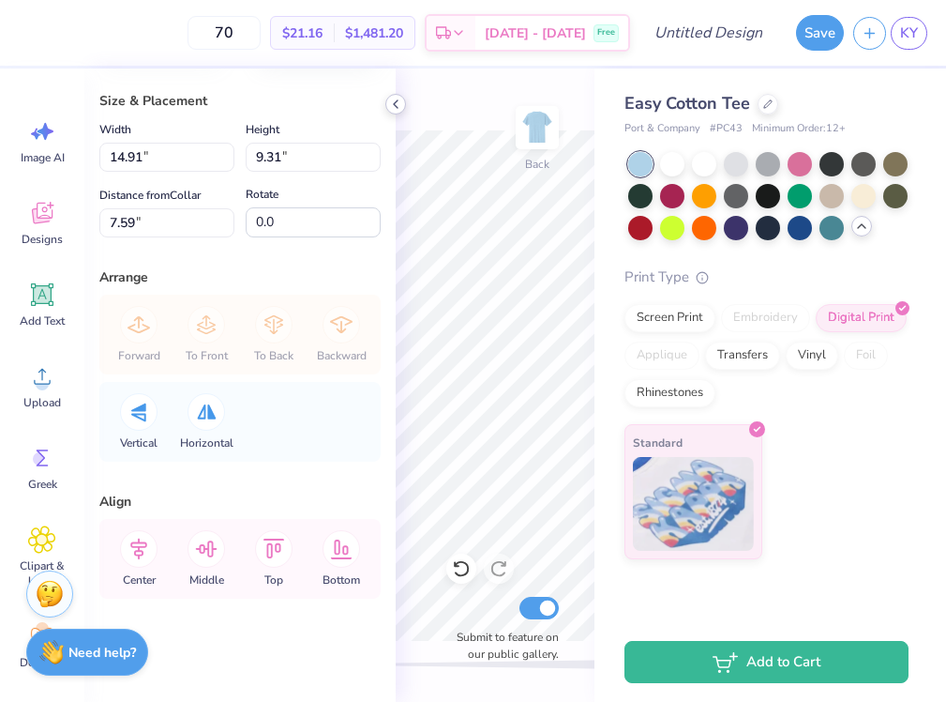
type input "70"
click at [400, 101] on icon at bounding box center [395, 104] width 15 height 15
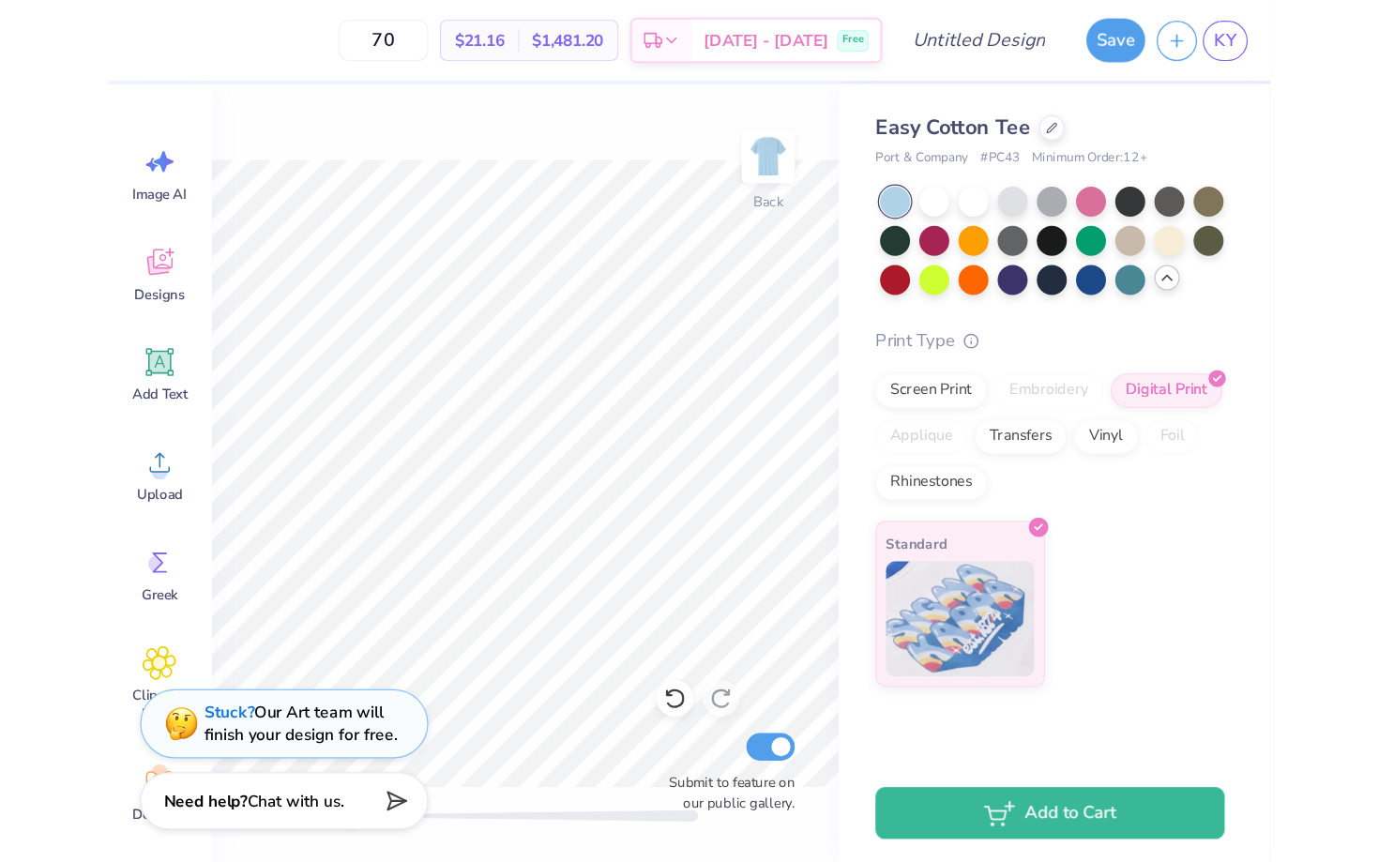
scroll to position [170, 0]
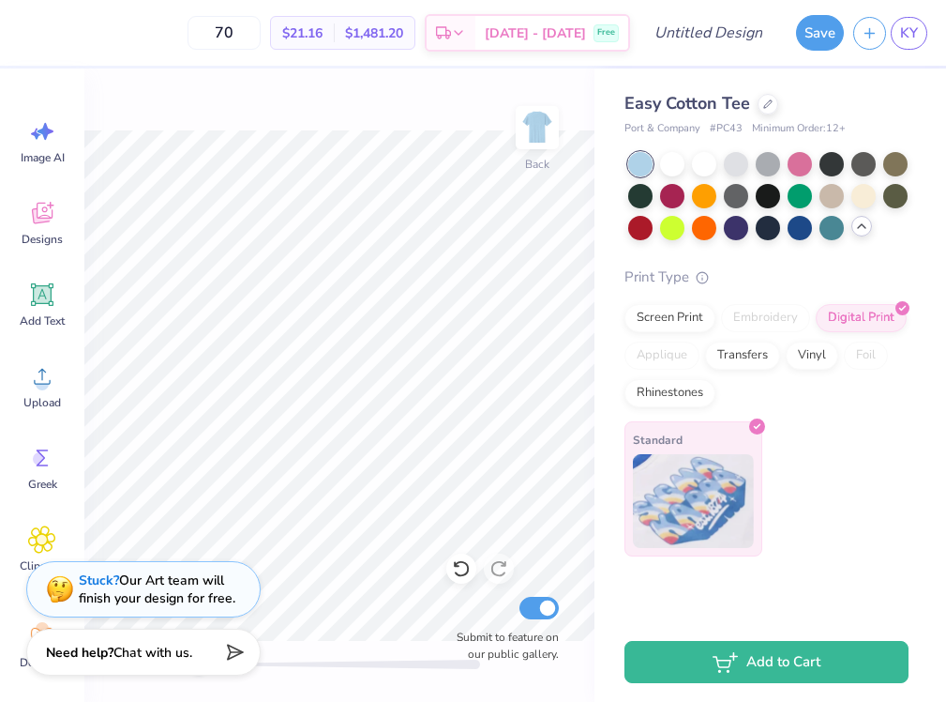
click at [713, 497] on img at bounding box center [693, 501] width 121 height 94
click at [658, 309] on div "Screen Print" at bounding box center [670, 315] width 91 height 28
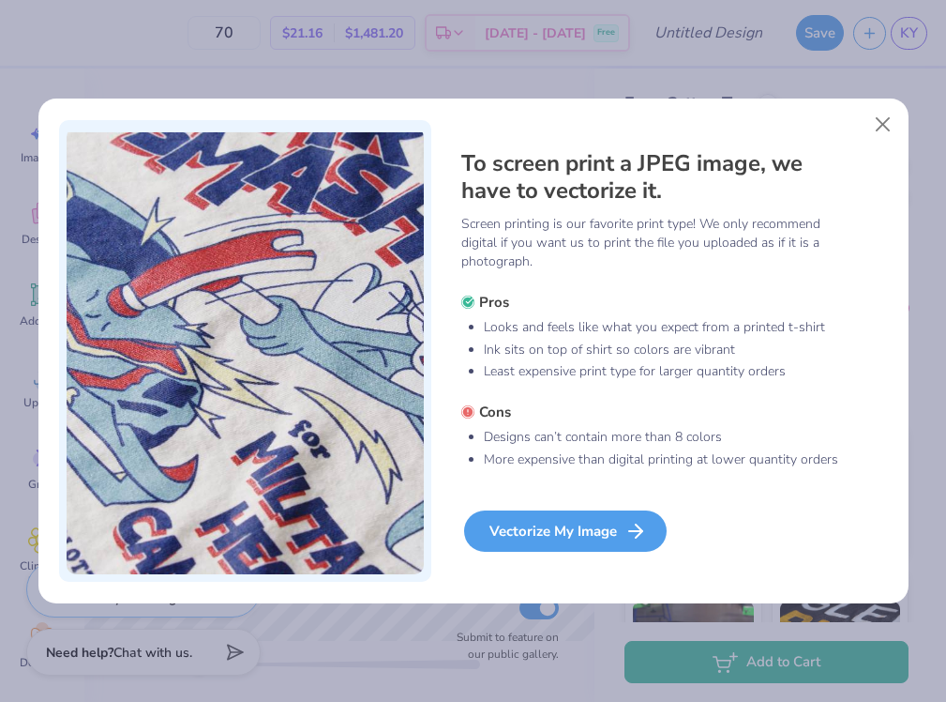
click at [575, 535] on div "Vectorize My Image" at bounding box center [565, 530] width 203 height 41
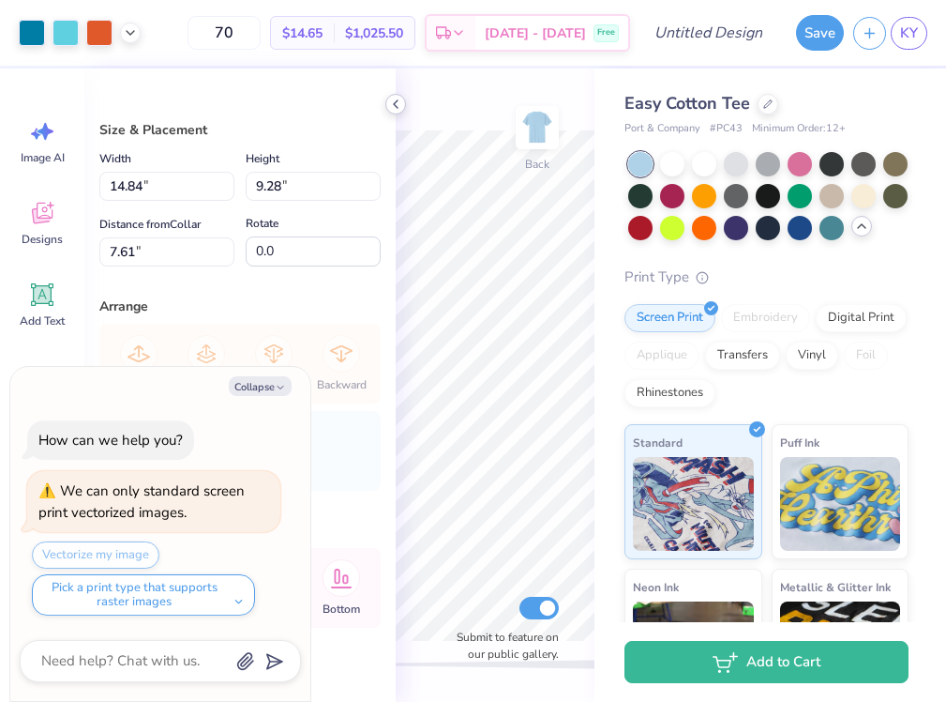
click at [399, 97] on icon at bounding box center [395, 104] width 15 height 15
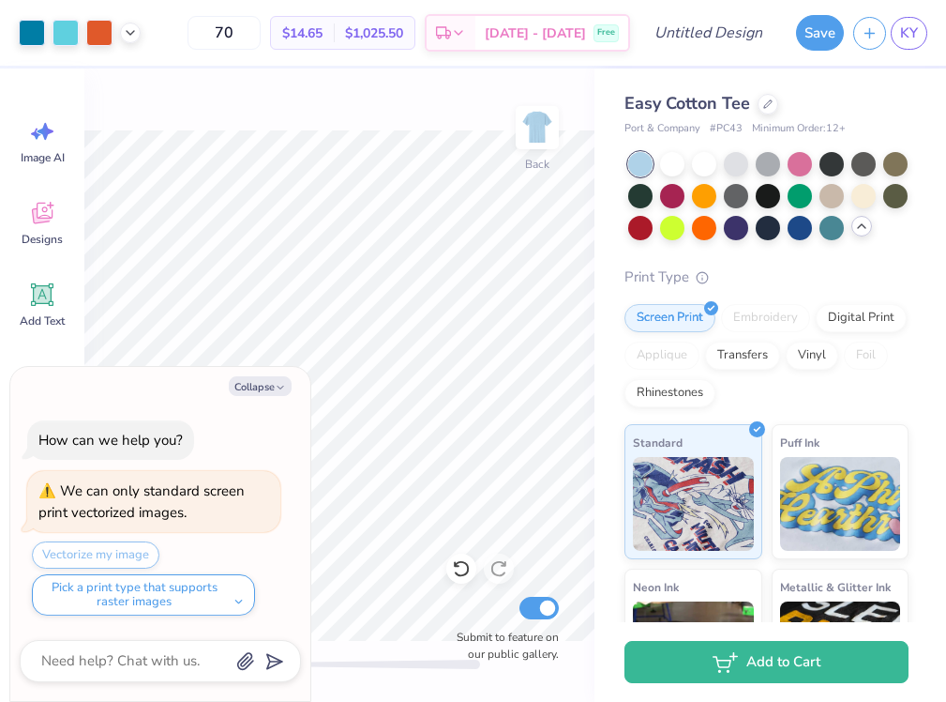
type textarea "x"
type input "10.34"
type input "6.46"
type input "7.19"
type textarea "x"
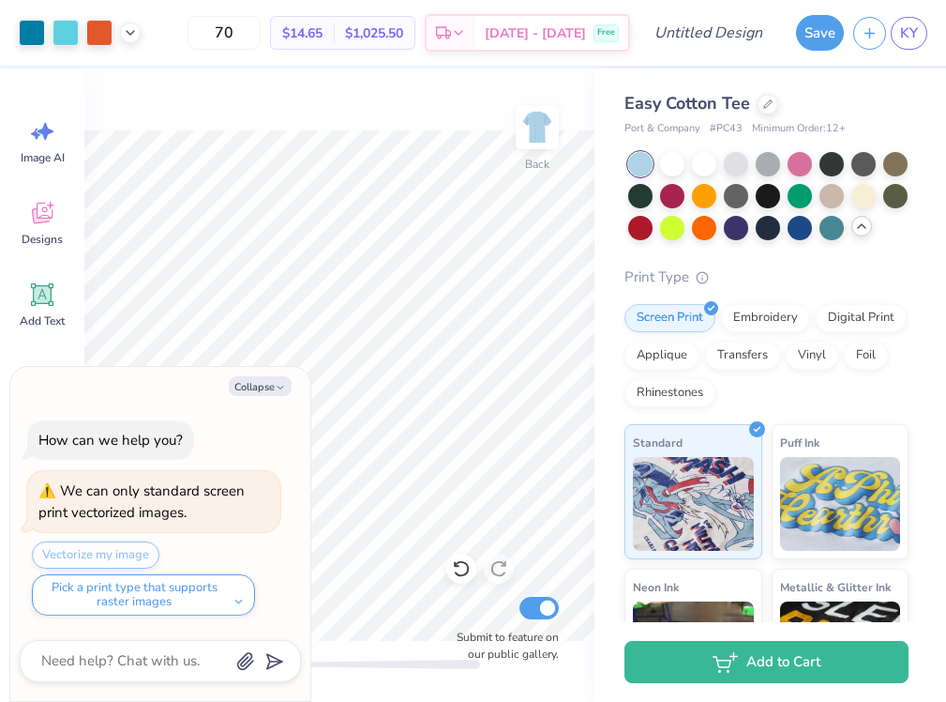
type input "11.76"
type input "7.35"
type input "5.12"
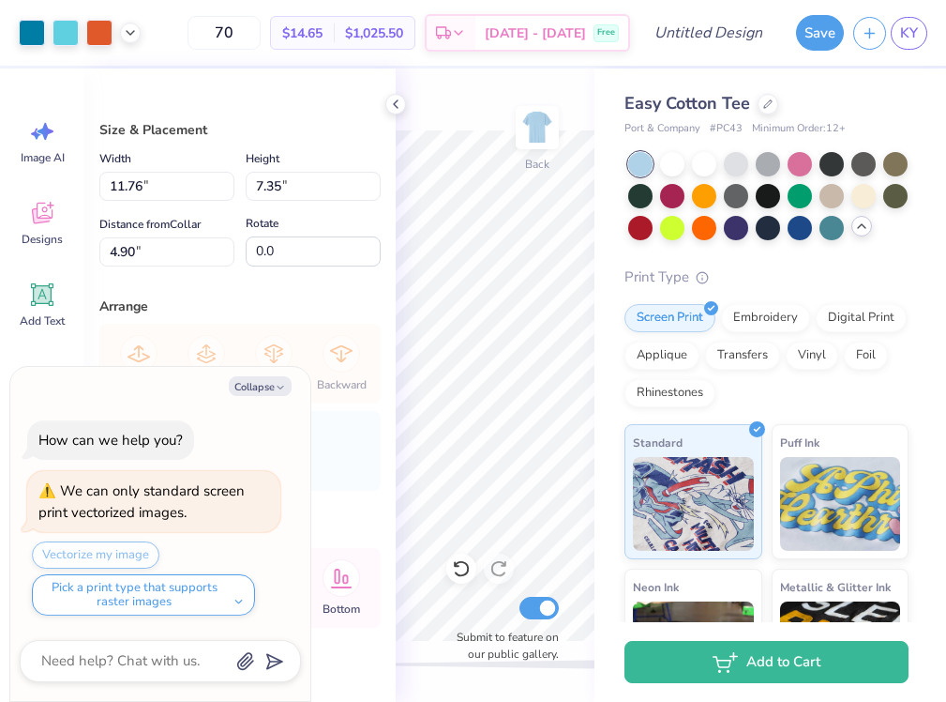
click at [325, 380] on div "Art colors 70 $14.65 Per Item $1,025.50 Total Est. Delivery Oct 10 - 13 Free De…" at bounding box center [473, 351] width 946 height 702
click at [388, 100] on icon at bounding box center [395, 104] width 15 height 15
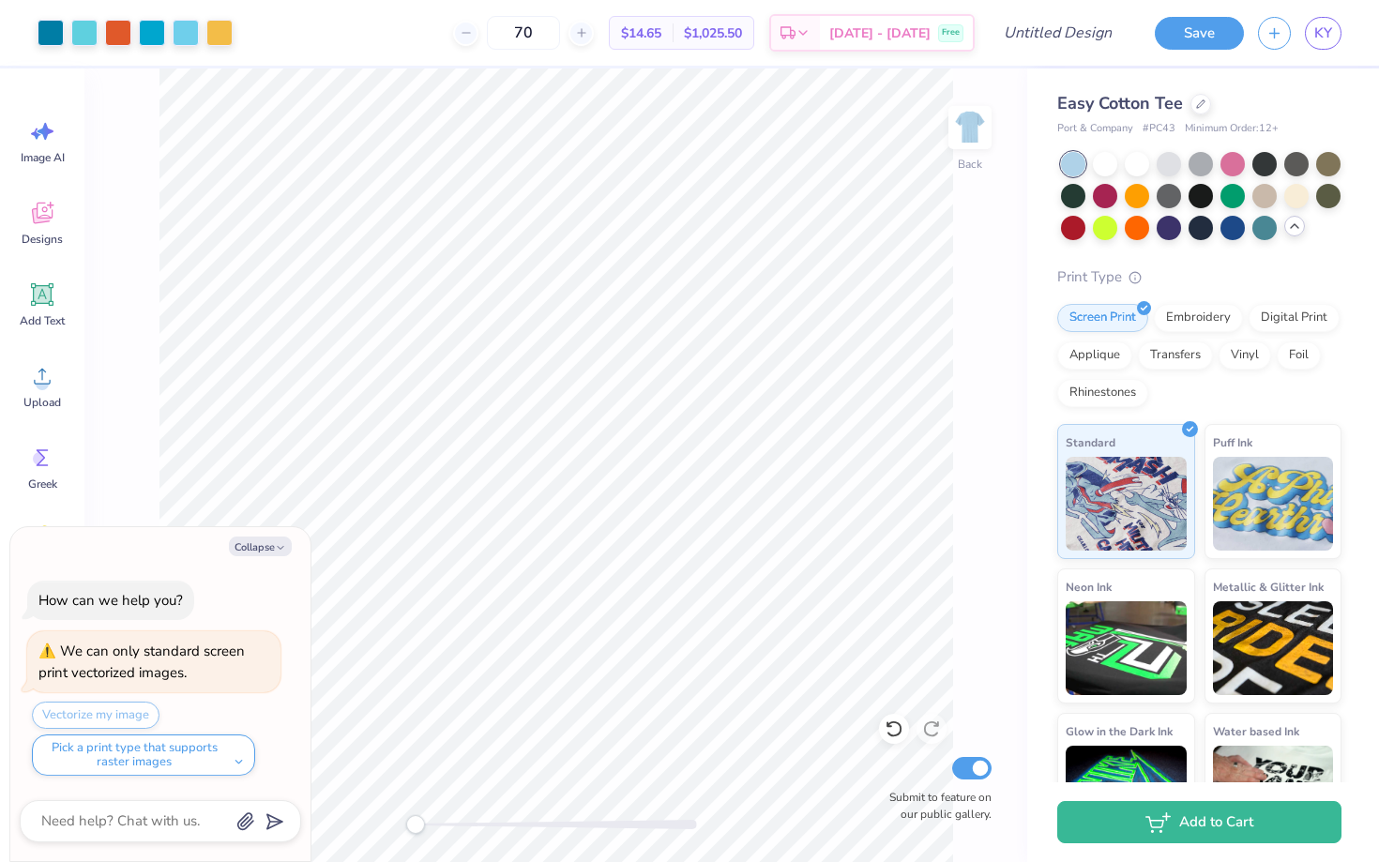
type textarea "x"
type input "13.00"
type input "8.12"
type input "4.68"
type textarea "x"
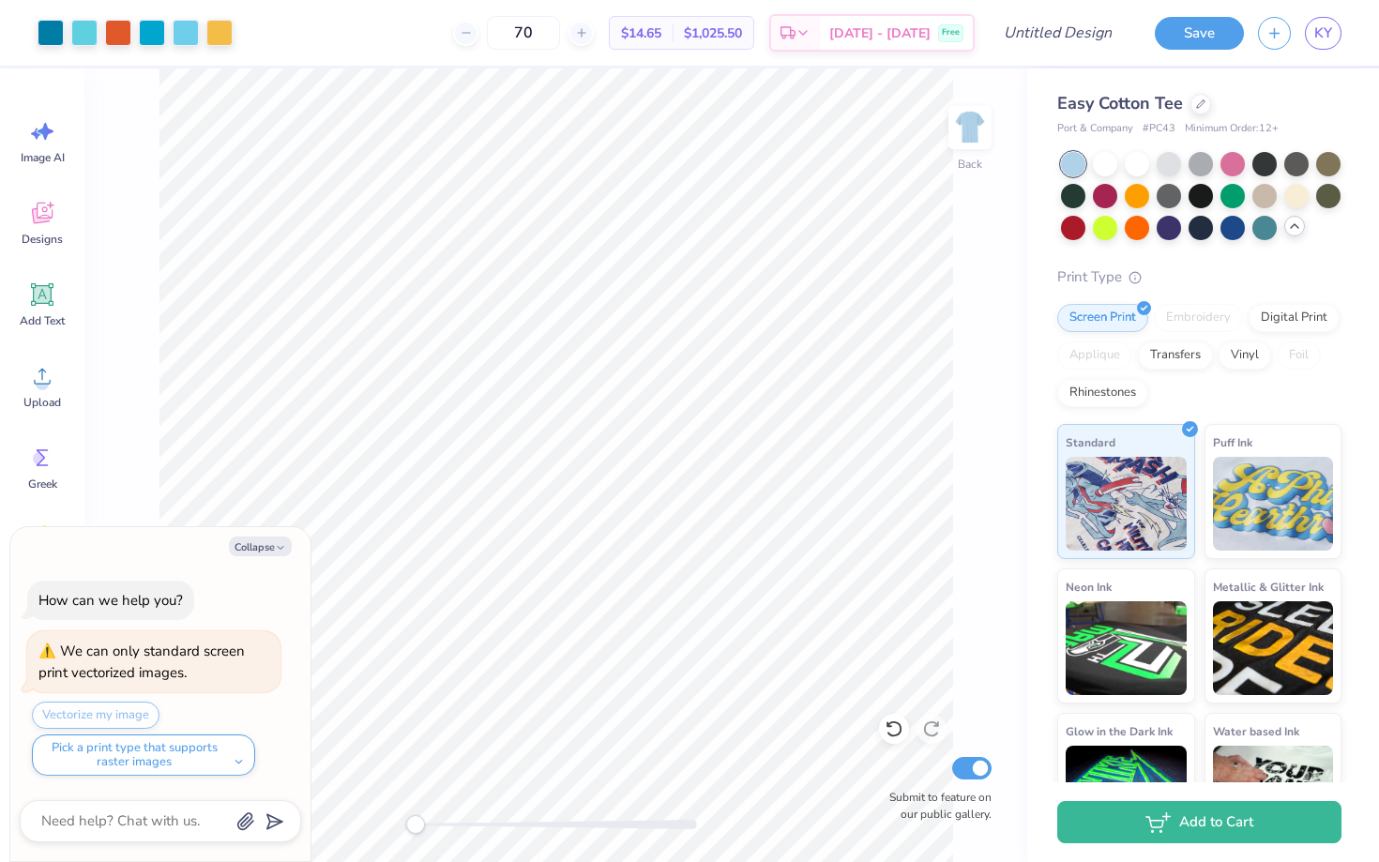
type input "13.48"
type input "8.42"
type input "4.37"
click at [1106, 164] on div at bounding box center [1105, 162] width 24 height 24
click at [1125, 198] on div at bounding box center [1168, 194] width 24 height 24
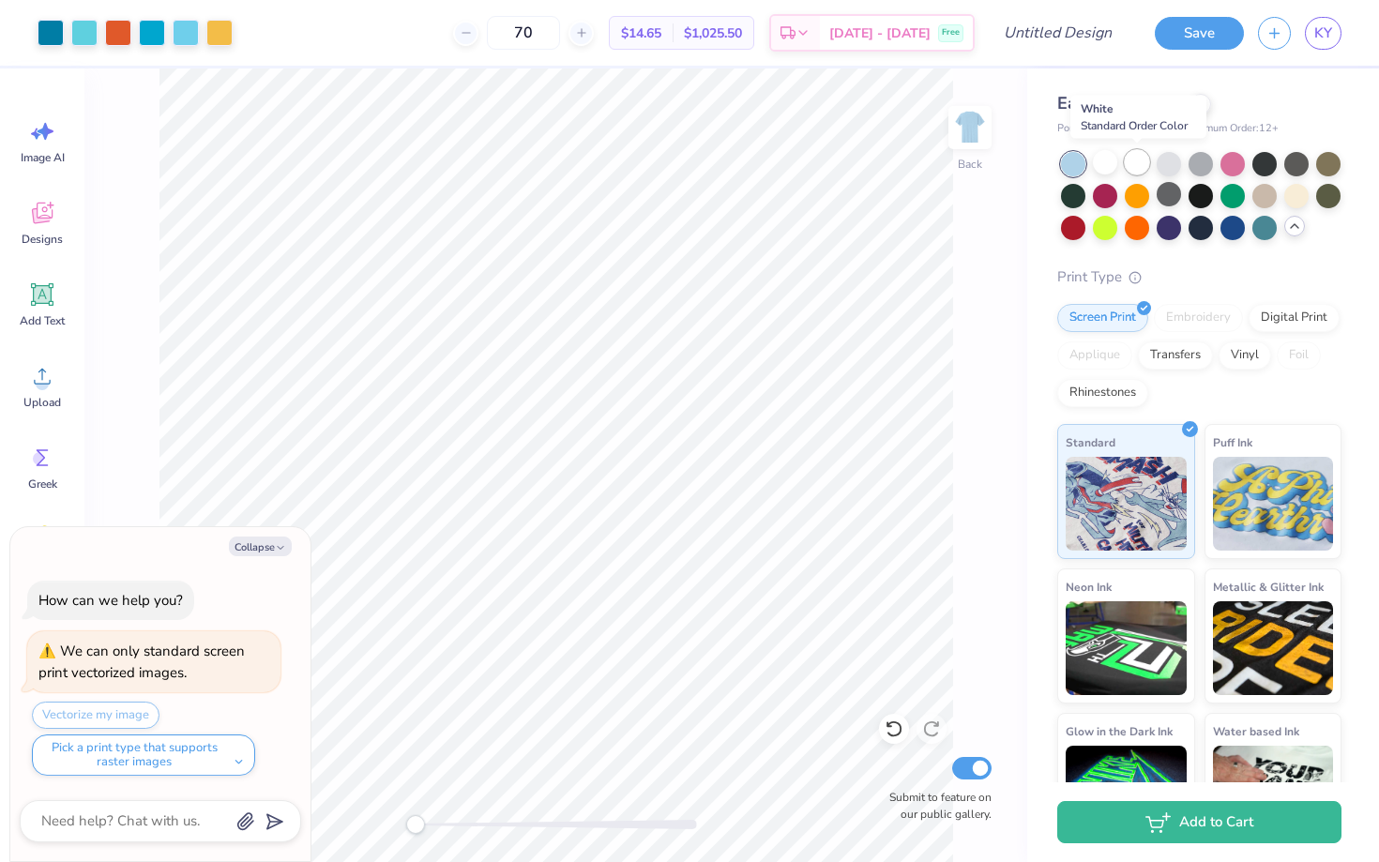
click at [1125, 168] on div at bounding box center [1137, 162] width 24 height 24
click at [1099, 159] on div at bounding box center [1105, 162] width 24 height 24
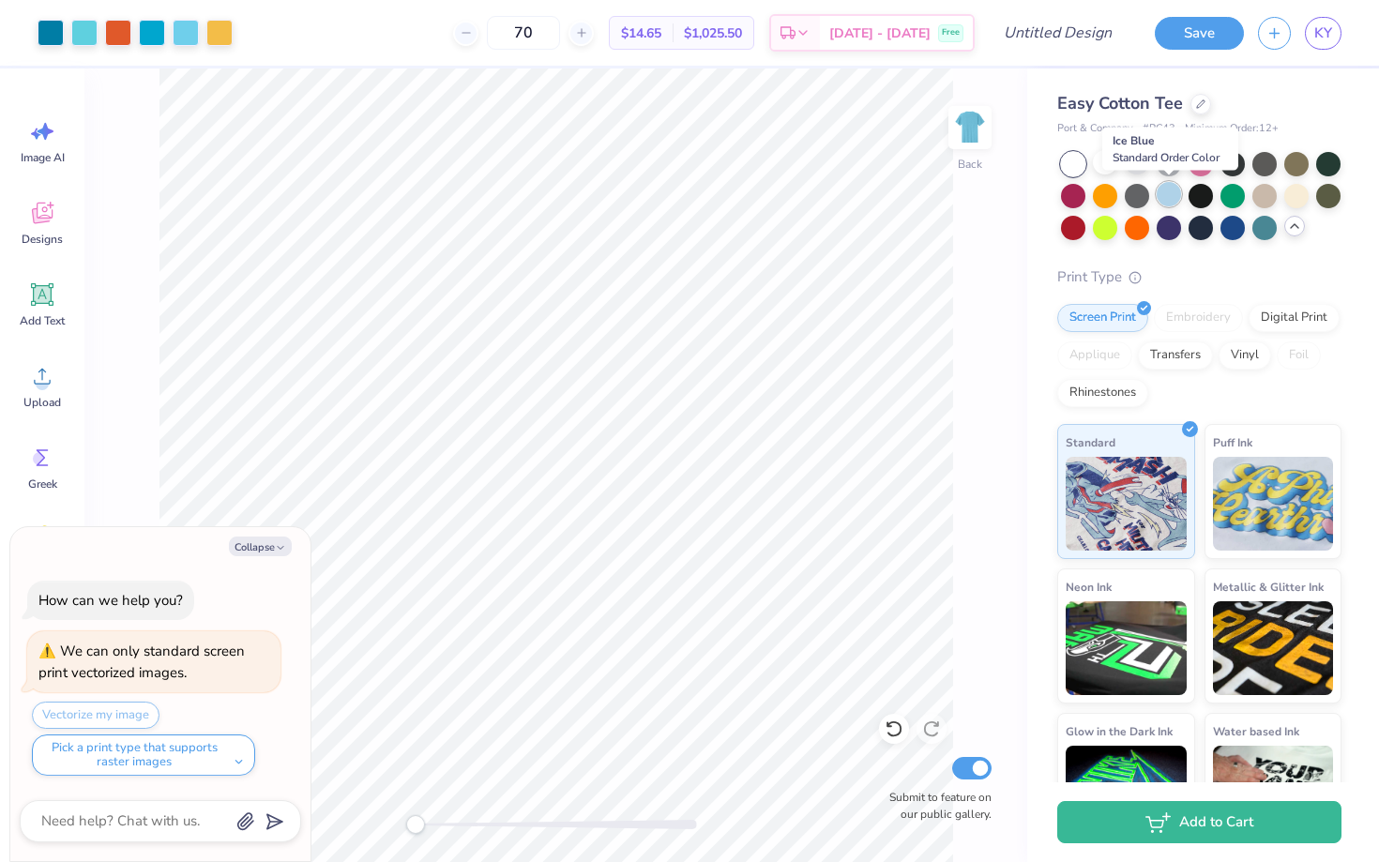
click at [1125, 195] on div at bounding box center [1168, 194] width 24 height 24
type textarea "x"
